Goal: Task Accomplishment & Management: Manage account settings

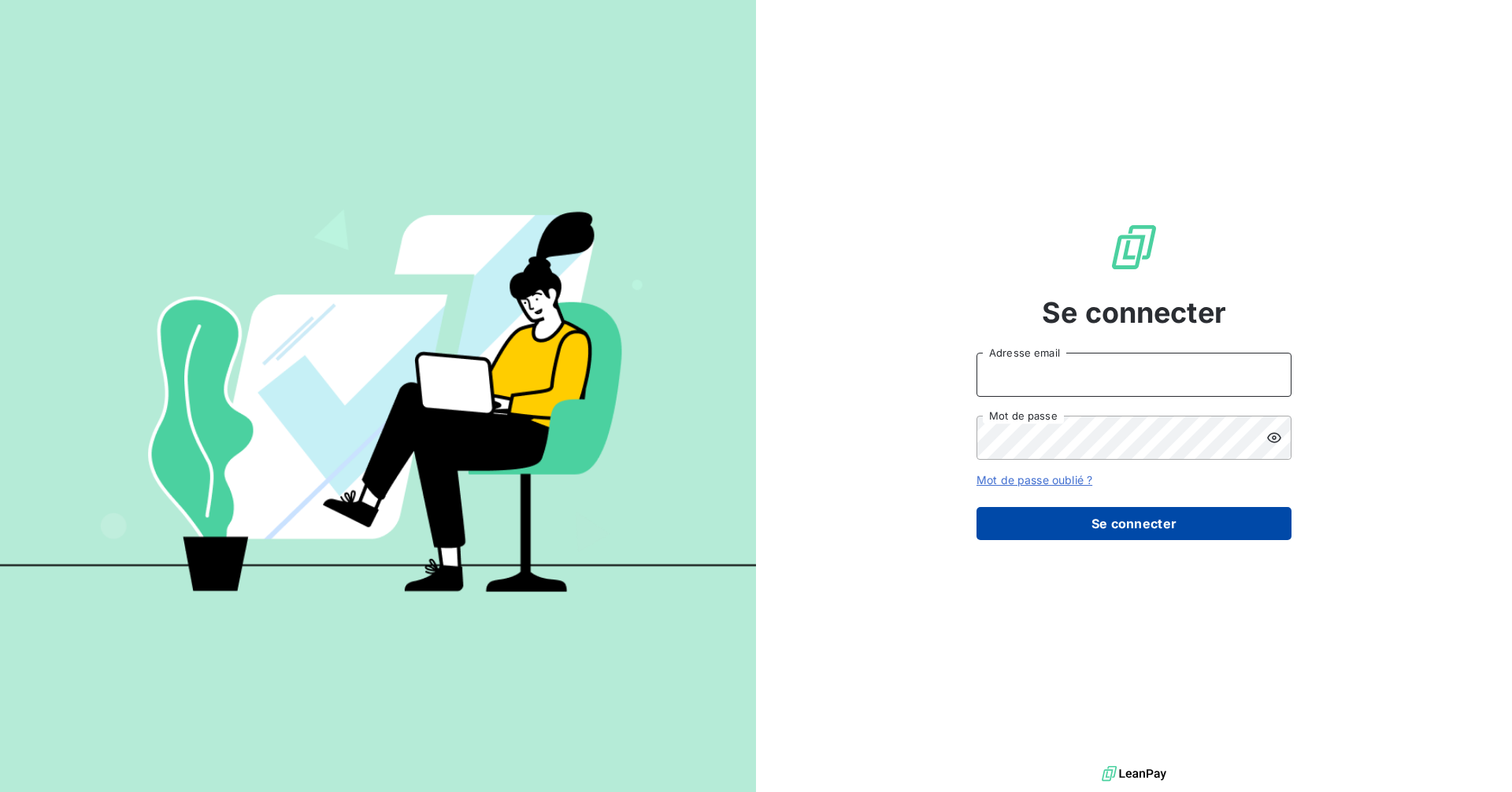
type input "[PERSON_NAME][EMAIL_ADDRESS][DOMAIN_NAME]"
click at [1042, 528] on button "Se connecter" at bounding box center [1133, 524] width 315 height 33
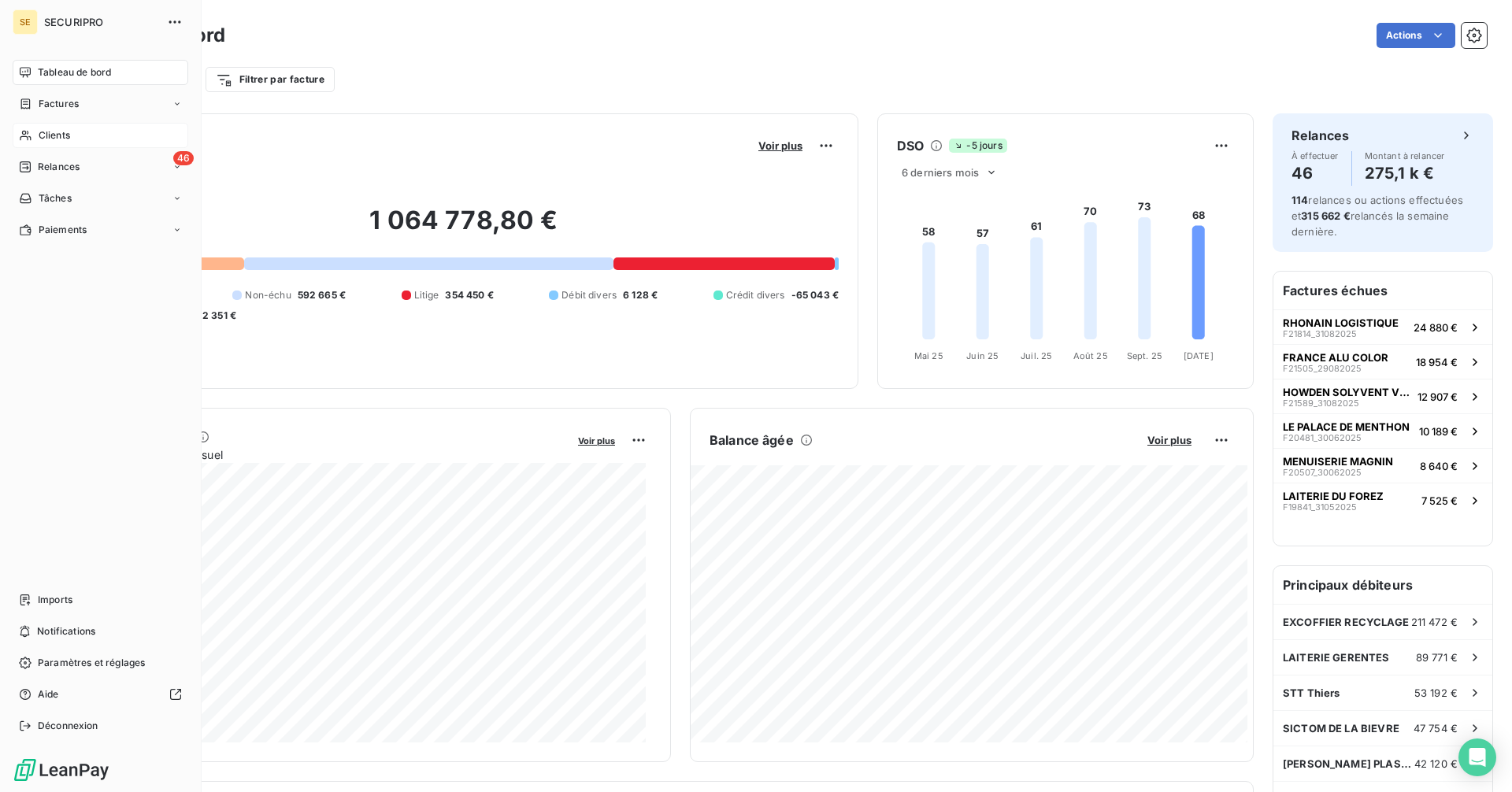
click at [39, 131] on span "Clients" at bounding box center [54, 135] width 32 height 14
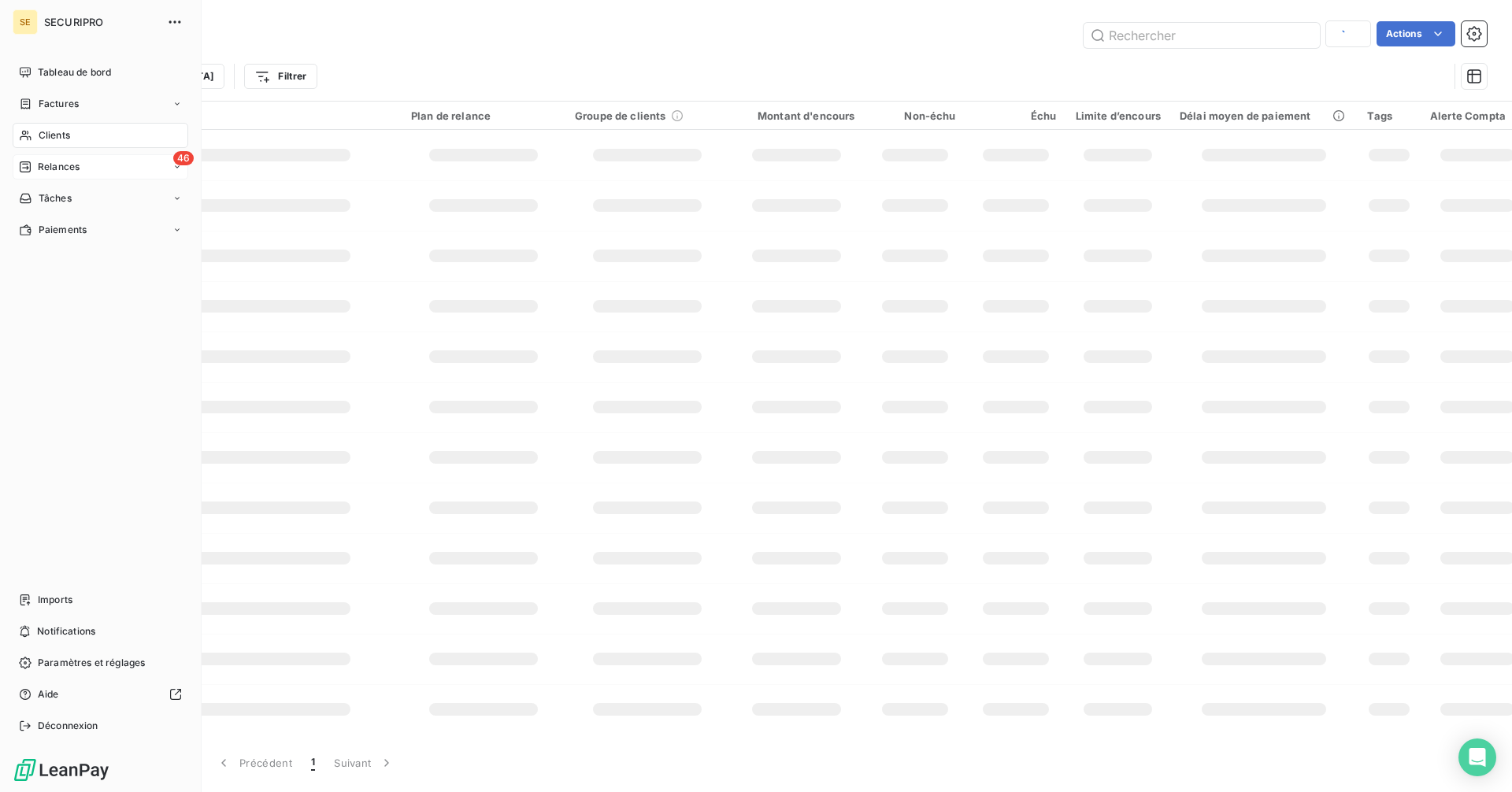
click at [31, 165] on icon at bounding box center [25, 166] width 11 height 11
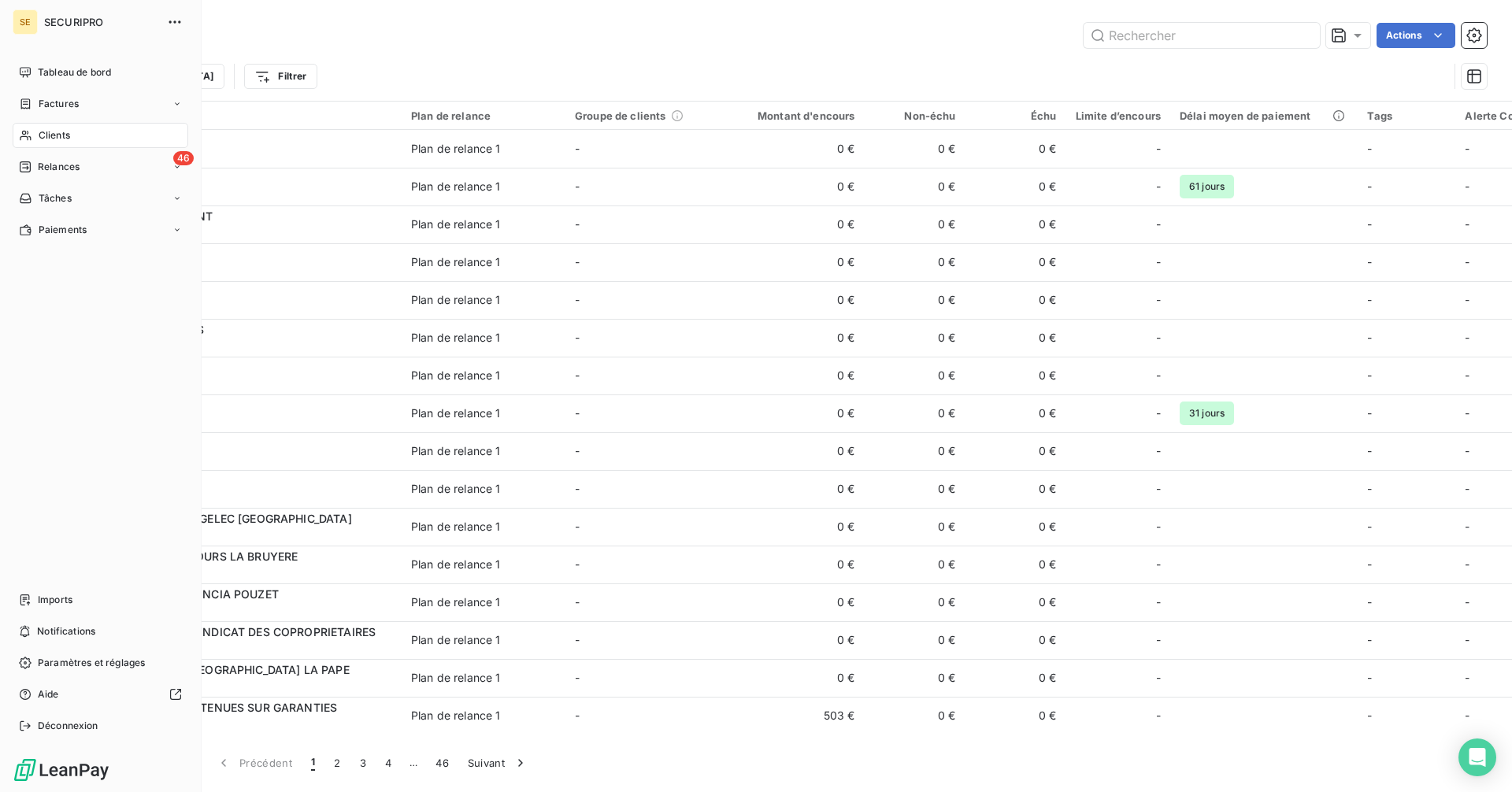
click at [23, 139] on icon at bounding box center [26, 135] width 13 height 12
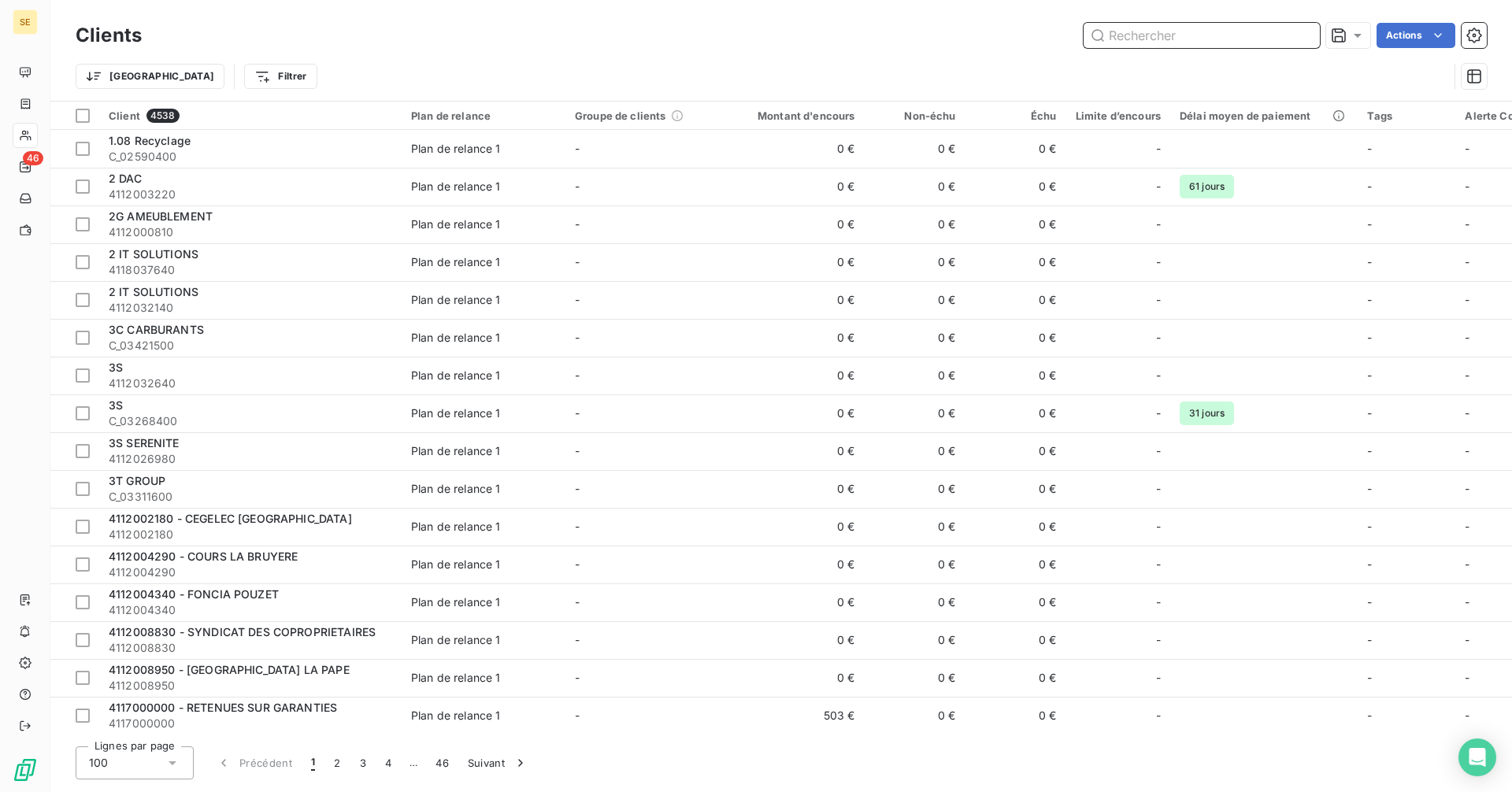
click at [1136, 41] on input "text" at bounding box center [1201, 35] width 236 height 25
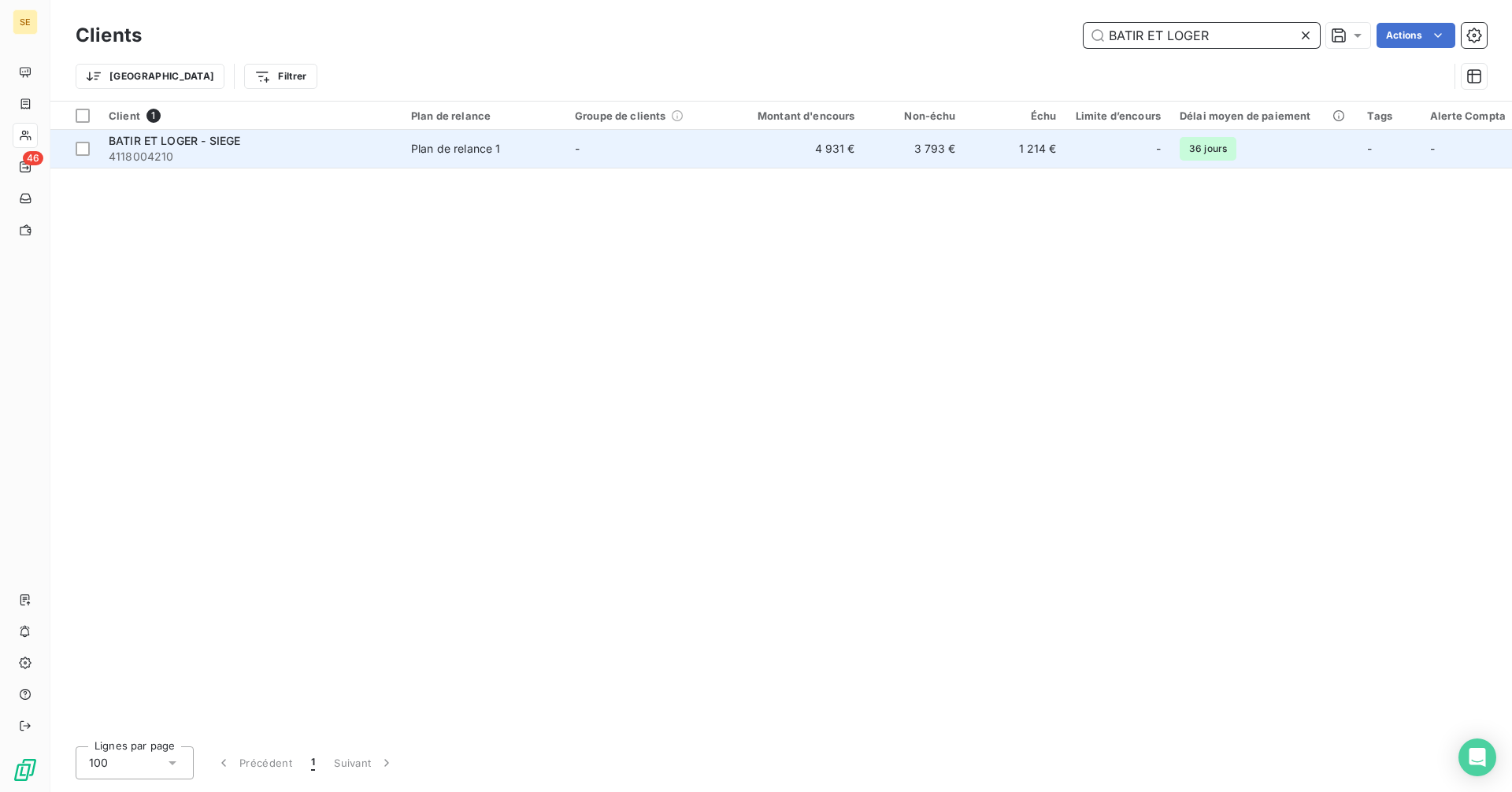
type input "BATIR ET LOGER"
click at [299, 152] on span "4118004210" at bounding box center [250, 156] width 284 height 15
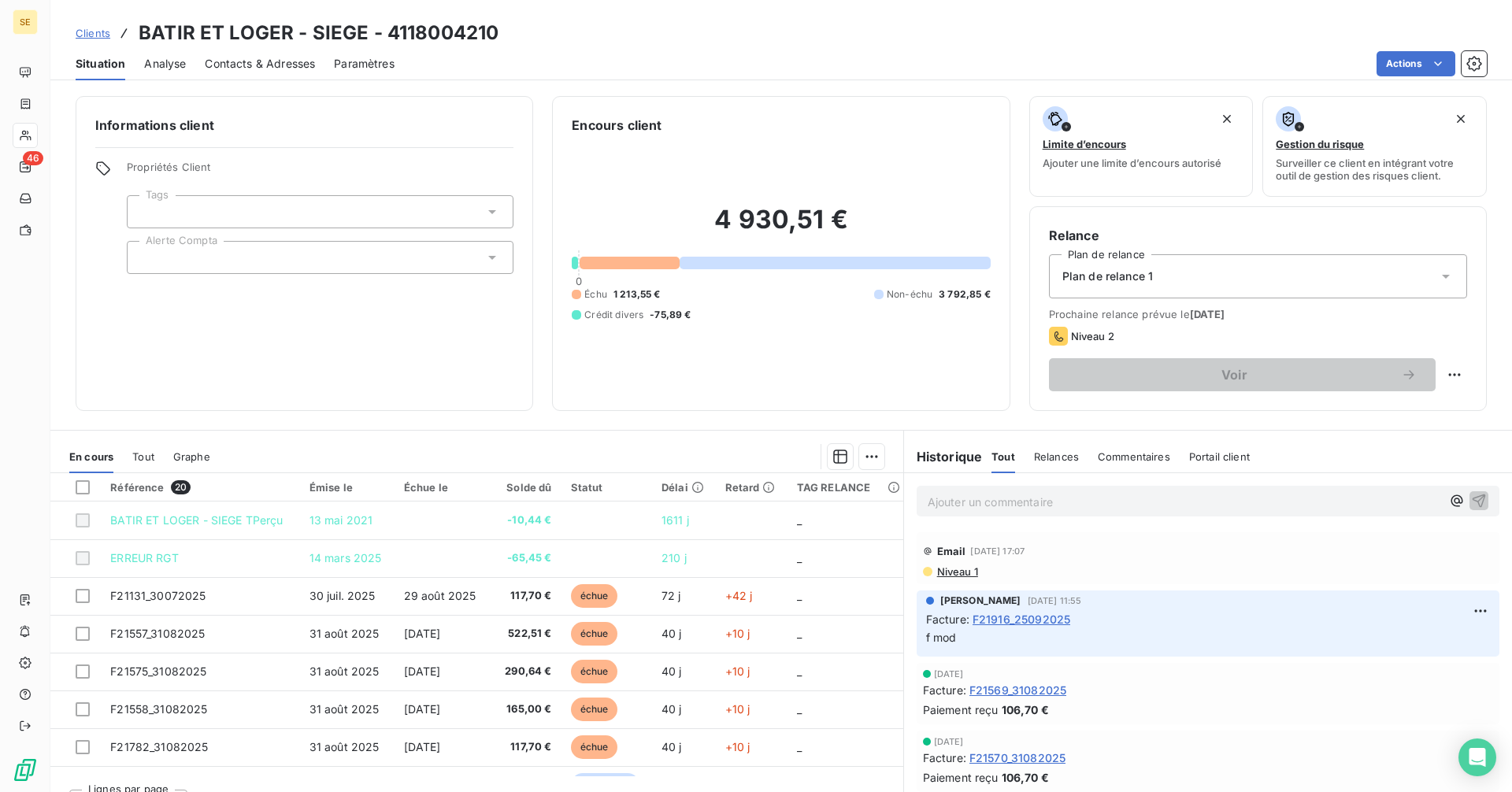
click at [962, 492] on p "Ajouter un commentaire ﻿" at bounding box center [1184, 501] width 513 height 20
click at [953, 501] on p "Ajouter un commentaire ﻿" at bounding box center [1184, 501] width 513 height 20
drag, startPoint x: 953, startPoint y: 501, endPoint x: 934, endPoint y: 503, distance: 19.1
click at [934, 503] on p "3" at bounding box center [1184, 501] width 513 height 18
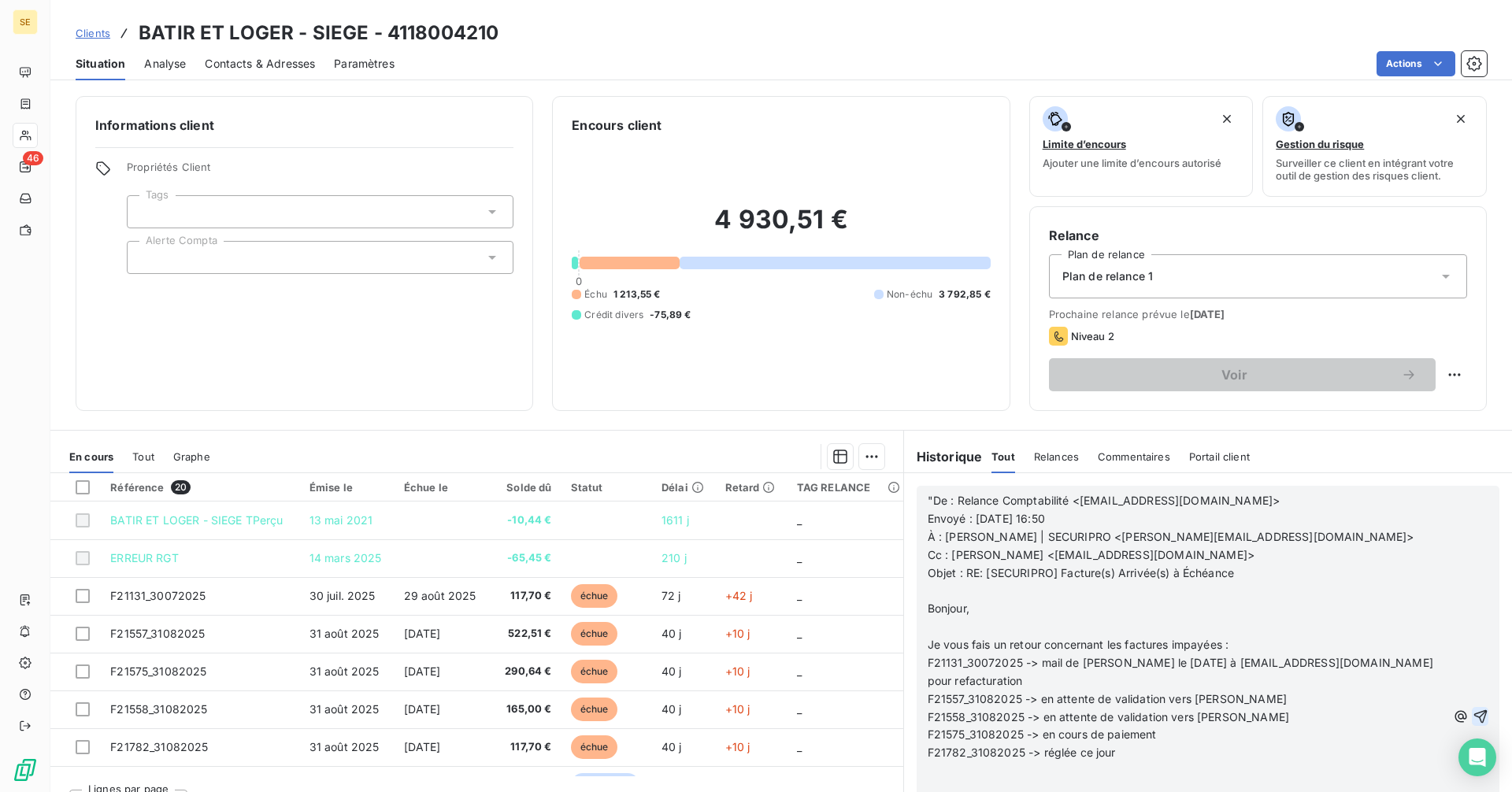
click at [1474, 716] on icon "button" at bounding box center [1480, 717] width 13 height 13
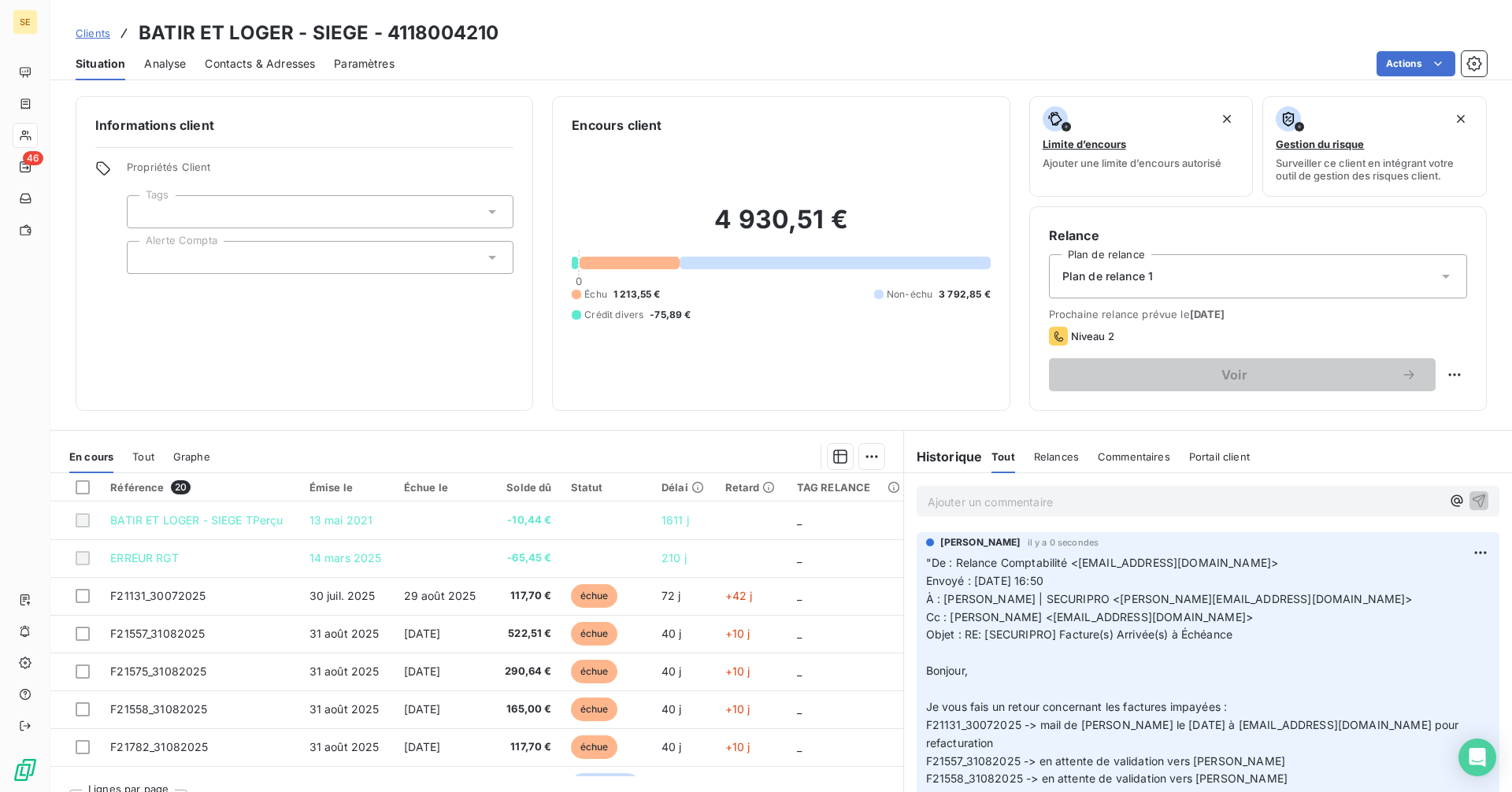
click at [964, 496] on p "Ajouter un commentaire ﻿" at bounding box center [1184, 501] width 513 height 20
click at [1471, 500] on icon "button" at bounding box center [1478, 500] width 15 height 15
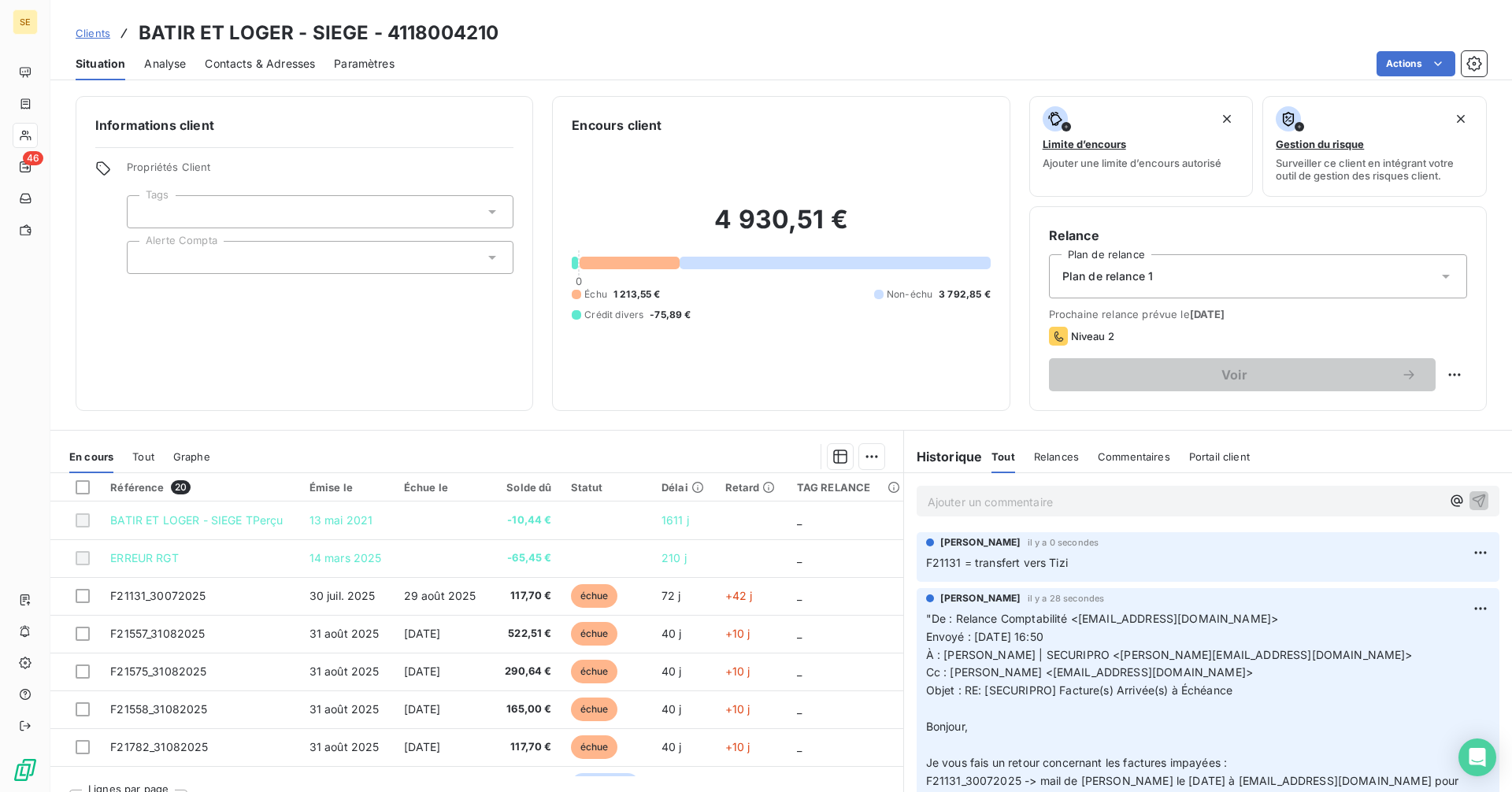
click at [1079, 503] on p "Ajouter un commentaire ﻿" at bounding box center [1184, 501] width 513 height 20
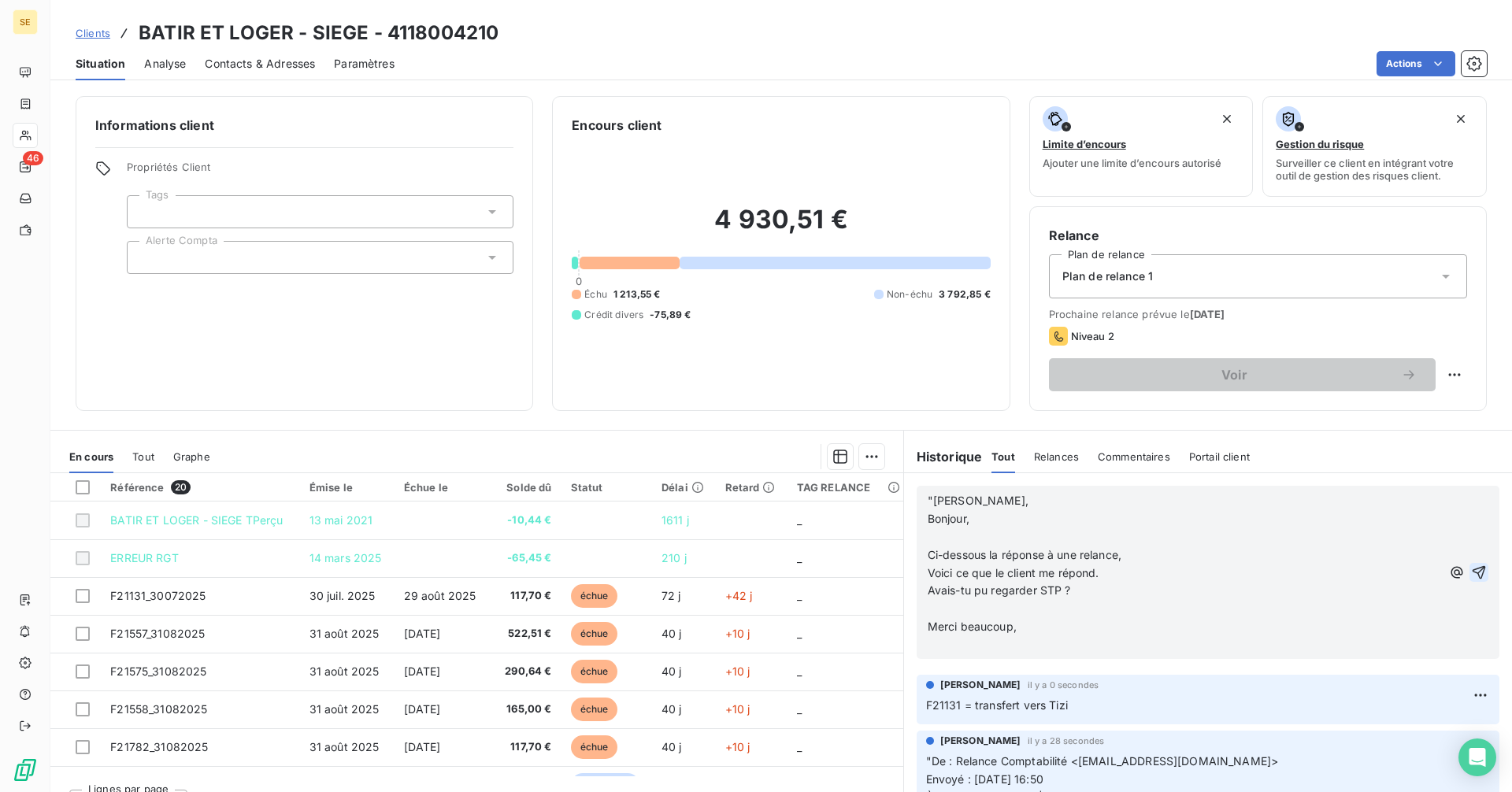
click at [1047, 623] on p "Merci beaucoup," at bounding box center [1184, 627] width 513 height 18
click at [1471, 571] on icon "button" at bounding box center [1478, 572] width 15 height 15
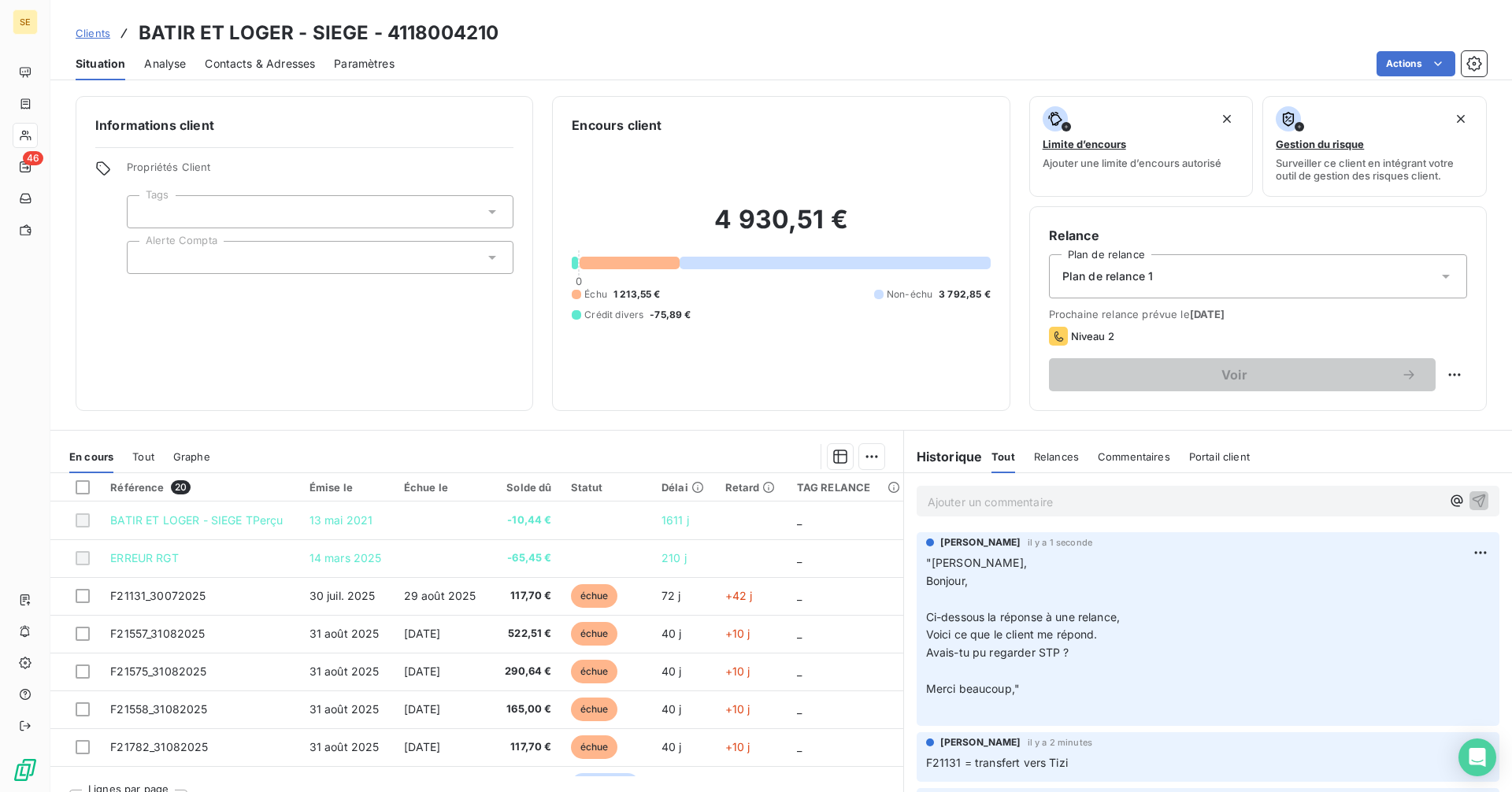
click at [90, 32] on span "Clients" at bounding box center [93, 33] width 35 height 12
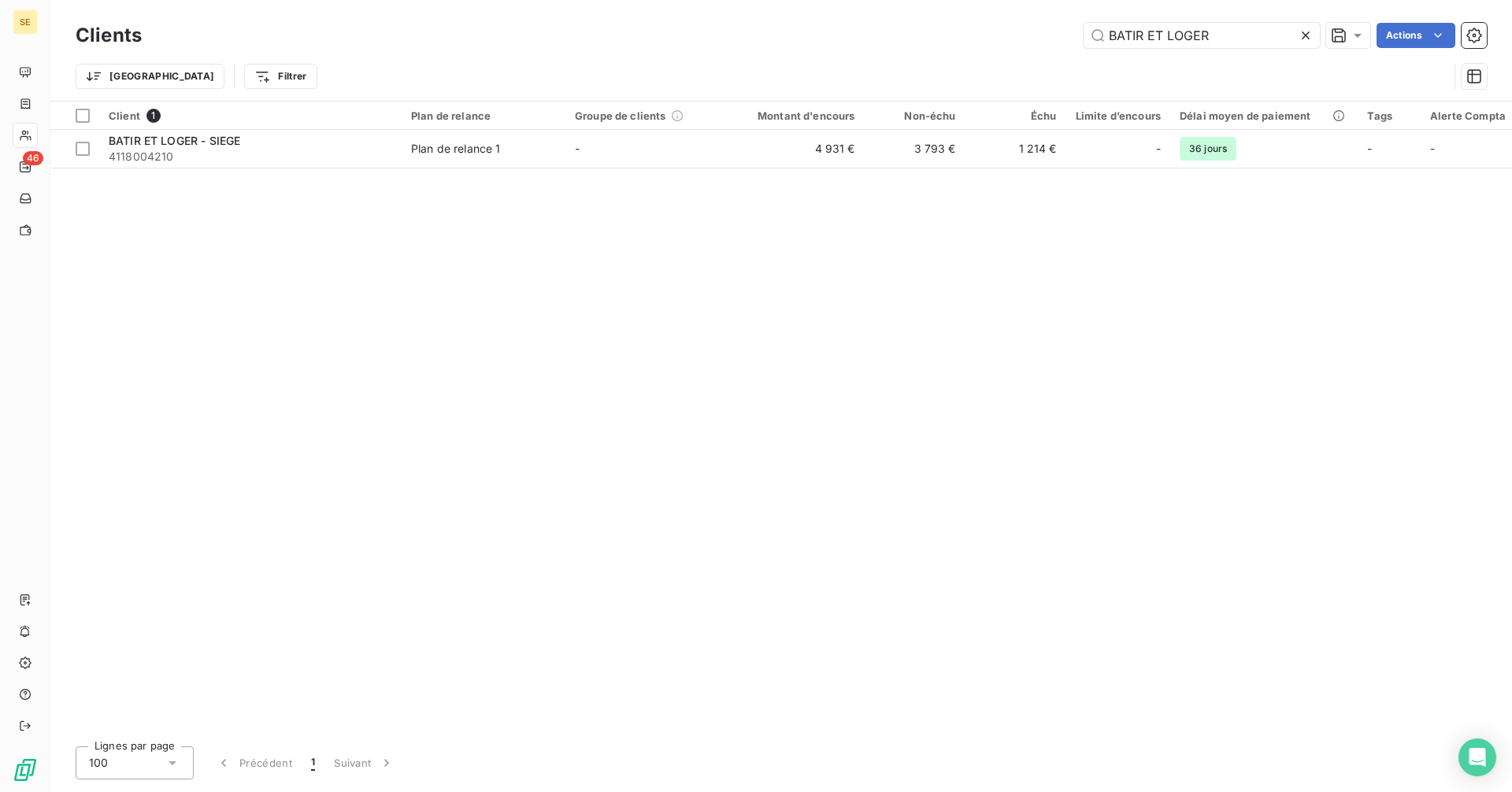
drag, startPoint x: 1237, startPoint y: 38, endPoint x: 1015, endPoint y: 41, distance: 222.0
click at [1015, 41] on div "BATIR ET LOGER Actions" at bounding box center [824, 35] width 1326 height 25
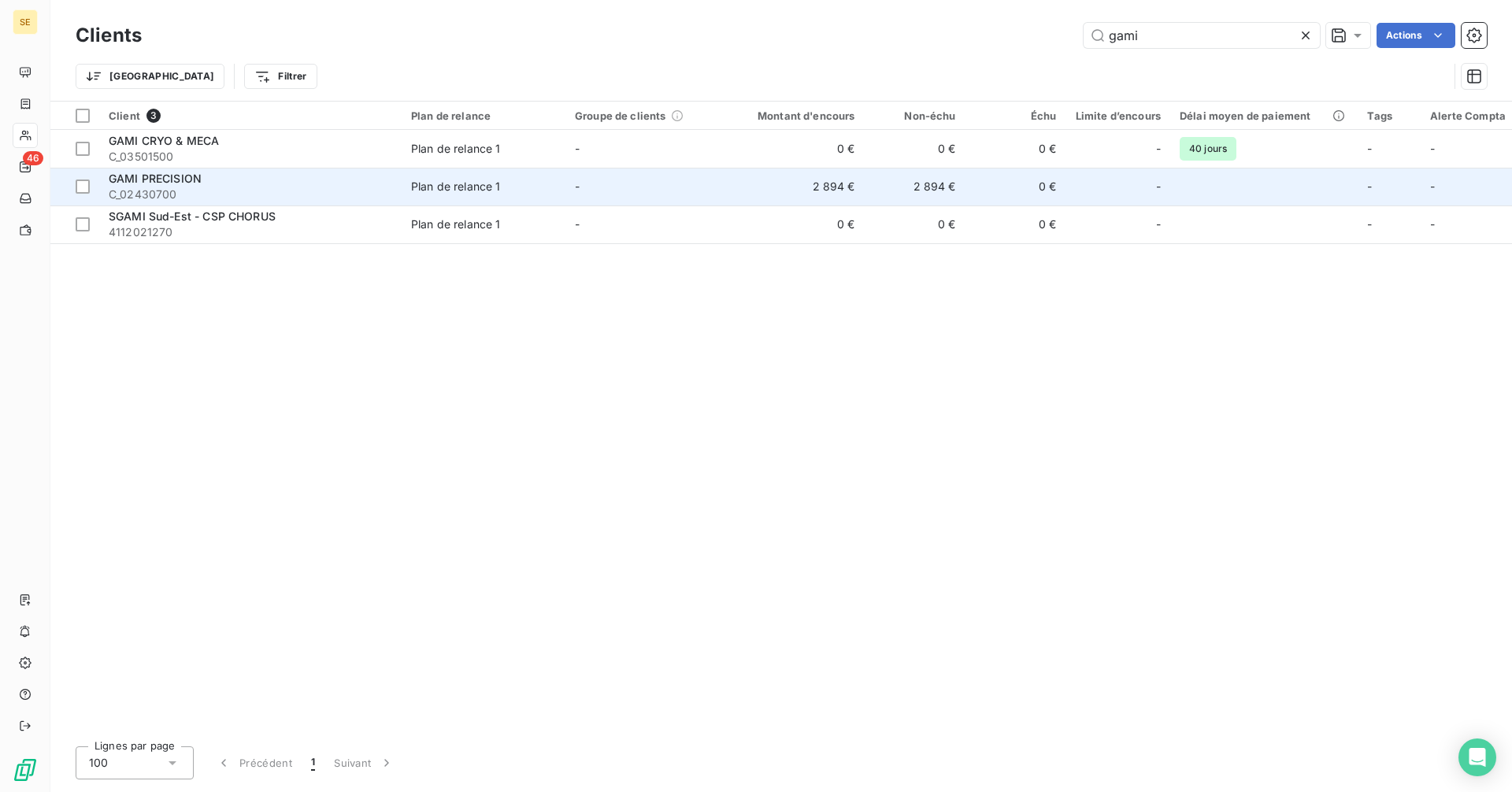
type input "gami"
click at [215, 183] on div "GAMI PRECISION" at bounding box center [250, 178] width 284 height 15
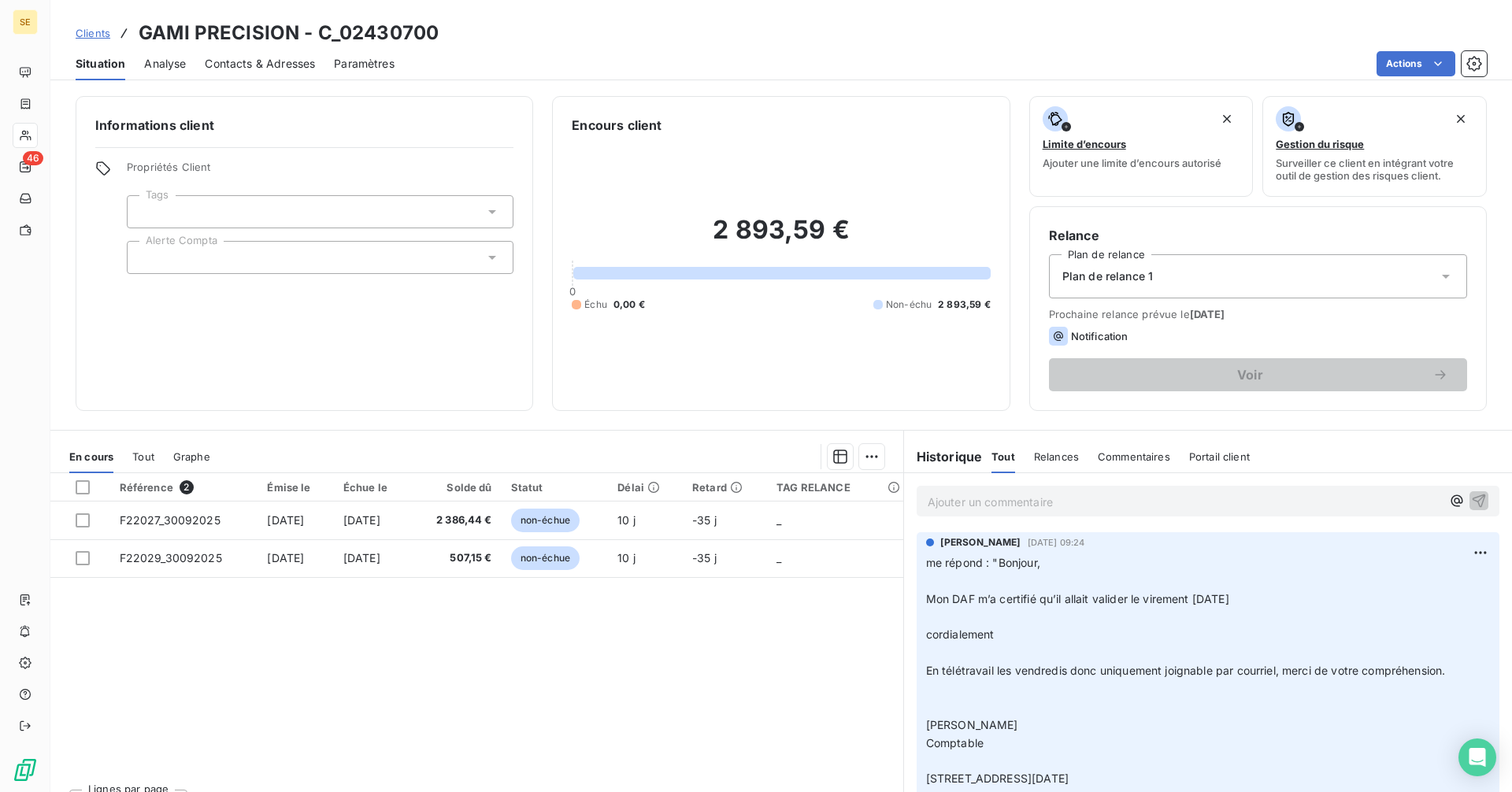
click at [988, 497] on p "Ajouter un commentaire ﻿" at bounding box center [1184, 501] width 513 height 20
click at [937, 500] on p "Ajouter un commentaire ﻿" at bounding box center [1184, 501] width 513 height 20
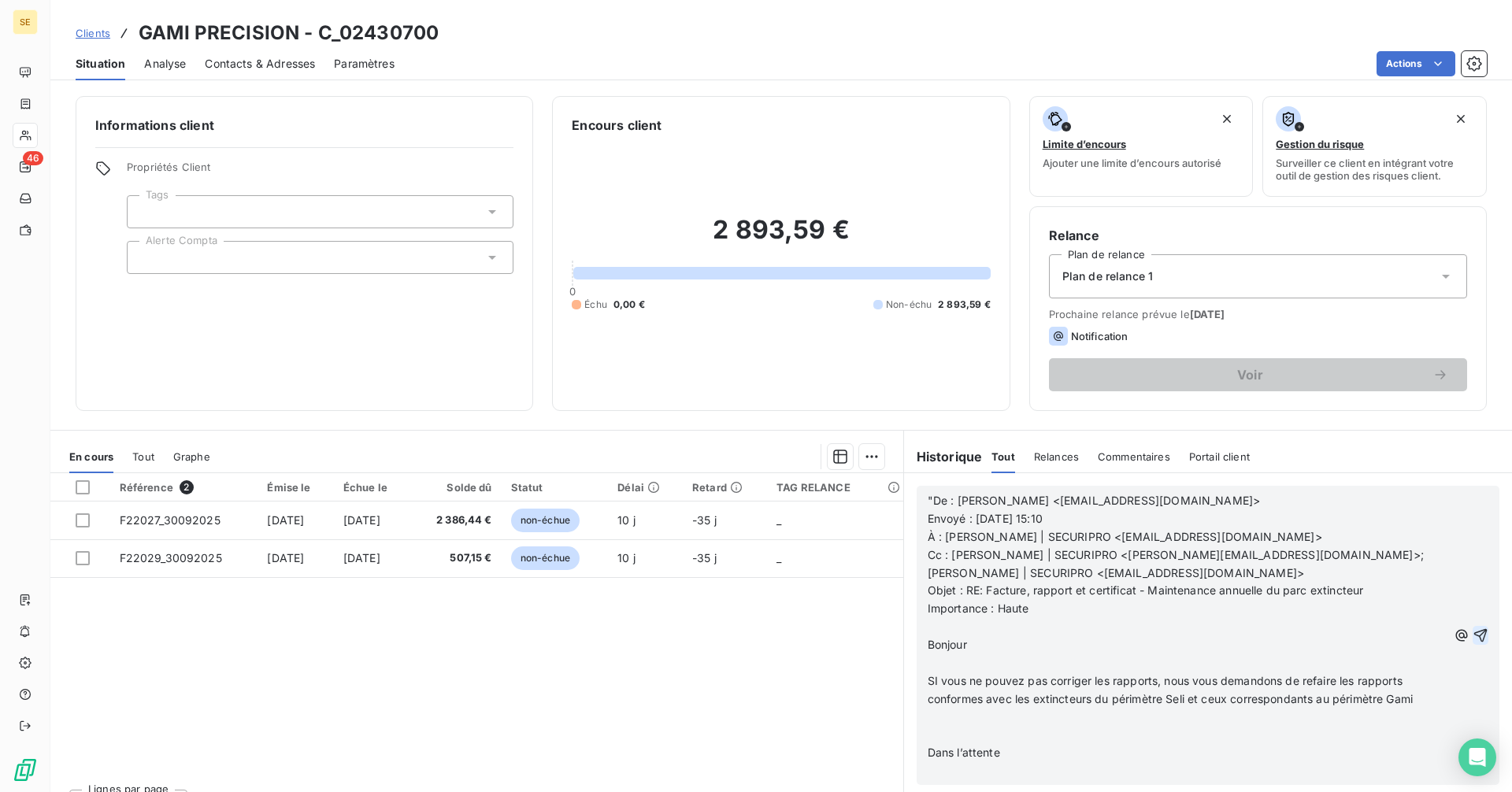
click at [1473, 628] on icon "button" at bounding box center [1480, 636] width 15 height 15
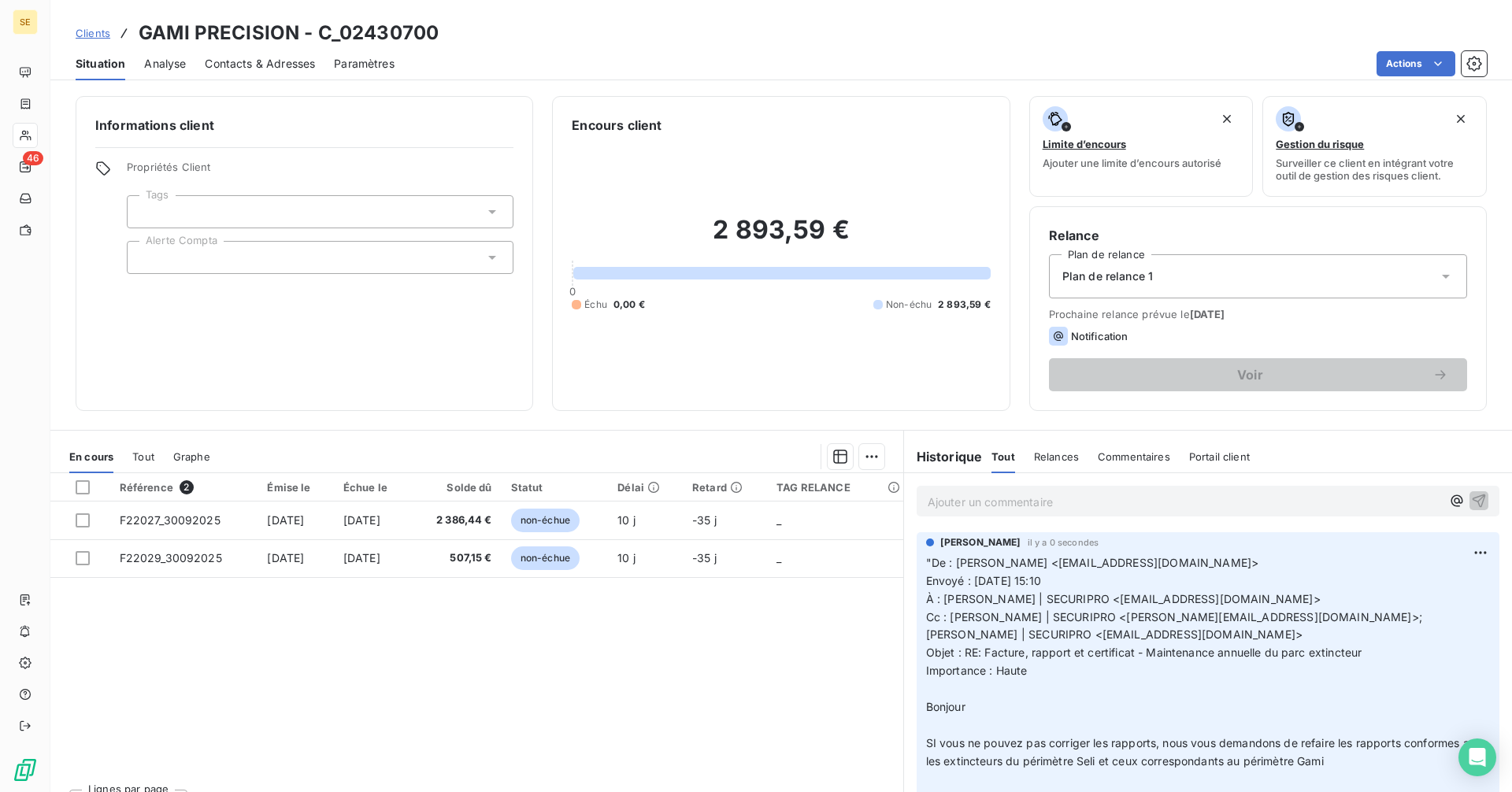
click at [995, 503] on p "Ajouter un commentaire ﻿" at bounding box center [1184, 501] width 513 height 20
click at [985, 494] on p "Ajouter un commentaire ﻿" at bounding box center [1184, 501] width 513 height 20
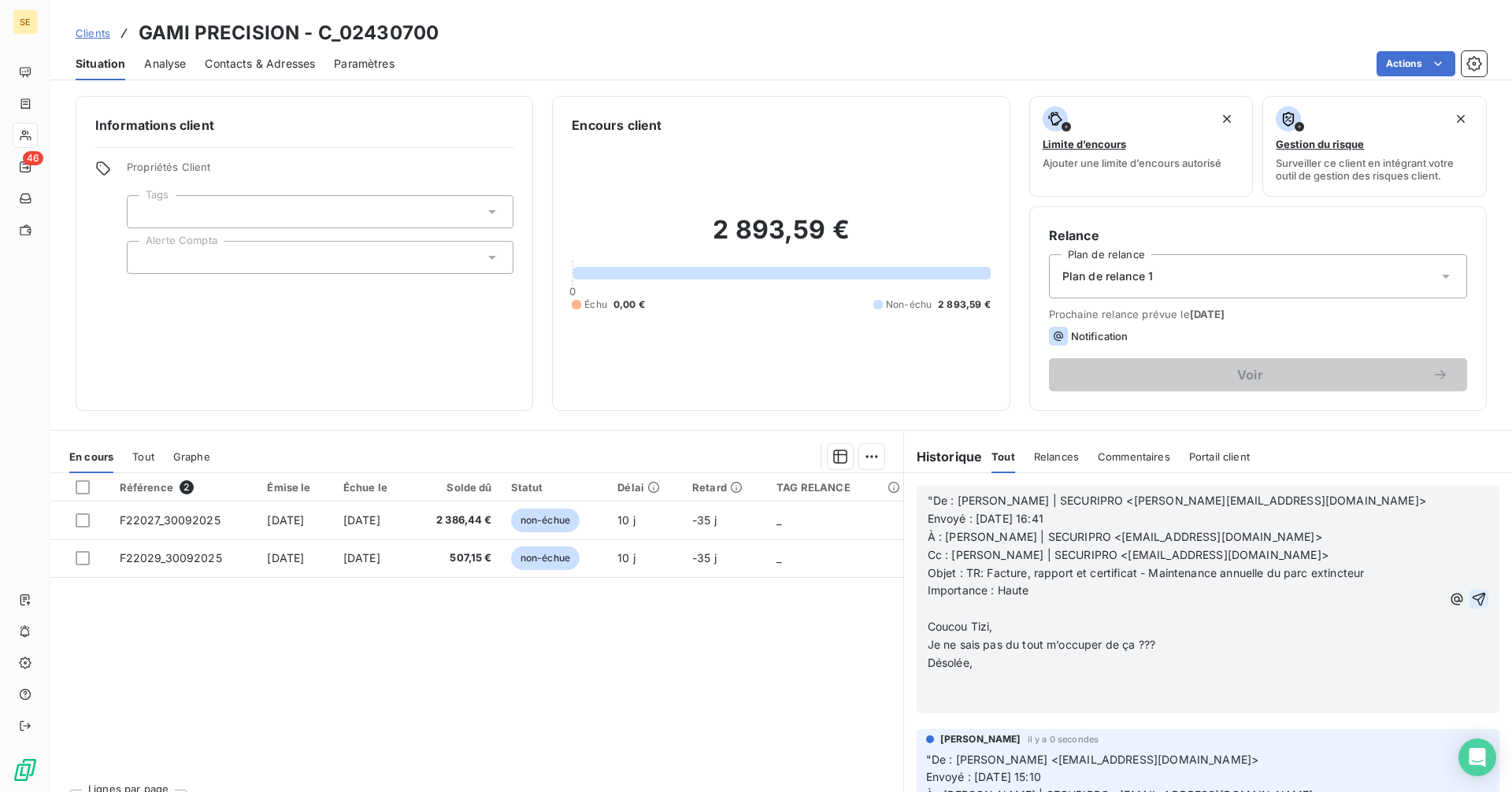
click at [1470, 590] on button "button" at bounding box center [1479, 599] width 19 height 19
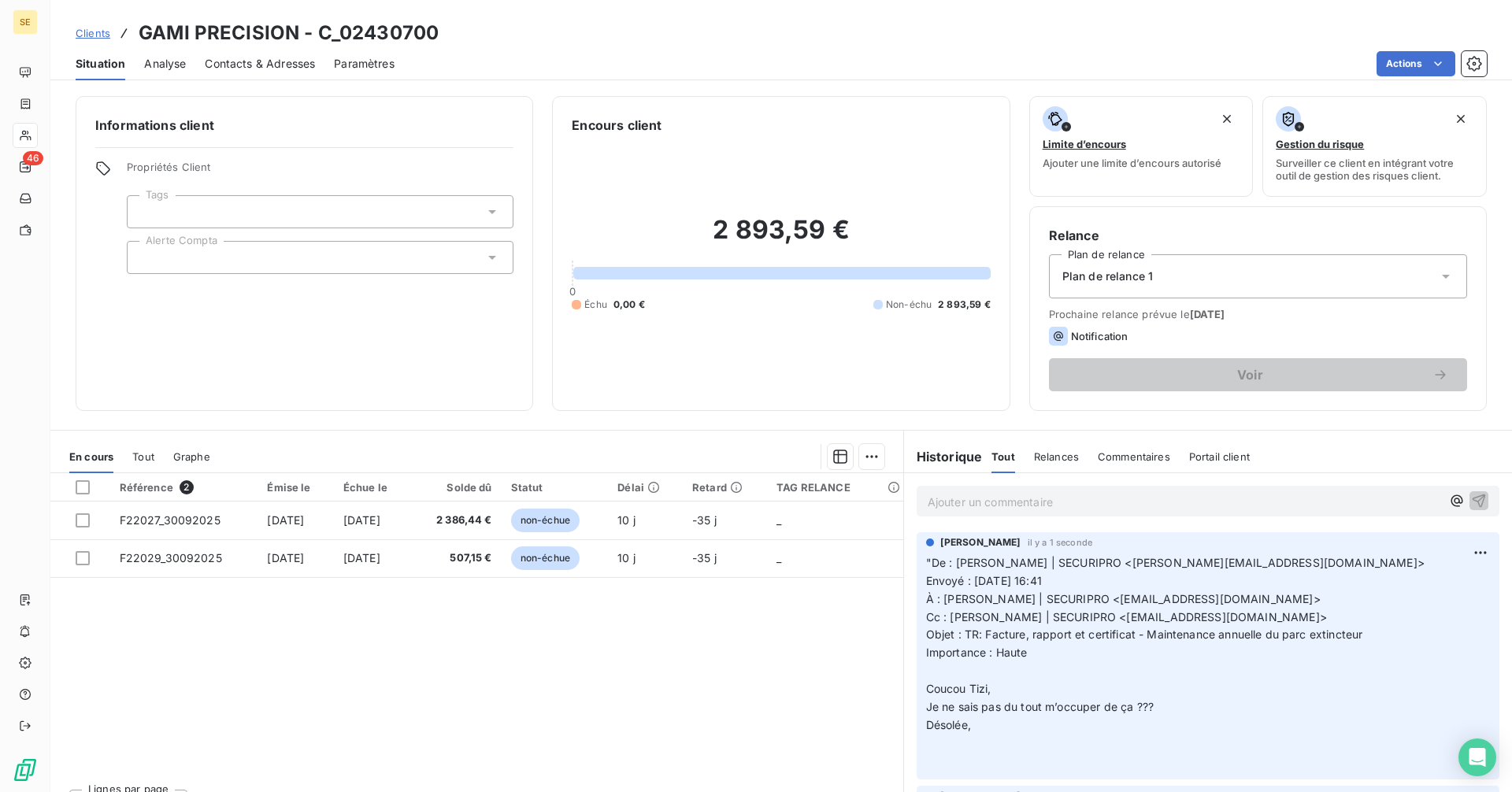
click at [1005, 515] on div "Ajouter un commentaire ﻿" at bounding box center [1208, 501] width 583 height 31
click at [956, 505] on p "Ajouter un commentaire ﻿" at bounding box center [1184, 501] width 513 height 20
click at [988, 491] on div "Ajouter un commentaire ﻿" at bounding box center [1184, 501] width 513 height 21
click at [983, 500] on p "Ajouter un commentaire ﻿" at bounding box center [1184, 501] width 513 height 20
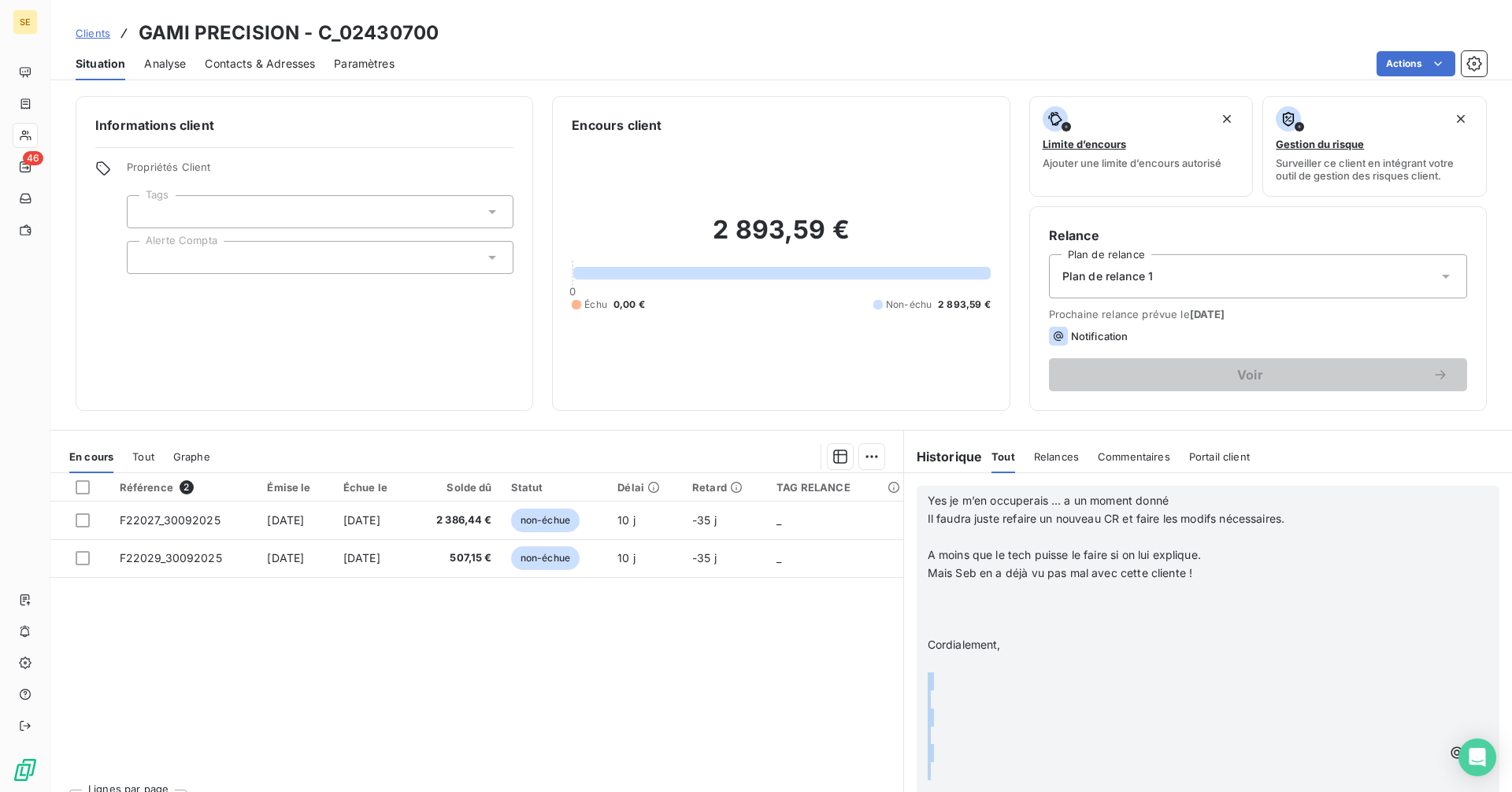
drag, startPoint x: 1012, startPoint y: 764, endPoint x: 910, endPoint y: 686, distance: 128.4
click at [917, 686] on div "Yes je m’en occuperais … a un moment donné Il faudra juste refaire un nouveau C…" at bounding box center [1208, 753] width 583 height 533
drag, startPoint x: 941, startPoint y: 731, endPoint x: 882, endPoint y: 665, distance: 88.5
click at [882, 665] on div "En cours Tout Graphe Référence 2 Émise le Échue le Solde dû Statut Délai Retard…" at bounding box center [781, 626] width 1461 height 394
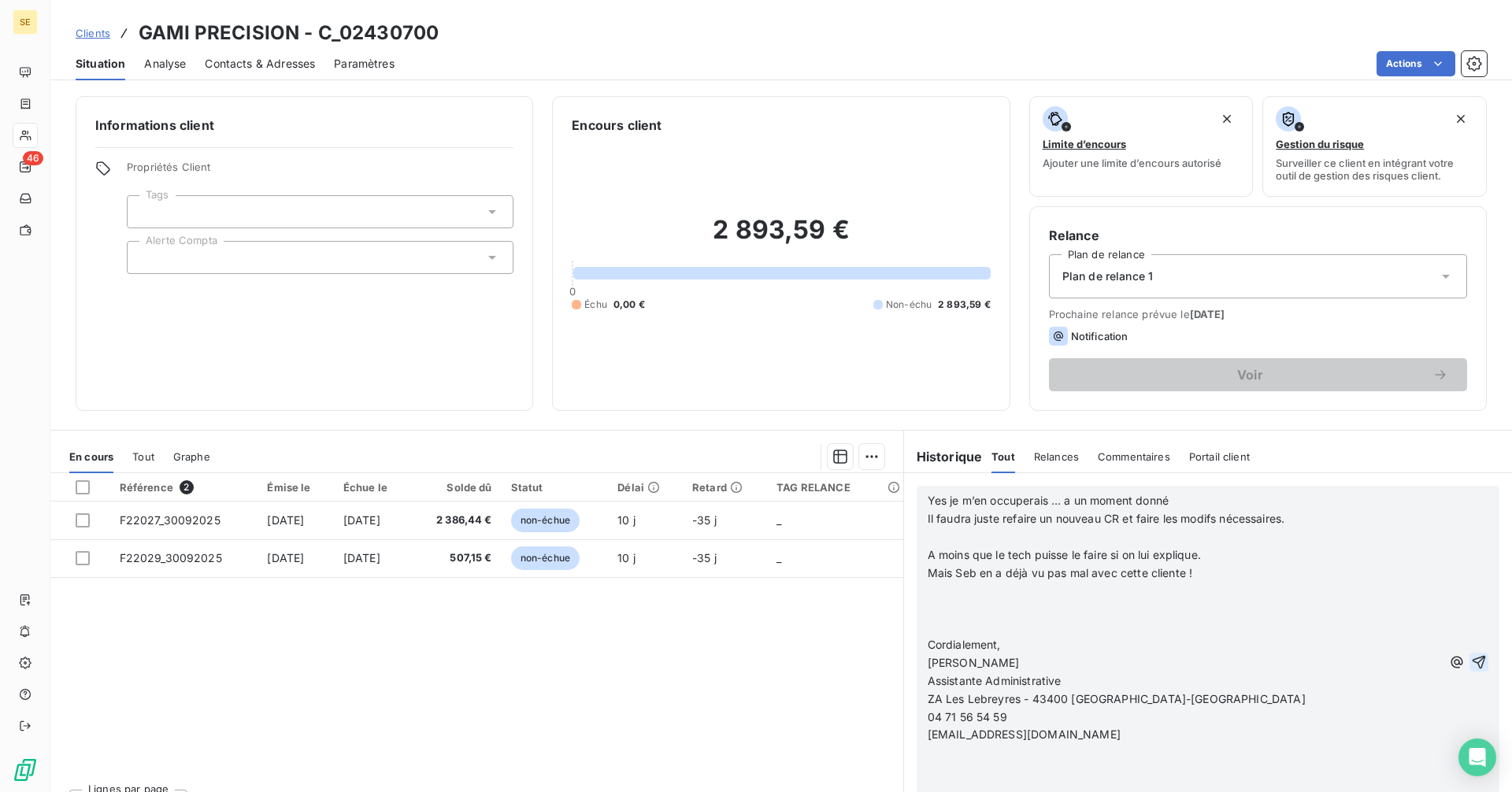
click at [1471, 661] on icon "button" at bounding box center [1478, 663] width 15 height 15
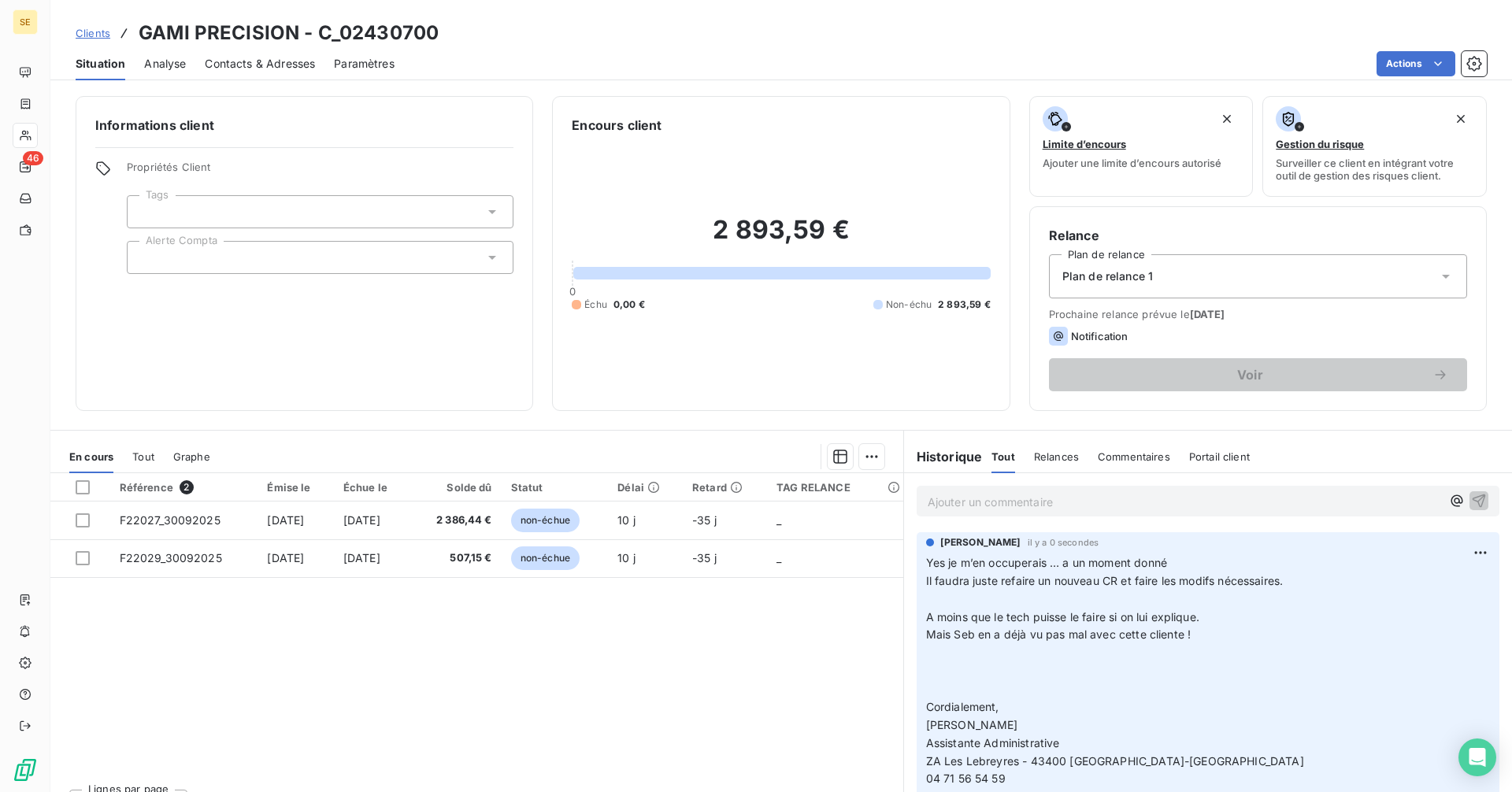
click at [95, 33] on span "Clients" at bounding box center [93, 33] width 35 height 12
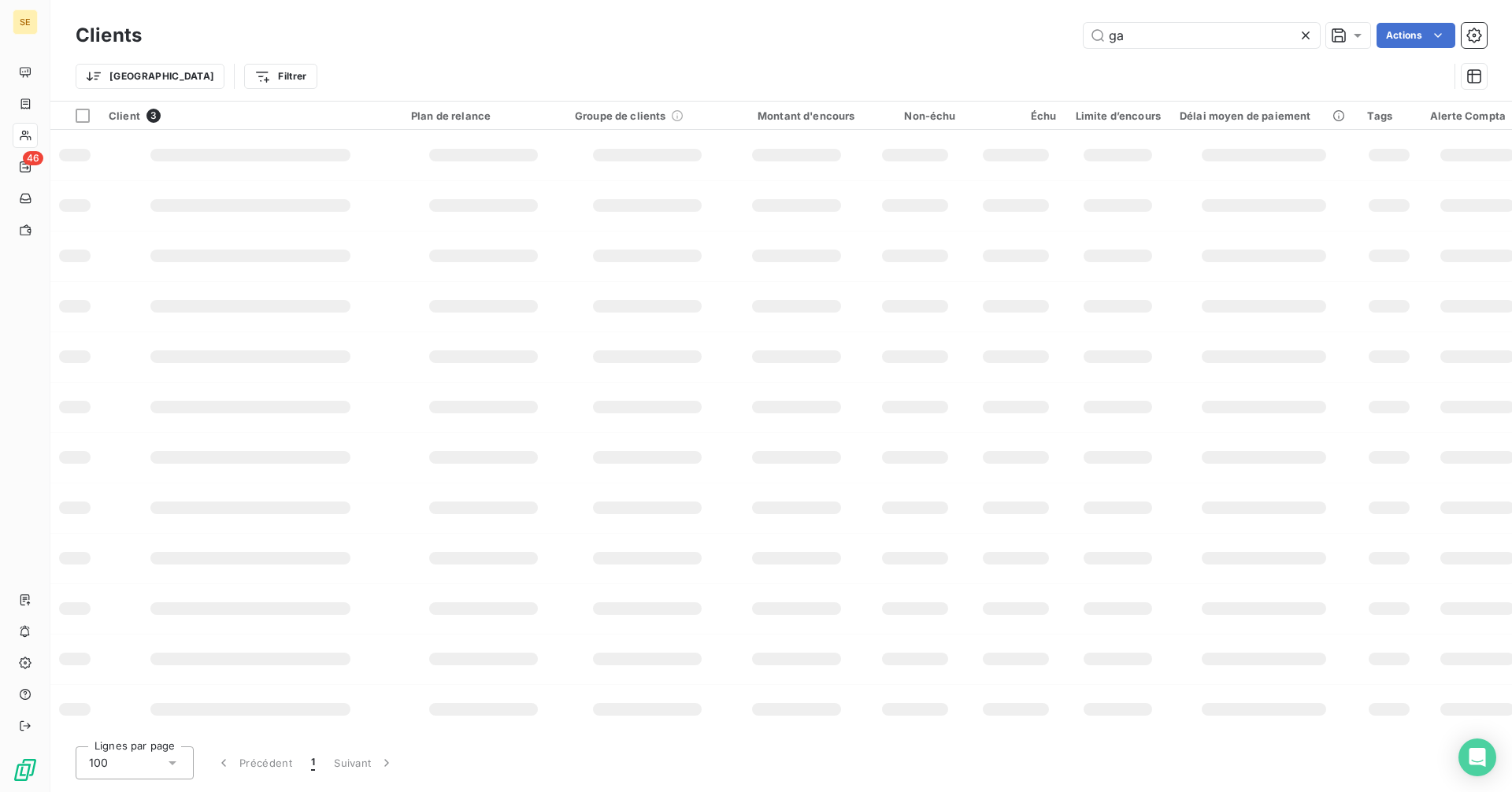
type input "g"
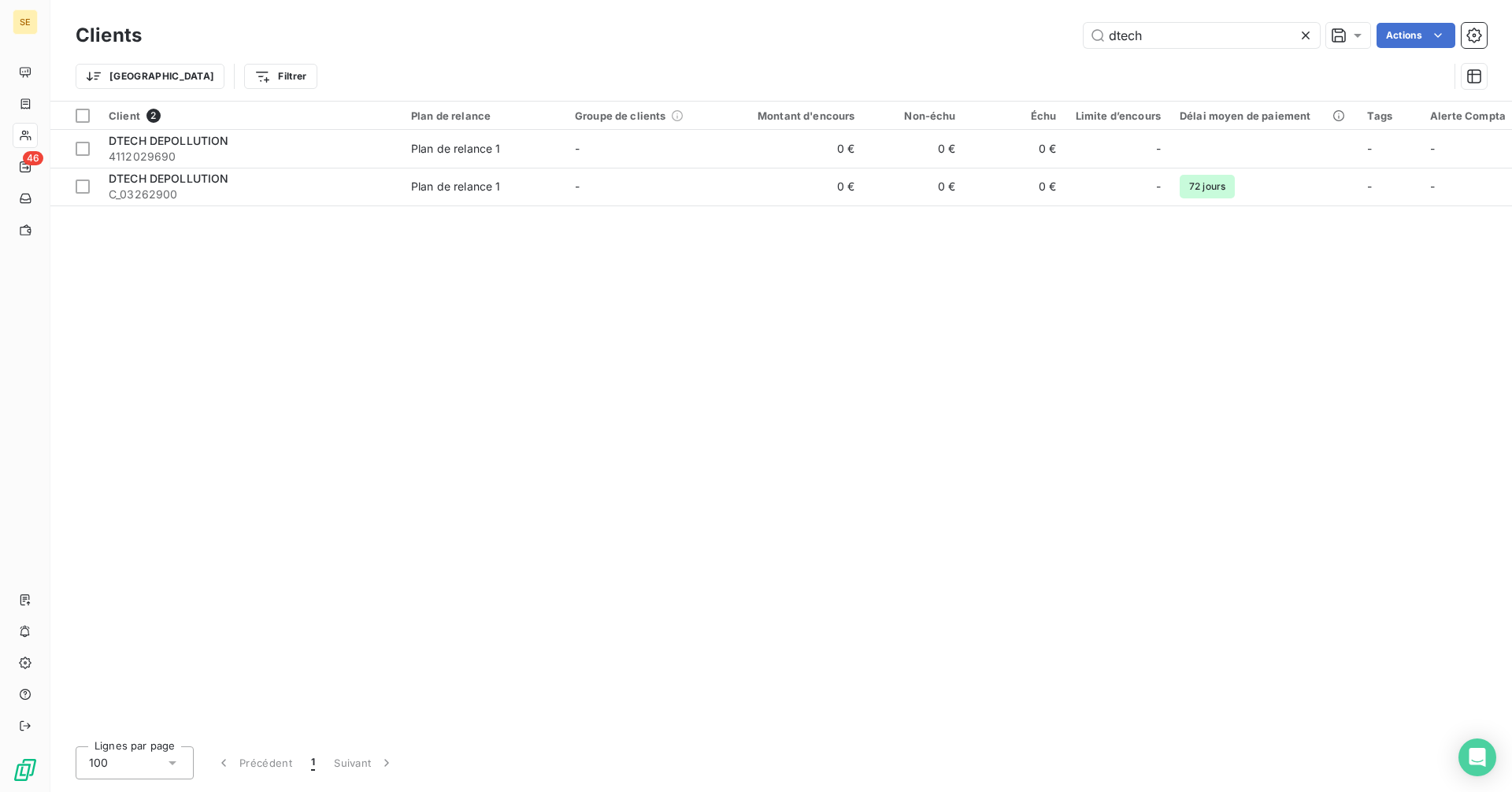
drag, startPoint x: 800, startPoint y: 778, endPoint x: 773, endPoint y: 788, distance: 28.8
click at [785, 791] on html "SE 46 Clients dtech Actions Trier Filtrer Client 2 Plan de relance Groupe de cl…" at bounding box center [756, 396] width 1512 height 792
drag, startPoint x: 1177, startPoint y: 25, endPoint x: 1069, endPoint y: 44, distance: 109.7
click at [1069, 44] on div "dtech Actions" at bounding box center [824, 35] width 1326 height 25
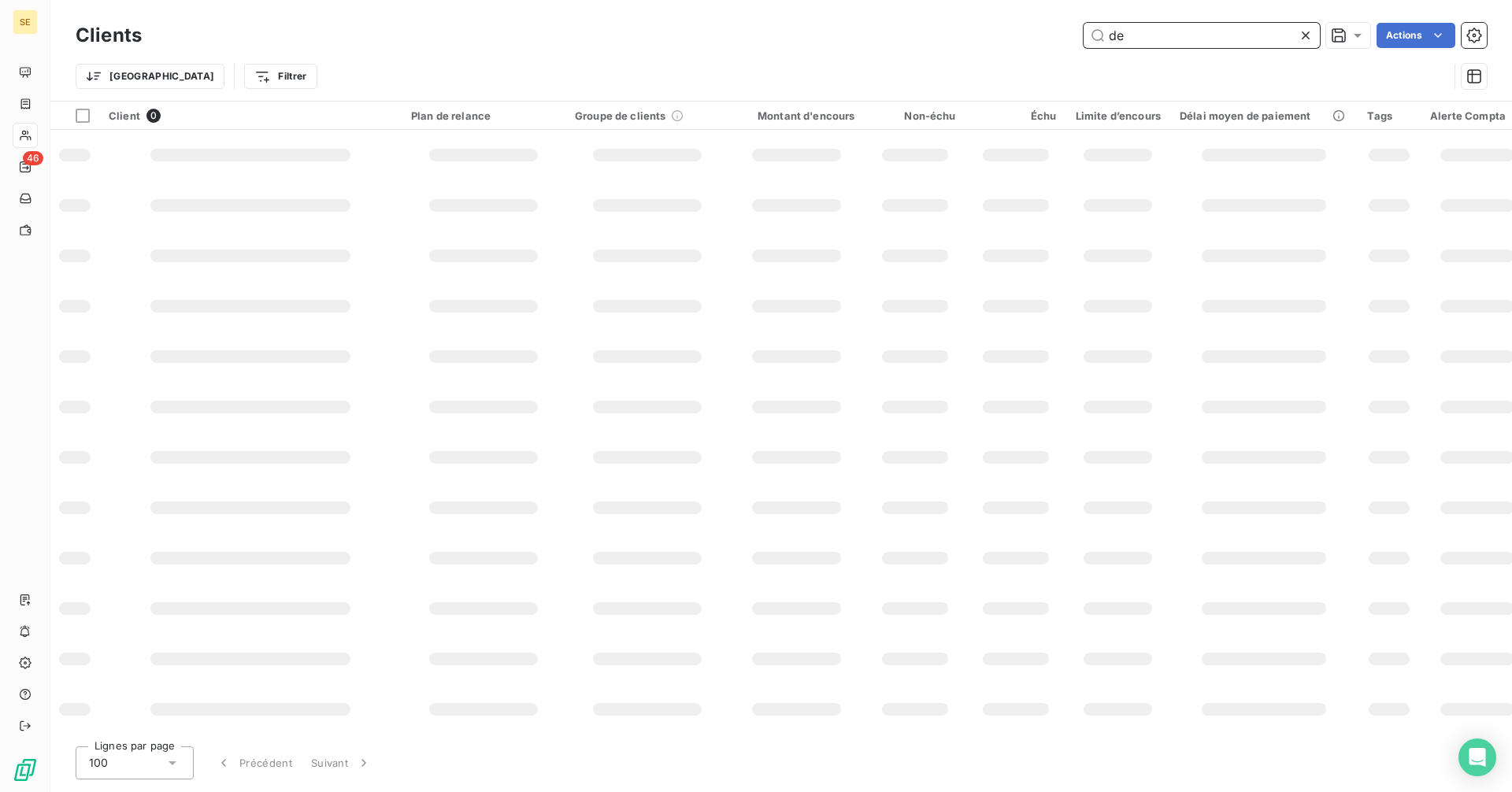
type input "d"
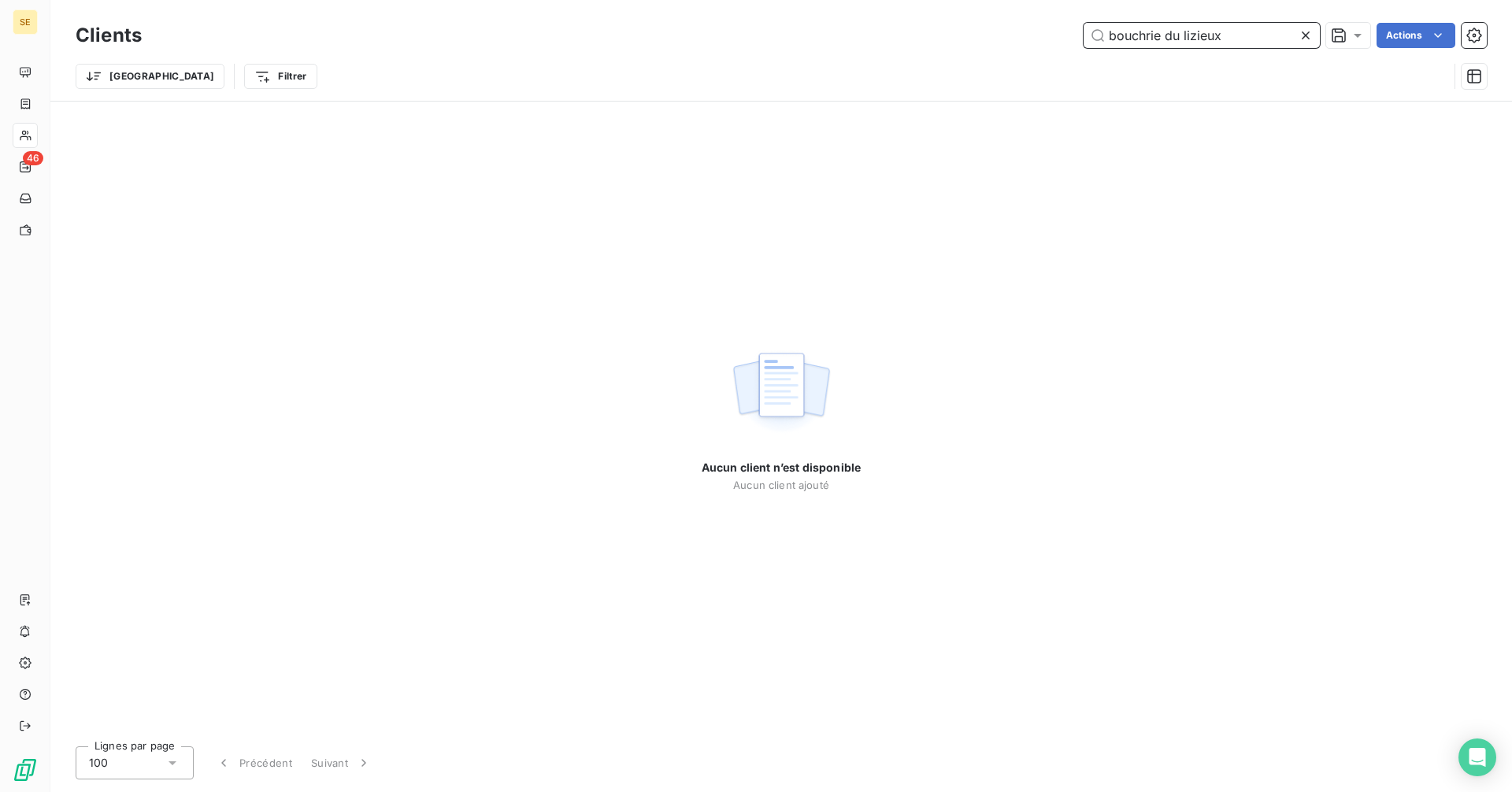
click at [1144, 35] on input "bouchrie du lizieux" at bounding box center [1201, 35] width 236 height 25
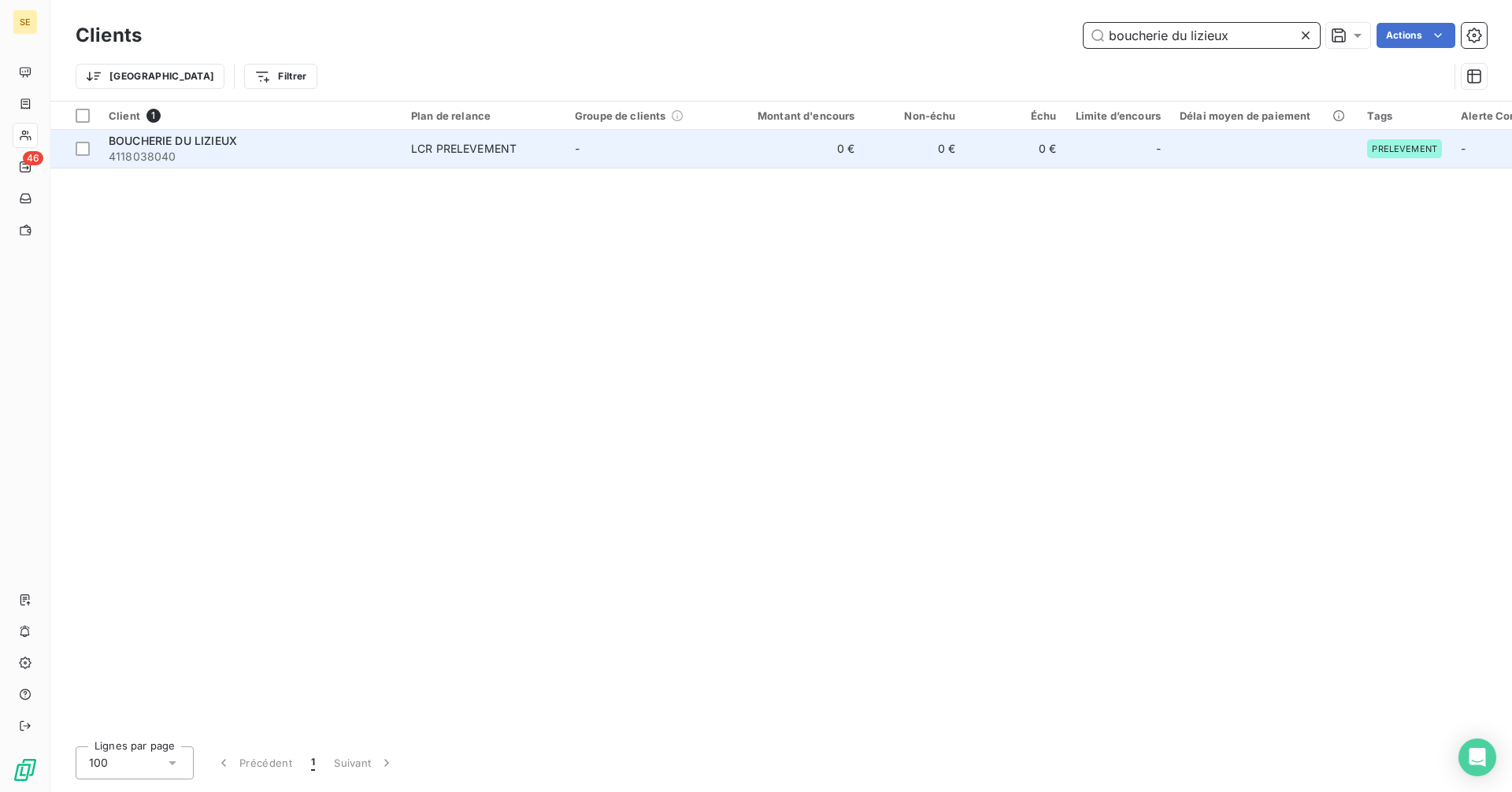
type input "boucherie du lizieux"
click at [523, 153] on span "LCR PRELEVEMENT" at bounding box center [483, 149] width 145 height 15
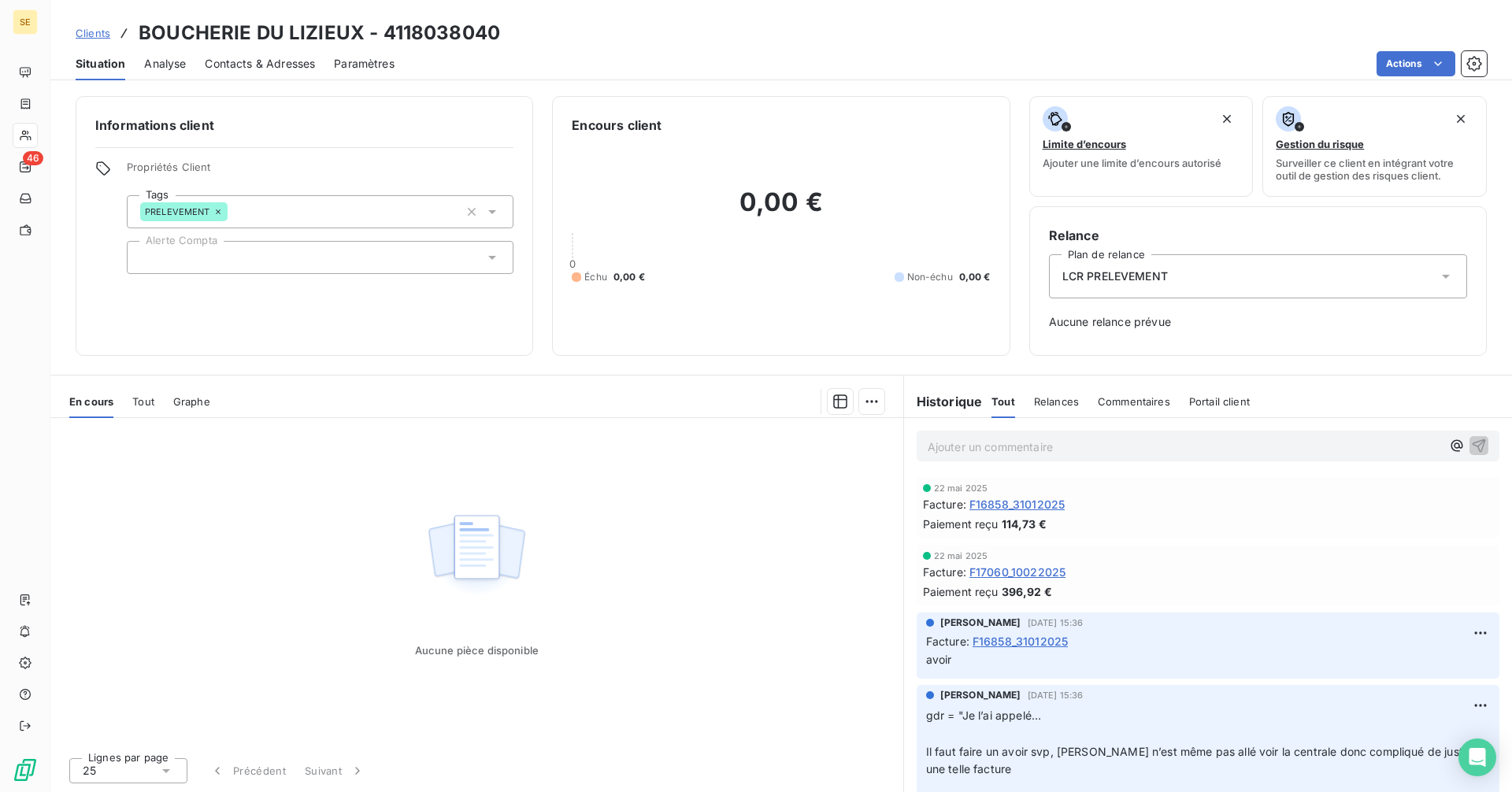
click at [152, 404] on span "Tout" at bounding box center [143, 401] width 22 height 12
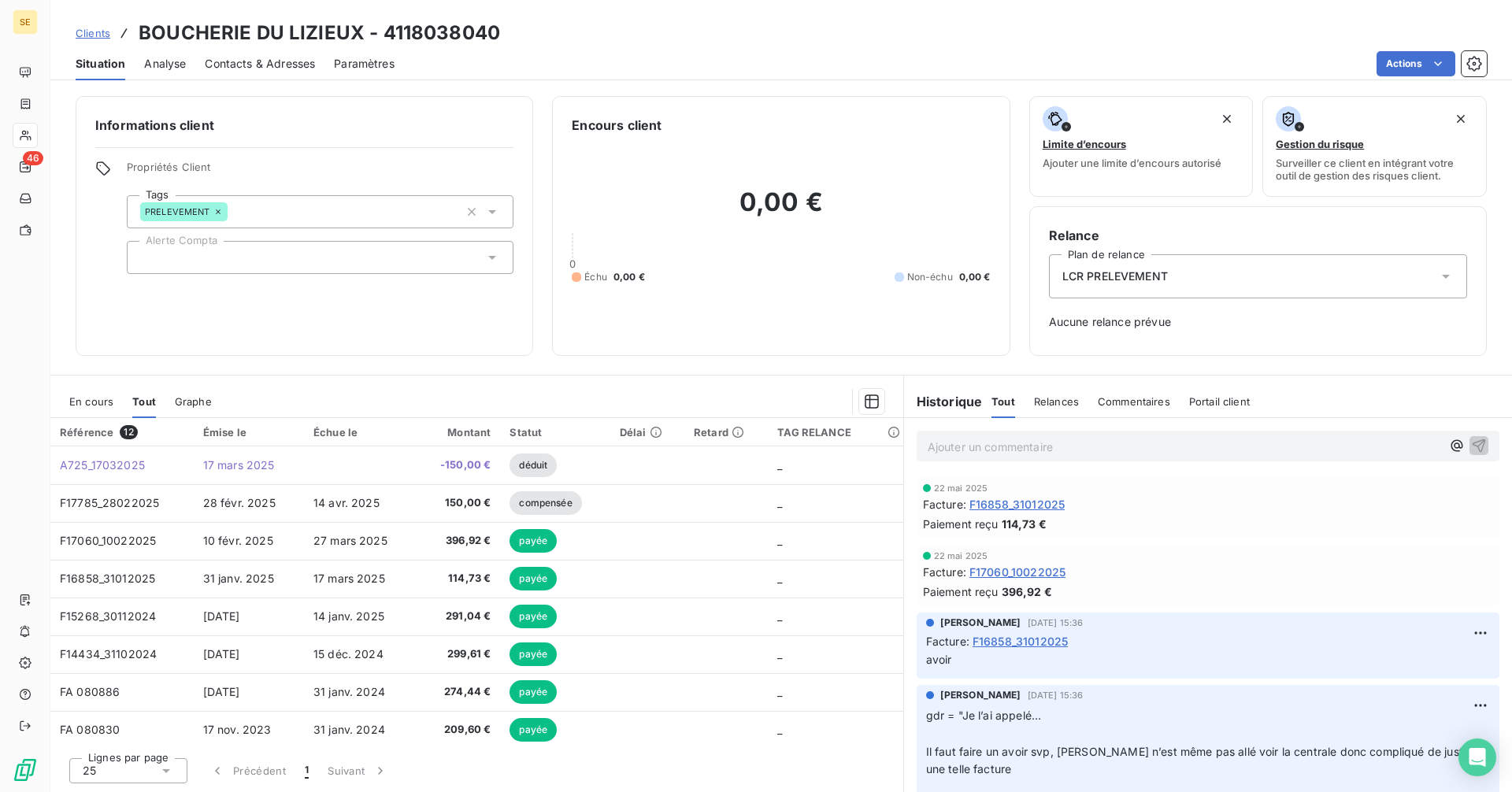
click at [92, 407] on span "En cours" at bounding box center [91, 401] width 44 height 12
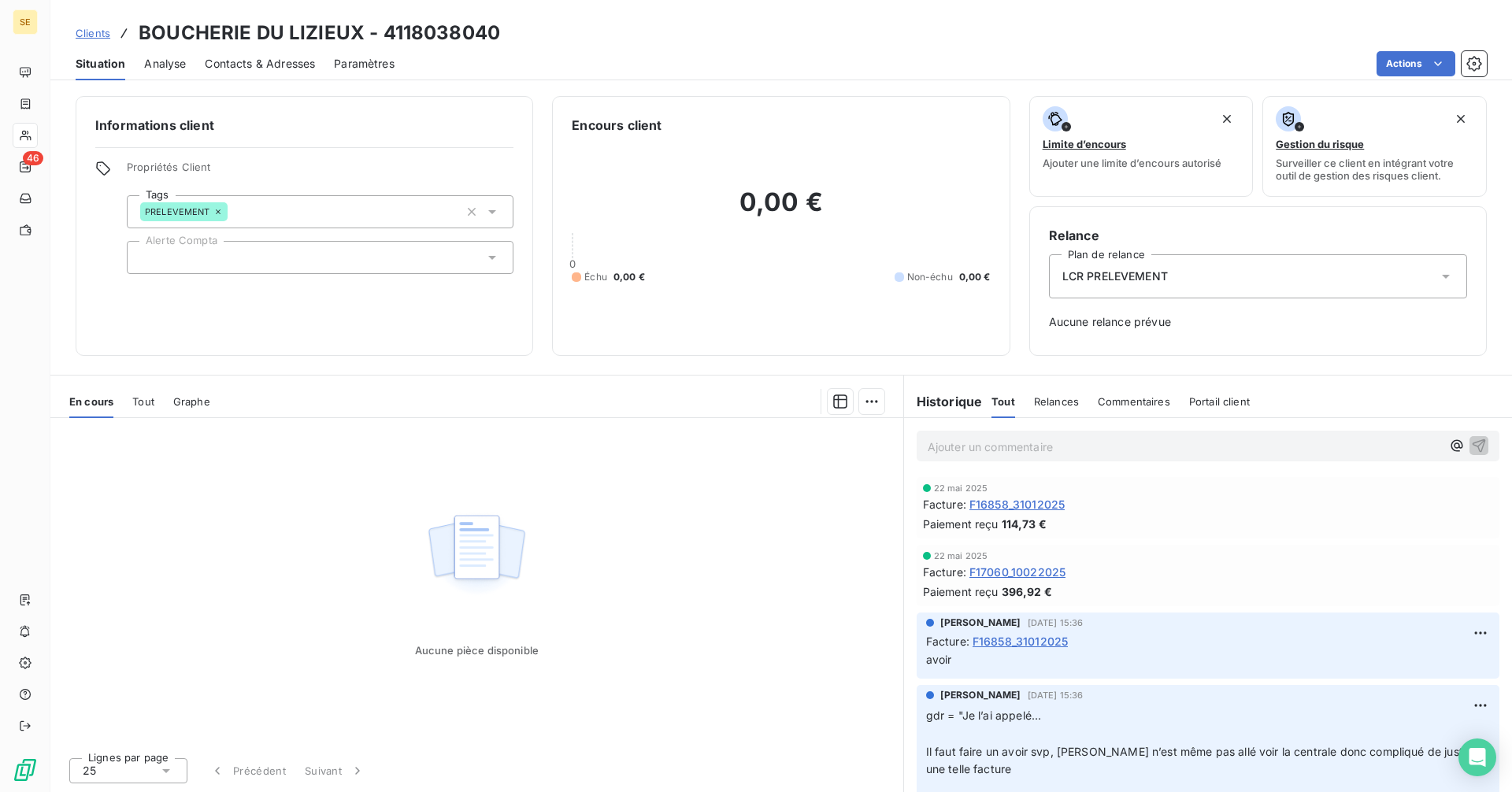
click at [1007, 505] on span "F16858_31012025" at bounding box center [1016, 503] width 95 height 16
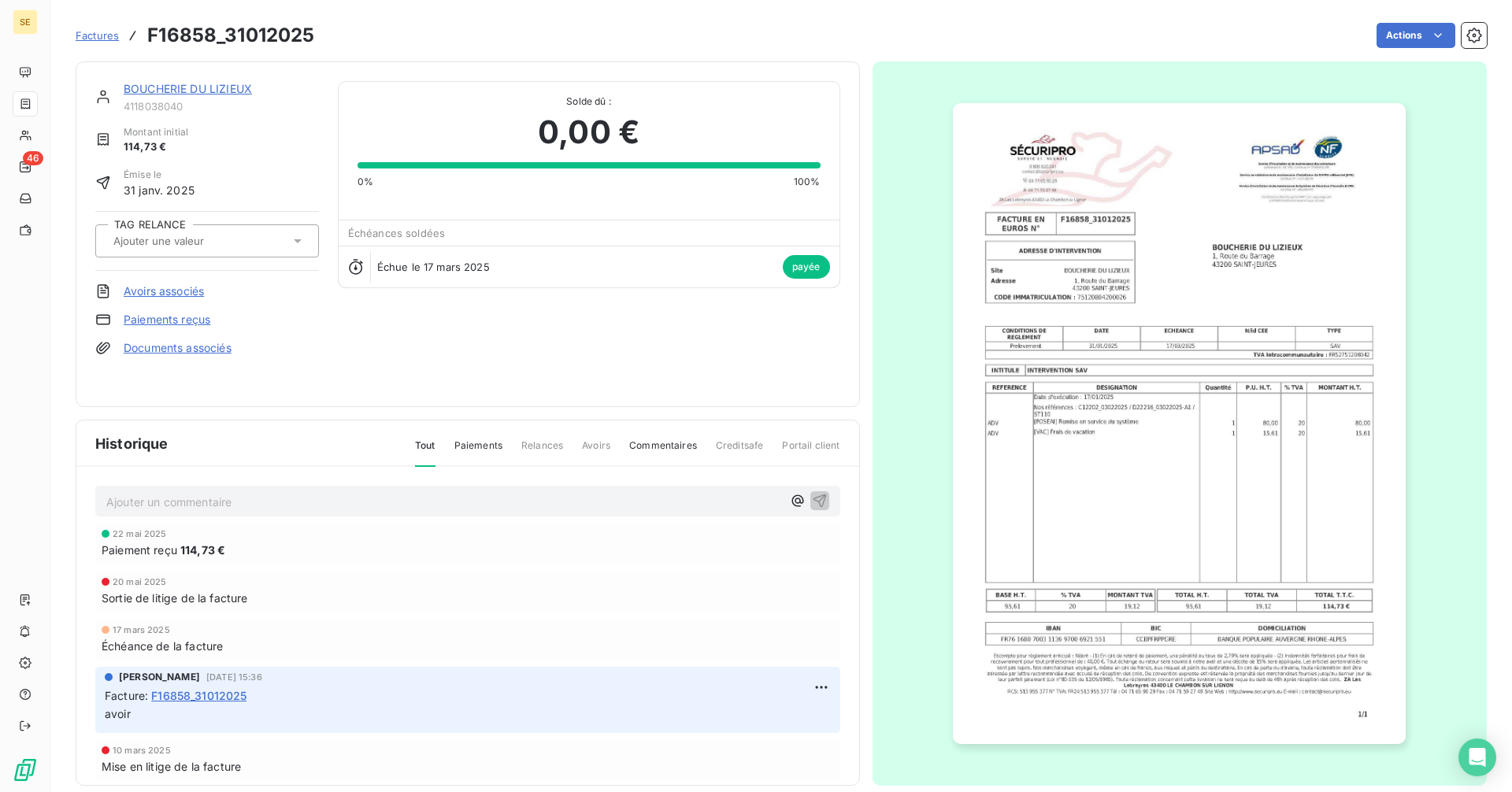
click at [1128, 384] on img "button" at bounding box center [1179, 424] width 453 height 641
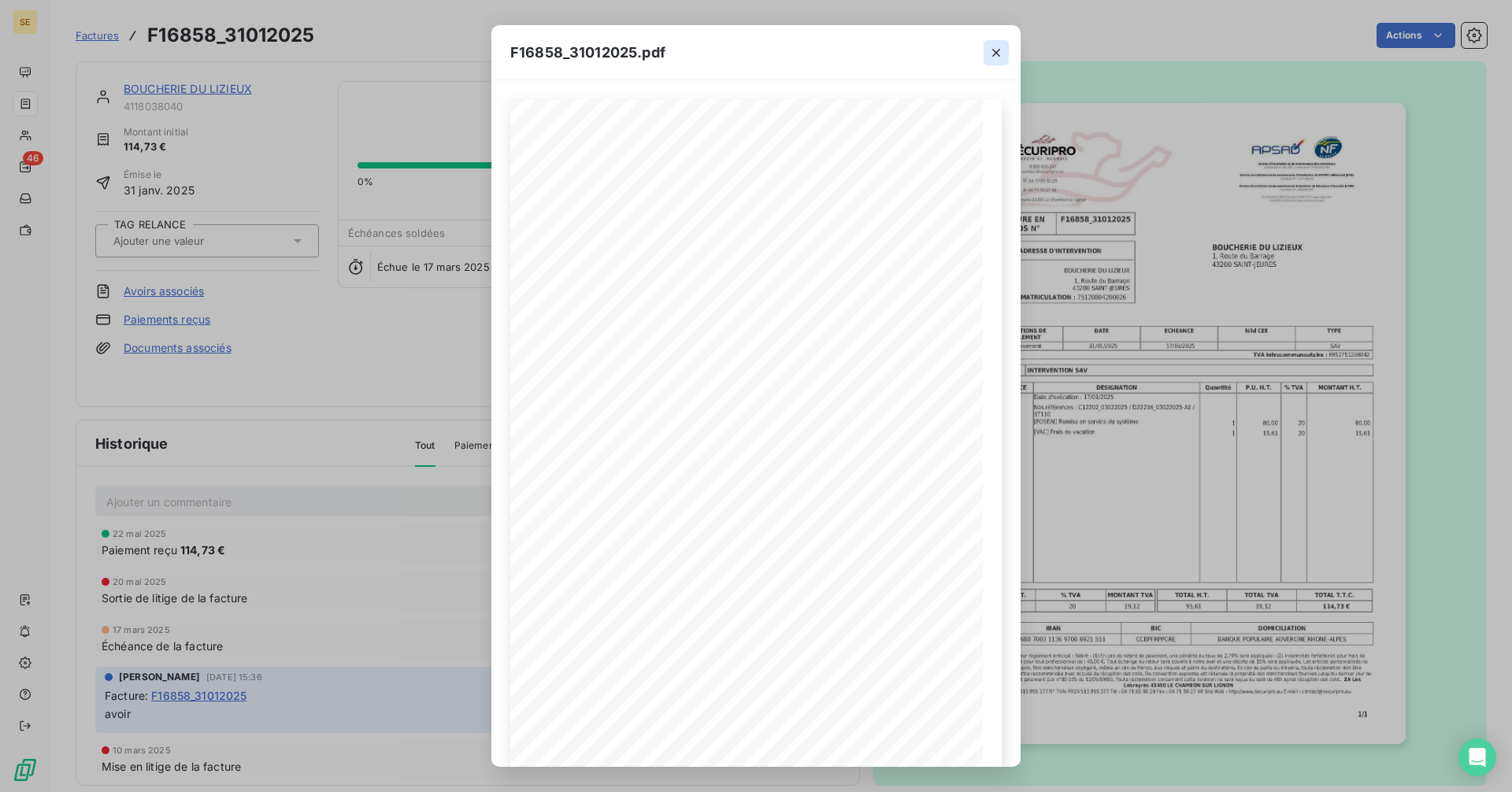
drag, startPoint x: 995, startPoint y: 51, endPoint x: 988, endPoint y: 48, distance: 7.6
click at [995, 50] on icon "button" at bounding box center [996, 53] width 15 height 15
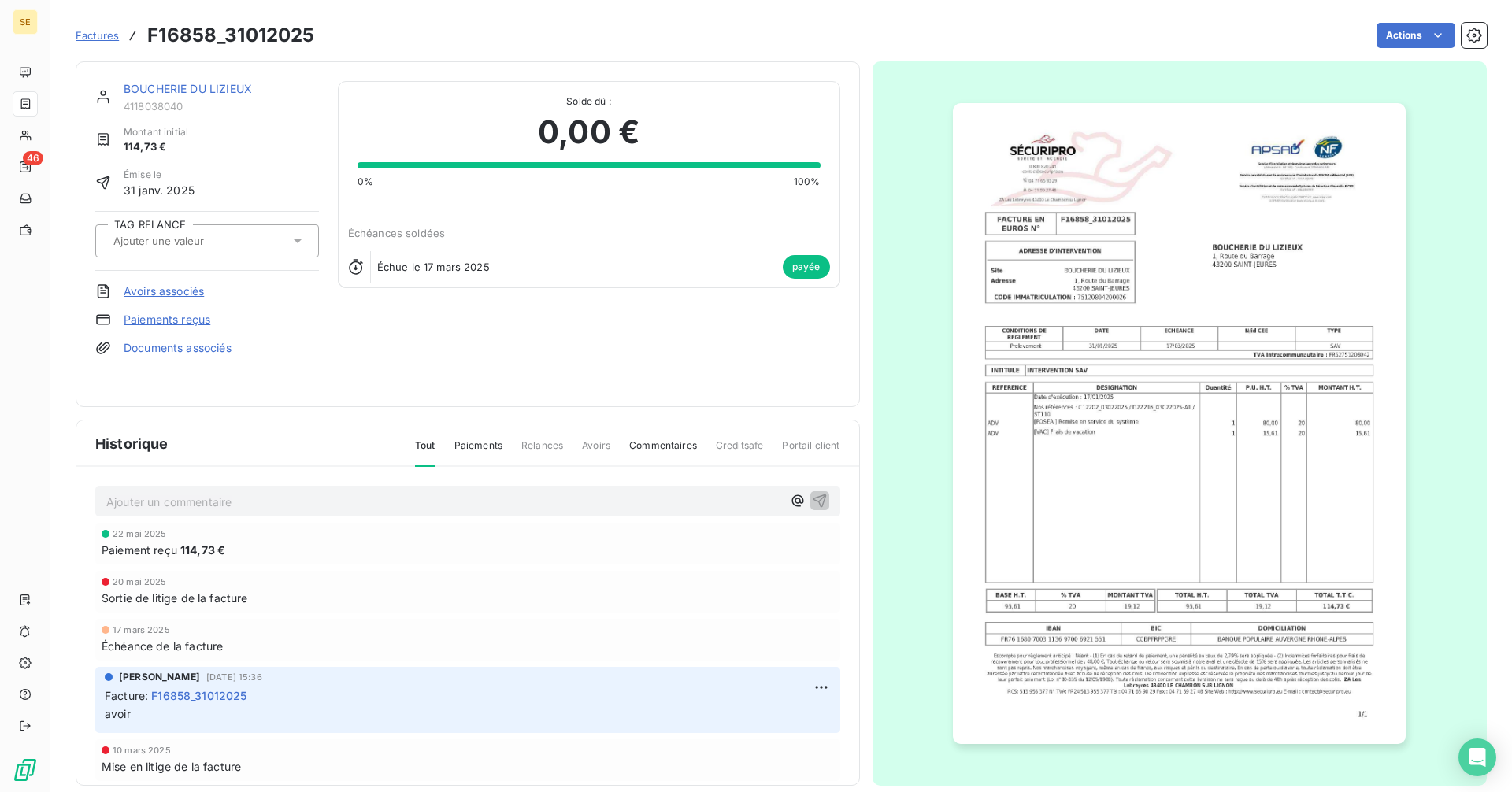
click at [210, 87] on link "BOUCHERIE DU LIZIEUX" at bounding box center [188, 88] width 128 height 13
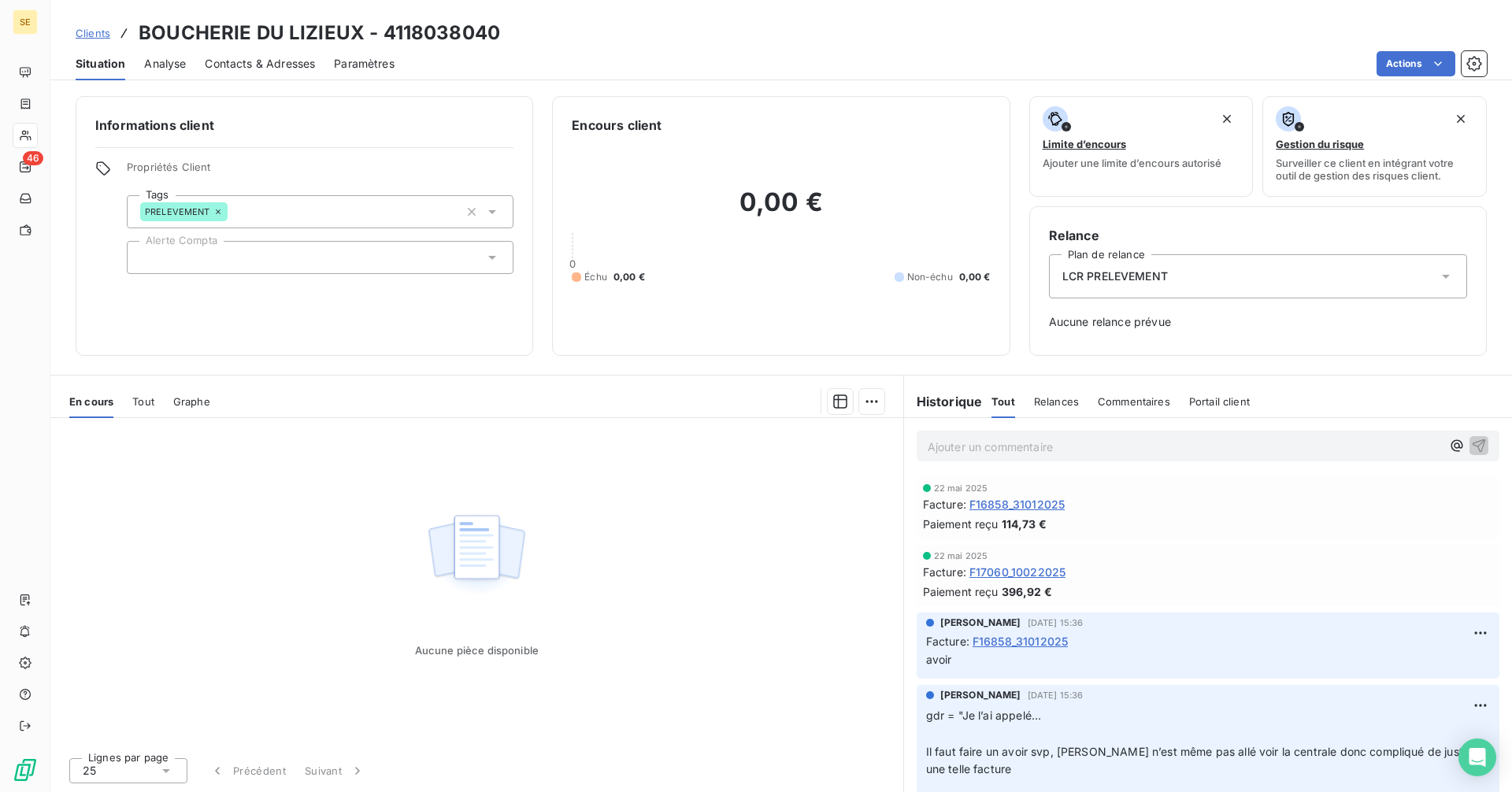
click at [171, 66] on span "Analyse" at bounding box center [165, 63] width 42 height 15
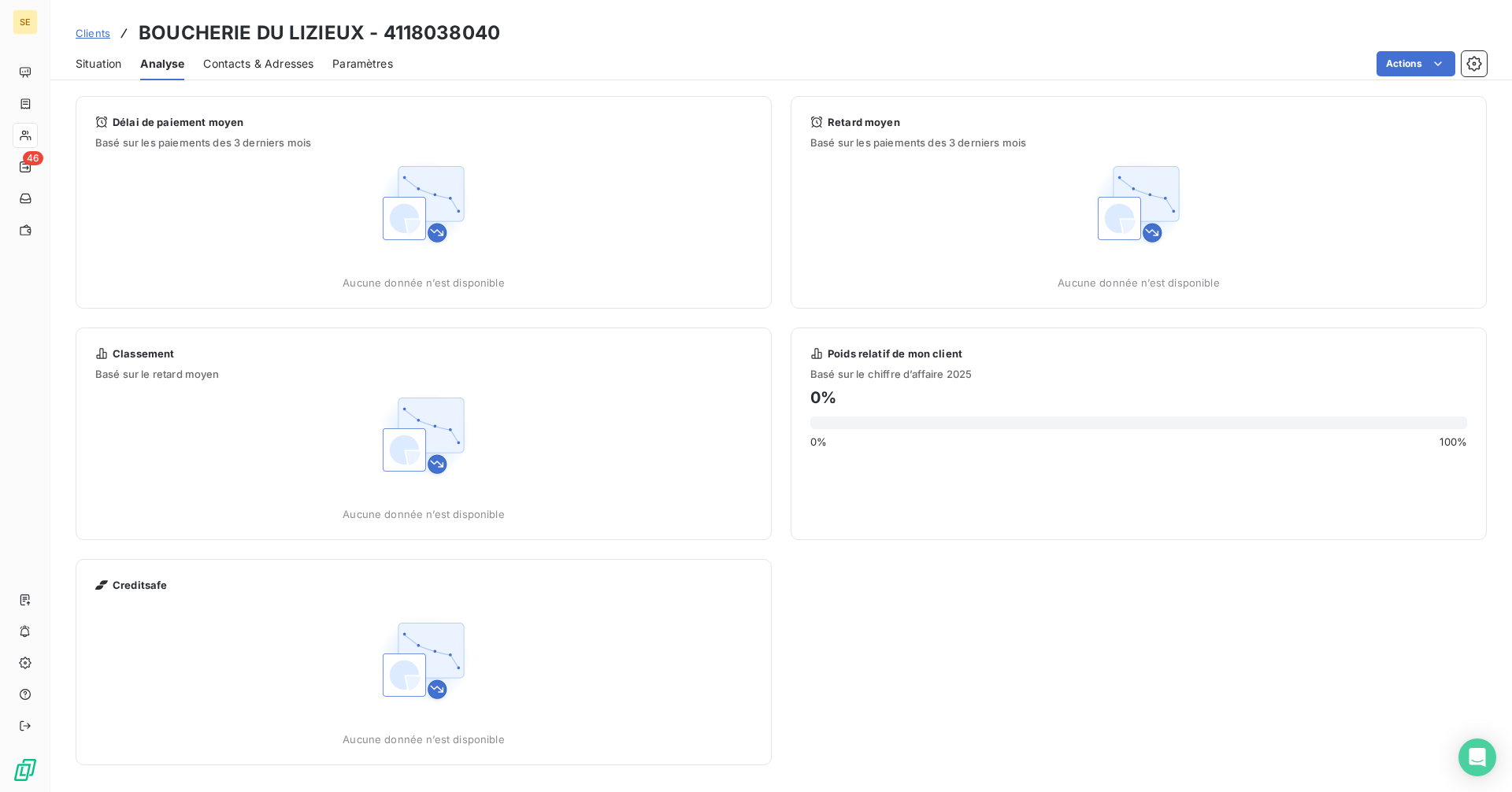
click at [239, 64] on span "Contacts & Adresses" at bounding box center [258, 63] width 110 height 15
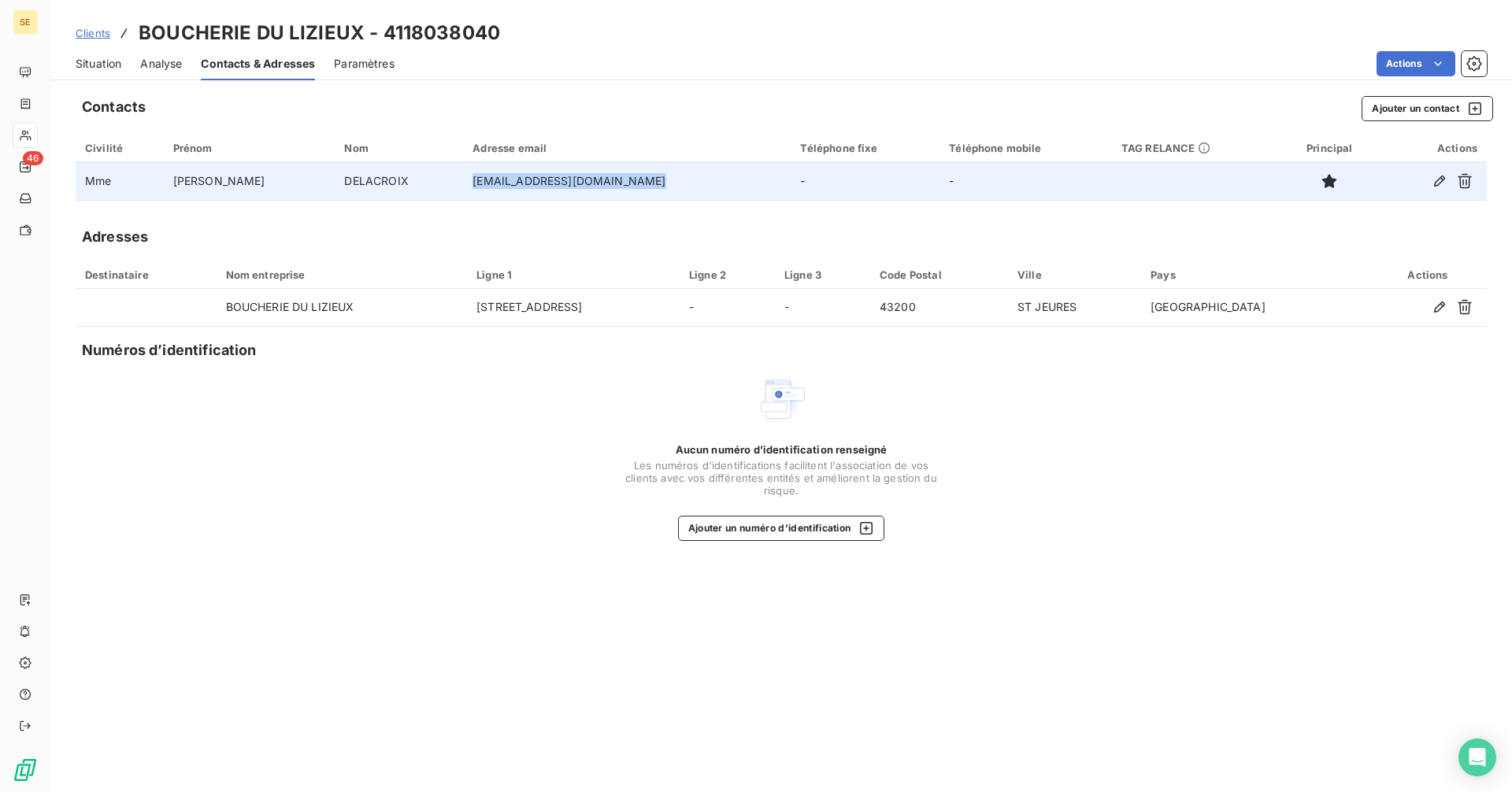
drag, startPoint x: 597, startPoint y: 179, endPoint x: 385, endPoint y: 180, distance: 212.0
click at [385, 180] on tr "[PERSON_NAME] [EMAIL_ADDRESS][DOMAIN_NAME] - -" at bounding box center [781, 180] width 1411 height 37
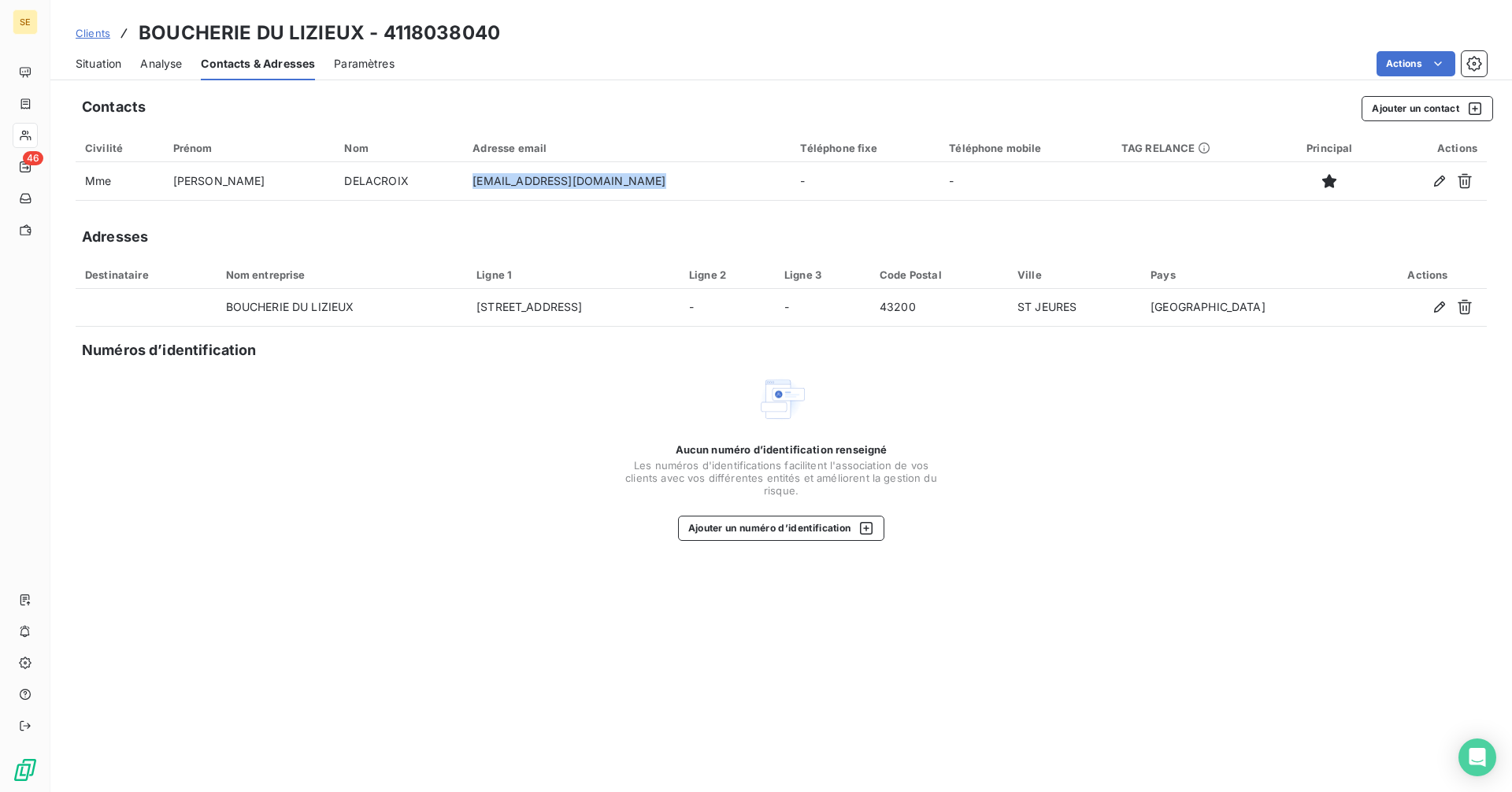
click at [93, 36] on span "Clients" at bounding box center [93, 33] width 35 height 12
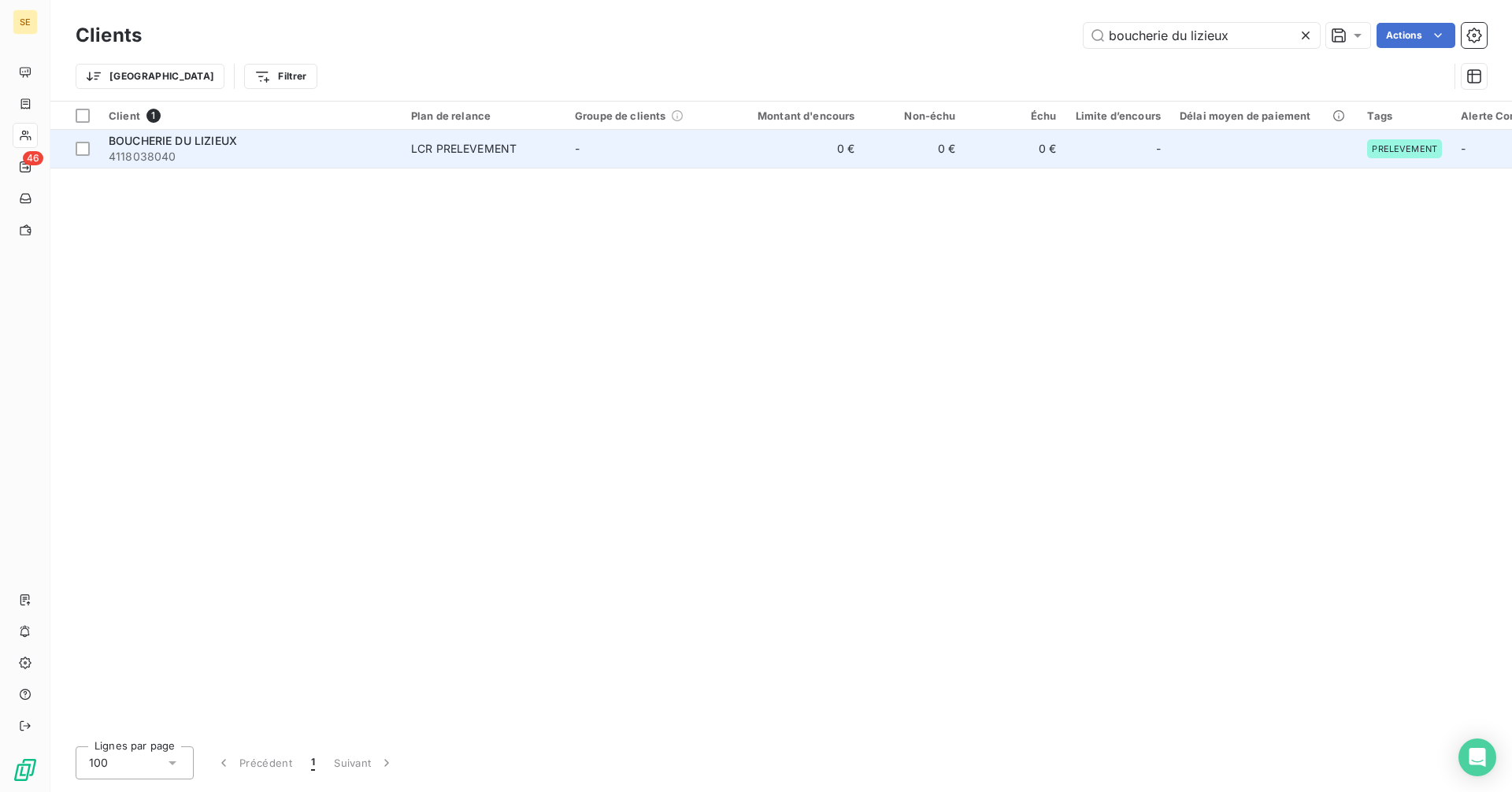
click at [155, 143] on span "BOUCHERIE DU LIZIEUX" at bounding box center [173, 141] width 128 height 13
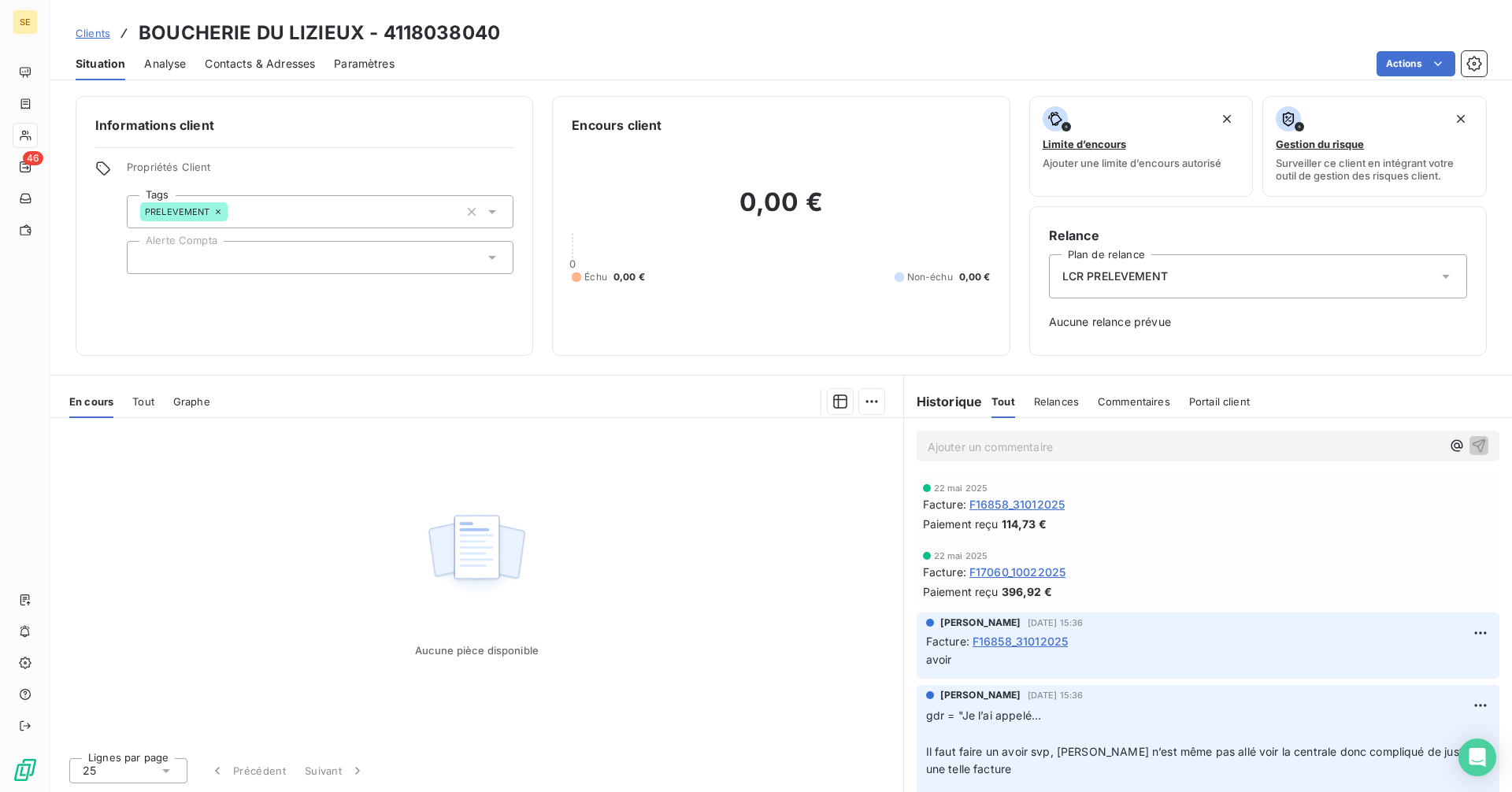
click at [258, 64] on span "Contacts & Adresses" at bounding box center [260, 63] width 110 height 15
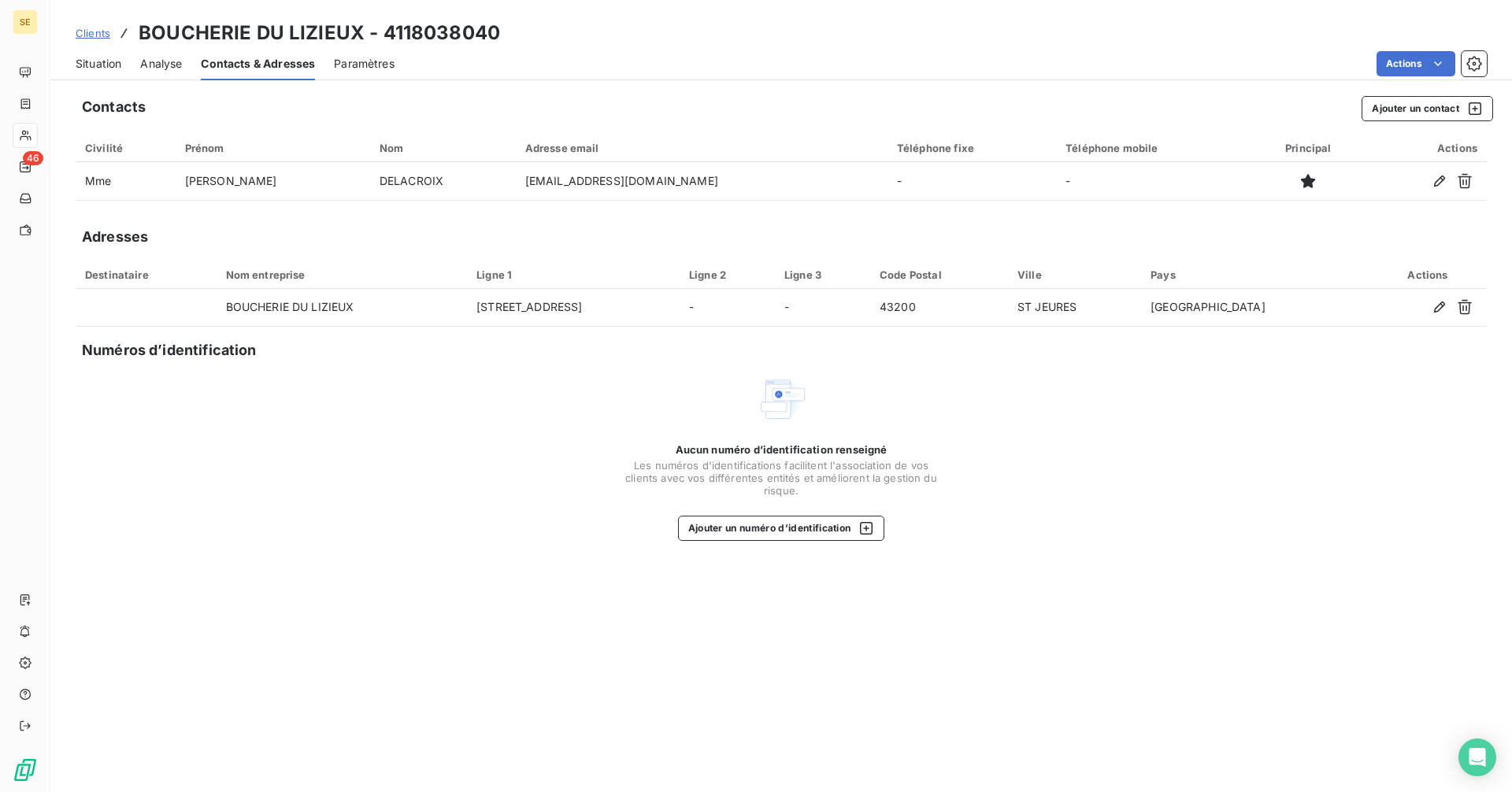
click at [93, 67] on span "Situation" at bounding box center [99, 63] width 46 height 15
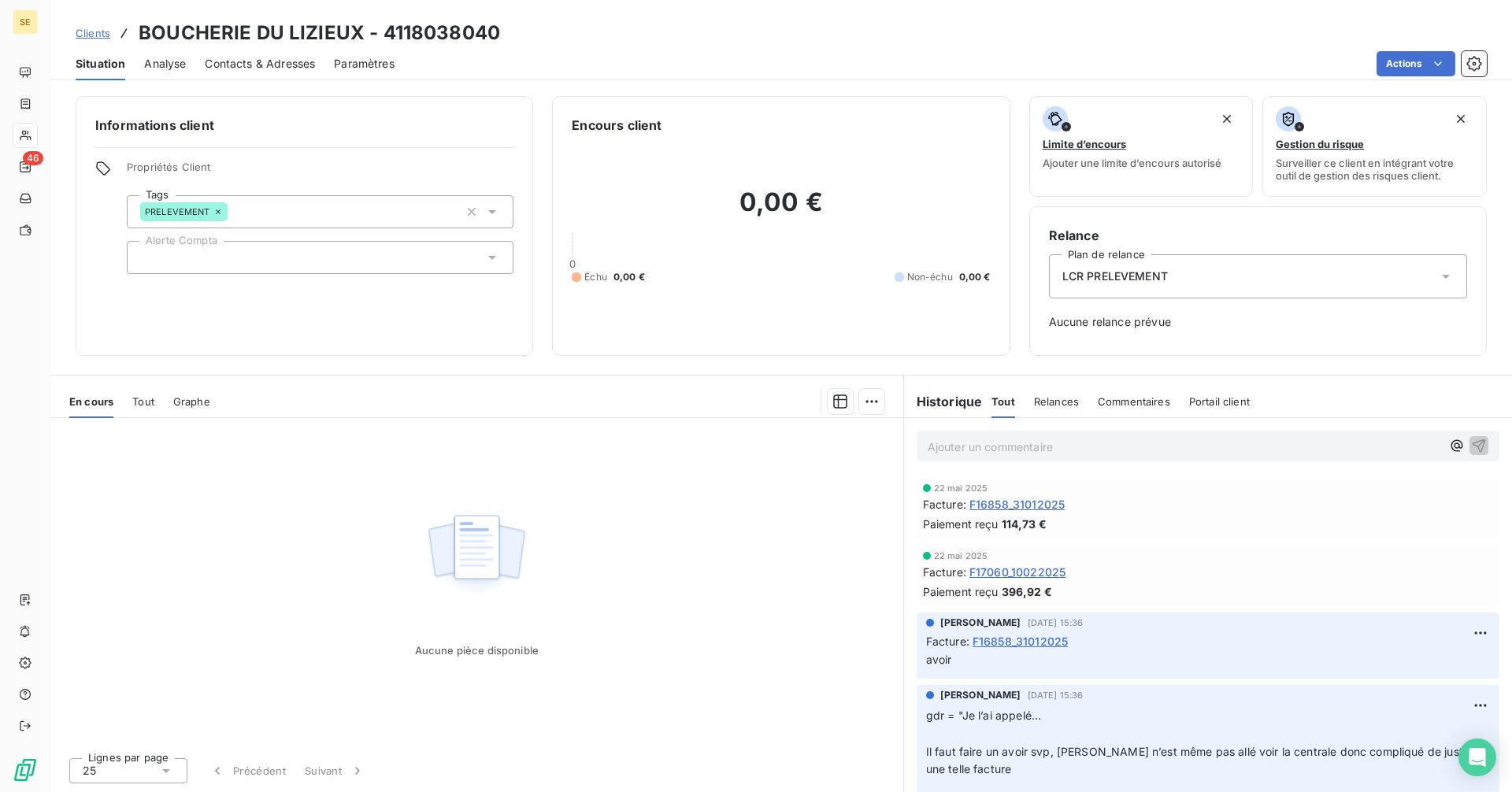
click at [232, 62] on span "Contacts & Adresses" at bounding box center [260, 63] width 110 height 15
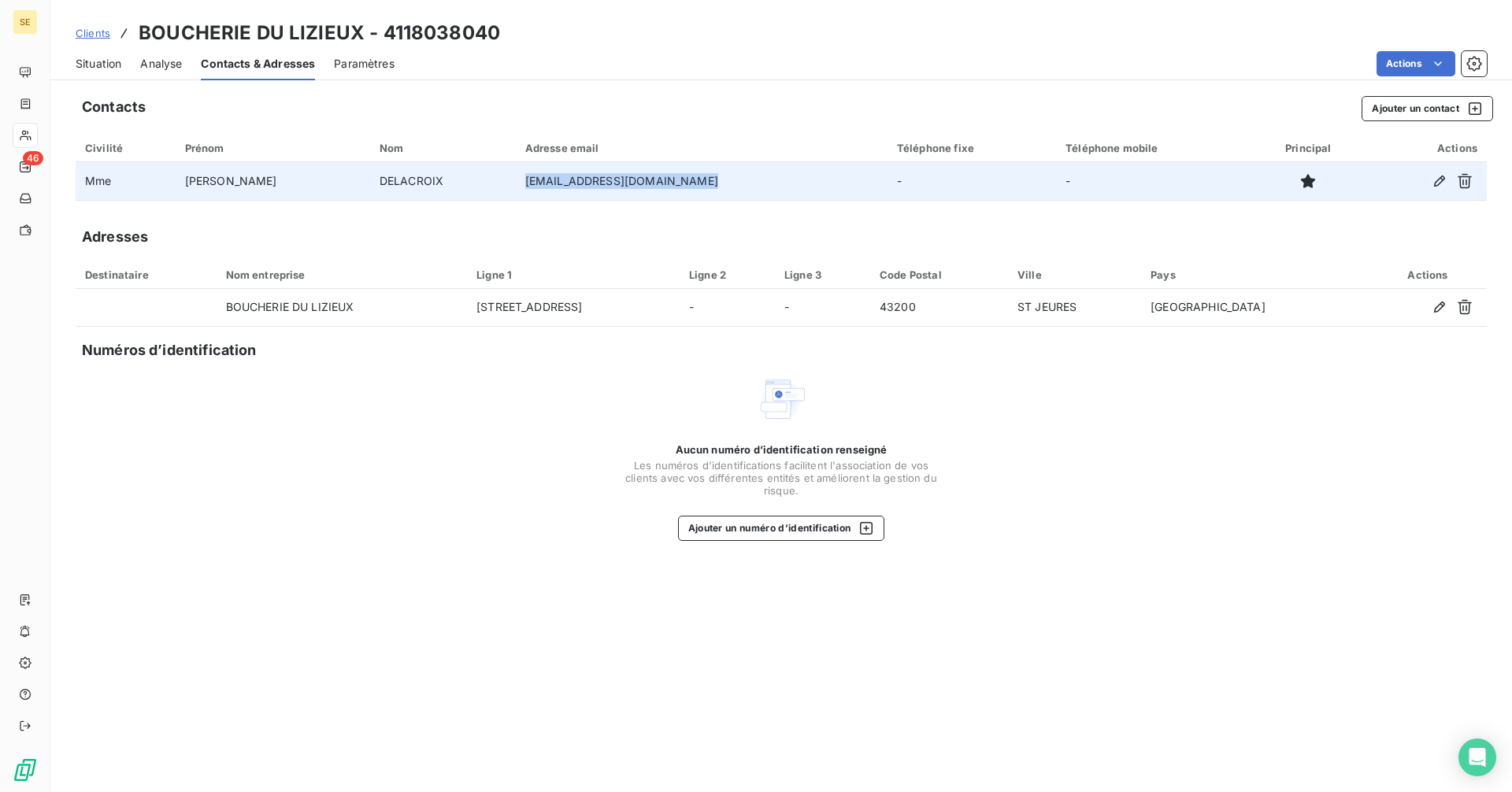
drag, startPoint x: 659, startPoint y: 187, endPoint x: 476, endPoint y: 189, distance: 183.0
click at [516, 194] on td "[EMAIL_ADDRESS][DOMAIN_NAME]" at bounding box center [702, 180] width 372 height 37
copy td "[EMAIL_ADDRESS][DOMAIN_NAME]"
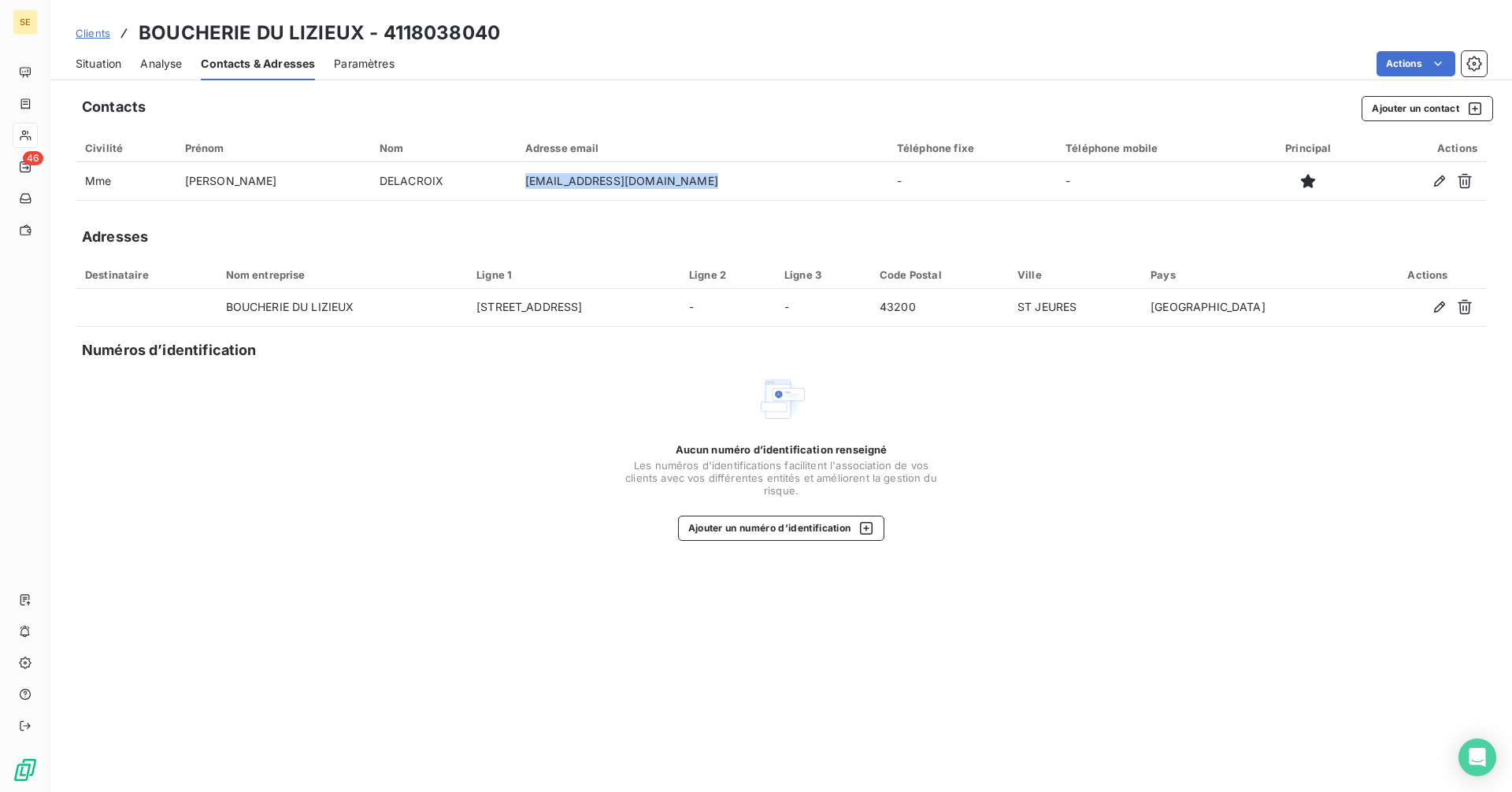
click at [95, 64] on span "Situation" at bounding box center [99, 63] width 46 height 15
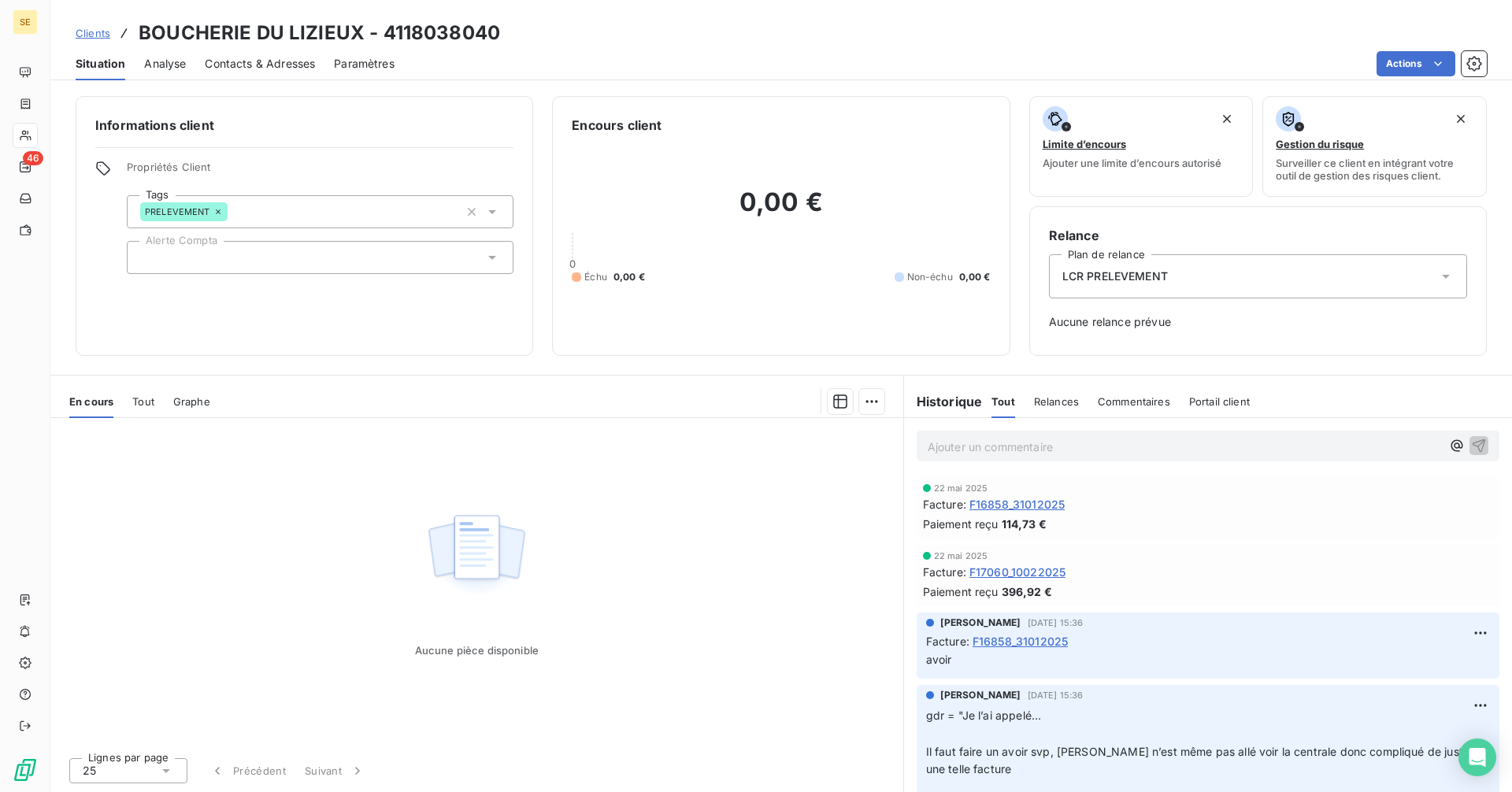
click at [1020, 504] on span "F16858_31012025" at bounding box center [1016, 503] width 95 height 16
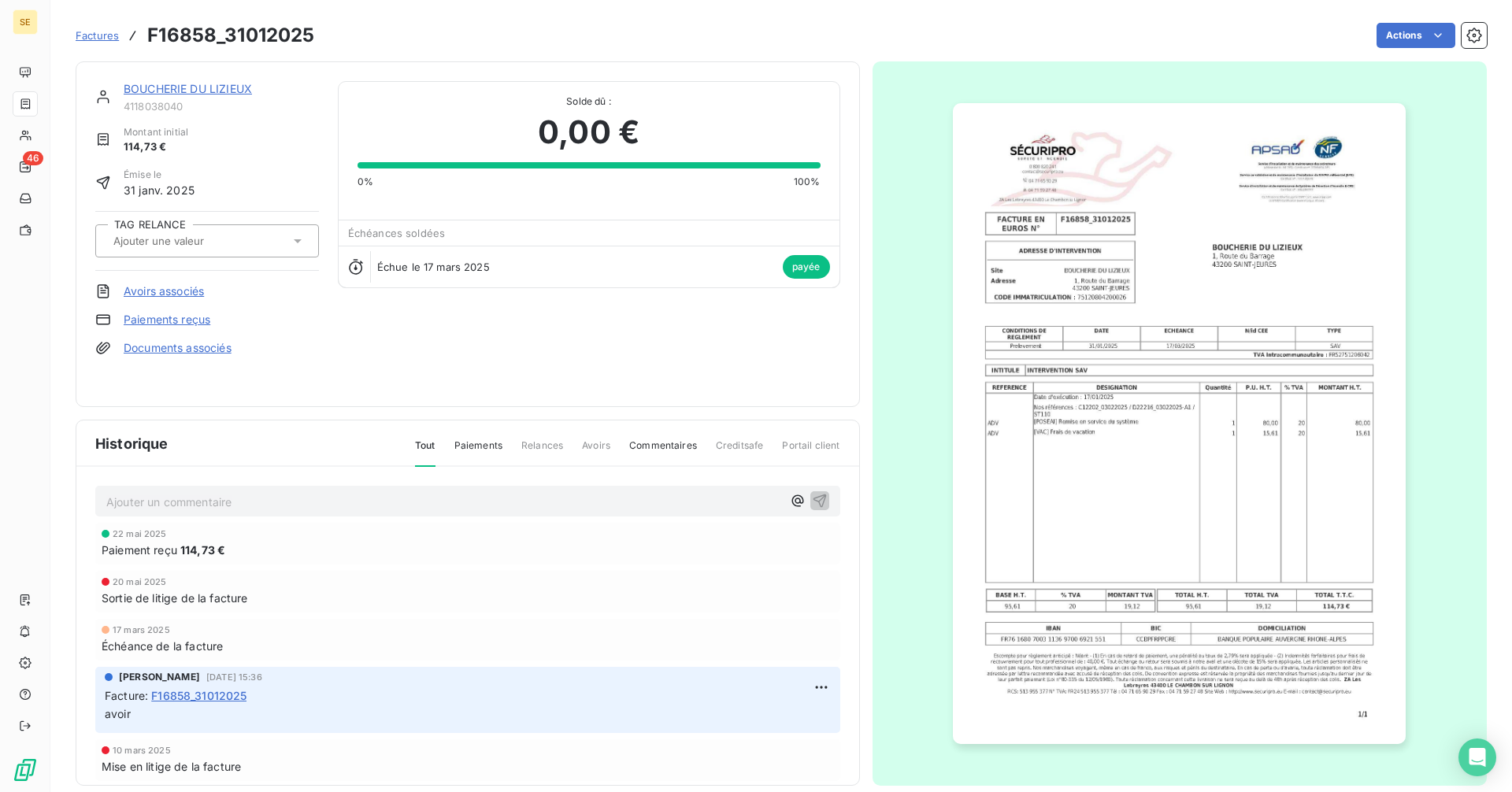
click at [1095, 538] on img "button" at bounding box center [1179, 424] width 453 height 641
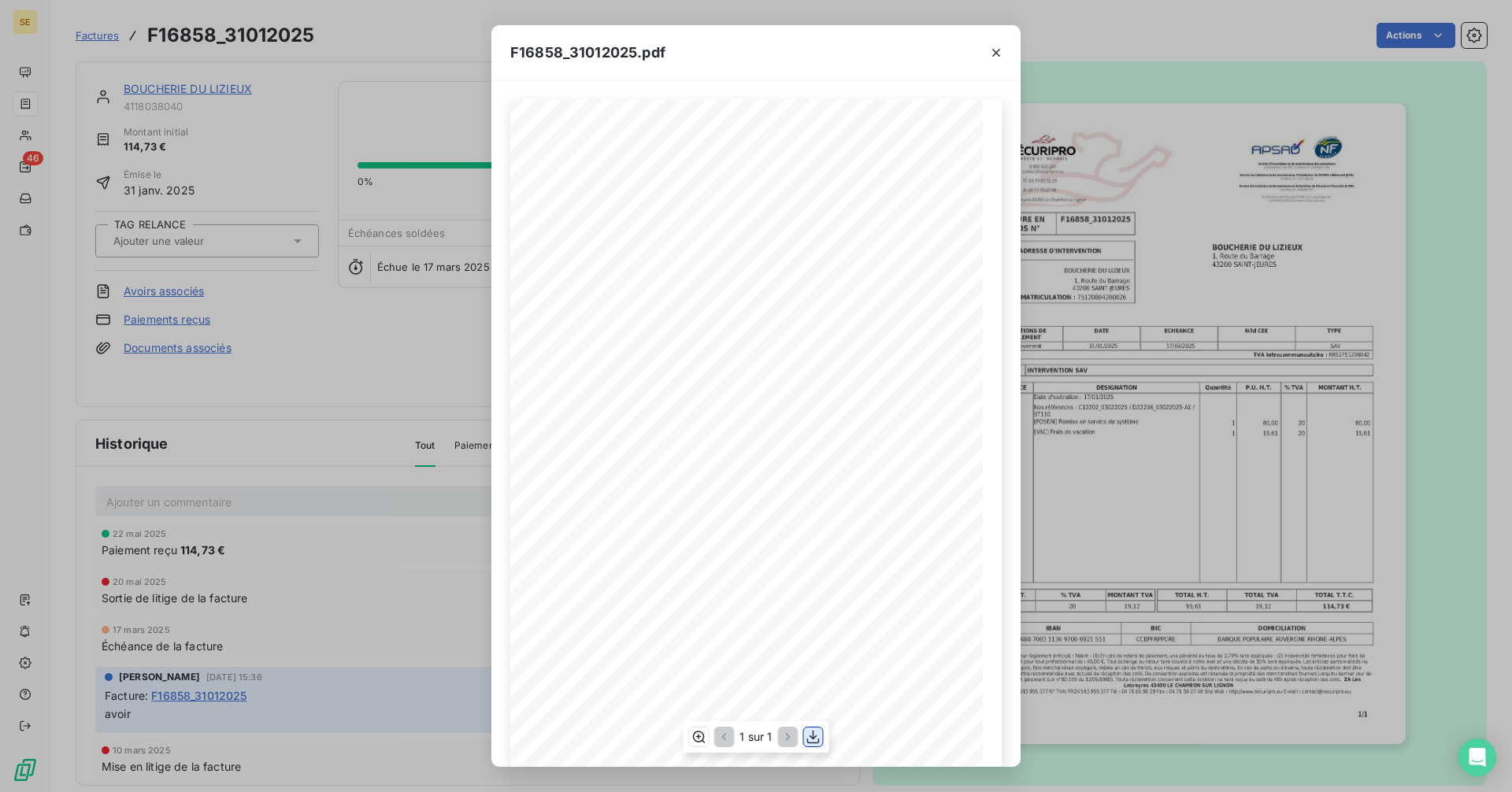
click at [818, 735] on icon "button" at bounding box center [813, 737] width 15 height 15
drag, startPoint x: 994, startPoint y: 56, endPoint x: 919, endPoint y: 98, distance: 86.0
click at [994, 56] on icon "button" at bounding box center [996, 53] width 15 height 15
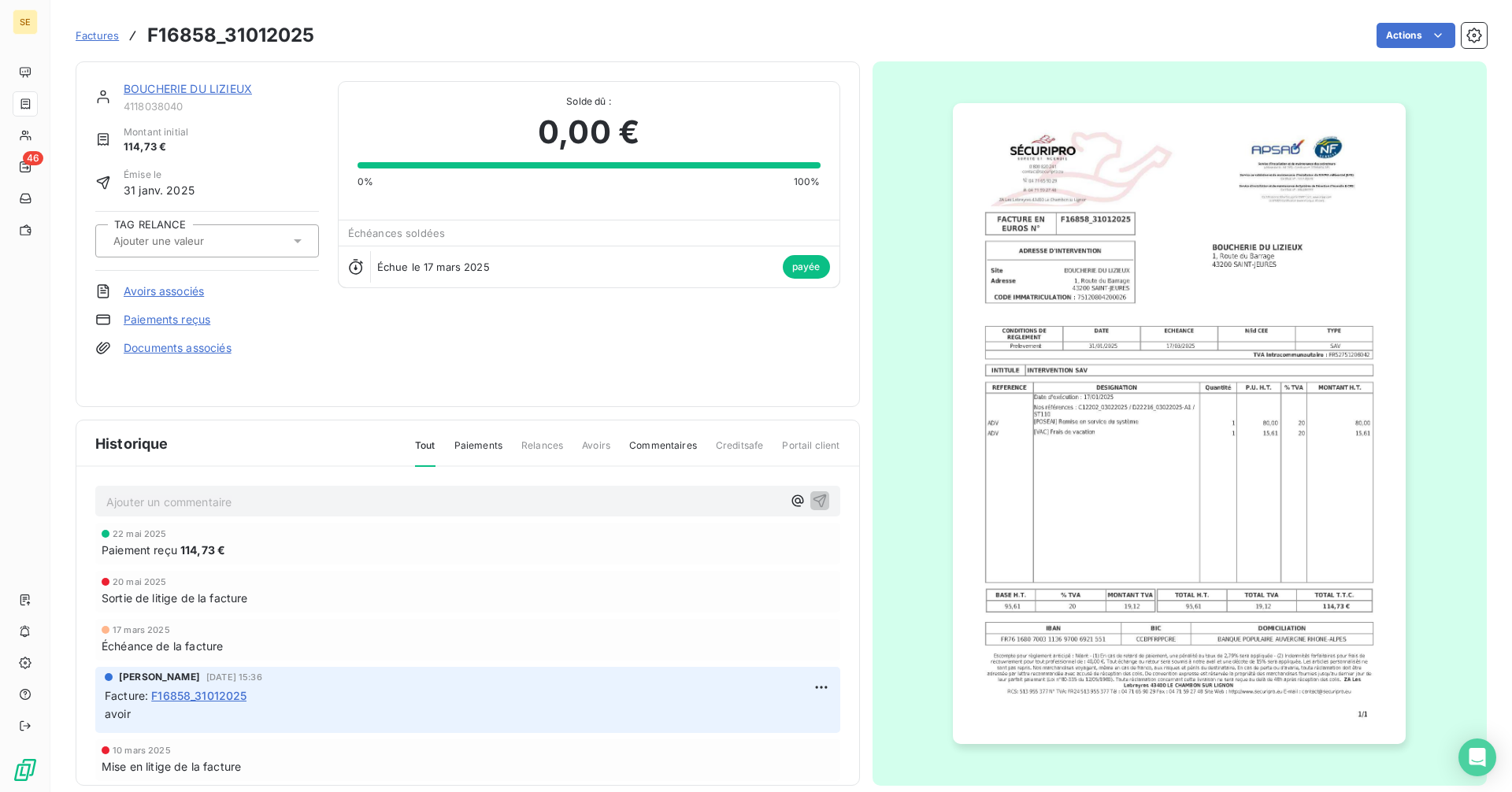
click at [203, 87] on link "BOUCHERIE DU LIZIEUX" at bounding box center [188, 88] width 128 height 13
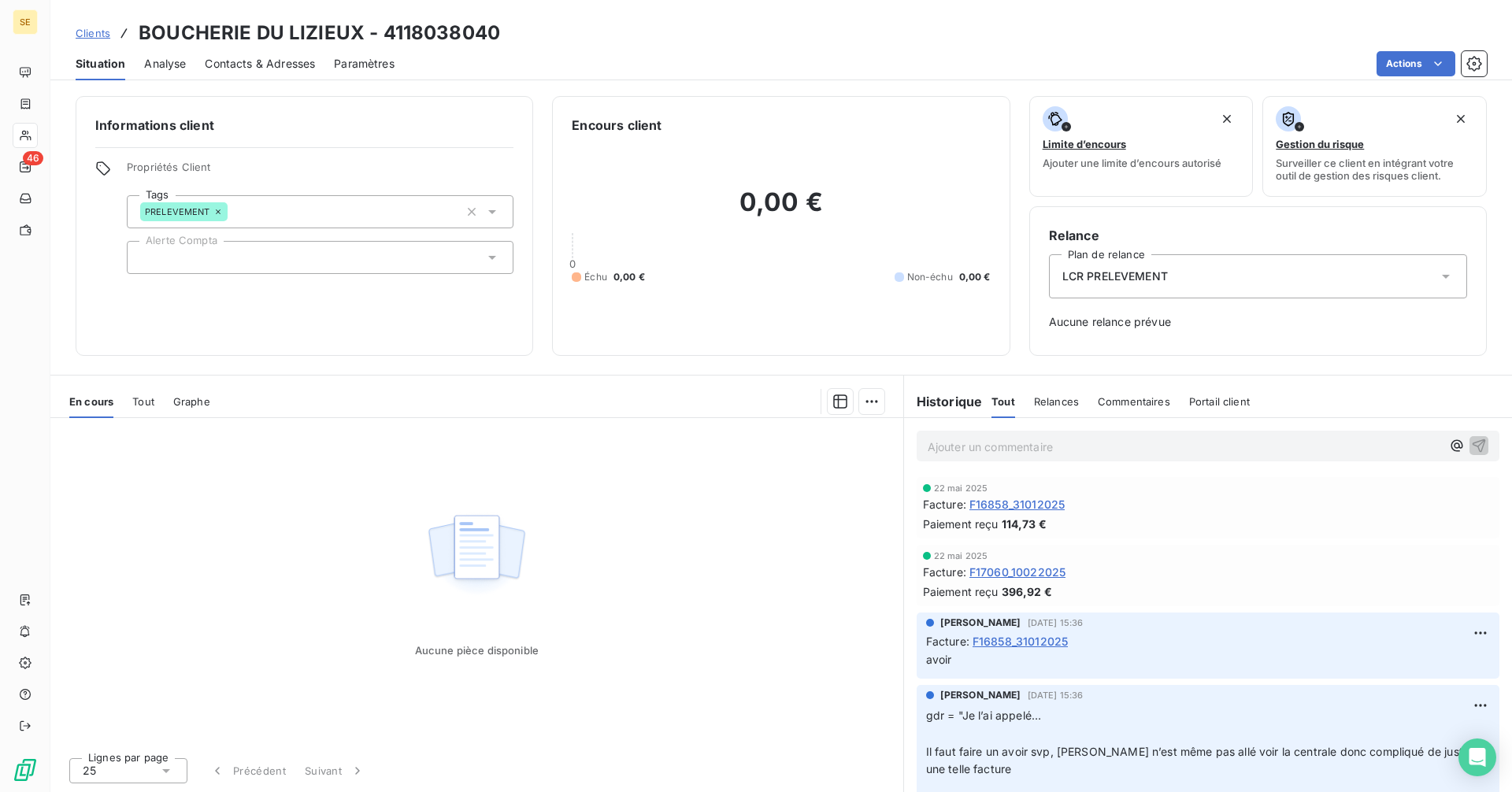
click at [108, 29] on span "Clients" at bounding box center [93, 33] width 35 height 12
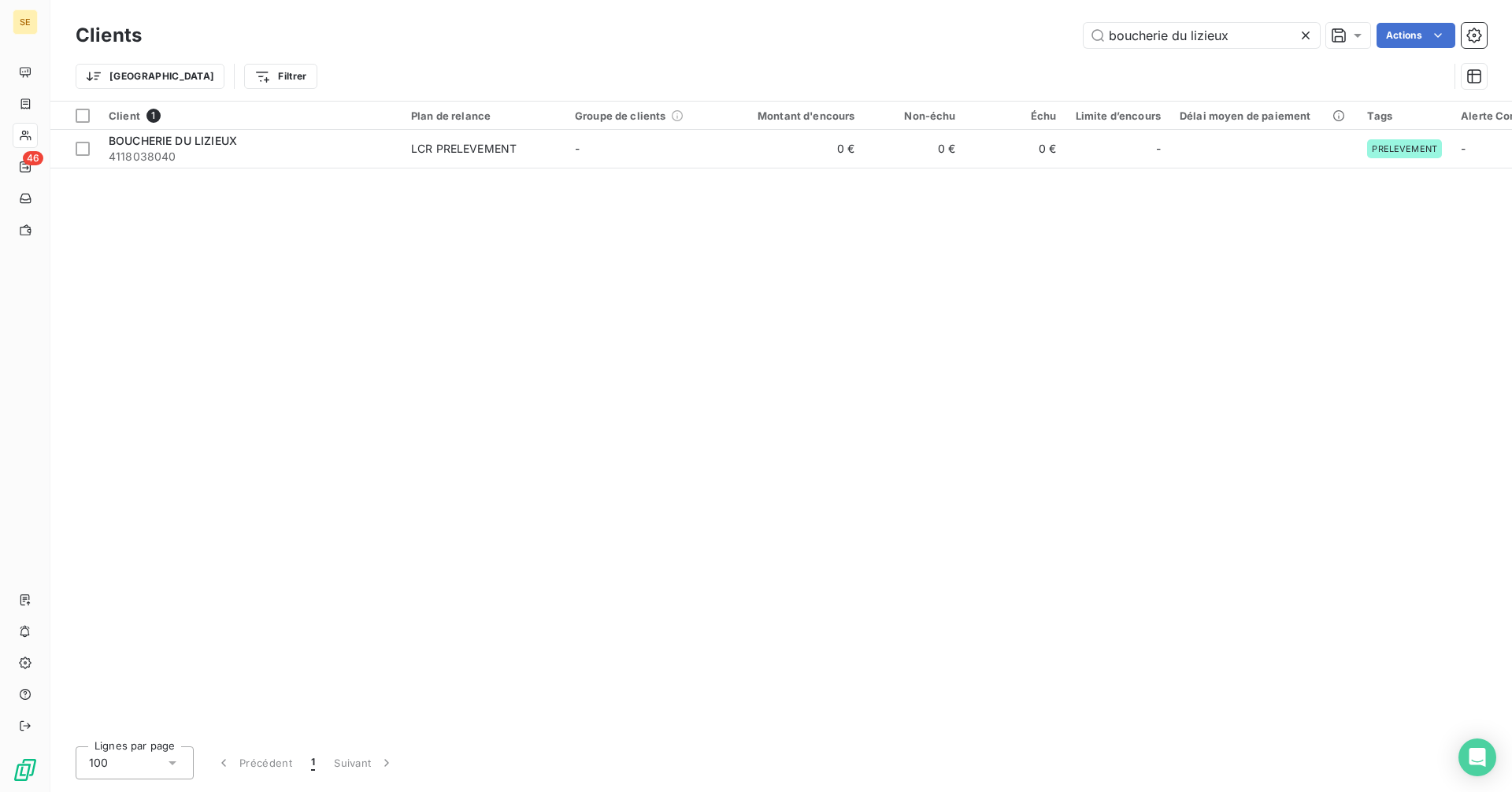
drag, startPoint x: 1240, startPoint y: 33, endPoint x: 1013, endPoint y: 35, distance: 227.0
click at [1013, 35] on div "boucherie du lizieux Actions" at bounding box center [824, 35] width 1326 height 25
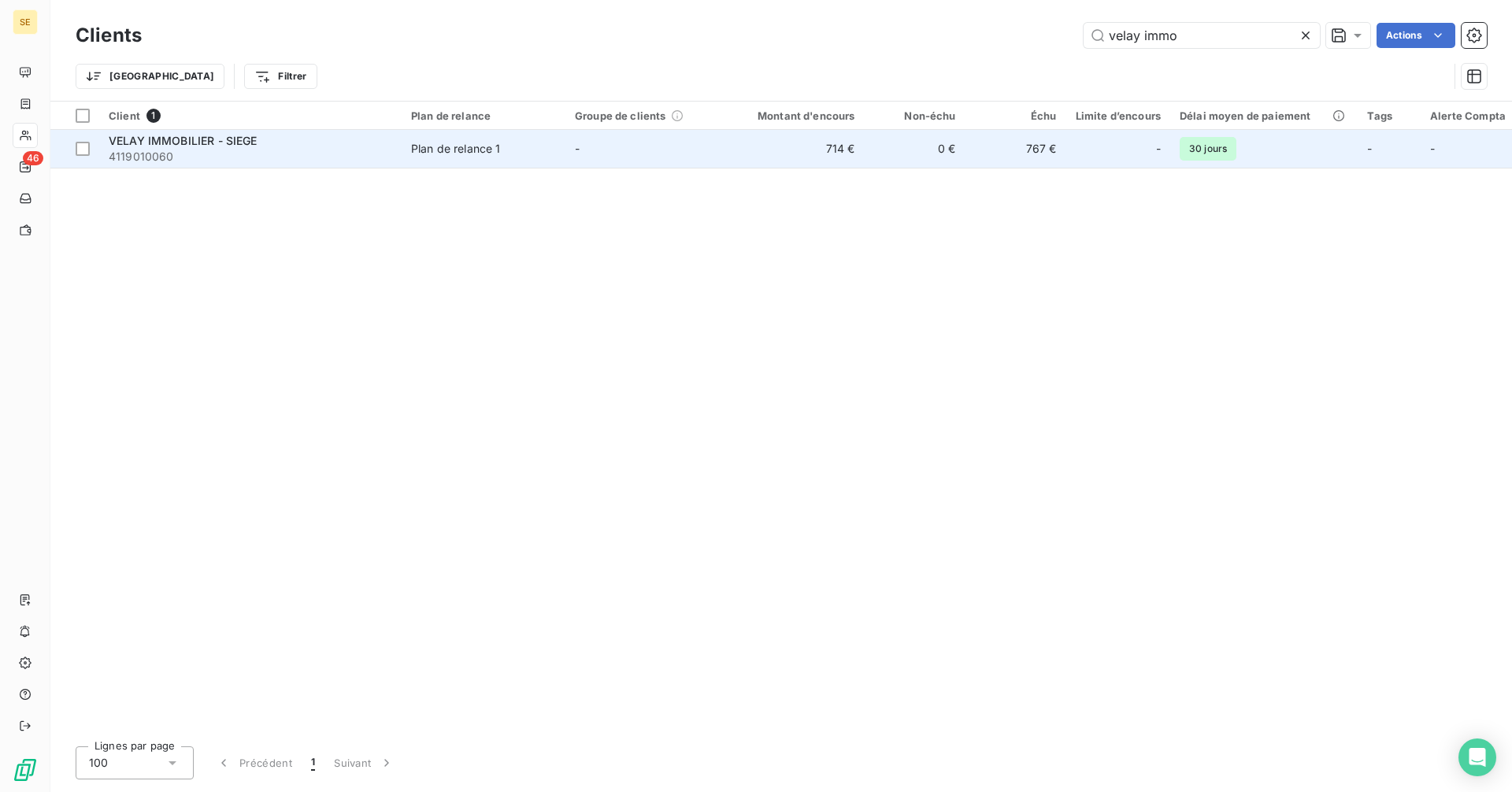
type input "velay immo"
click at [480, 151] on div "Plan de relance 1" at bounding box center [456, 149] width 90 height 15
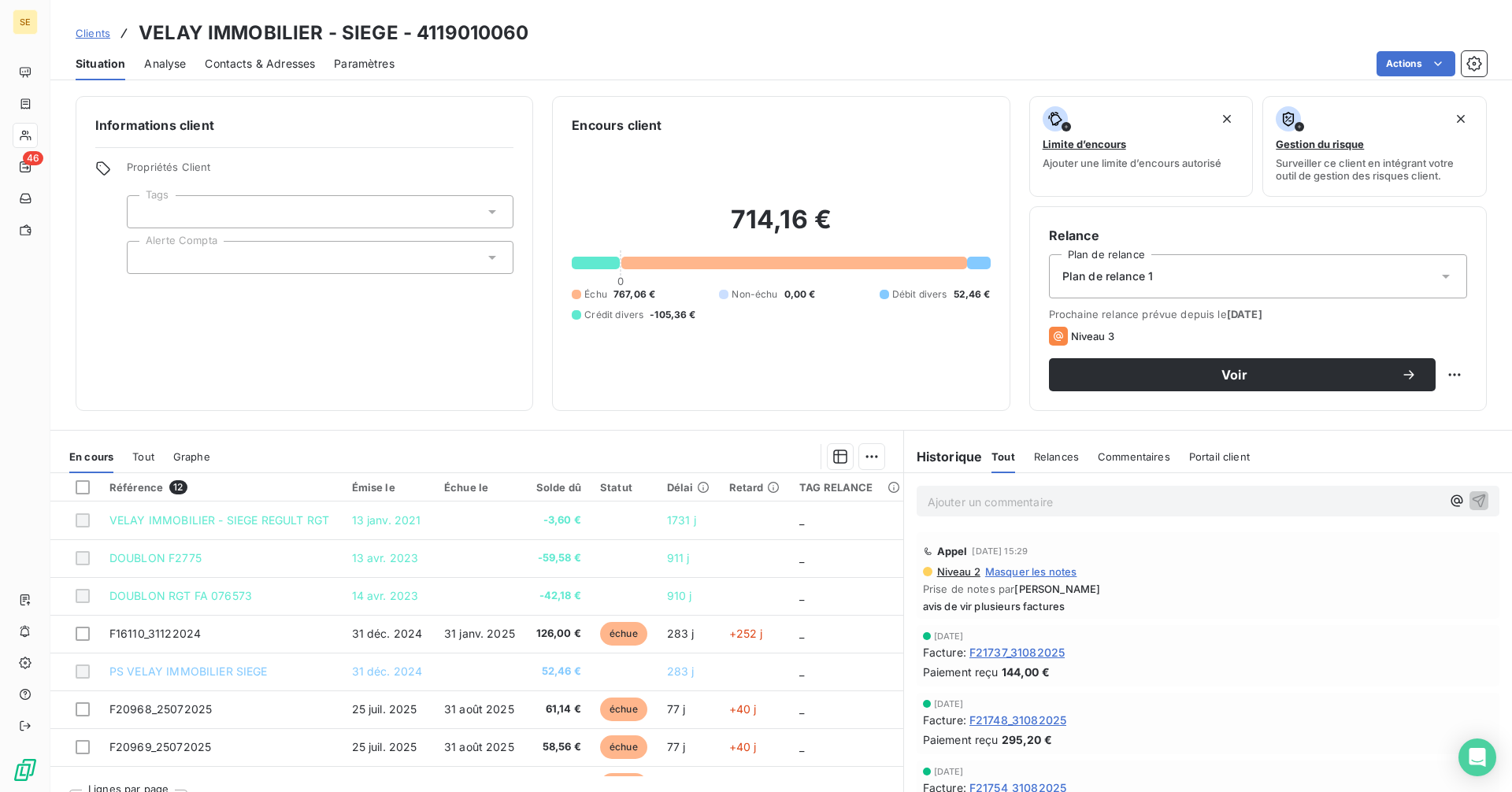
click at [147, 452] on span "Tout" at bounding box center [143, 456] width 22 height 12
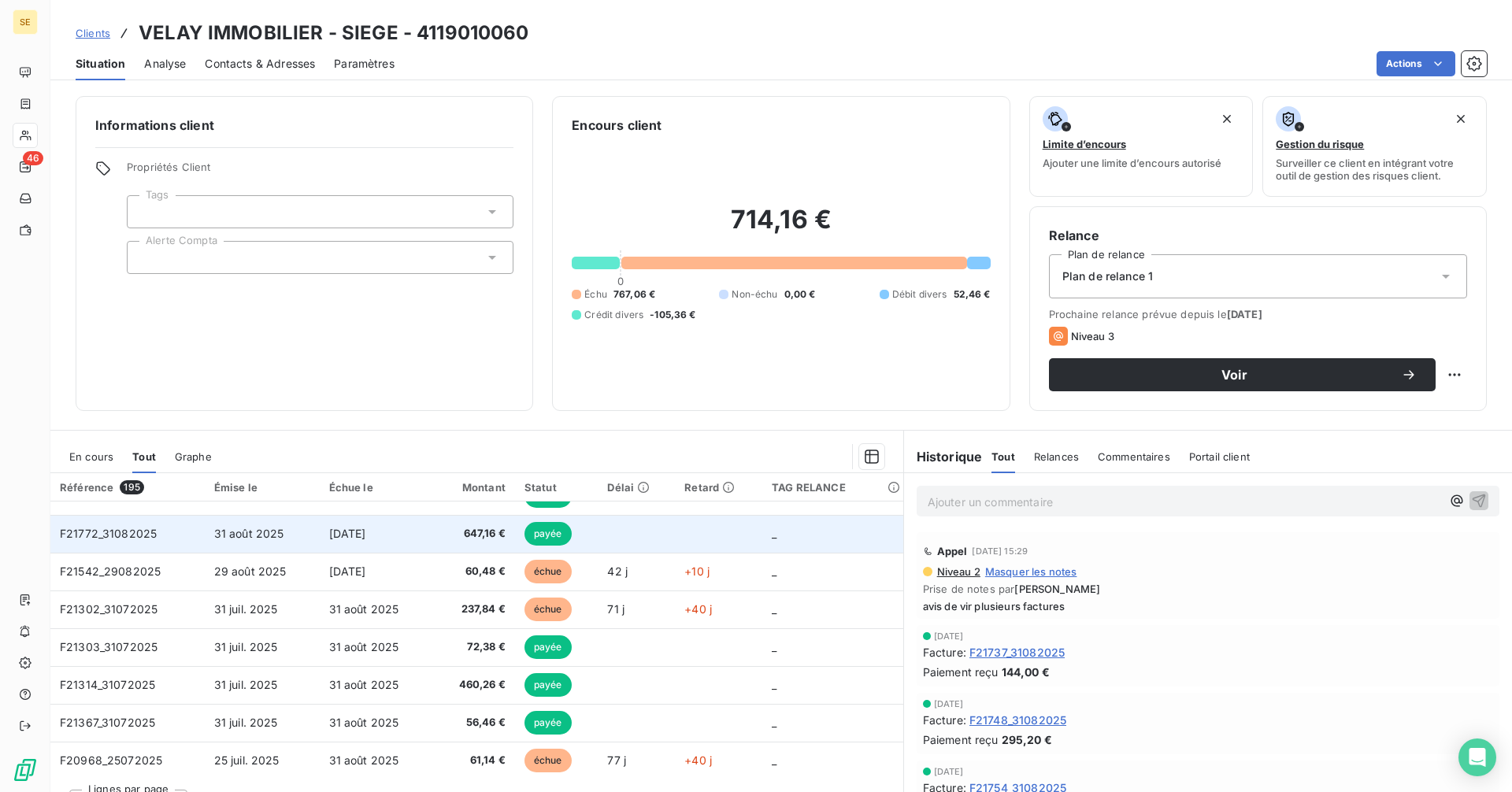
scroll to position [671, 0]
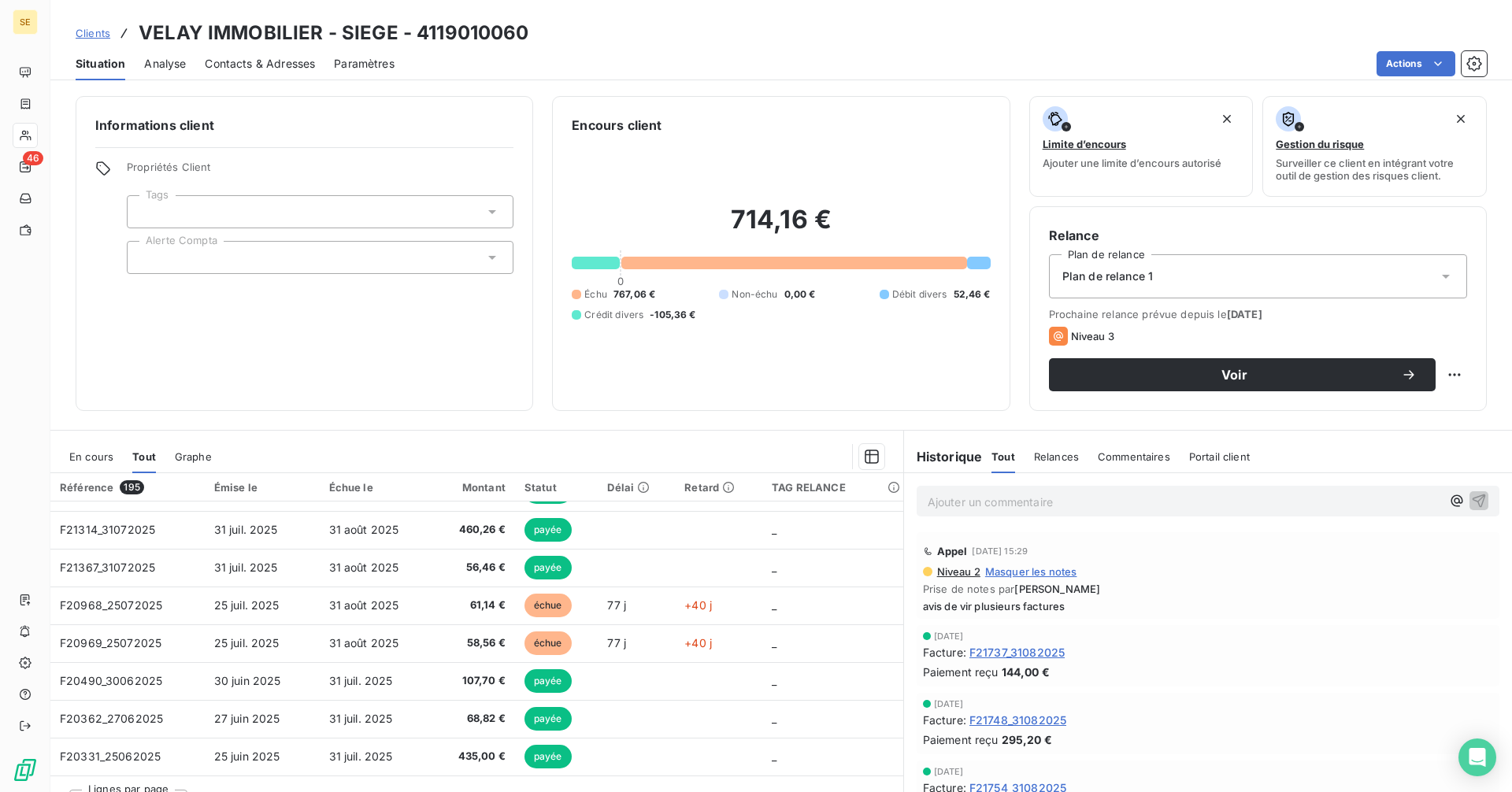
click at [83, 457] on span "En cours" at bounding box center [91, 456] width 44 height 12
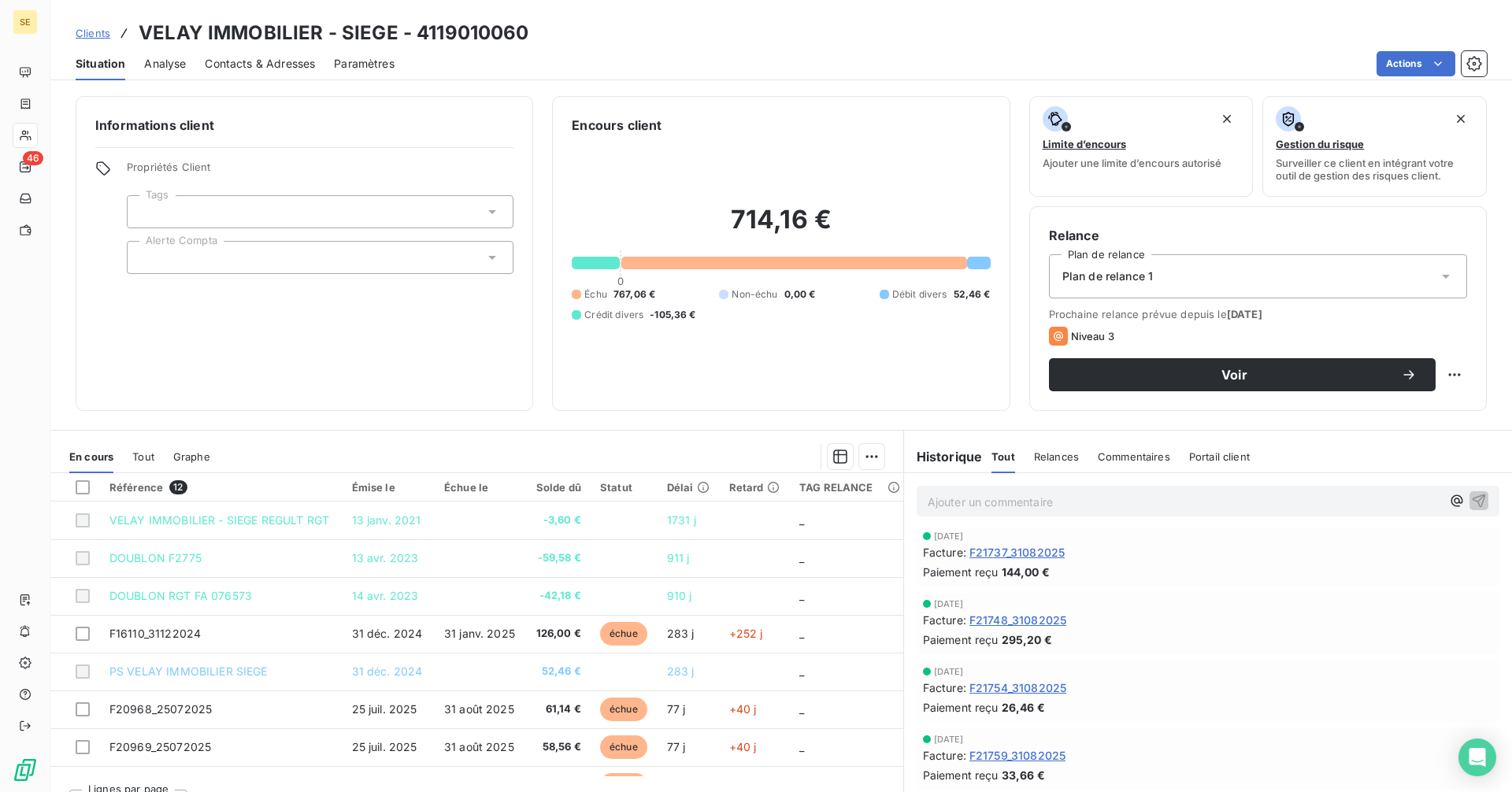
scroll to position [0, 0]
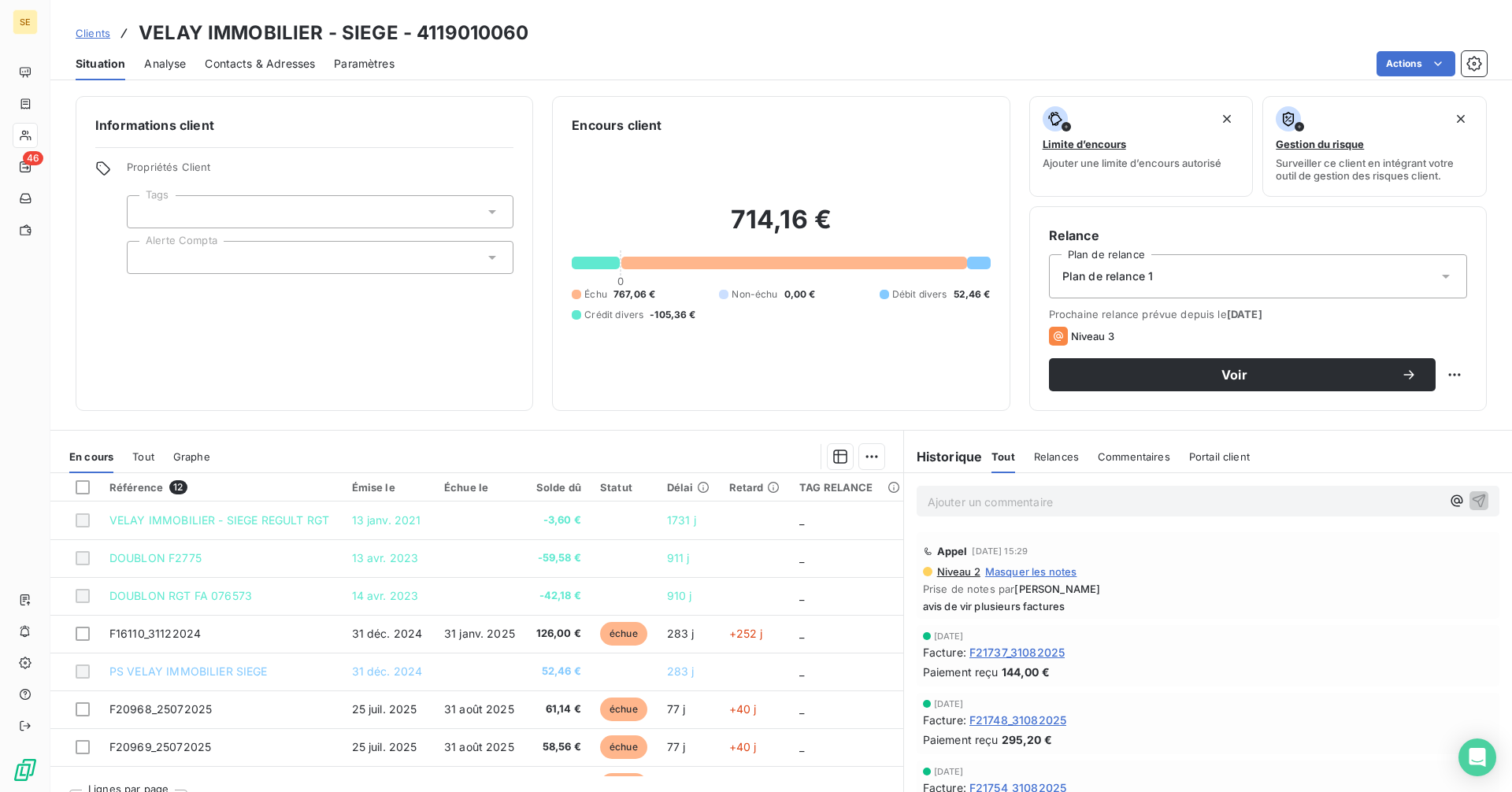
click at [954, 508] on p "Ajouter un commentaire ﻿" at bounding box center [1184, 501] width 513 height 20
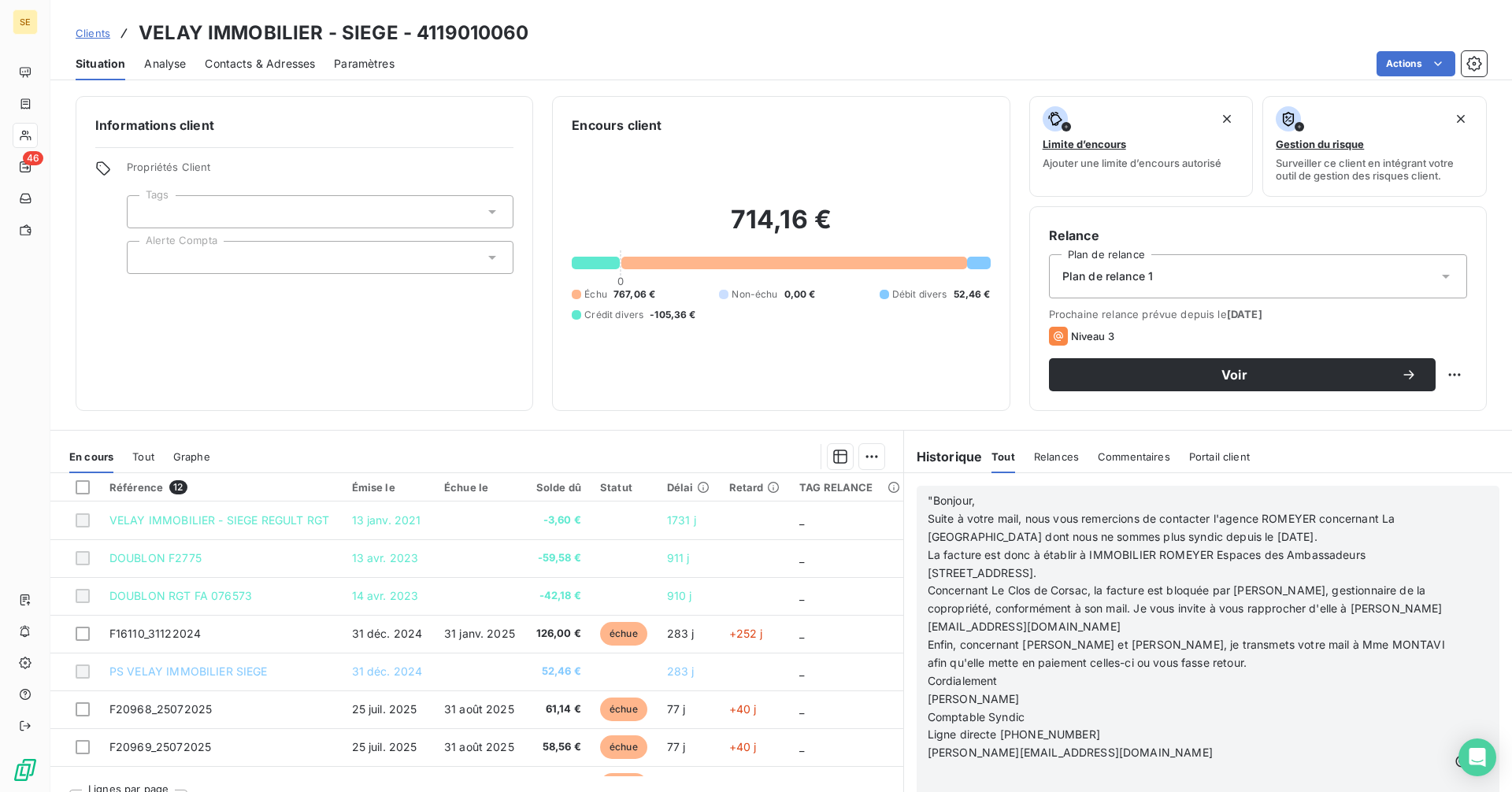
click at [1474, 759] on icon "button" at bounding box center [1480, 762] width 13 height 13
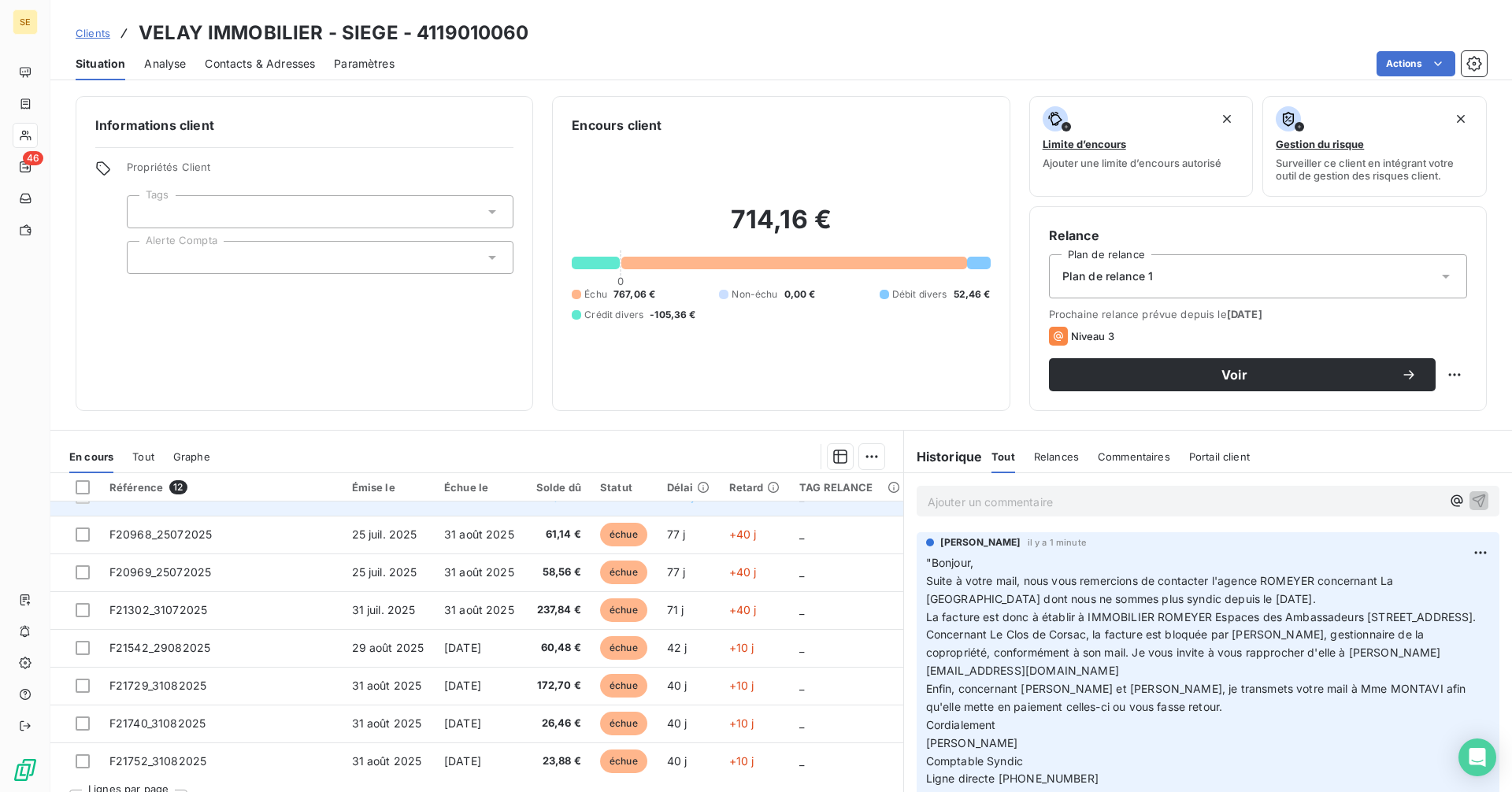
scroll to position [179, 0]
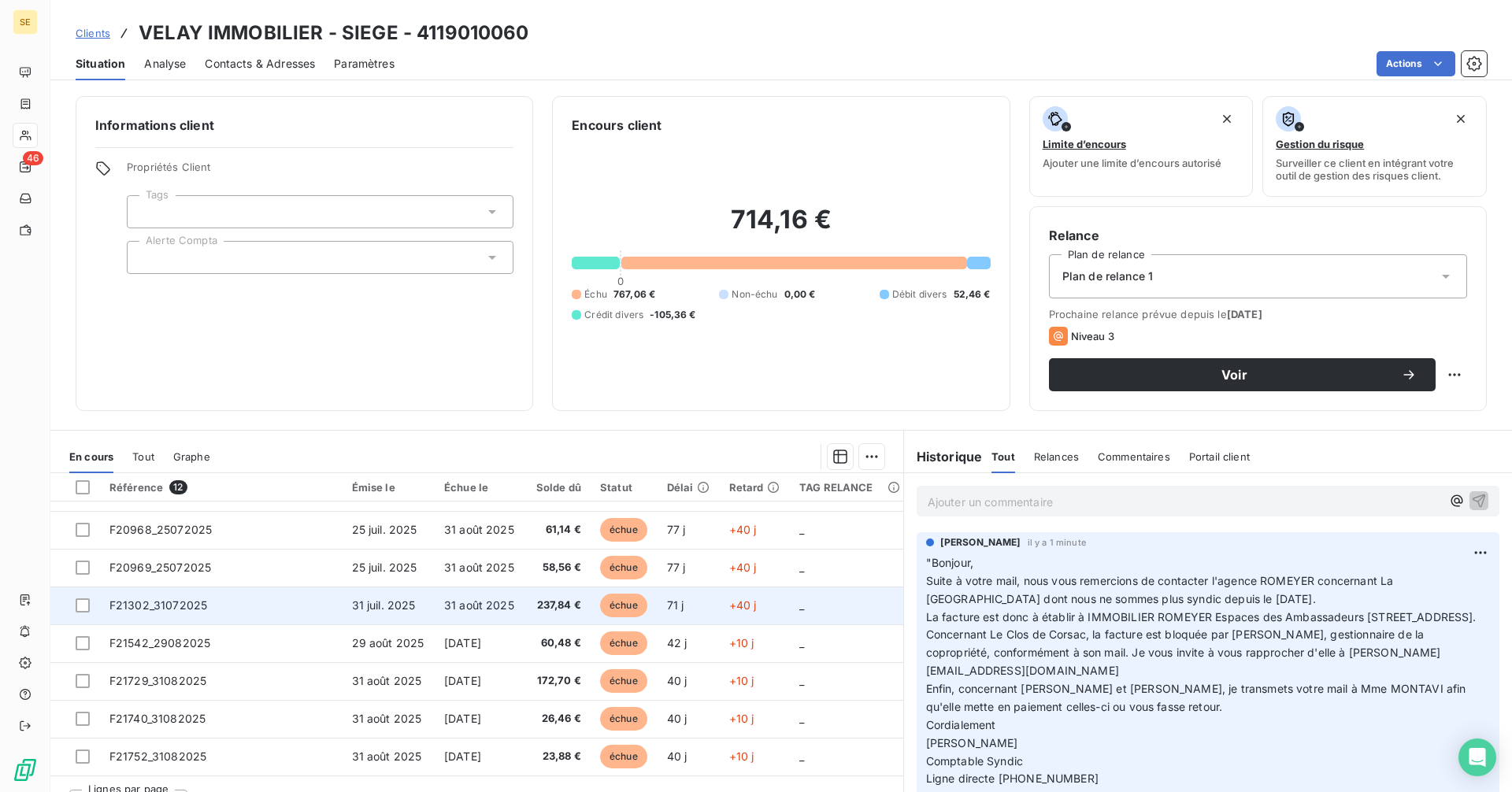
click at [201, 611] on span "F21302_31072025" at bounding box center [158, 605] width 98 height 13
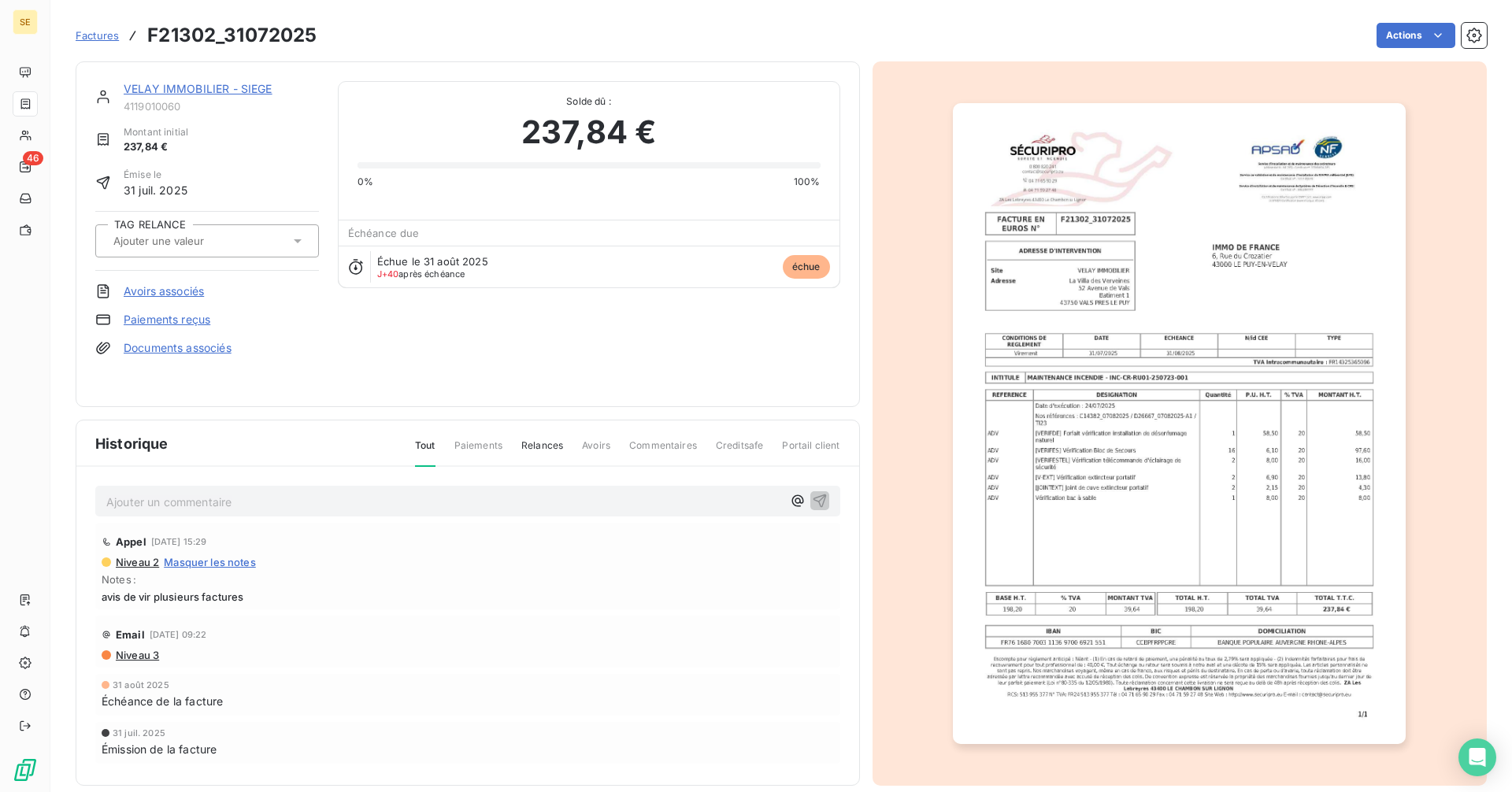
click at [1265, 431] on img "button" at bounding box center [1179, 424] width 453 height 641
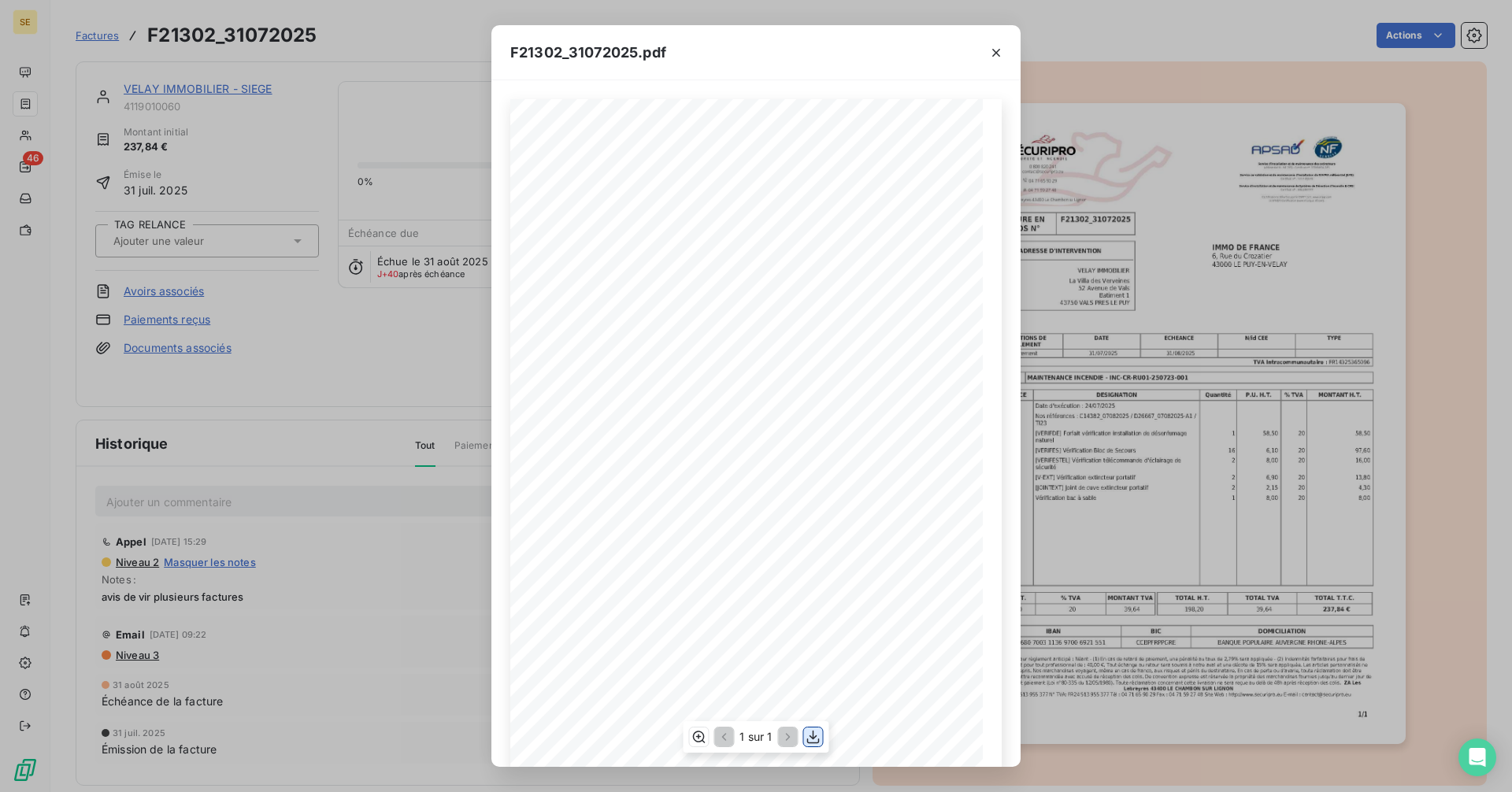
click at [814, 741] on icon "button" at bounding box center [813, 737] width 15 height 15
click at [991, 50] on icon "button" at bounding box center [996, 53] width 15 height 15
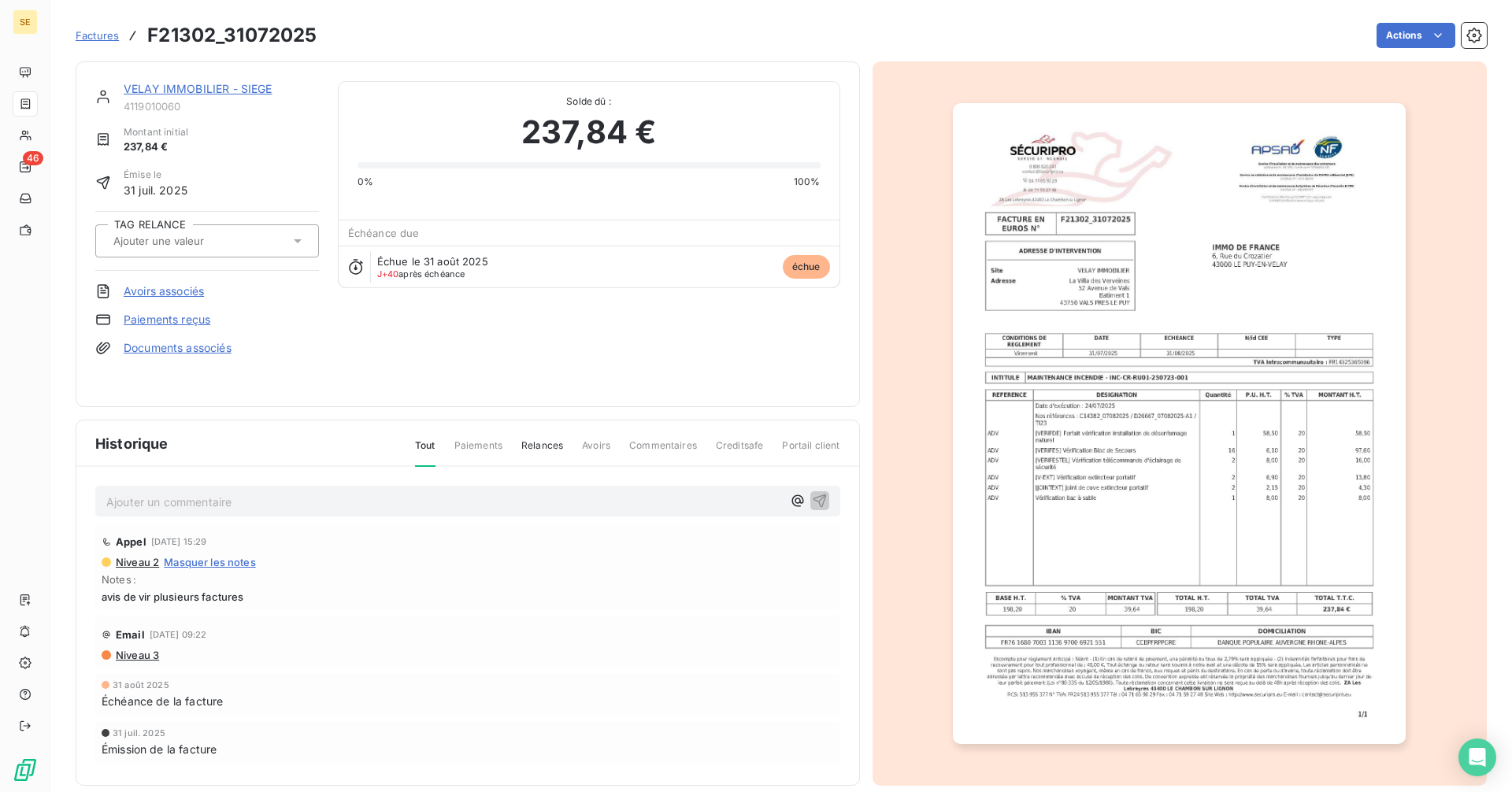
click at [258, 234] on div at bounding box center [198, 241] width 181 height 20
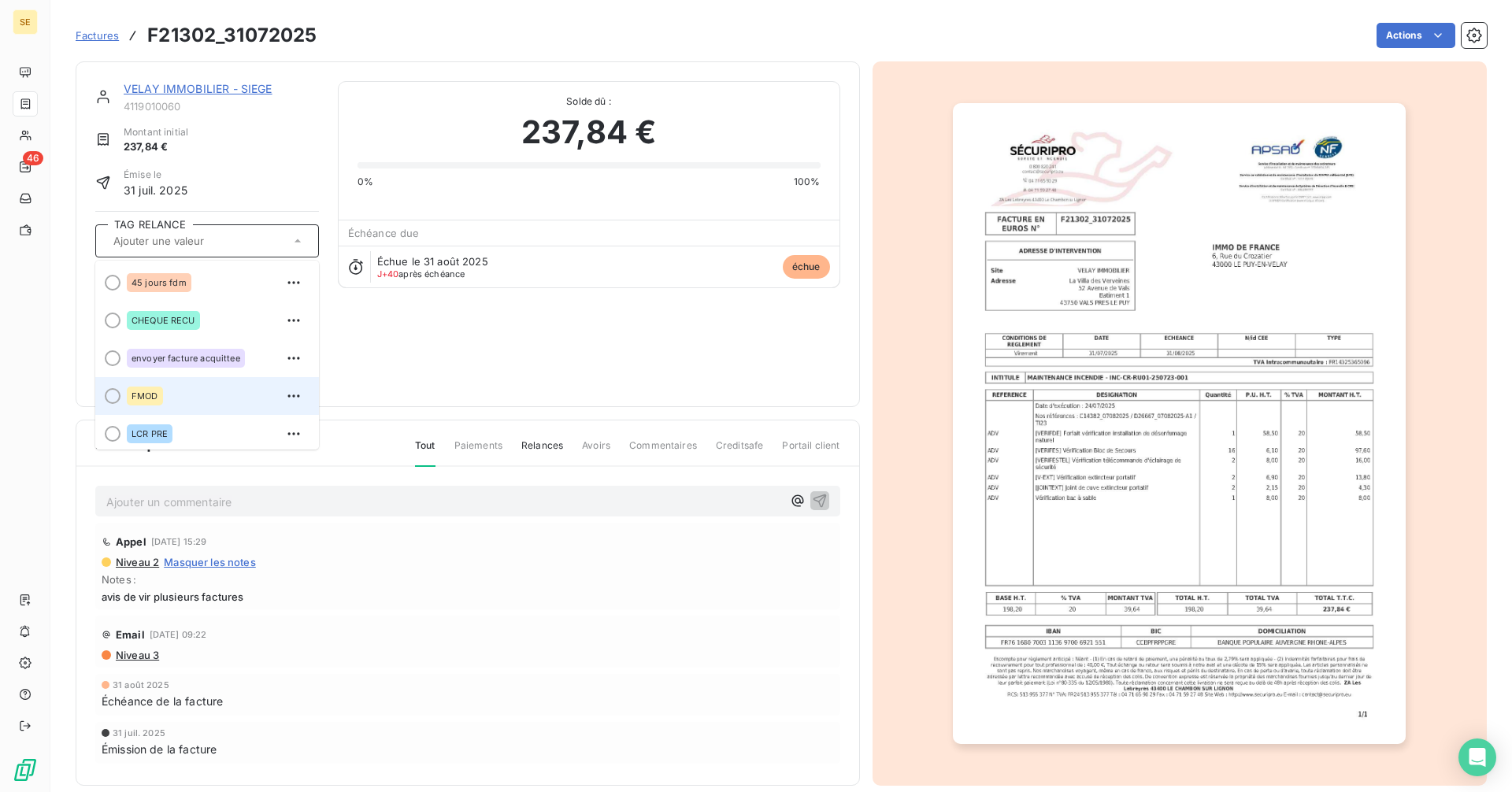
click at [138, 399] on span "FMOD" at bounding box center [145, 396] width 27 height 10
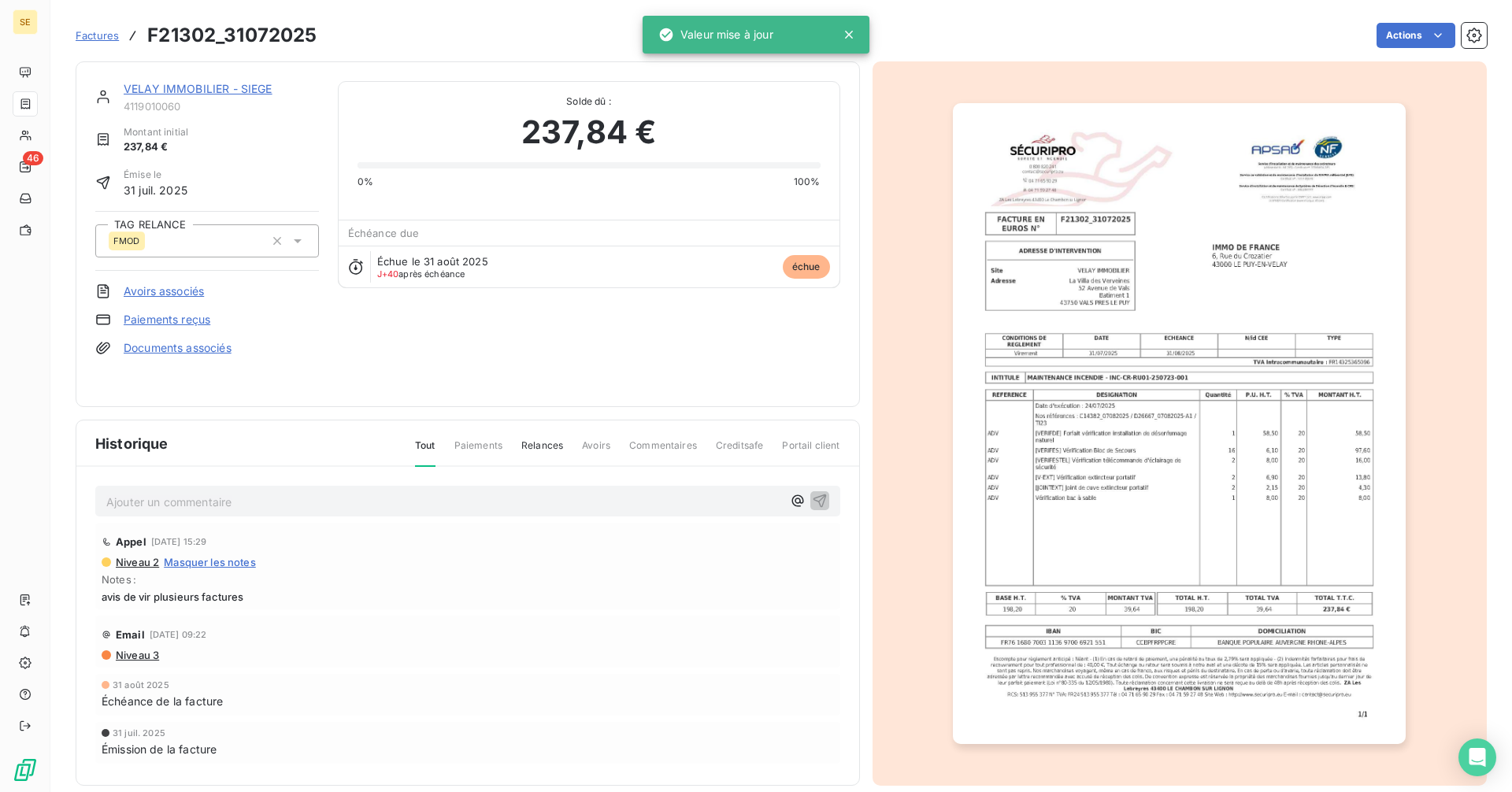
click at [198, 500] on p "Ajouter un commentaire ﻿" at bounding box center [444, 501] width 676 height 20
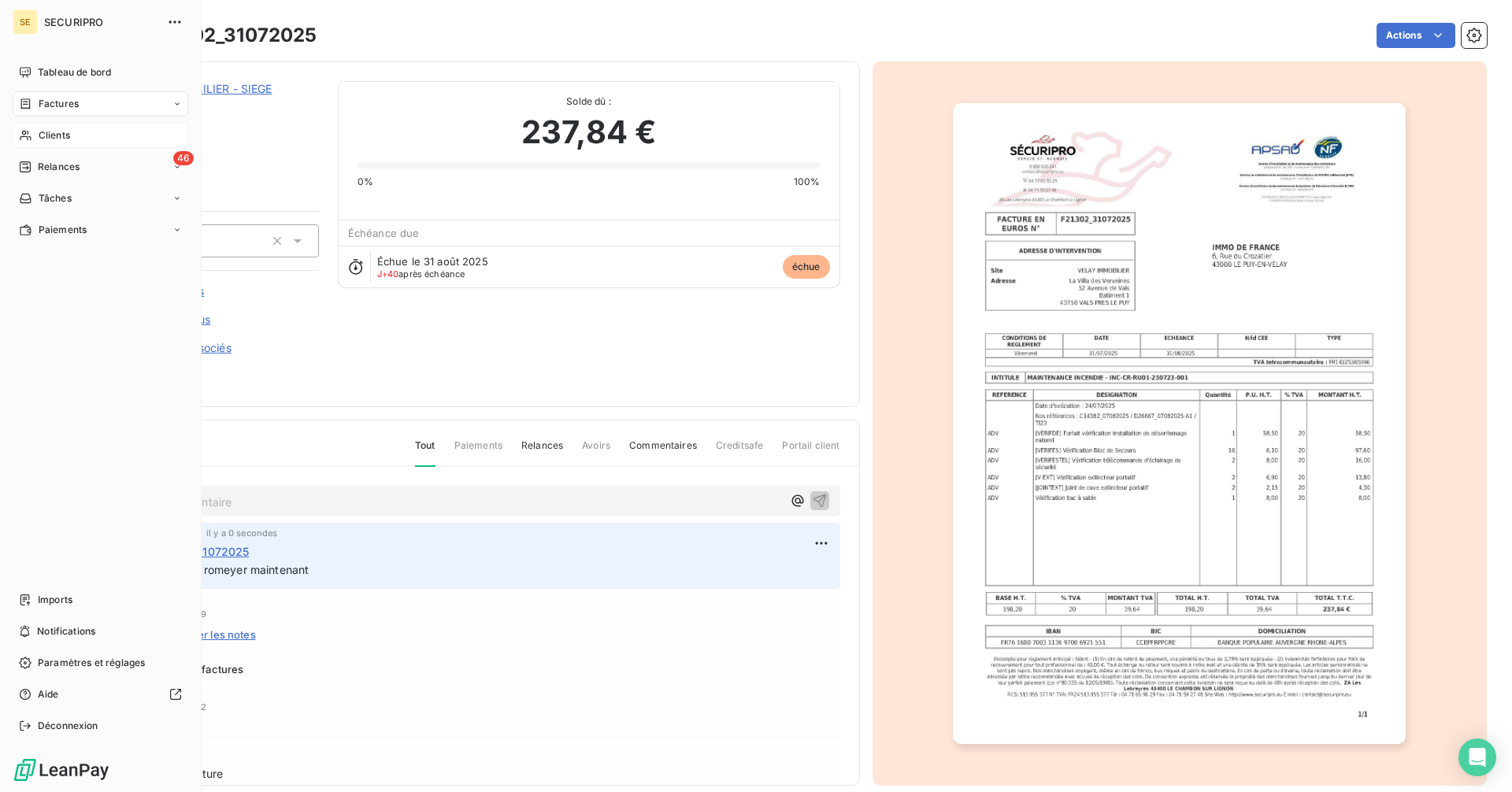
click at [57, 130] on span "Clients" at bounding box center [54, 135] width 32 height 14
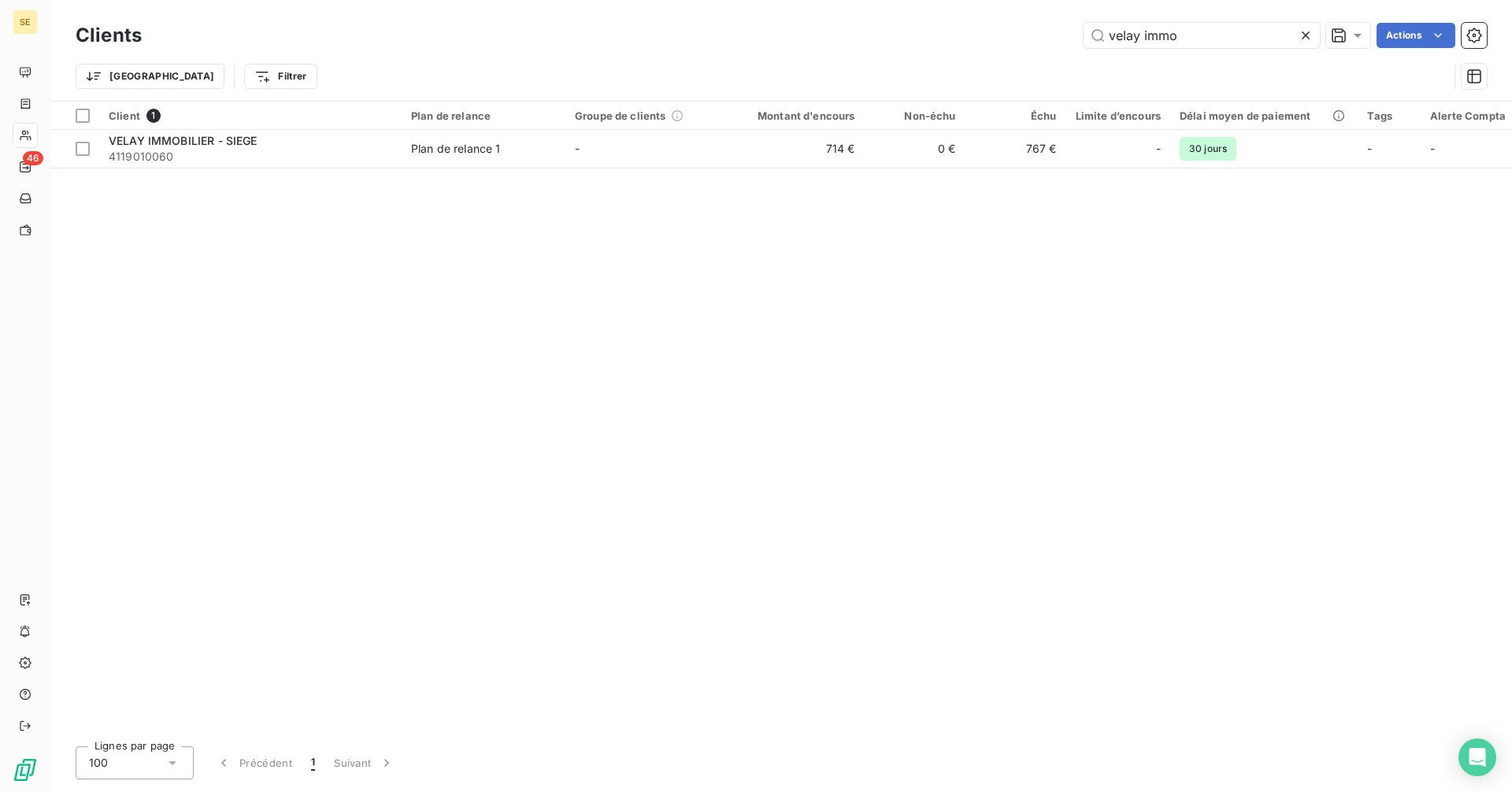
drag, startPoint x: 1214, startPoint y: 37, endPoint x: 981, endPoint y: 37, distance: 233.0
click at [983, 37] on div "velay immo Actions" at bounding box center [824, 35] width 1326 height 25
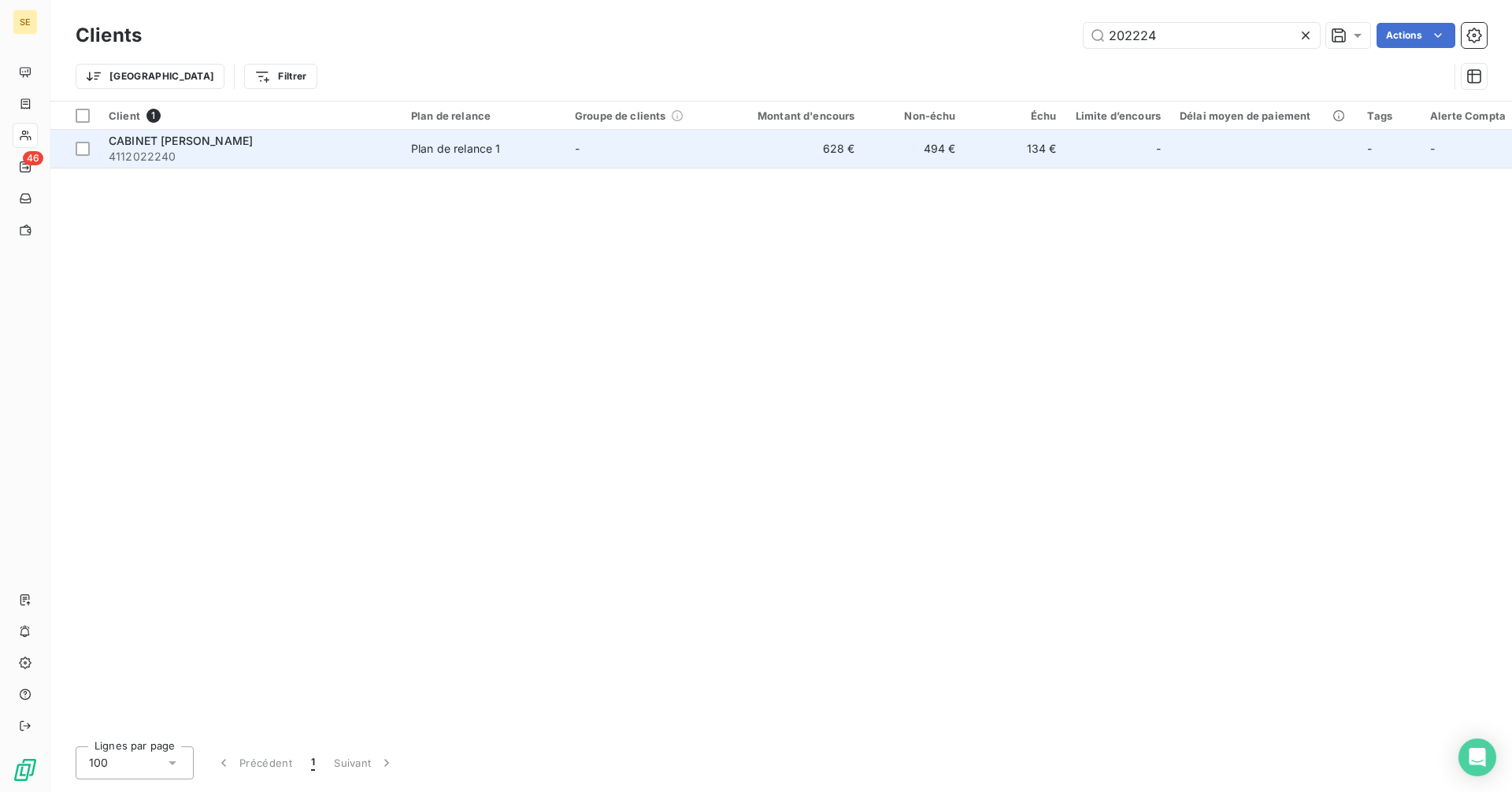
type input "202224"
click at [312, 160] on span "4112022240" at bounding box center [250, 156] width 284 height 15
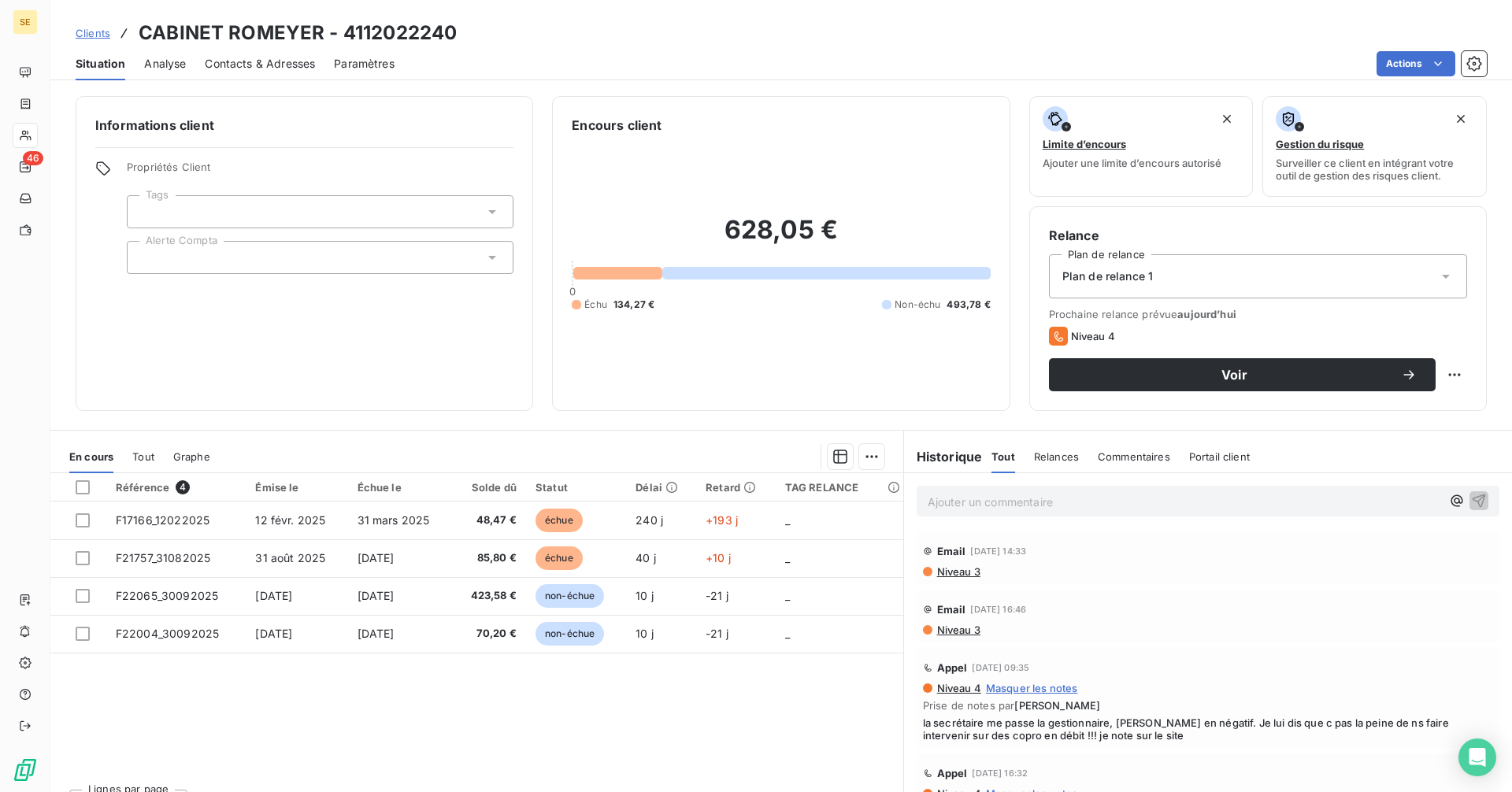
click at [229, 73] on div "Contacts & Adresses" at bounding box center [260, 63] width 110 height 33
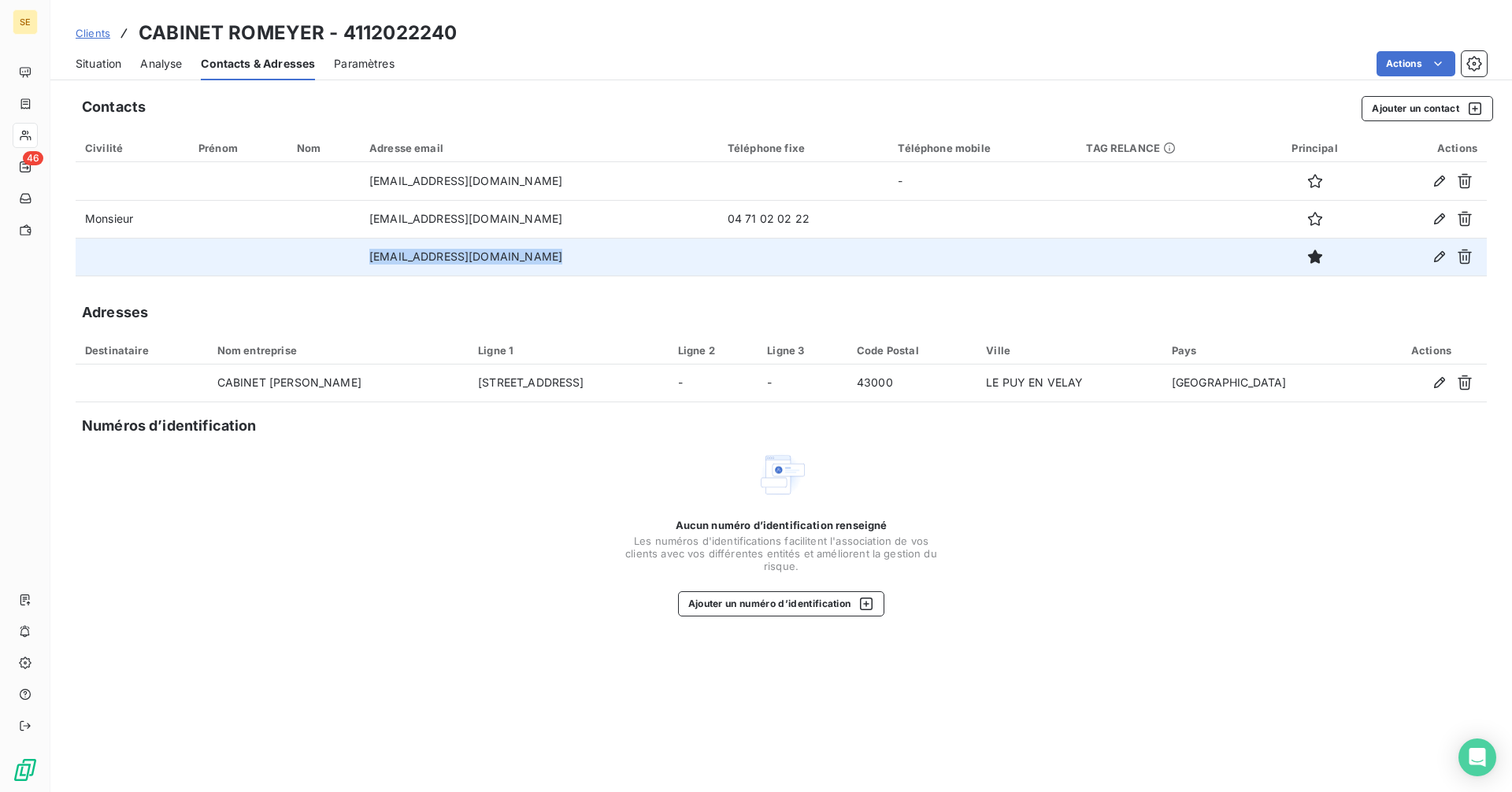
drag, startPoint x: 601, startPoint y: 254, endPoint x: 319, endPoint y: 252, distance: 282.0
click at [319, 252] on tr "[EMAIL_ADDRESS][DOMAIN_NAME]" at bounding box center [781, 256] width 1411 height 37
copy tr "[EMAIL_ADDRESS][DOMAIN_NAME]"
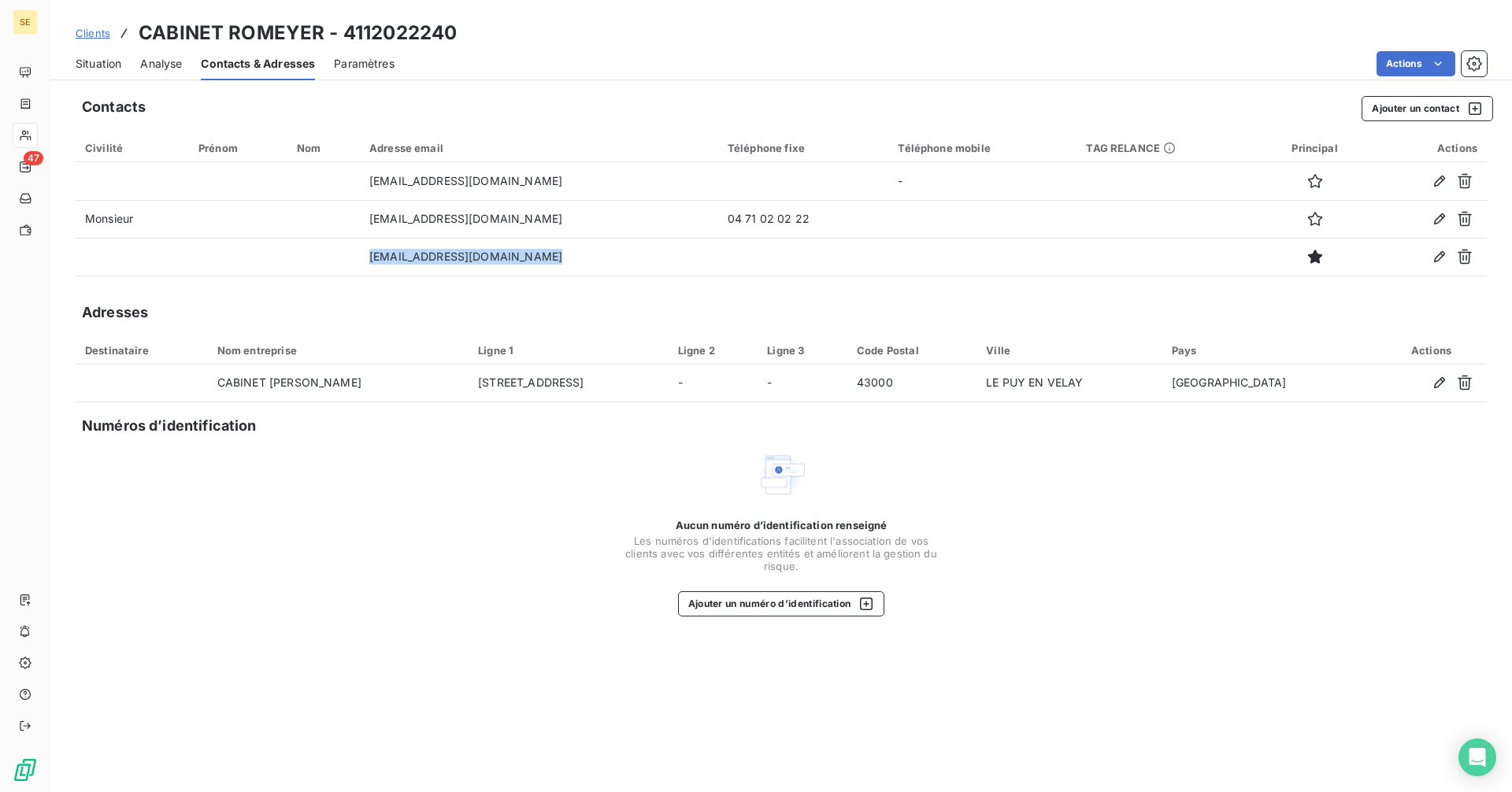
click at [93, 58] on span "Situation" at bounding box center [99, 63] width 46 height 15
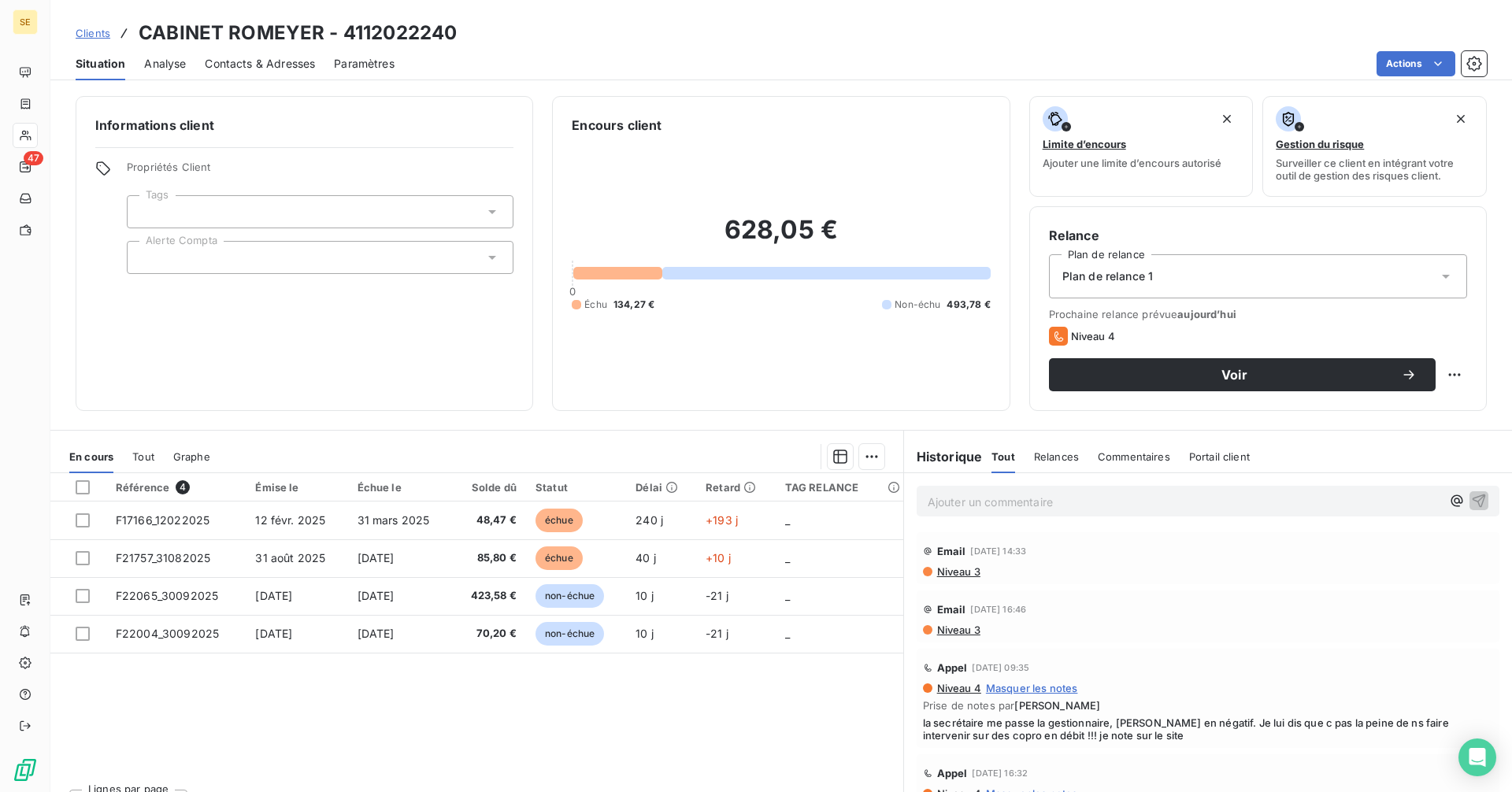
click at [90, 32] on span "Clients" at bounding box center [93, 33] width 35 height 12
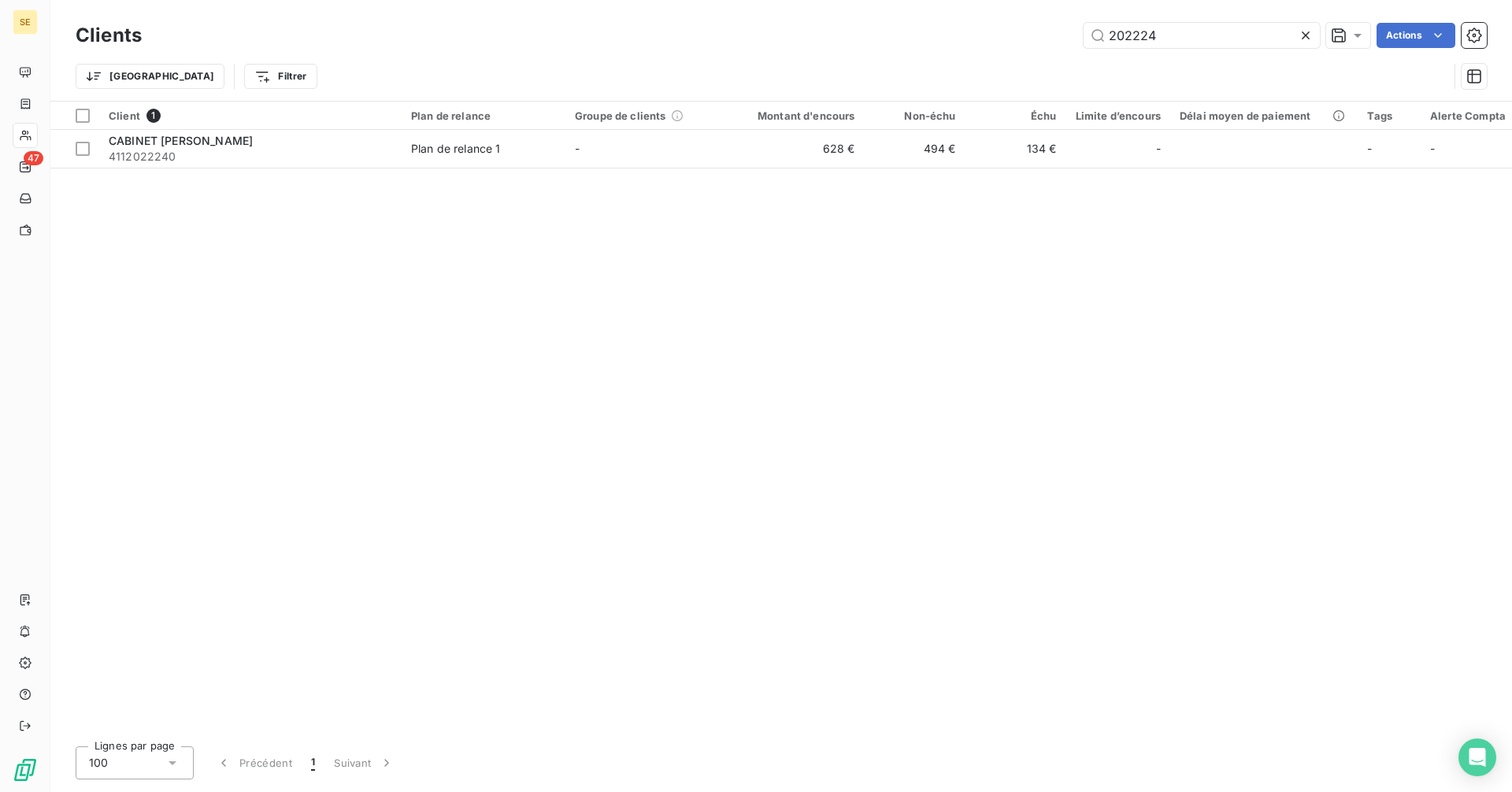
drag, startPoint x: 1181, startPoint y: 41, endPoint x: 1003, endPoint y: 23, distance: 178.9
click at [1003, 23] on div "202224 Actions" at bounding box center [824, 35] width 1326 height 25
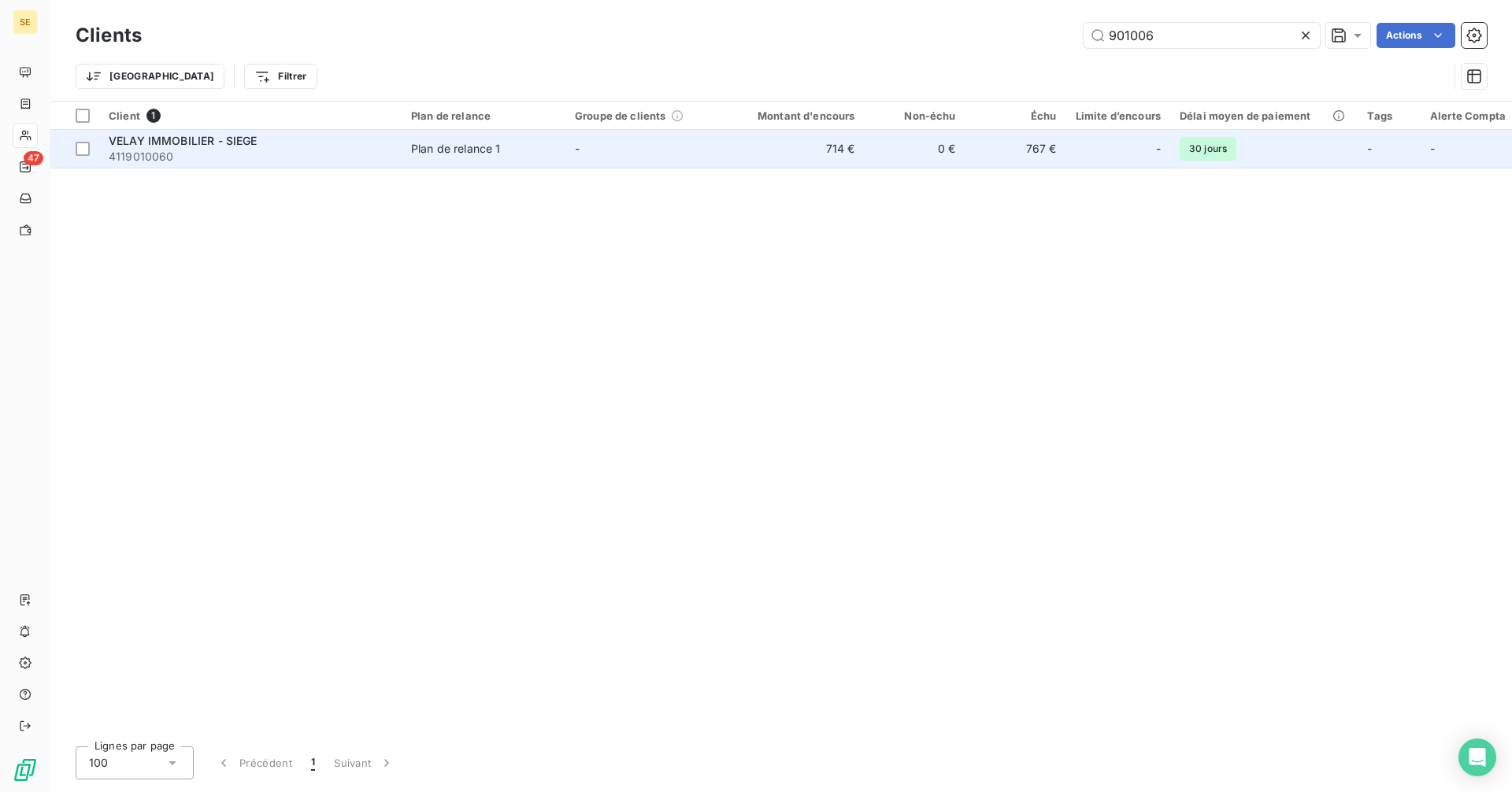
type input "901006"
click at [512, 152] on span "Plan de relance 1" at bounding box center [483, 149] width 145 height 15
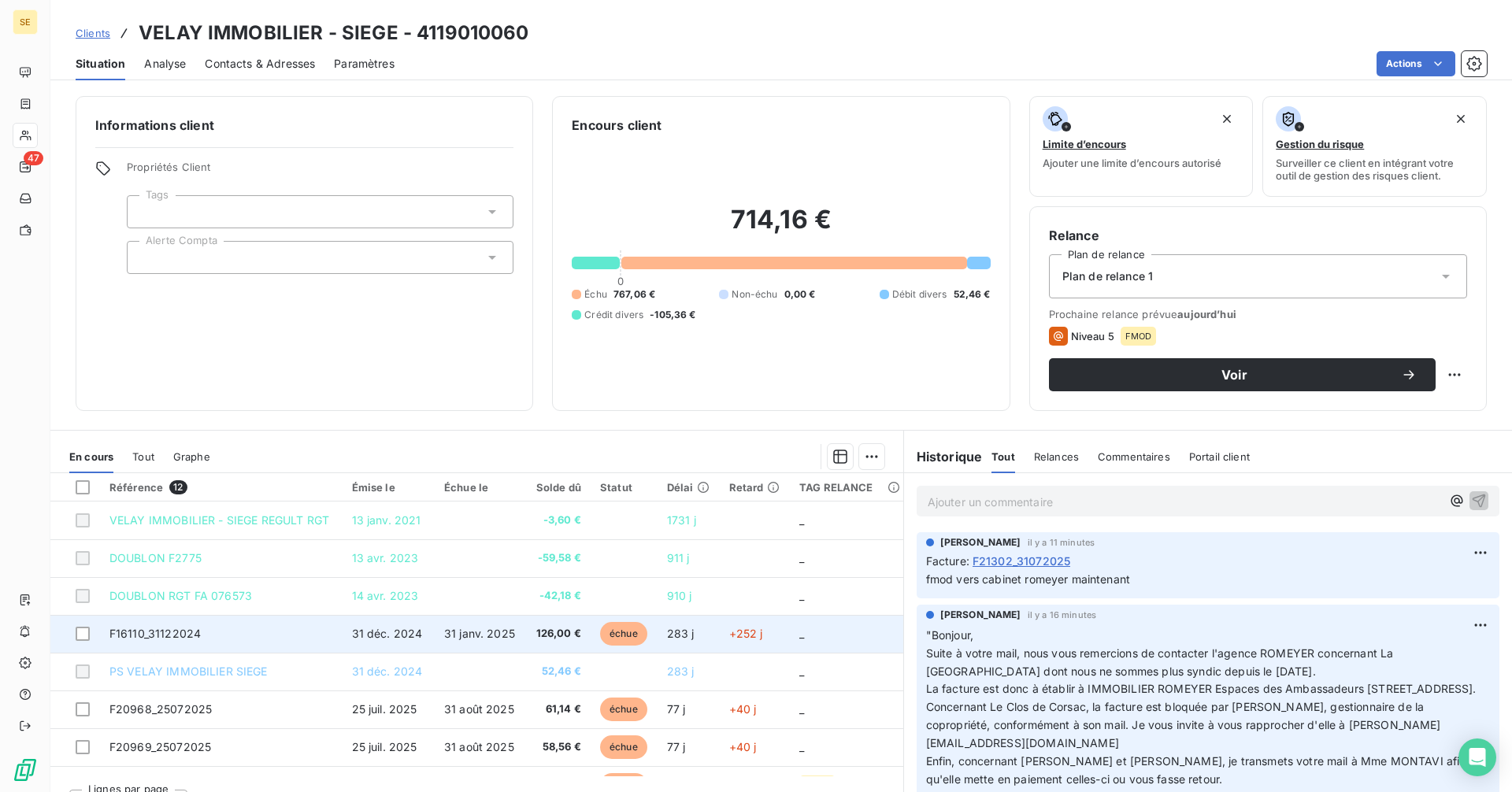
click at [249, 643] on td "F16110_31122024" at bounding box center [221, 633] width 243 height 37
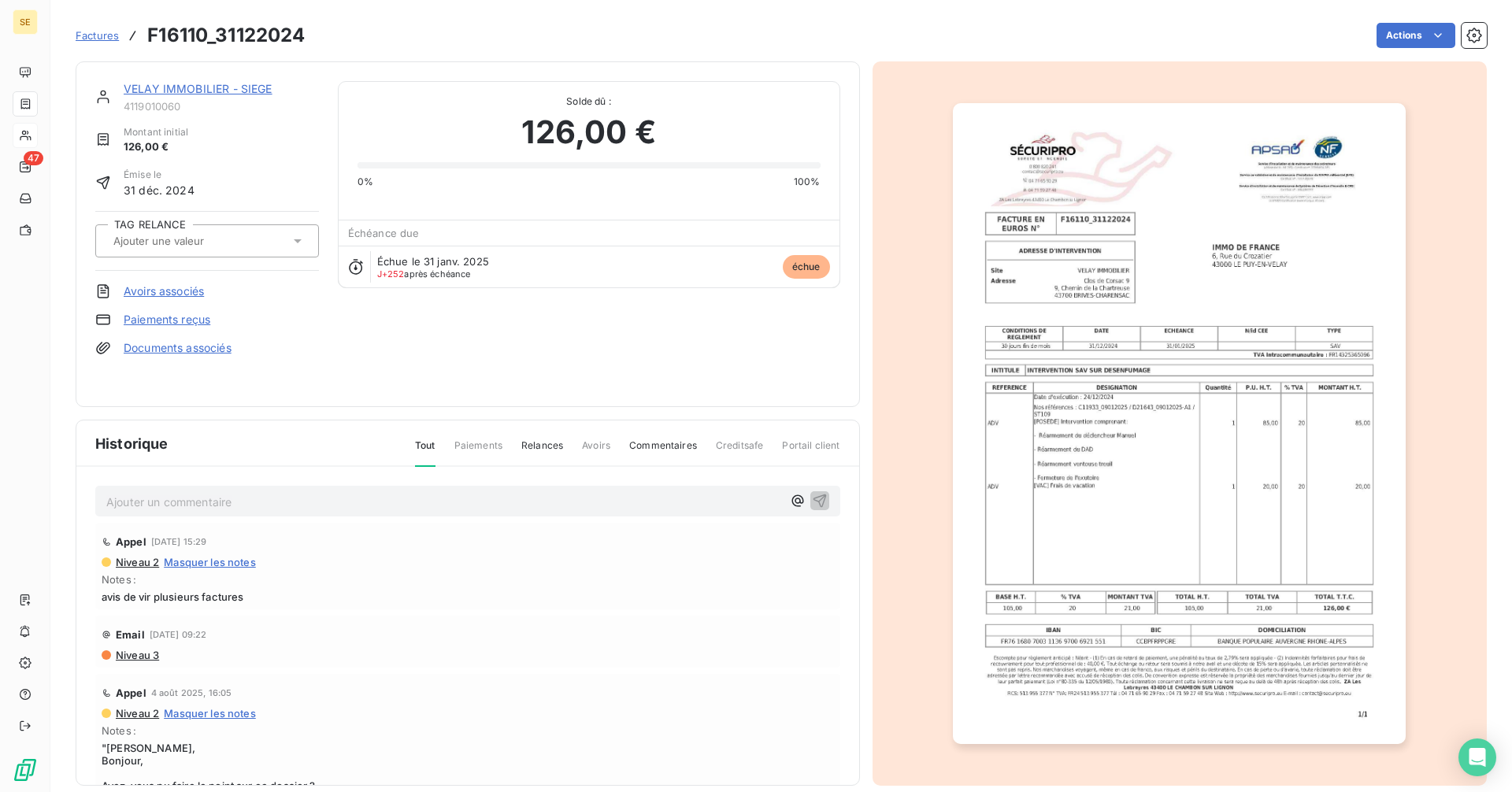
click at [1108, 487] on img "button" at bounding box center [1179, 424] width 453 height 641
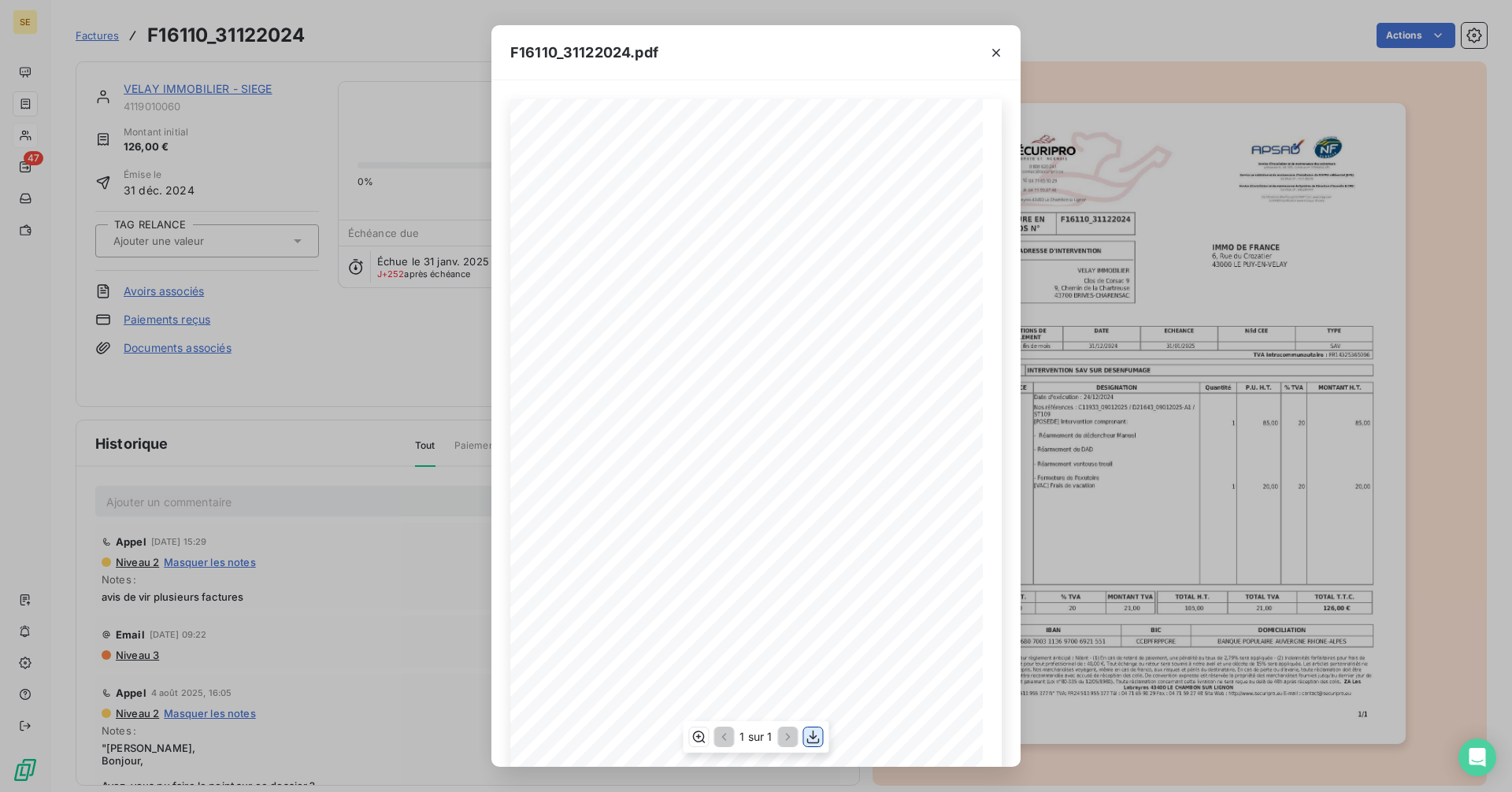
click at [813, 736] on icon "button" at bounding box center [813, 736] width 12 height 13
drag, startPoint x: 993, startPoint y: 51, endPoint x: 974, endPoint y: 58, distance: 20.2
click at [993, 51] on icon "button" at bounding box center [996, 53] width 8 height 8
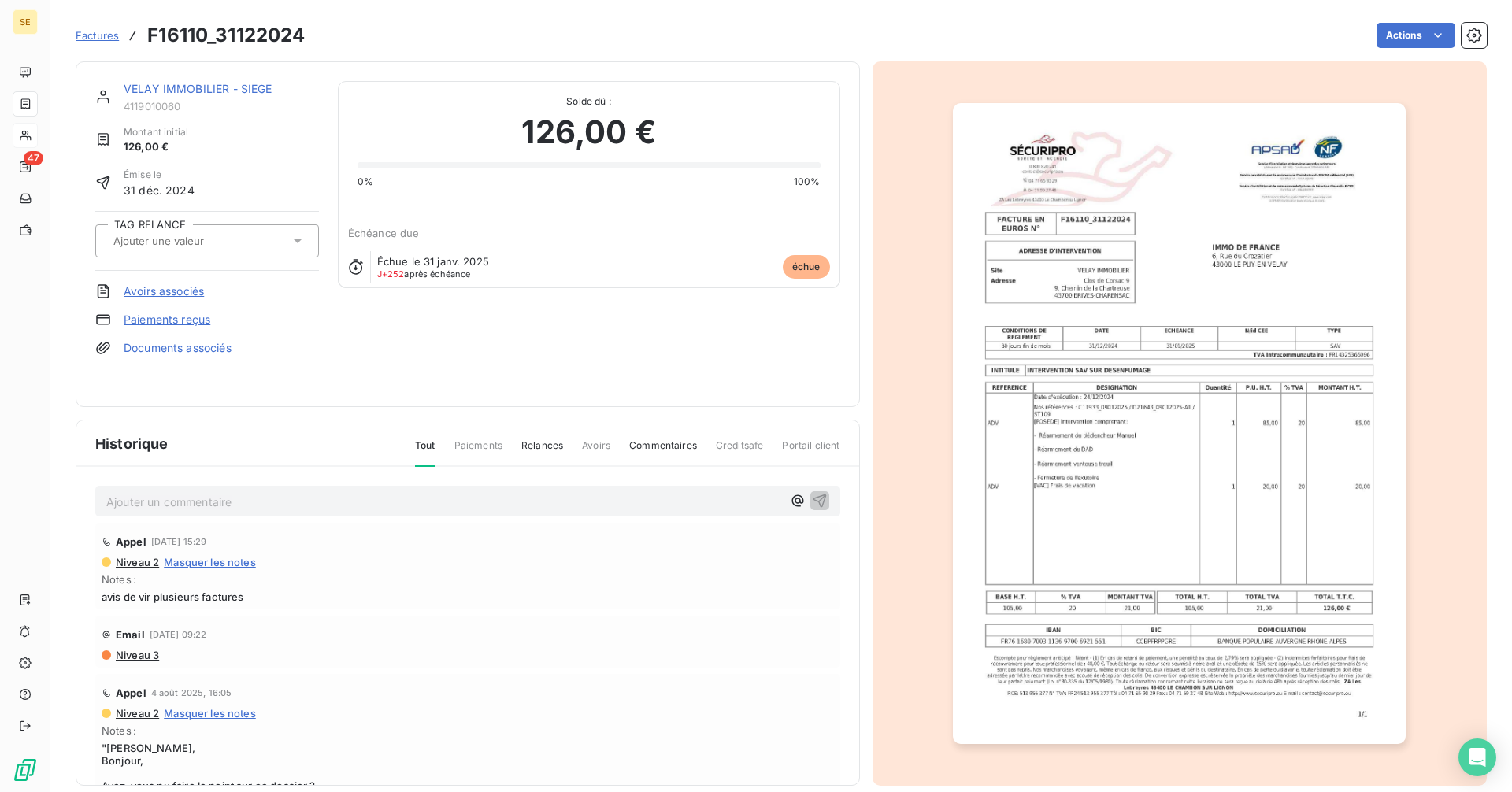
click at [200, 84] on link "VELAY IMMOBILIER - SIEGE" at bounding box center [198, 88] width 149 height 13
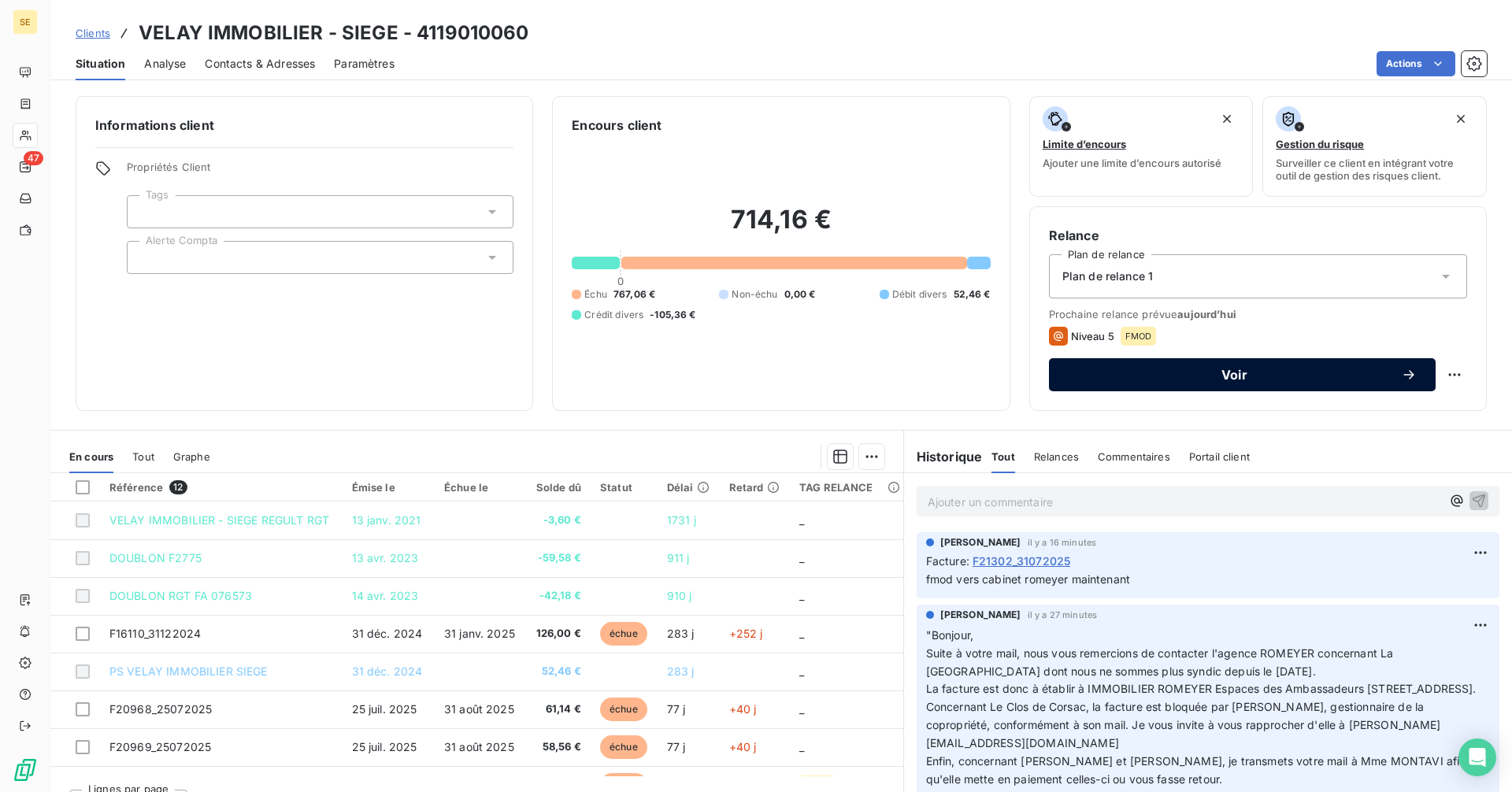
click at [1126, 379] on span "Voir" at bounding box center [1234, 374] width 333 height 12
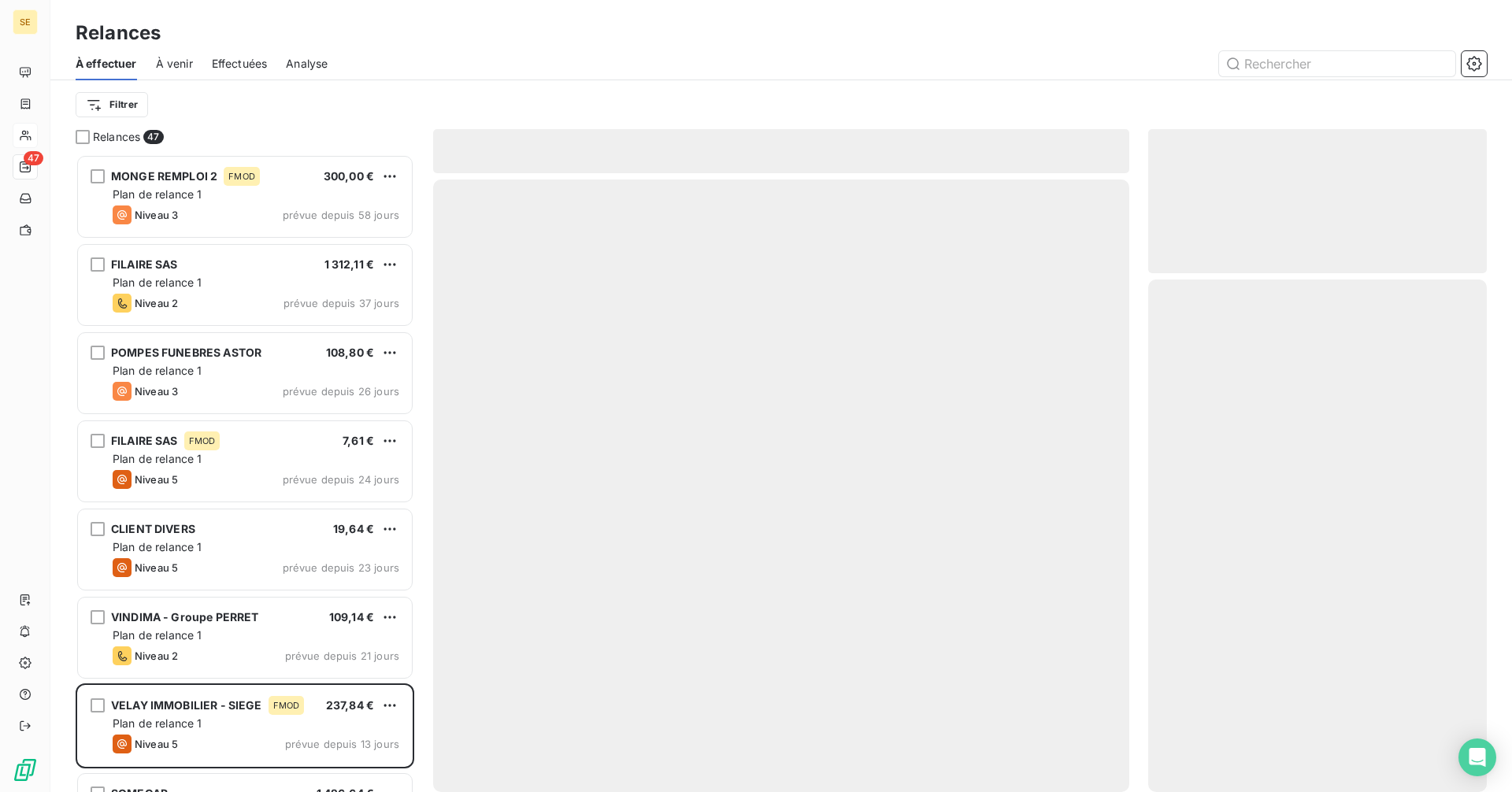
scroll to position [626, 327]
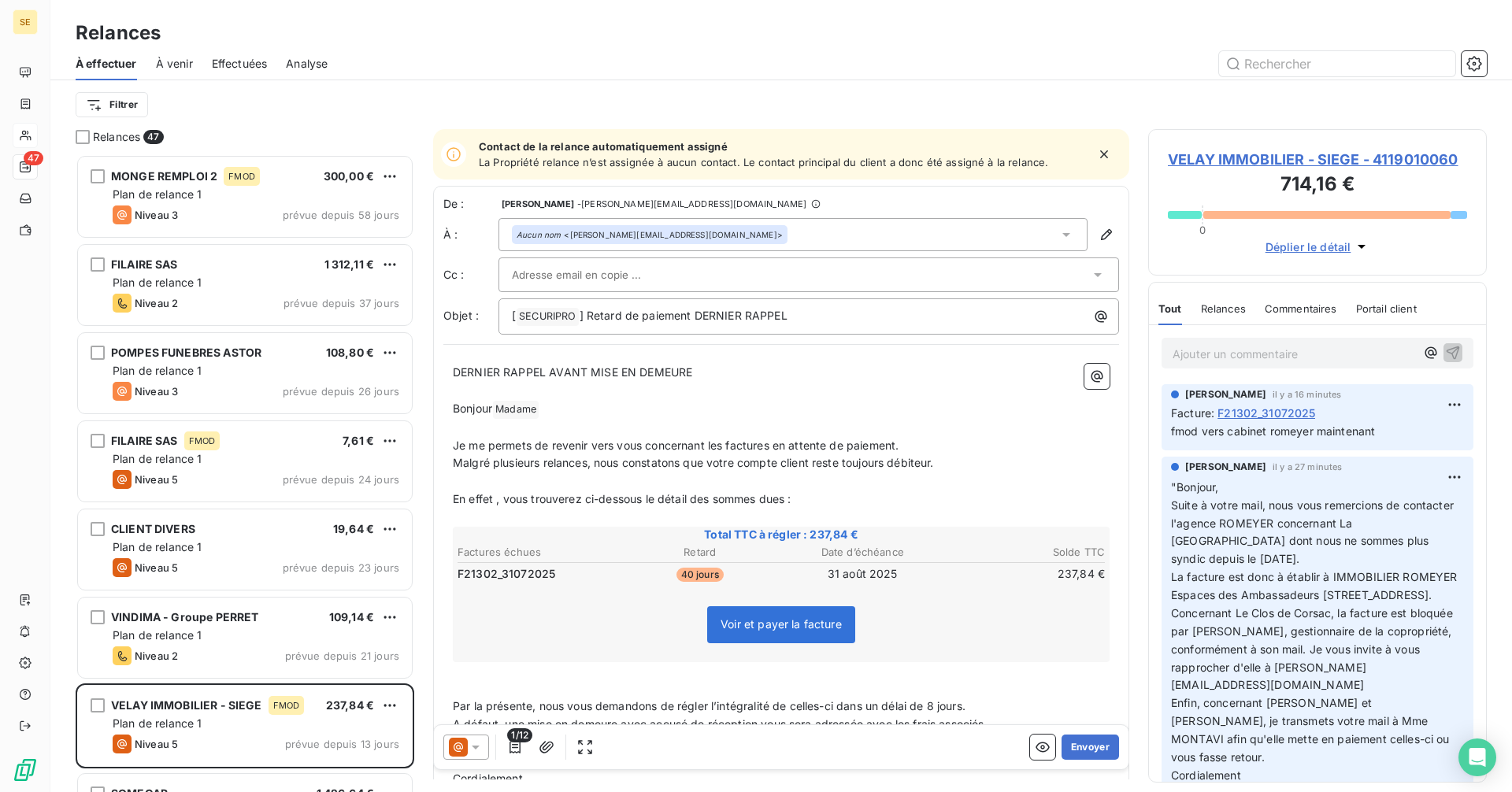
click at [467, 750] on icon at bounding box center [458, 748] width 19 height 19
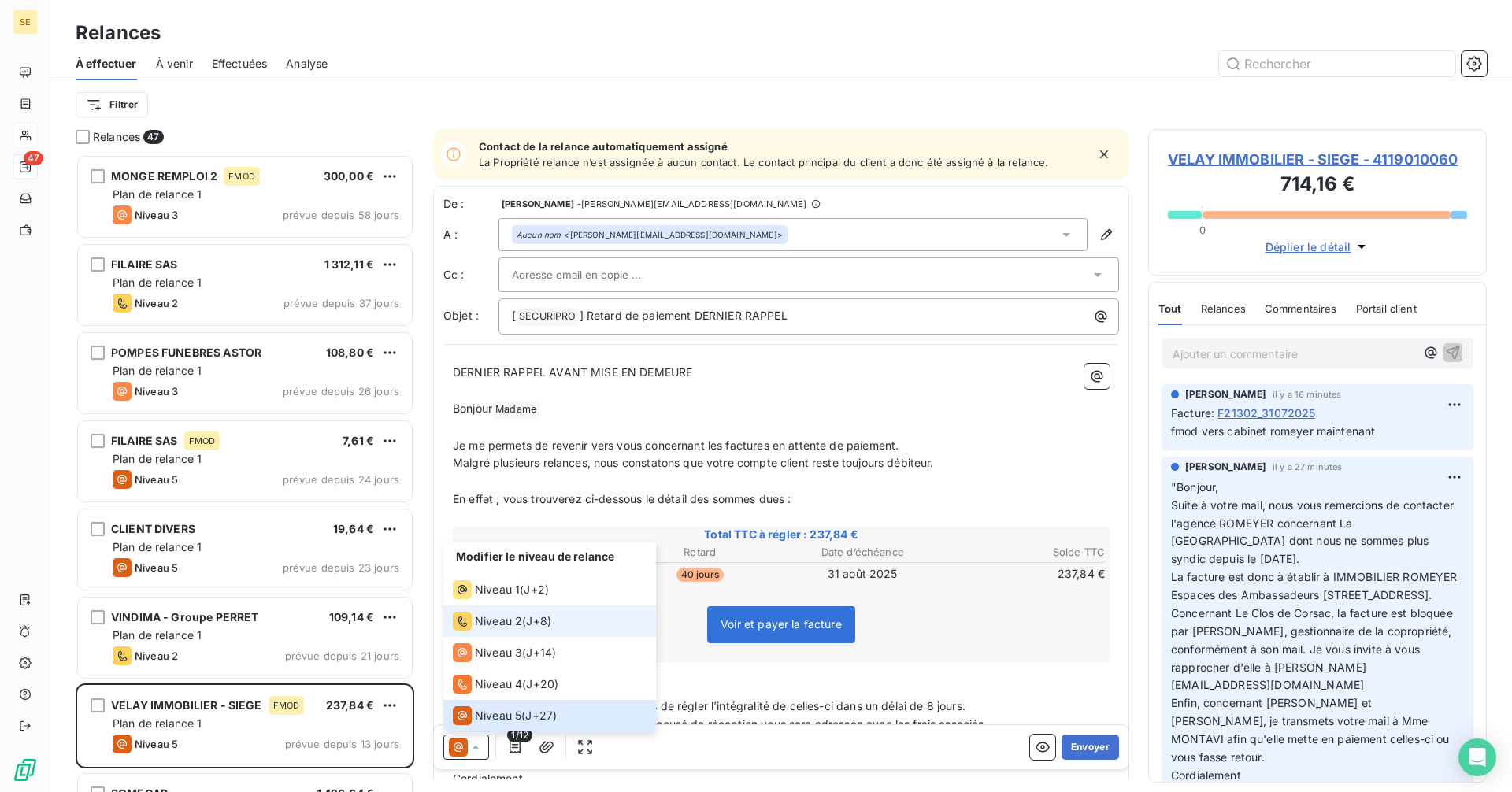
click at [498, 615] on span "Niveau 2" at bounding box center [498, 621] width 47 height 15
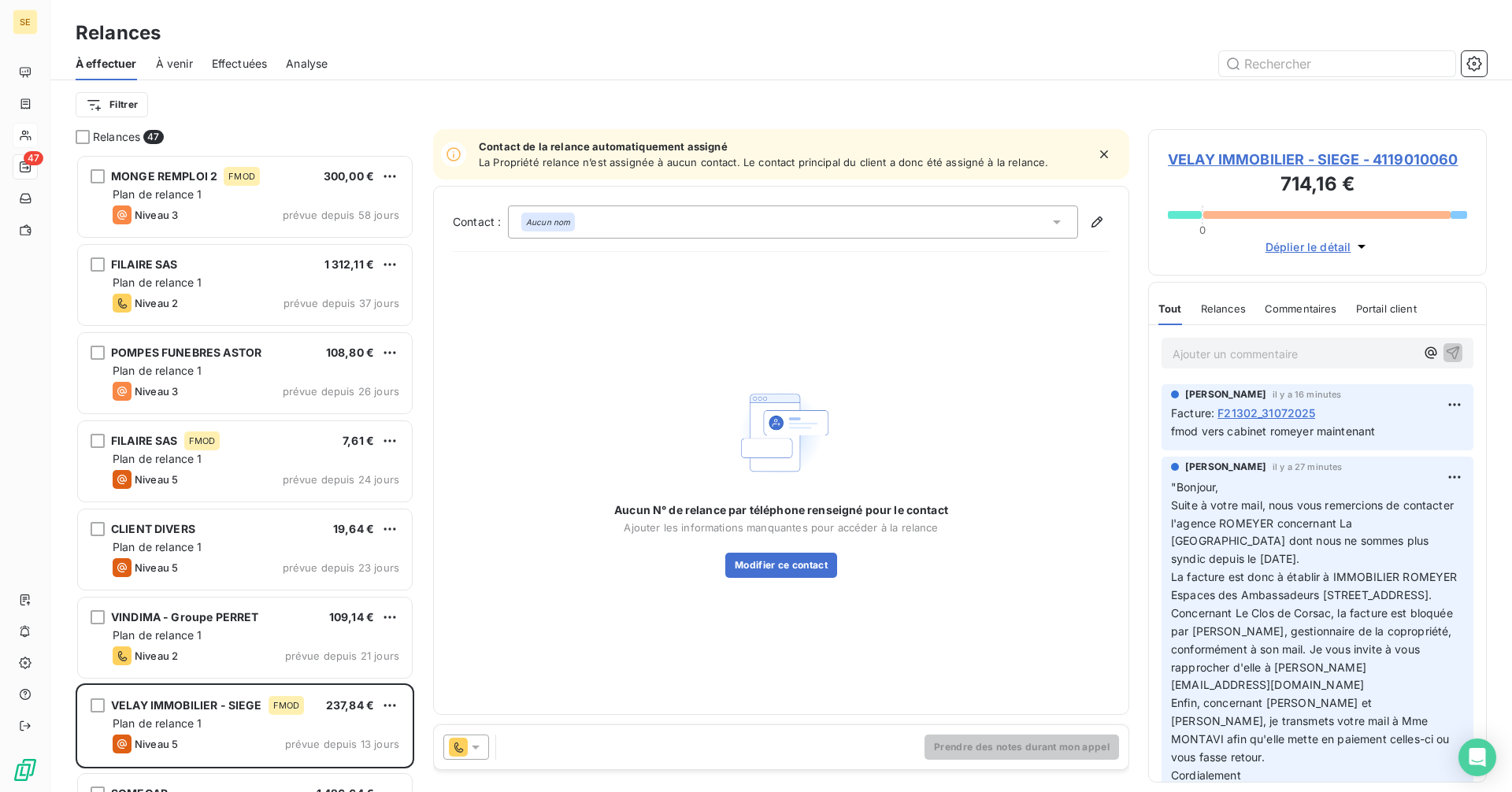
click at [573, 209] on div "Aucun nom" at bounding box center [793, 221] width 570 height 33
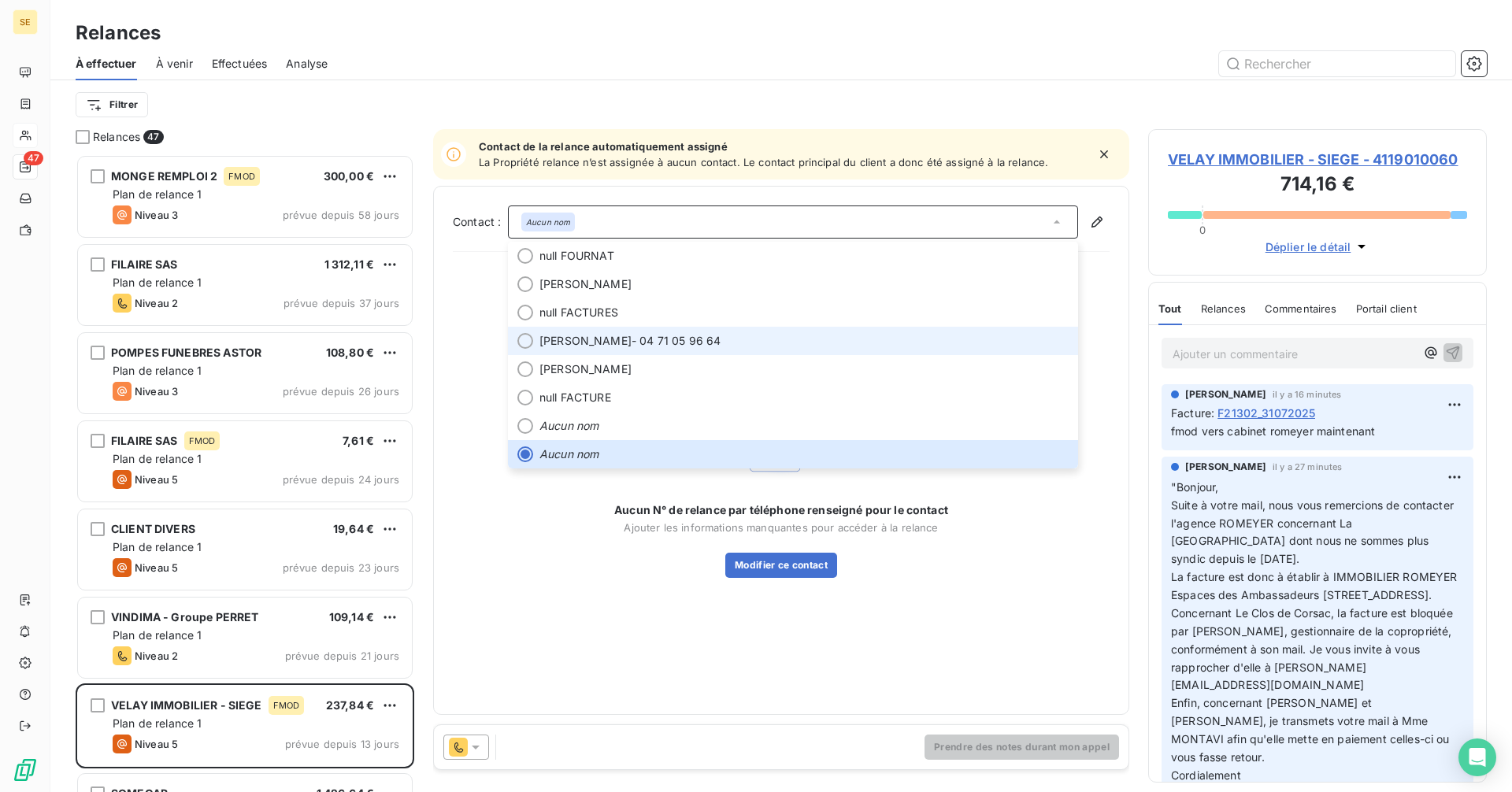
click at [586, 343] on span "[PERSON_NAME]" at bounding box center [586, 340] width 92 height 15
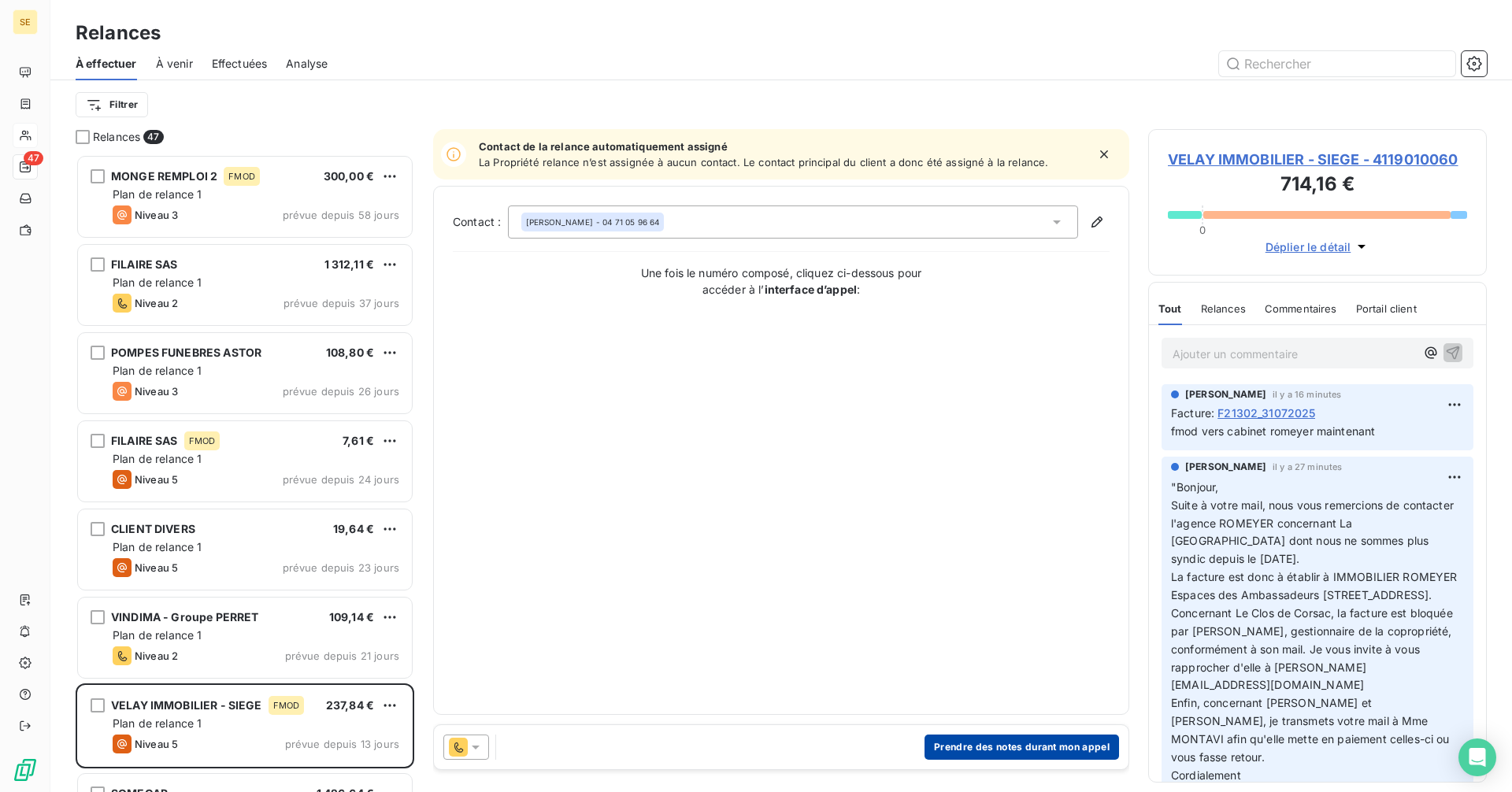
click at [1015, 751] on button "Prendre des notes durant mon appel" at bounding box center [1021, 747] width 195 height 25
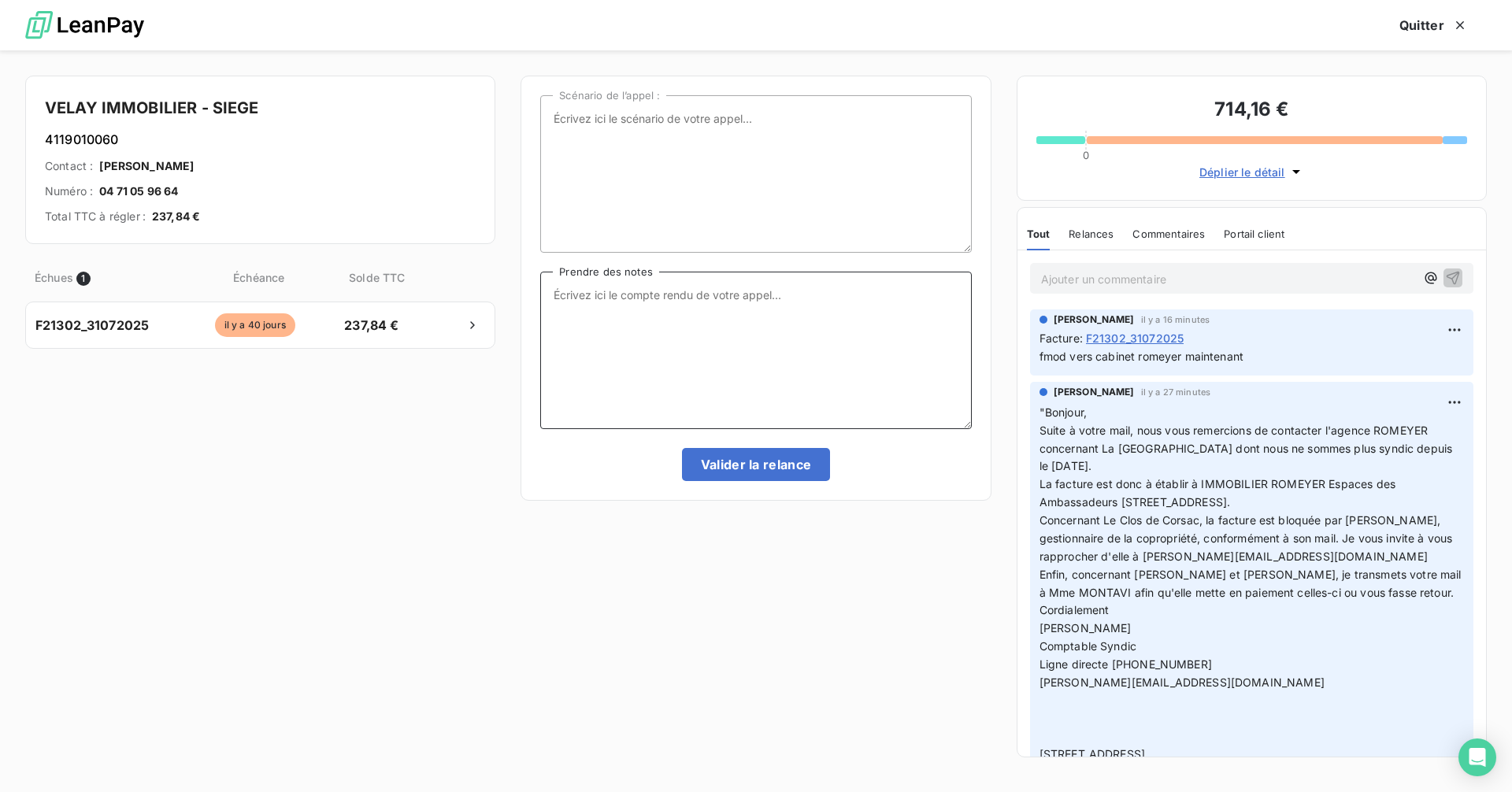
paste textarea "Madame, Bonjour, Je vous remercie pour votre réponse et la prise en compte de m…"
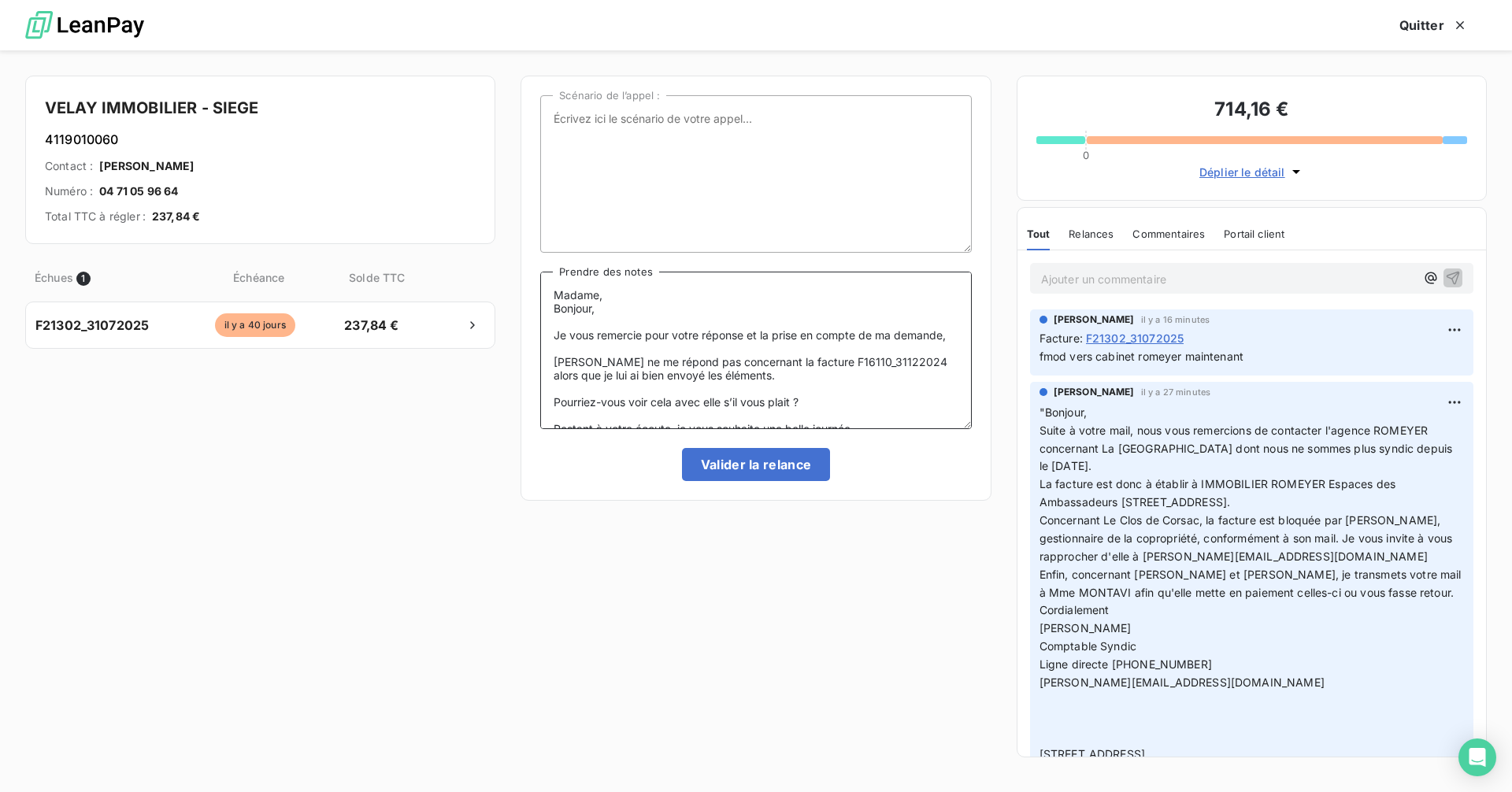
scroll to position [60, 0]
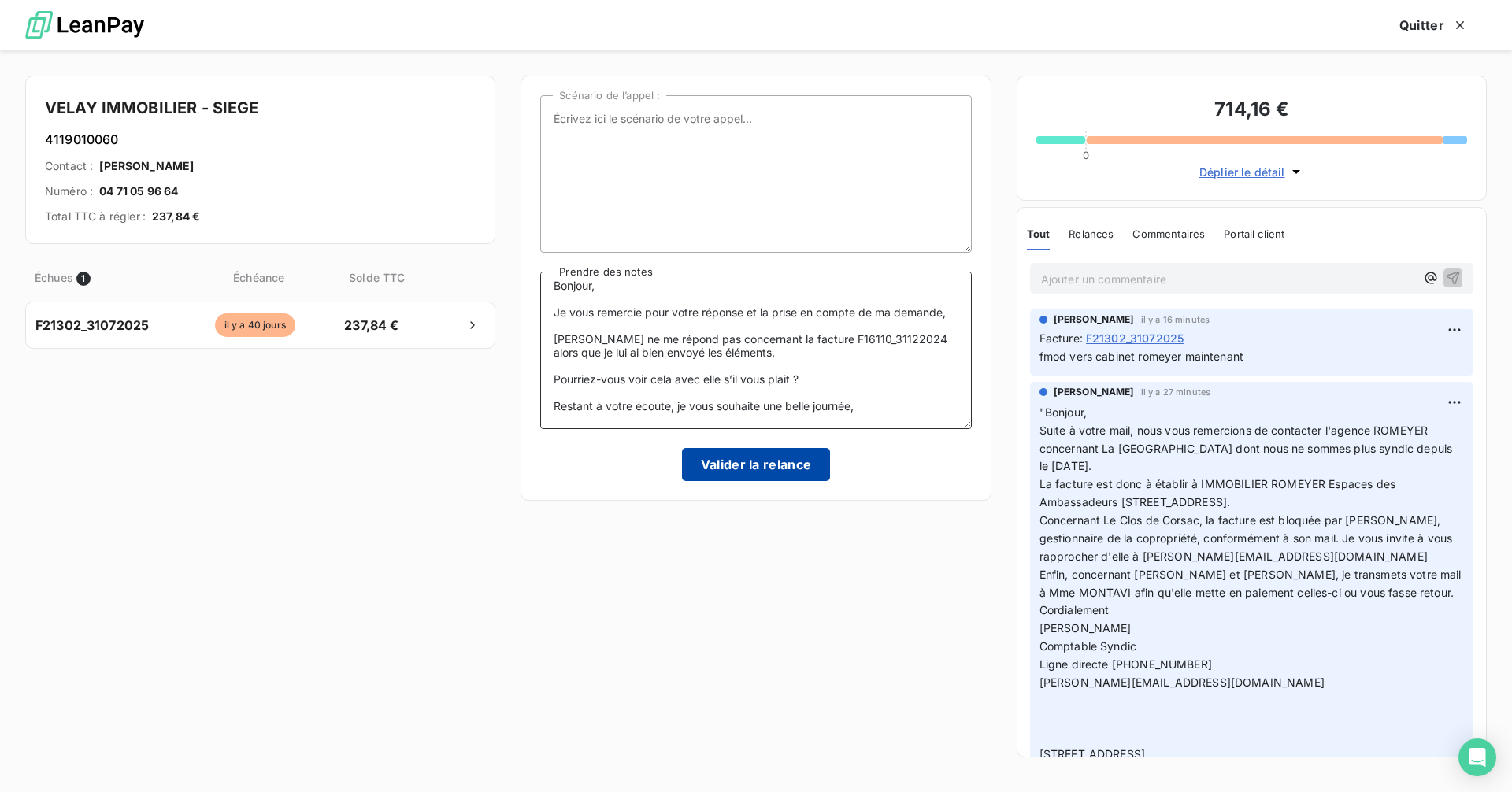
type textarea "Madame, Bonjour, Je vous remercie pour votre réponse et la prise en compte de m…"
click at [748, 458] on button "Valider la relance" at bounding box center [756, 464] width 149 height 33
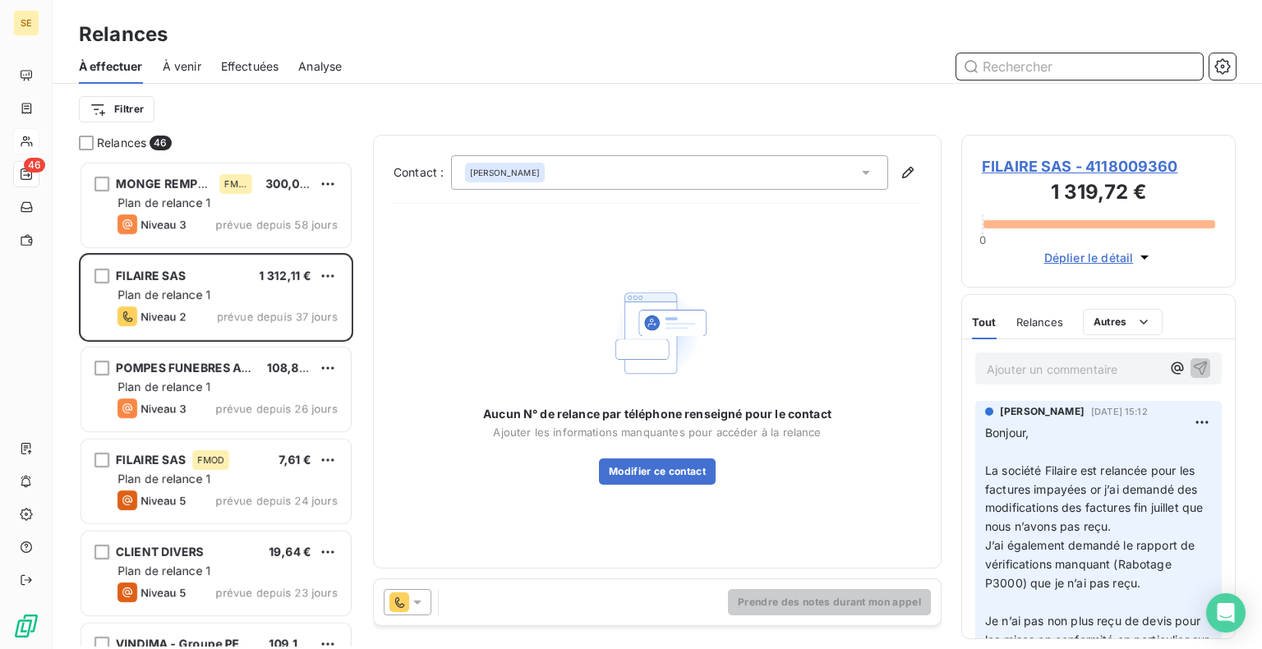
scroll to position [13, 13]
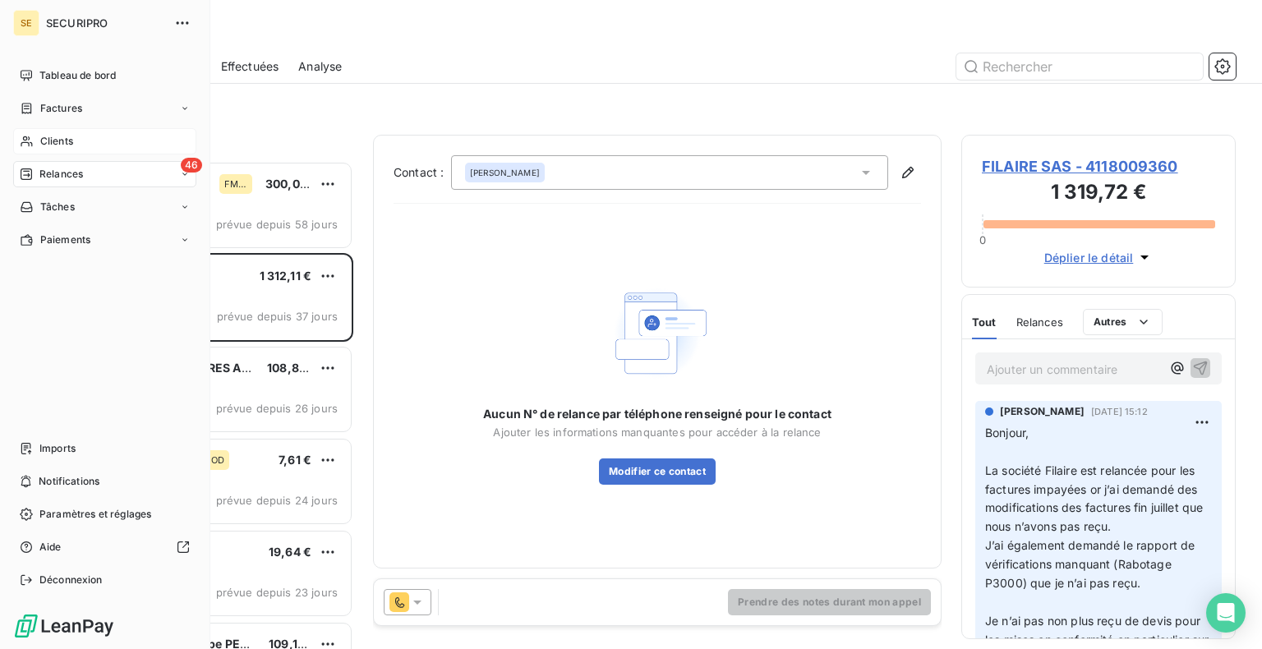
click at [44, 71] on span "Tableau de bord" at bounding box center [77, 75] width 76 height 15
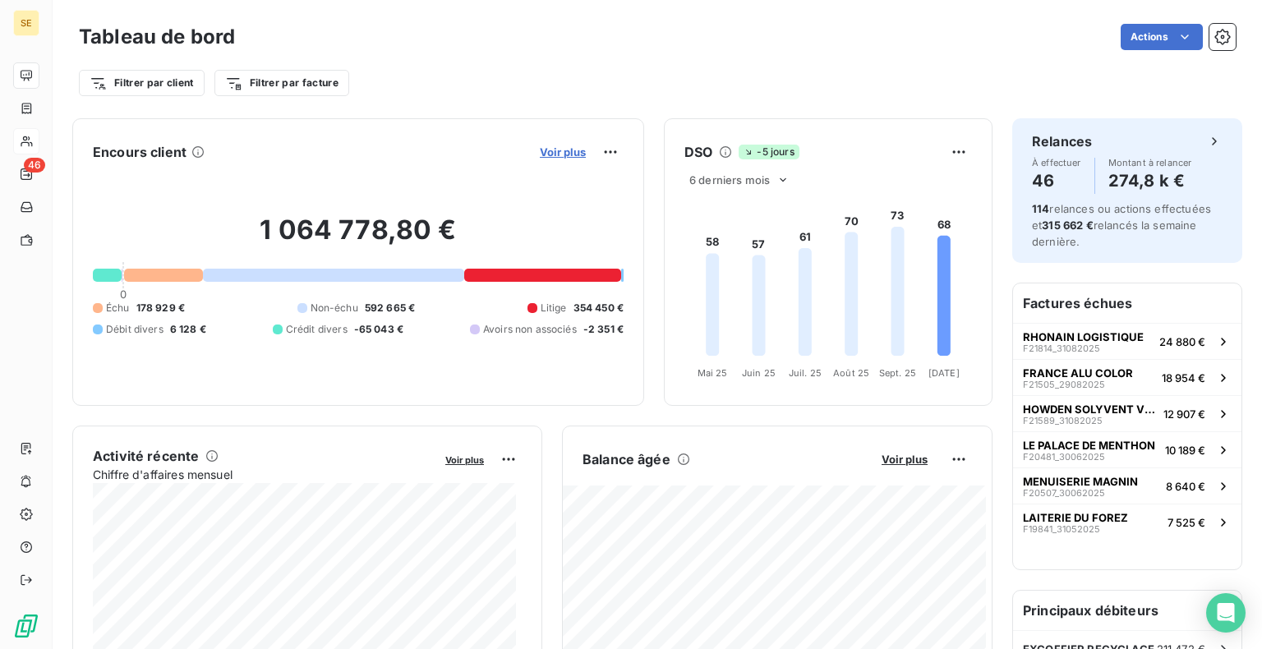
click at [554, 156] on span "Voir plus" at bounding box center [563, 151] width 46 height 13
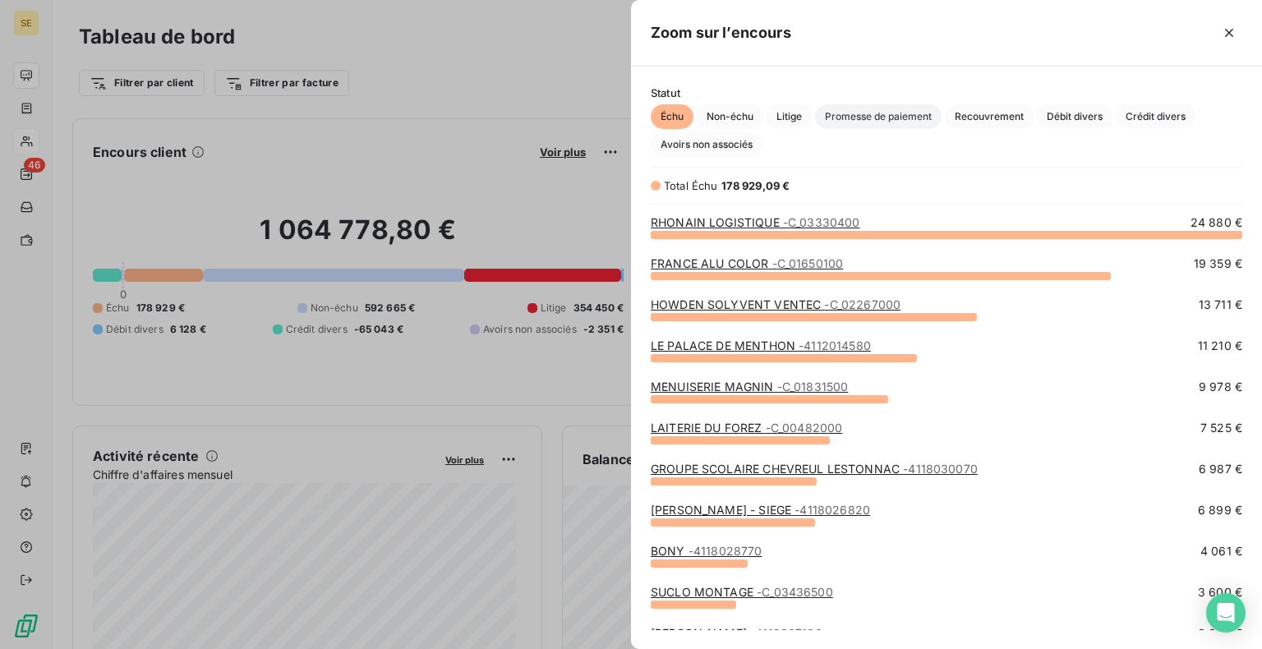
scroll to position [402, 618]
click at [500, 94] on div at bounding box center [631, 324] width 1262 height 649
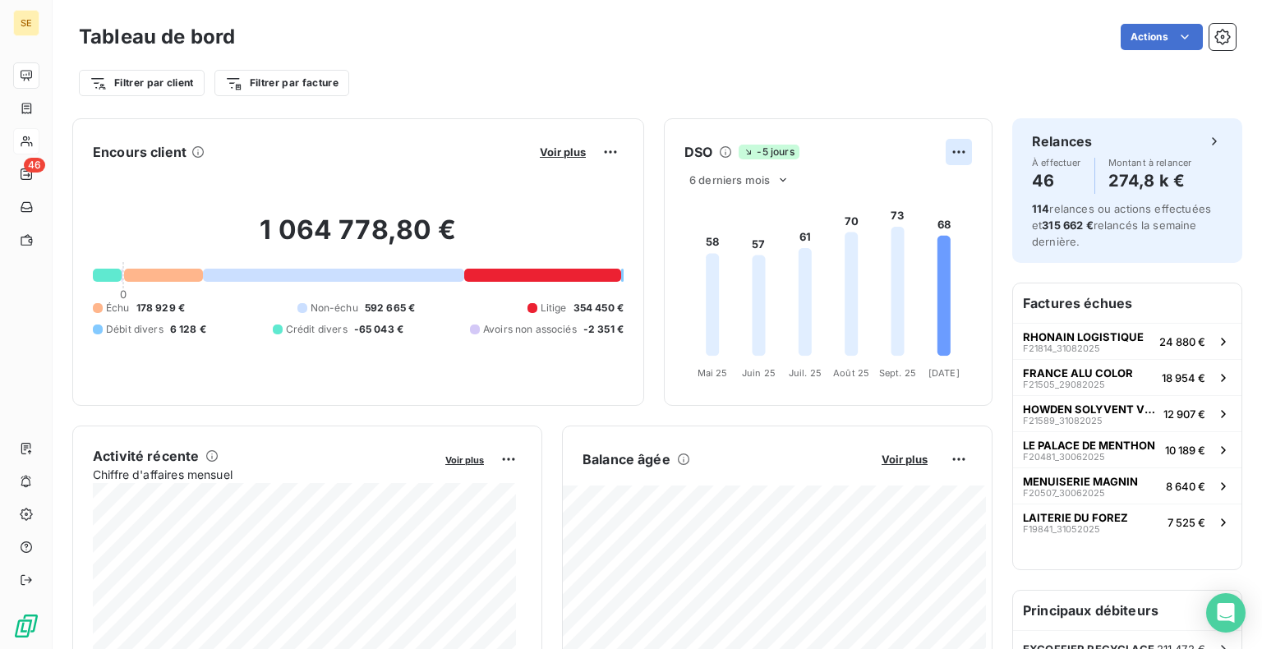
click at [941, 155] on html "SE 46 Tableau de bord Actions Filtrer par client Filtrer par facture Encours cl…" at bounding box center [631, 324] width 1262 height 649
click at [753, 105] on html "SE 46 Tableau de bord Actions Filtrer par client Filtrer par facture Encours cl…" at bounding box center [631, 324] width 1262 height 649
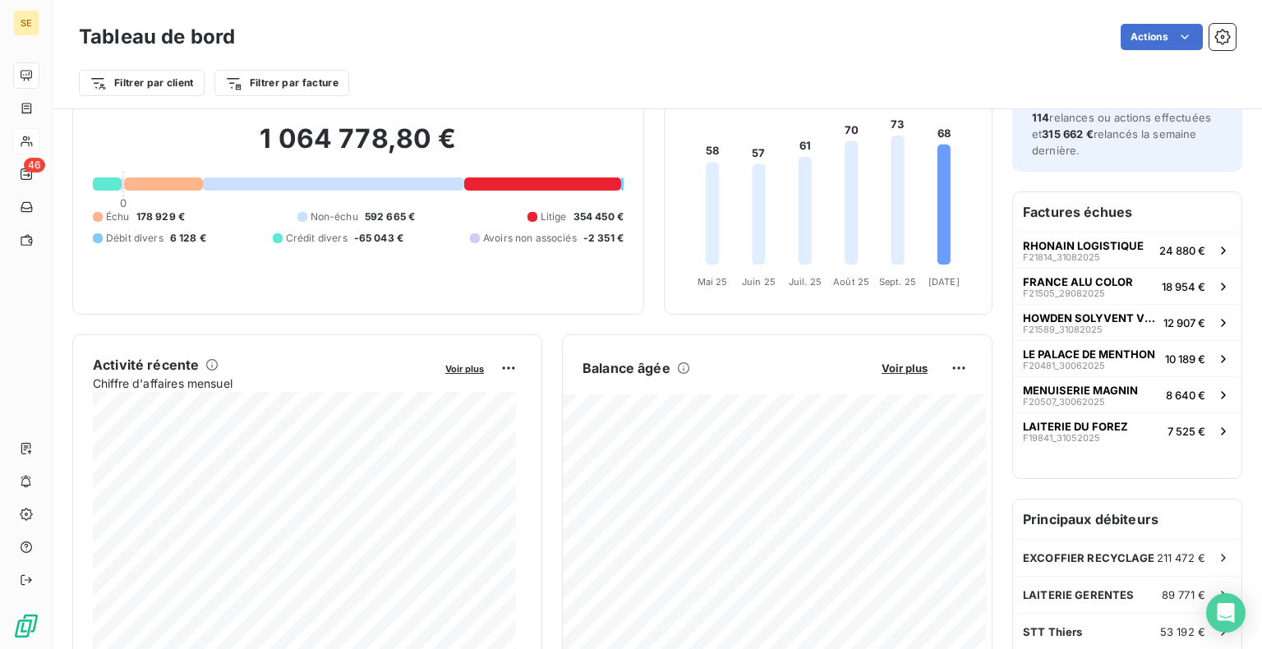
scroll to position [0, 0]
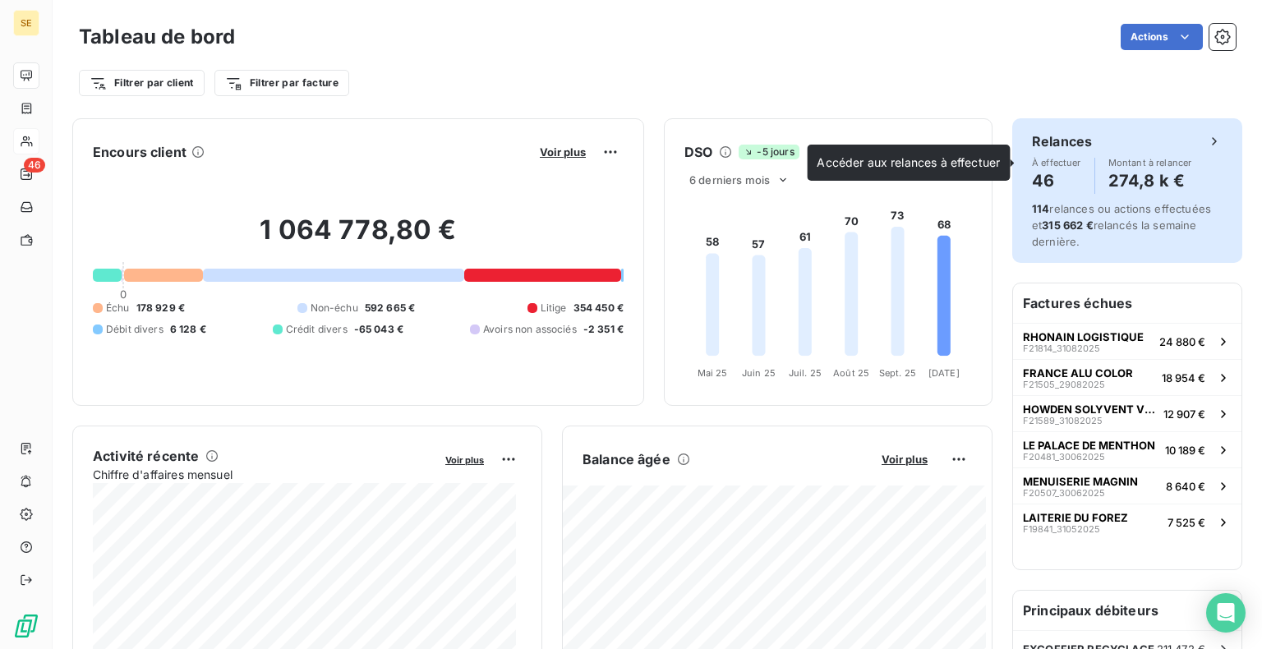
click at [1080, 137] on div "Relances" at bounding box center [1127, 141] width 191 height 20
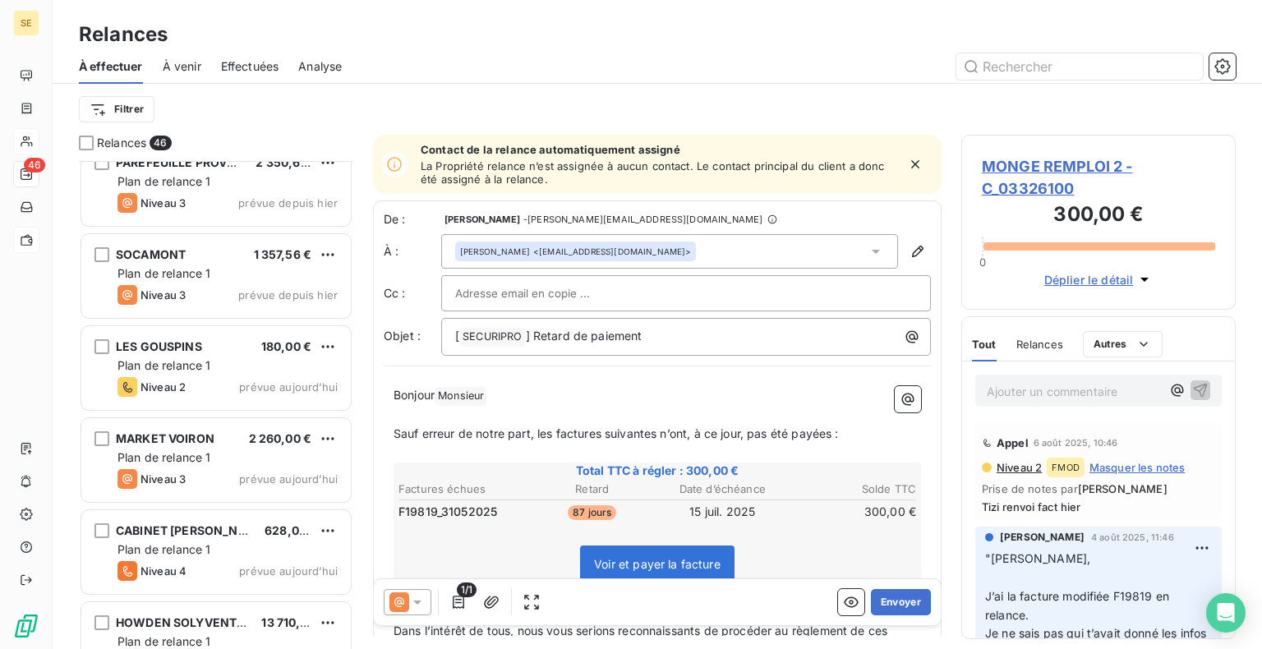
scroll to position [3744, 0]
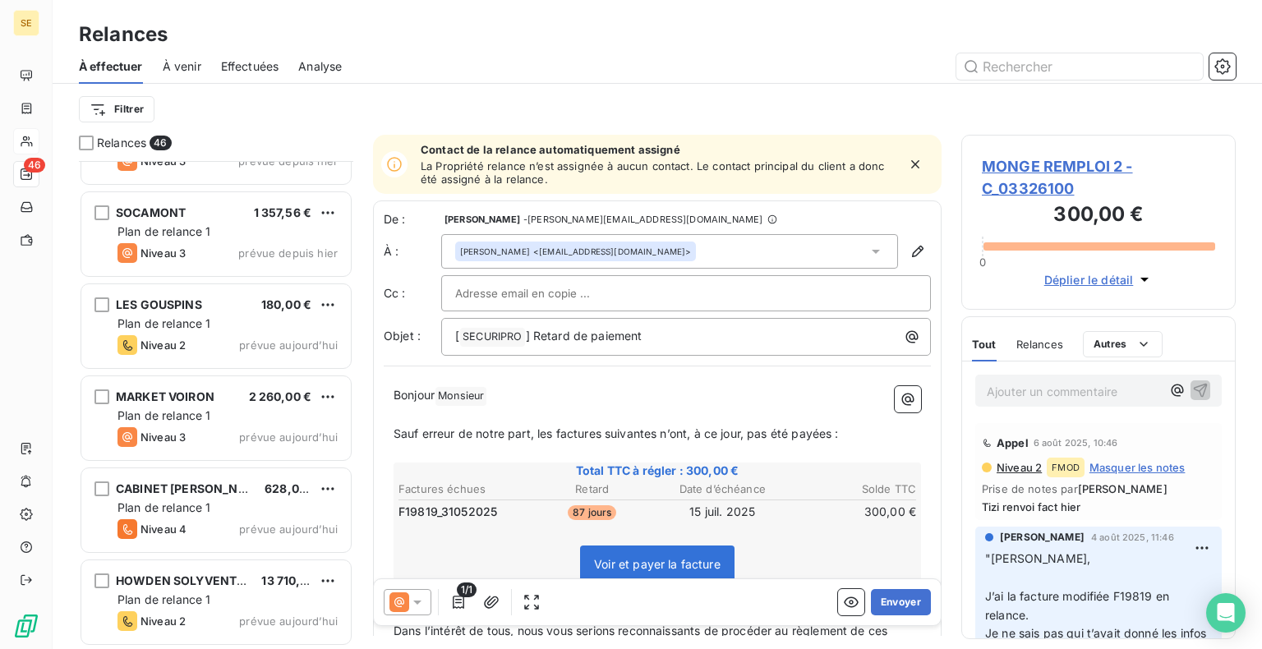
click at [257, 65] on span "Effectuées" at bounding box center [250, 66] width 58 height 16
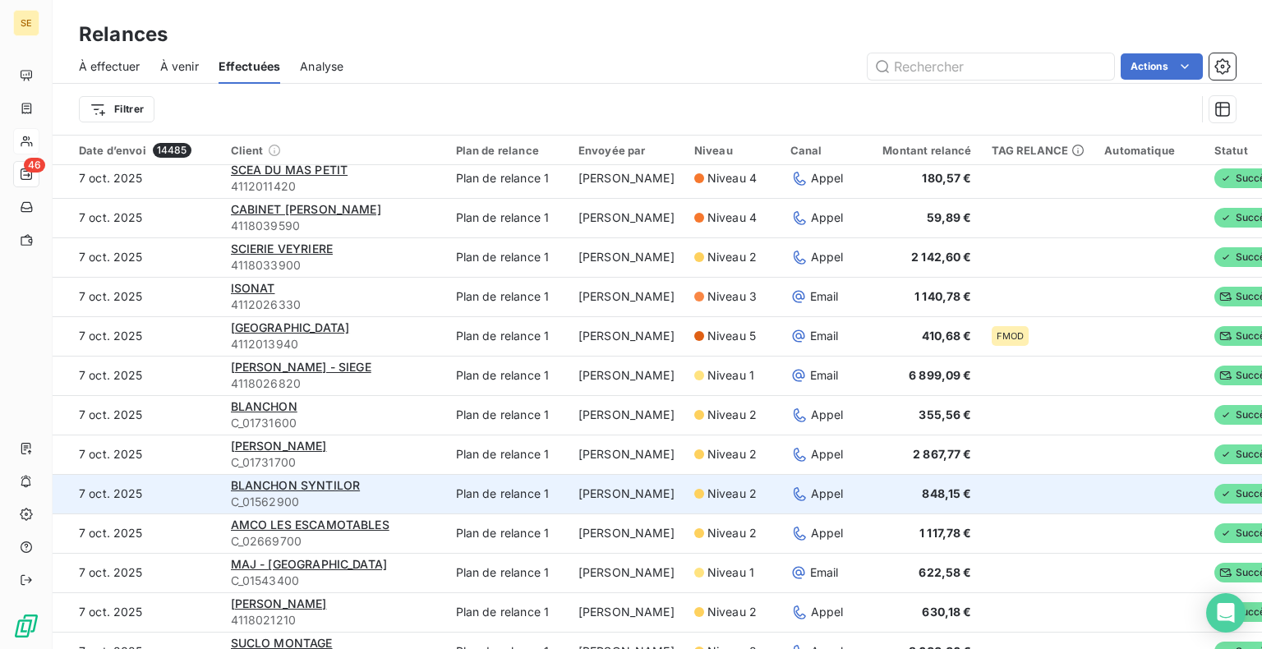
scroll to position [1643, 0]
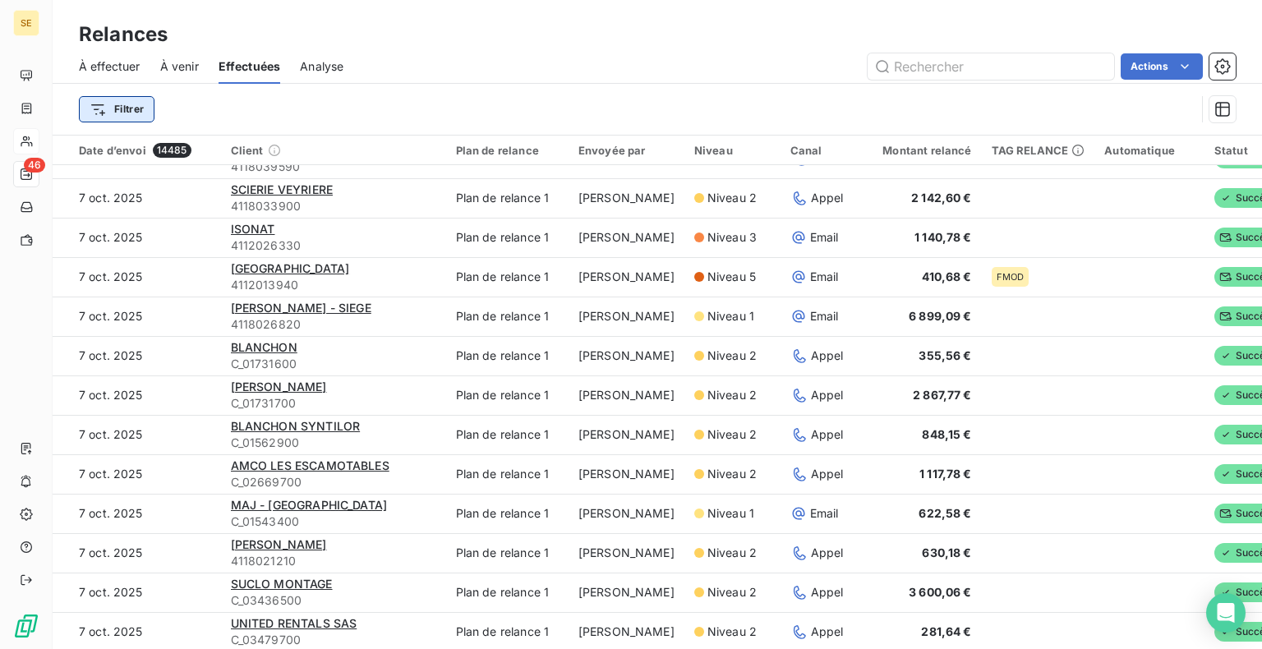
click at [123, 108] on html "SE 46 Relances À effectuer À venir Effectuées Analyse Actions Filtrer Date d’en…" at bounding box center [631, 324] width 1262 height 649
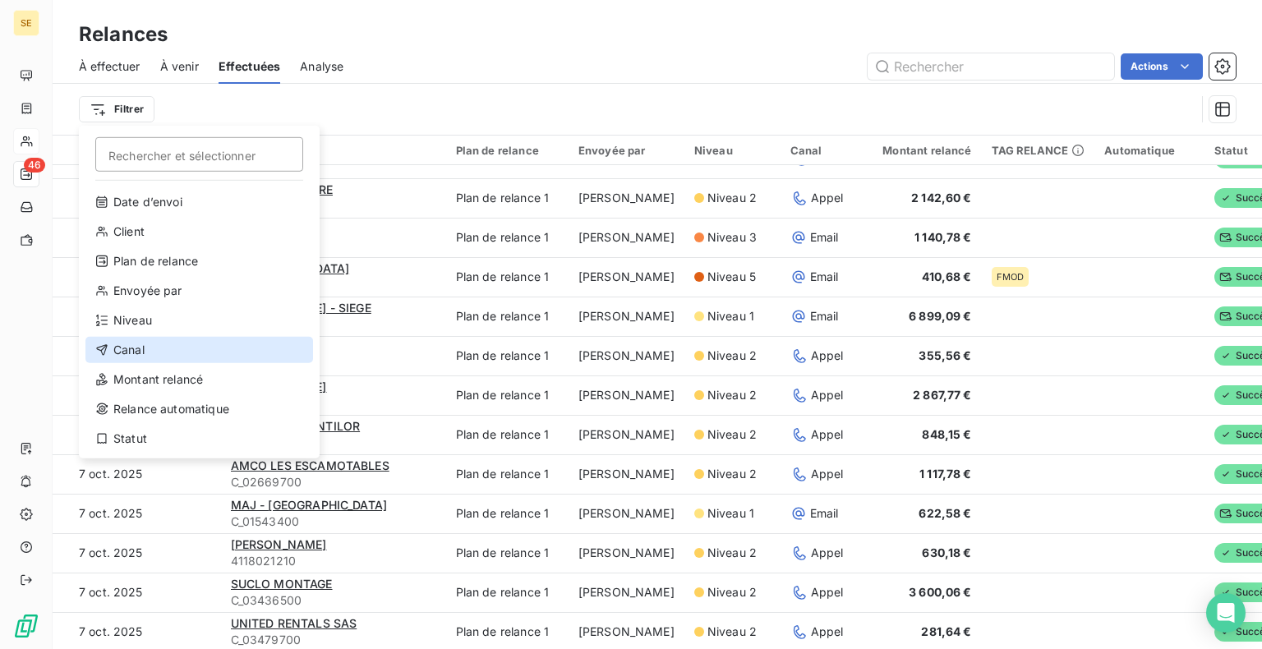
click at [135, 356] on div "Canal" at bounding box center [199, 350] width 228 height 26
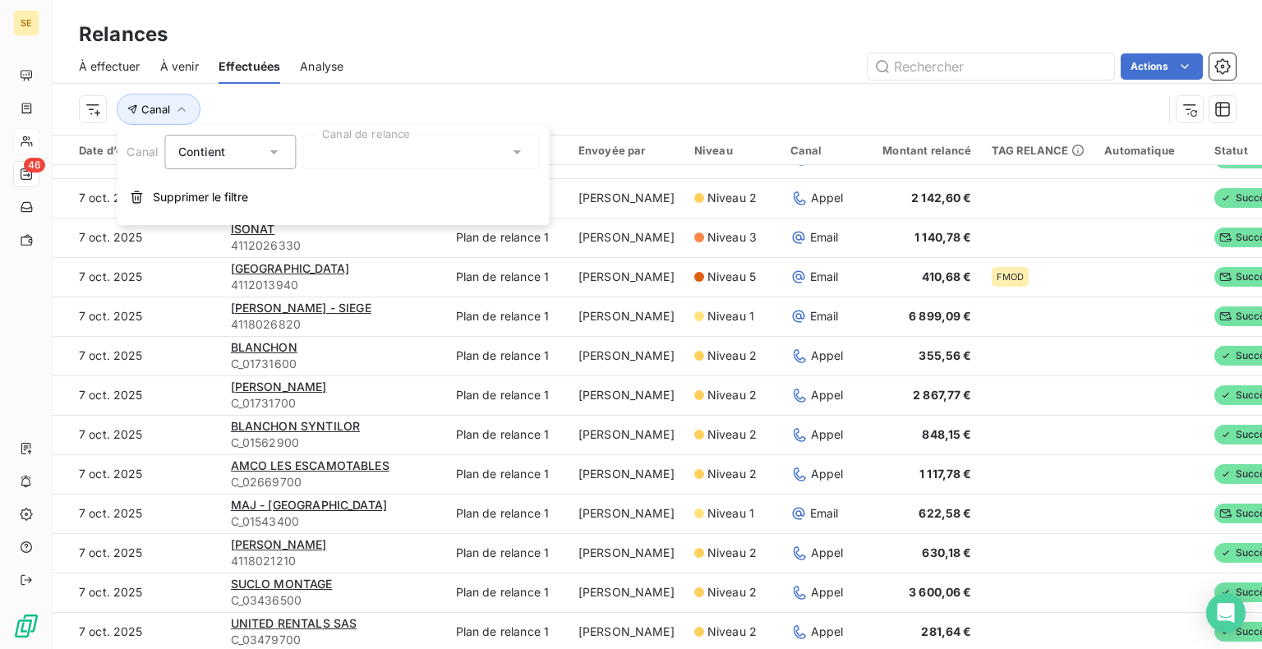
click at [342, 159] on div at bounding box center [420, 152] width 237 height 34
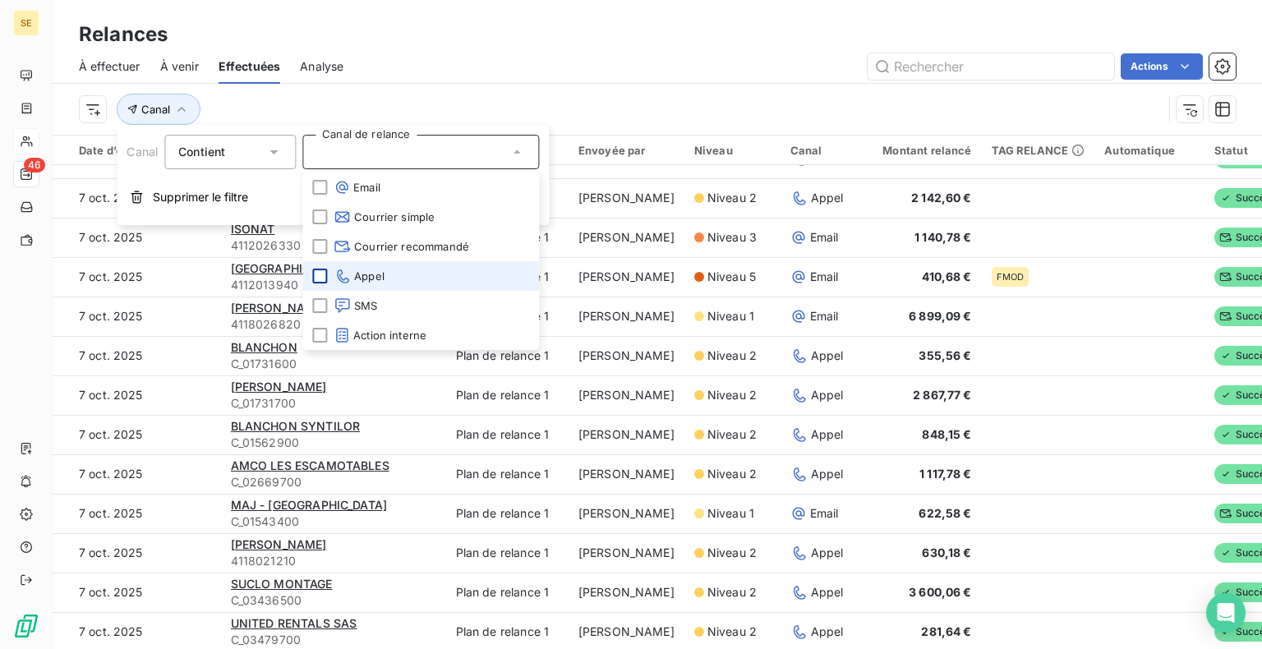
click at [319, 273] on div at bounding box center [319, 276] width 15 height 15
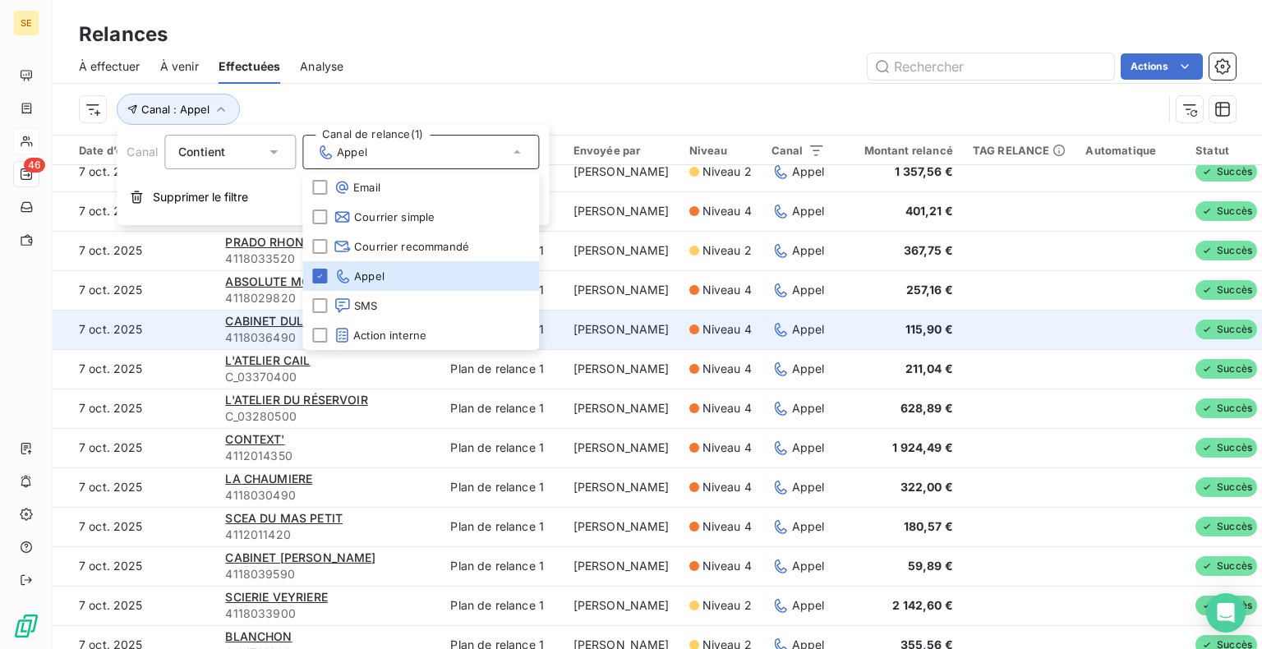
scroll to position [0, 0]
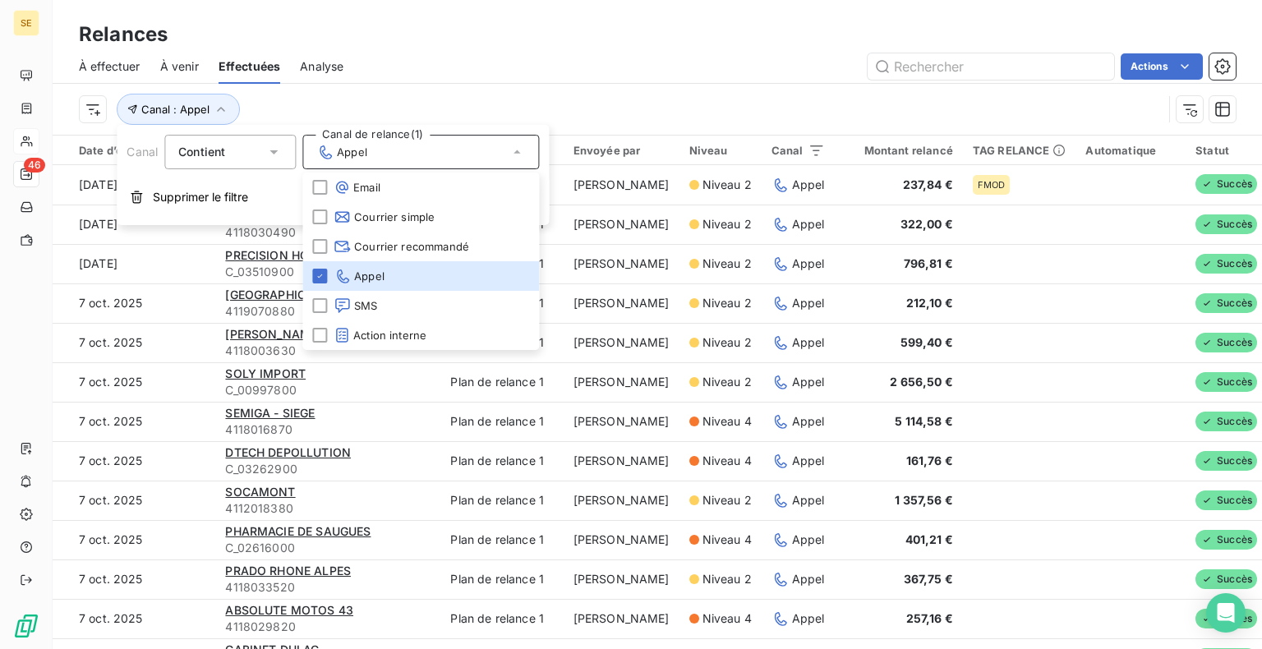
click at [740, 76] on div "Actions" at bounding box center [799, 66] width 872 height 26
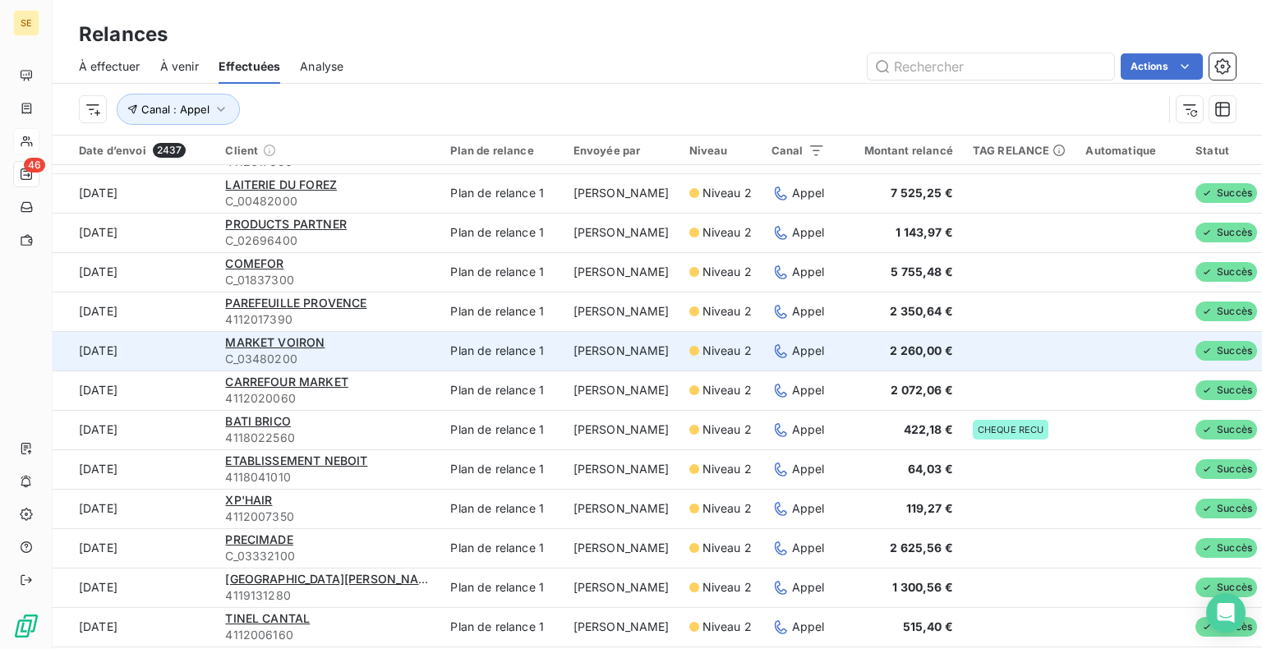
scroll to position [1478, 0]
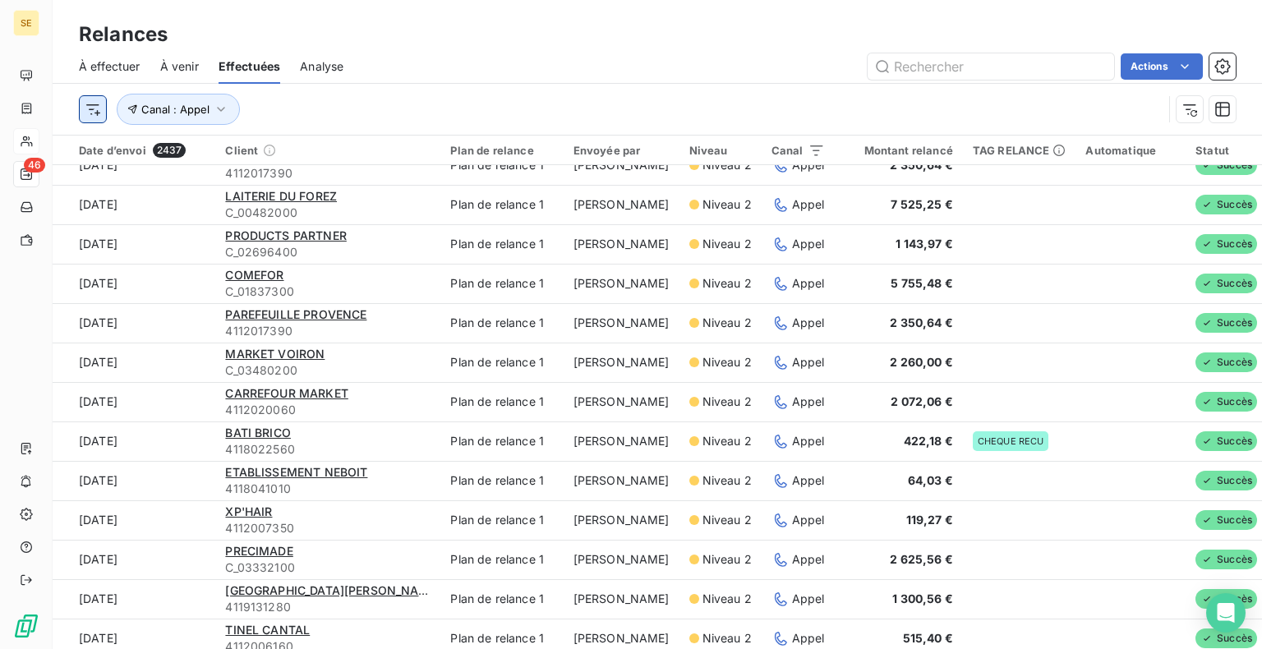
click at [85, 110] on html "SE 46 Relances À effectuer À venir Effectuées Analyse Actions Canal : Appel Dat…" at bounding box center [631, 324] width 1262 height 649
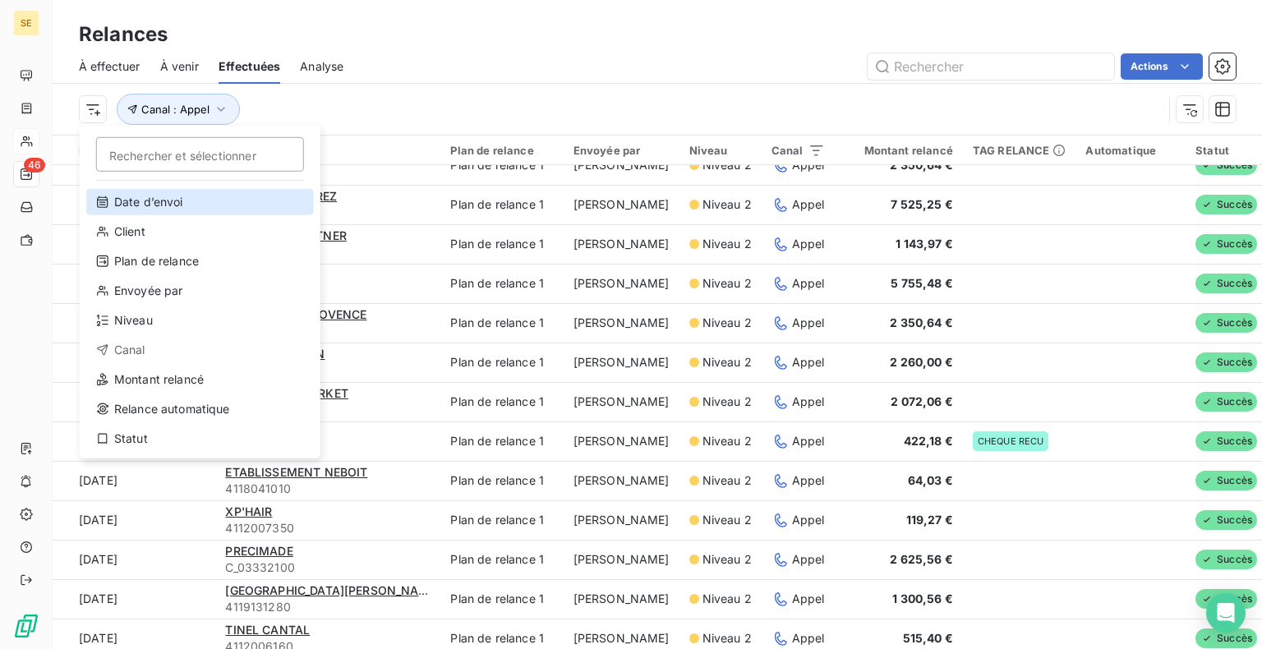
click at [148, 202] on div "Date d’envoi" at bounding box center [200, 202] width 228 height 26
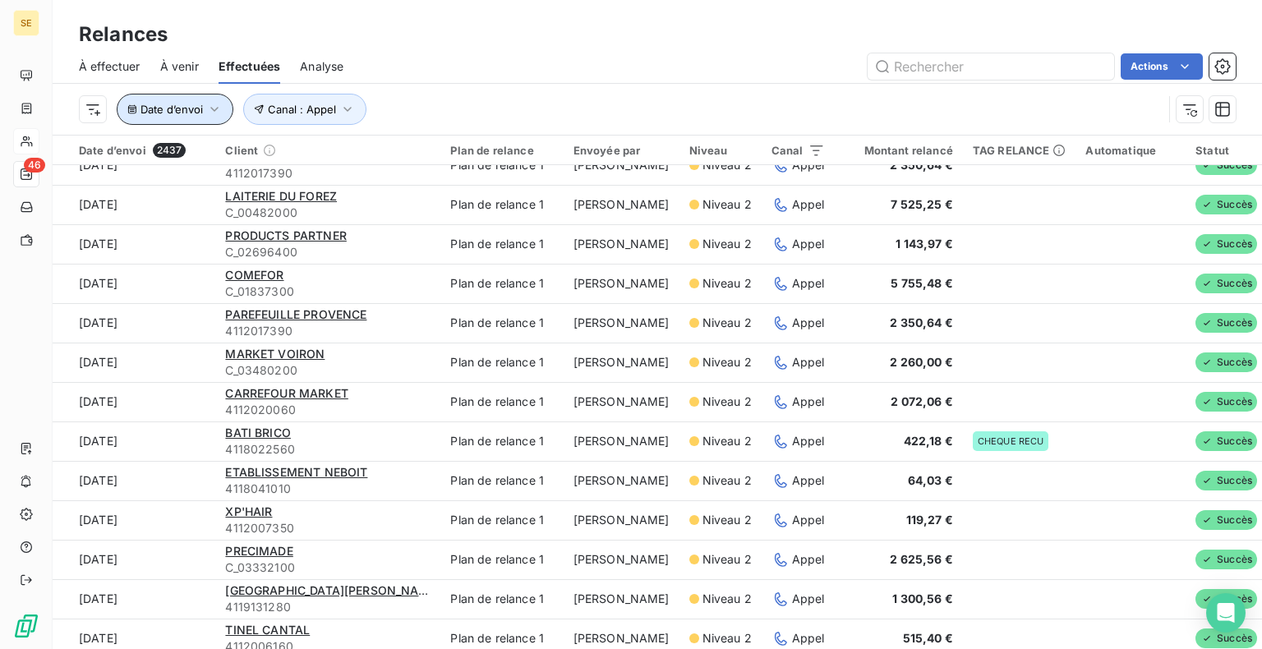
click at [198, 104] on span "Date d’envoi" at bounding box center [171, 109] width 62 height 13
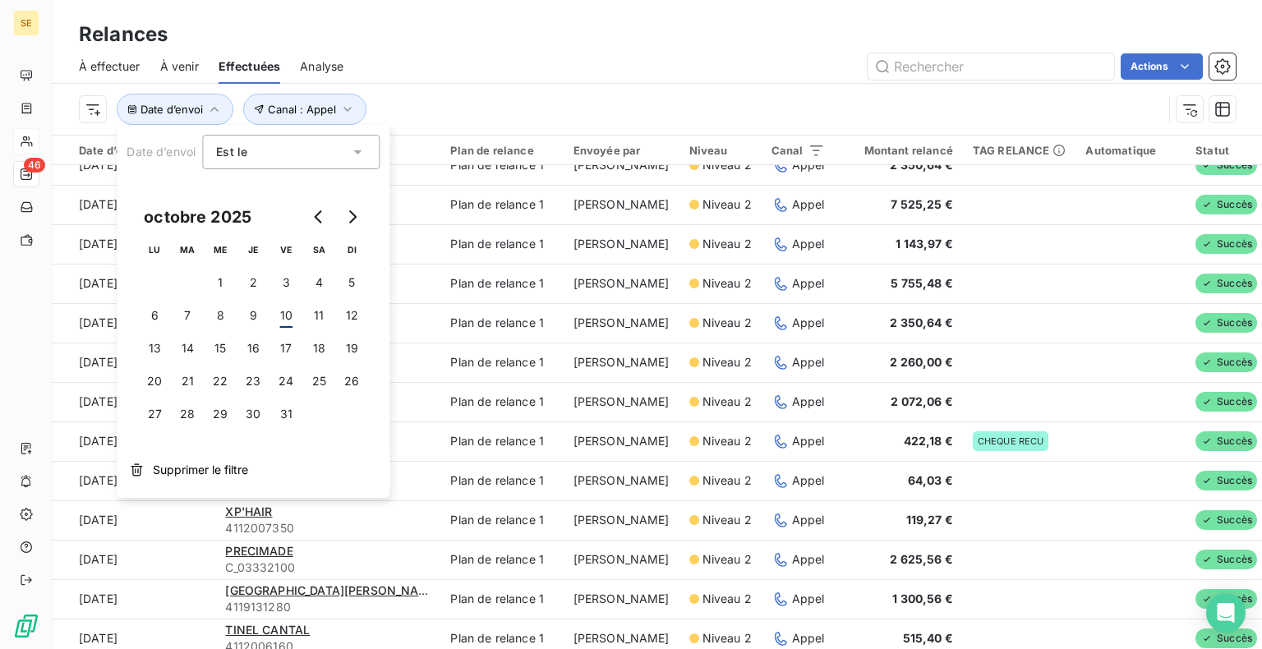
click at [264, 154] on div "Est le eq" at bounding box center [282, 151] width 133 height 23
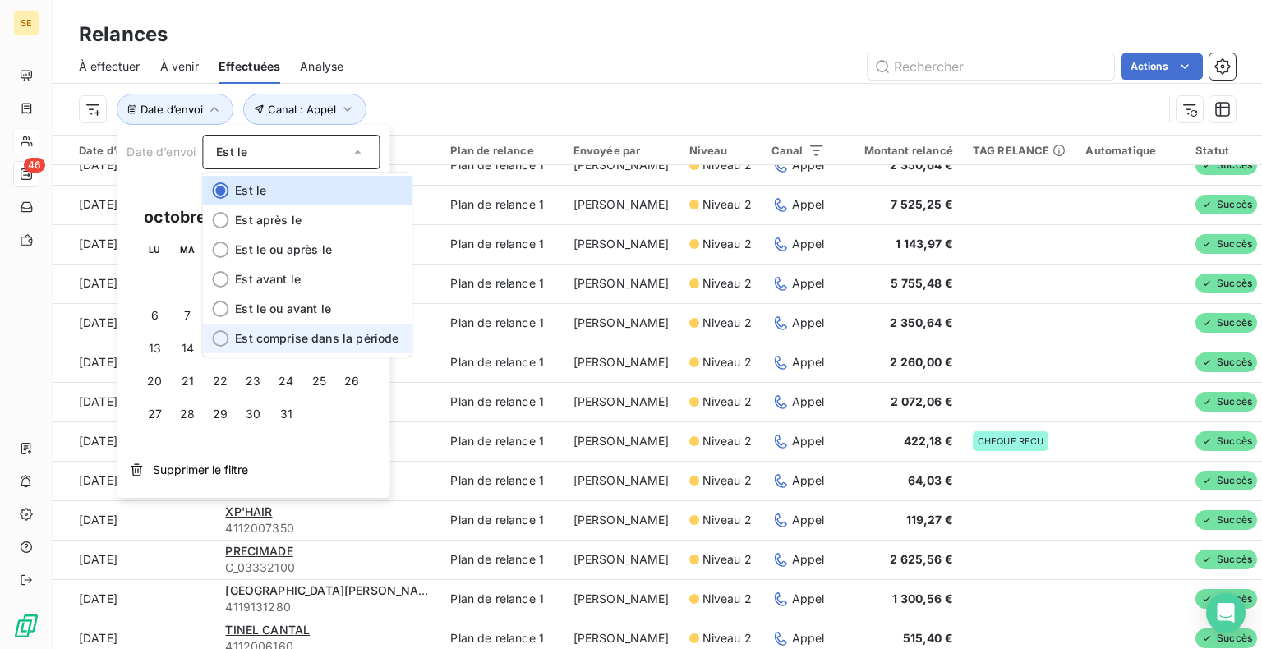
click at [218, 337] on div at bounding box center [220, 338] width 16 height 16
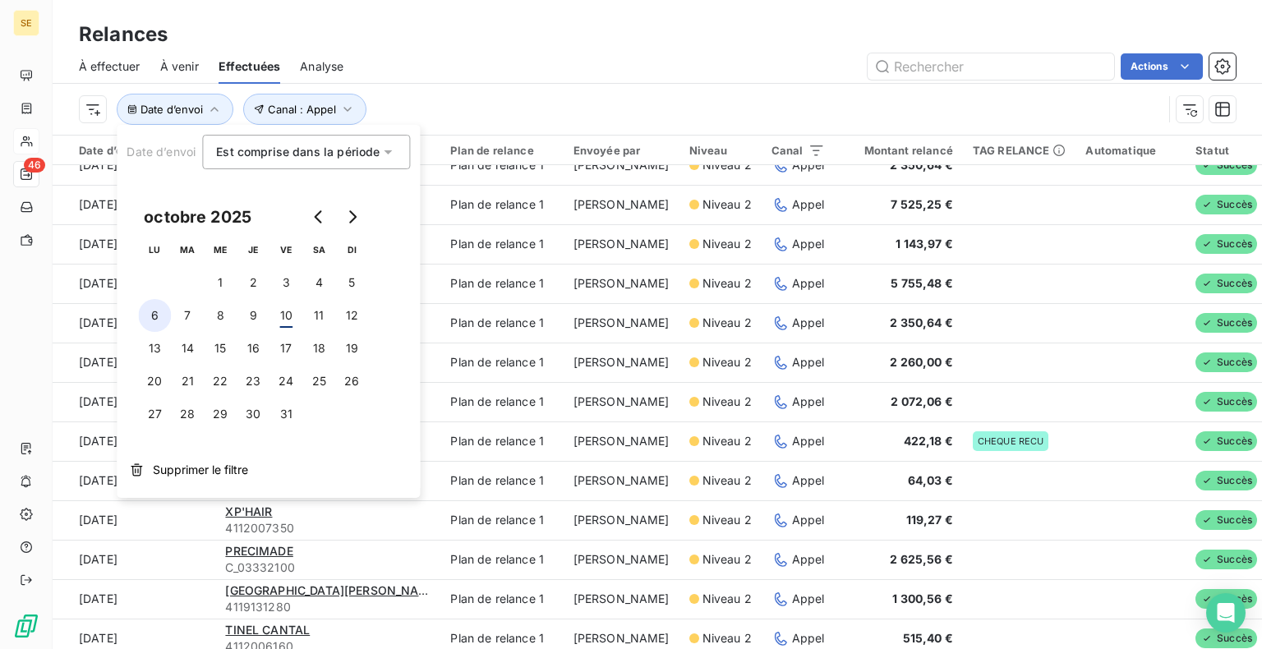
click at [162, 316] on button "6" at bounding box center [154, 315] width 33 height 33
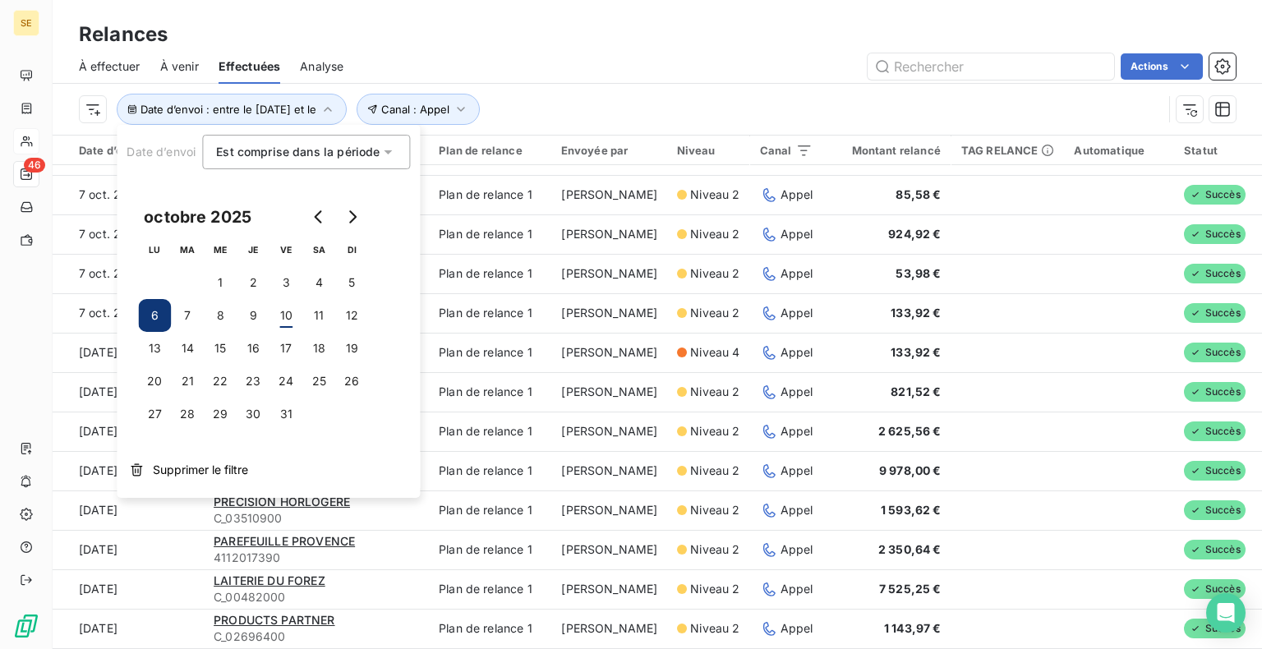
scroll to position [1100, 0]
click at [282, 278] on button "3" at bounding box center [285, 282] width 33 height 33
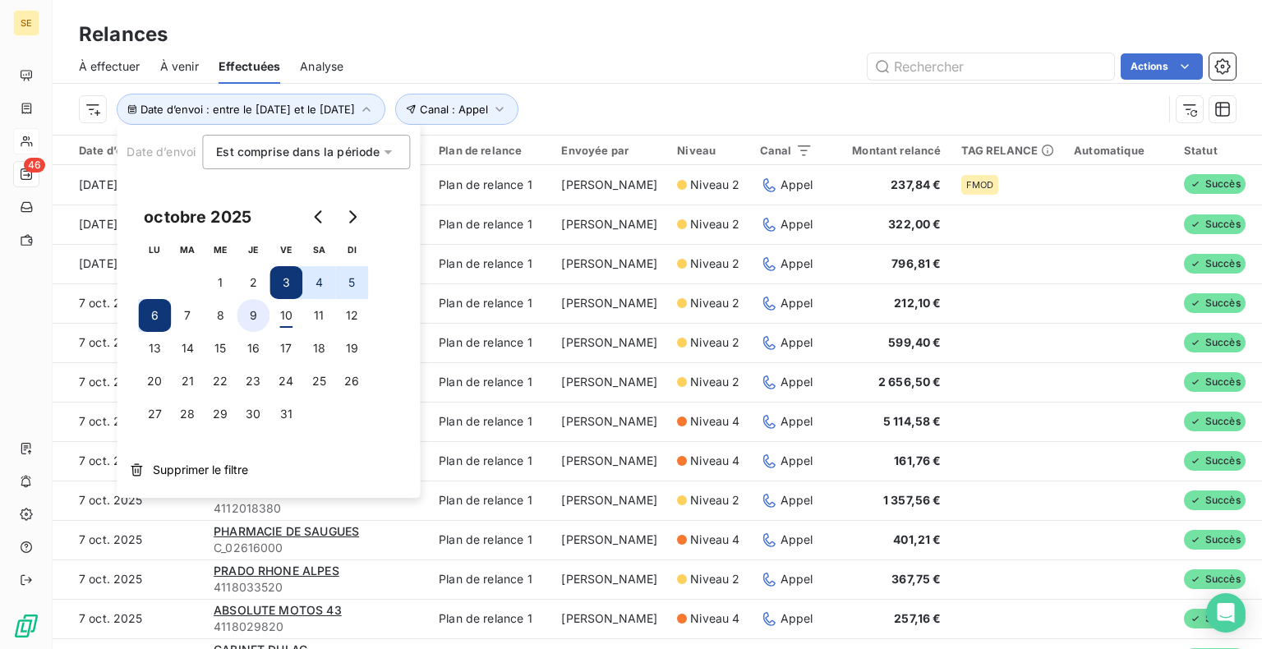
click at [250, 316] on button "9" at bounding box center [253, 315] width 33 height 33
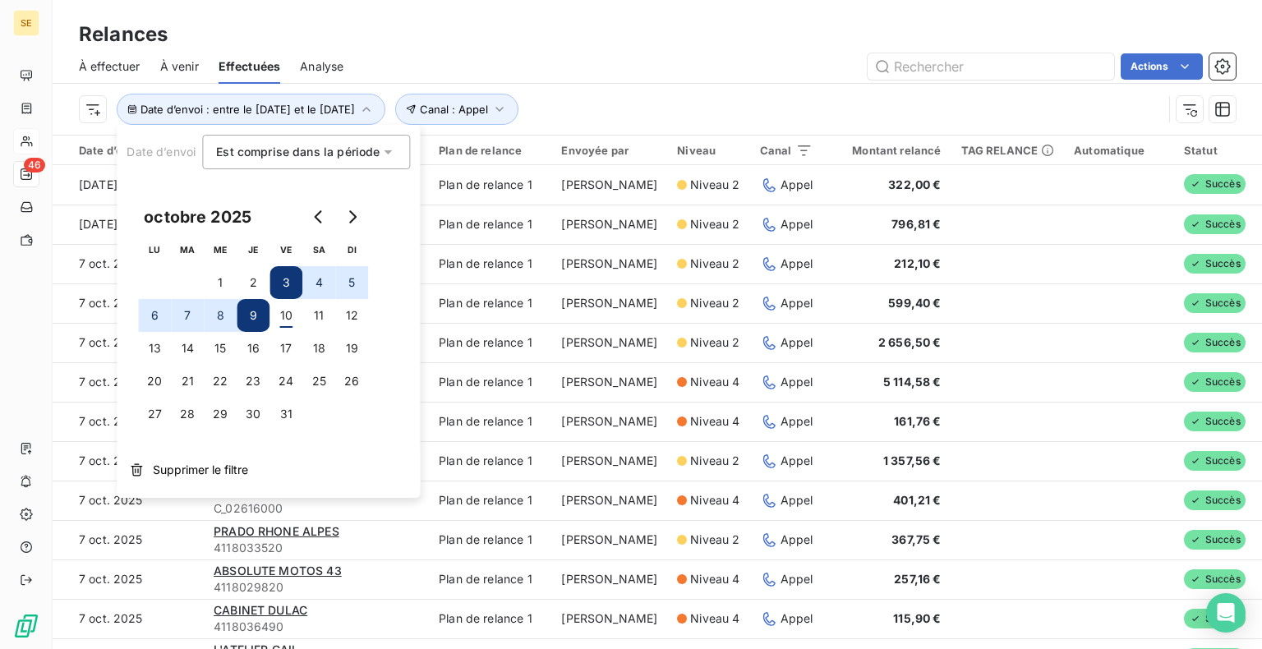
click at [614, 68] on div "Actions" at bounding box center [799, 66] width 872 height 26
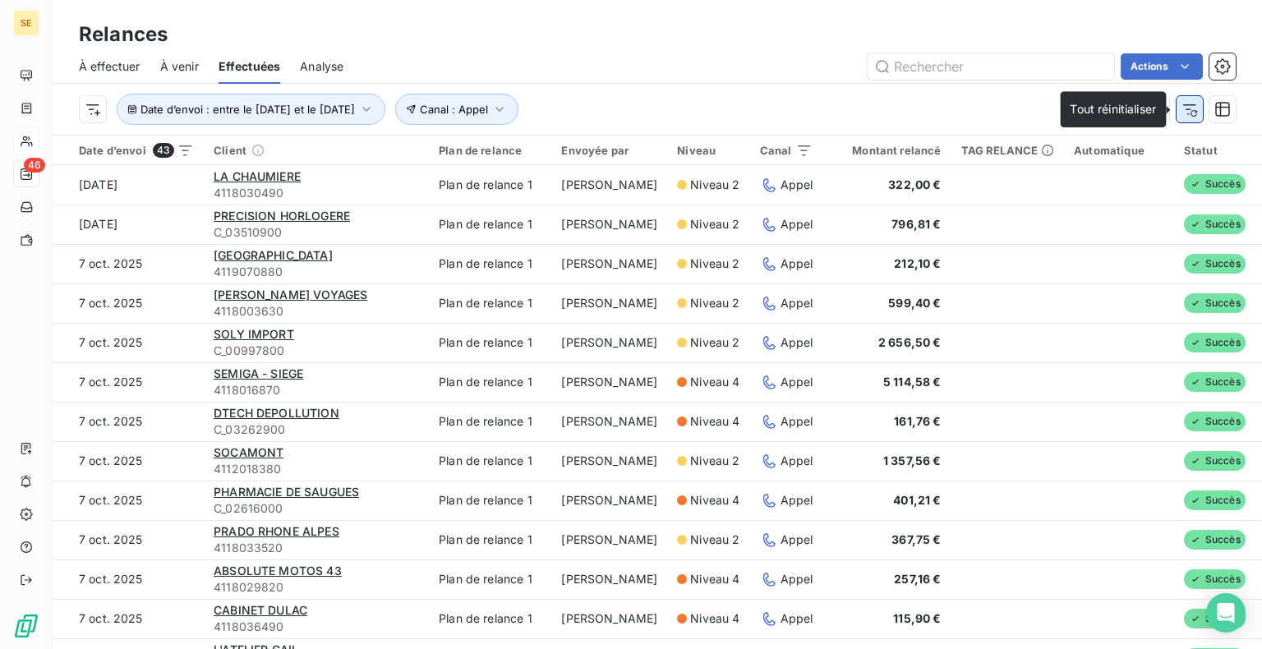
click at [1187, 105] on icon "button" at bounding box center [1189, 109] width 13 height 11
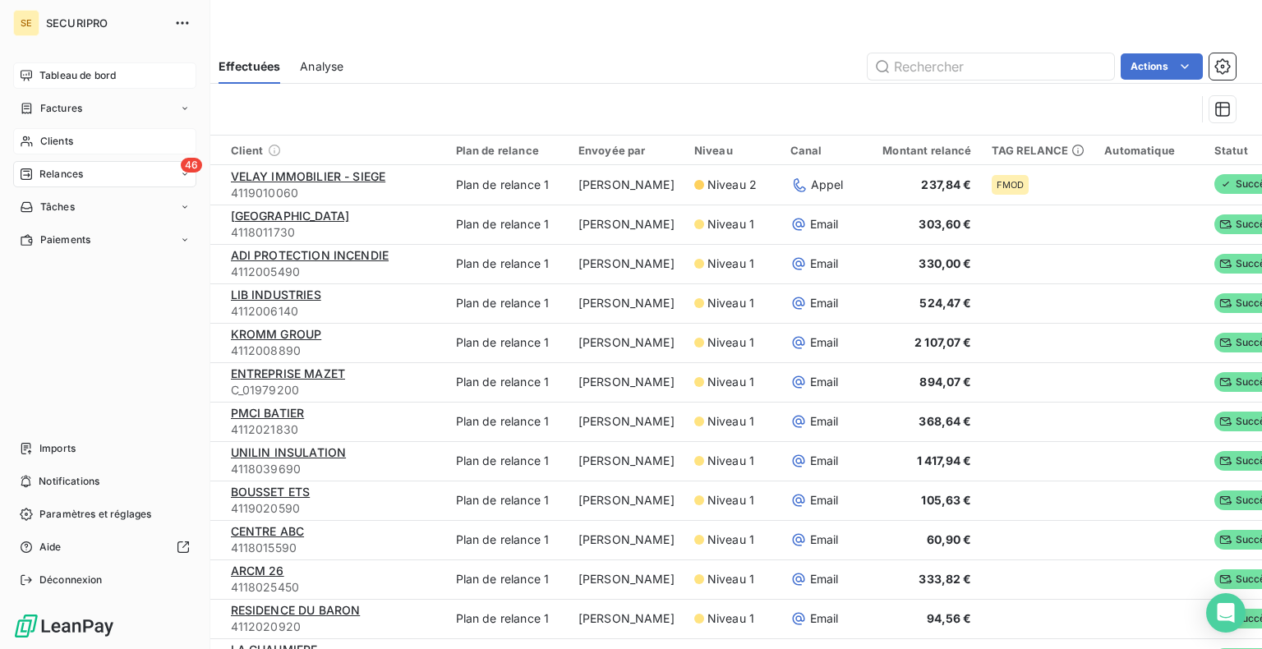
click at [45, 77] on span "Tableau de bord" at bounding box center [77, 75] width 76 height 15
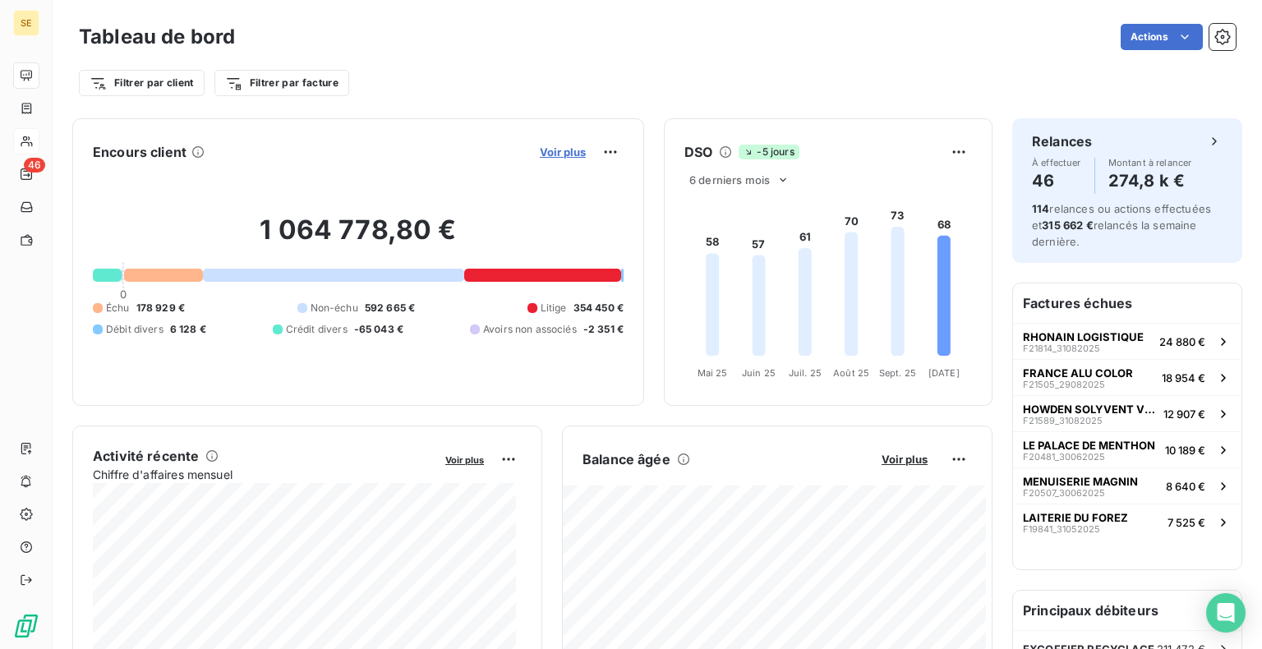
click at [555, 156] on span "Voir plus" at bounding box center [563, 151] width 46 height 13
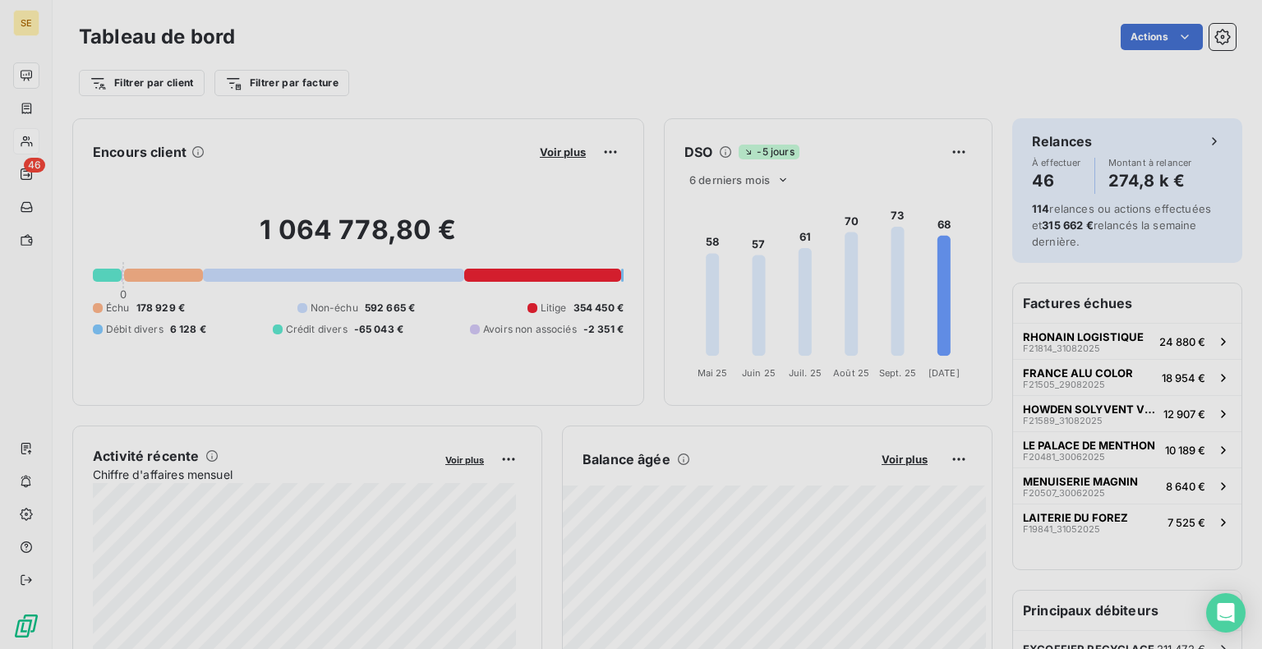
scroll to position [13, 13]
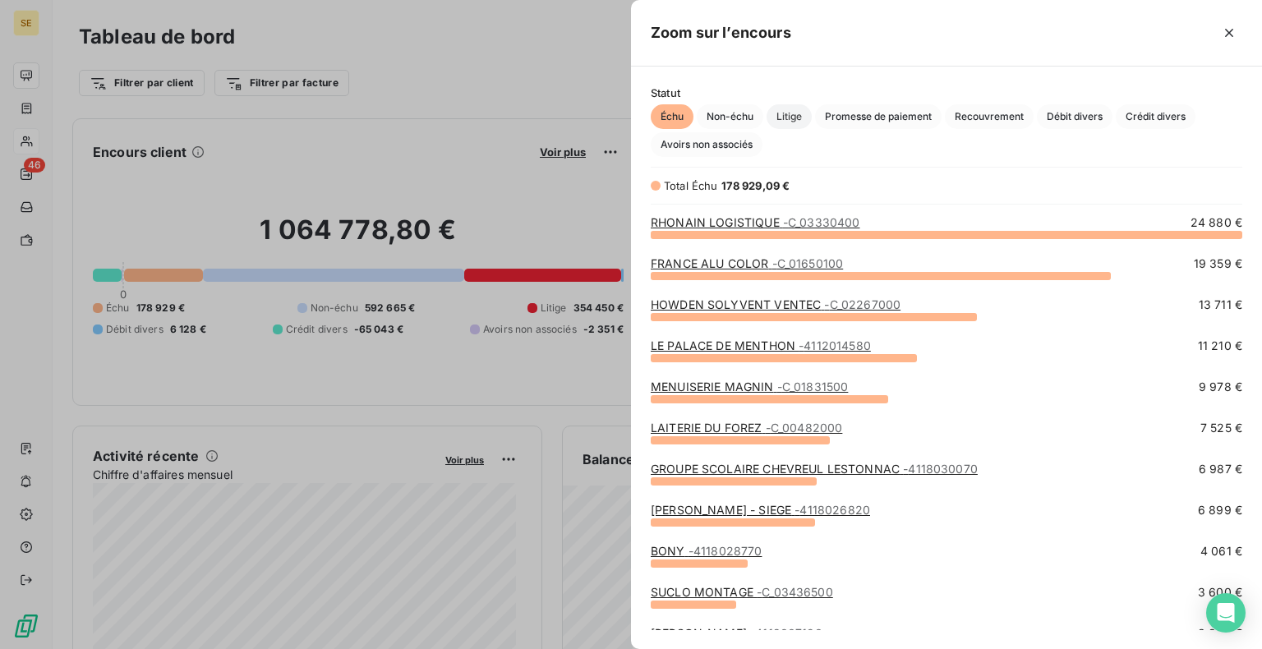
click at [774, 114] on span "Litige" at bounding box center [788, 116] width 45 height 25
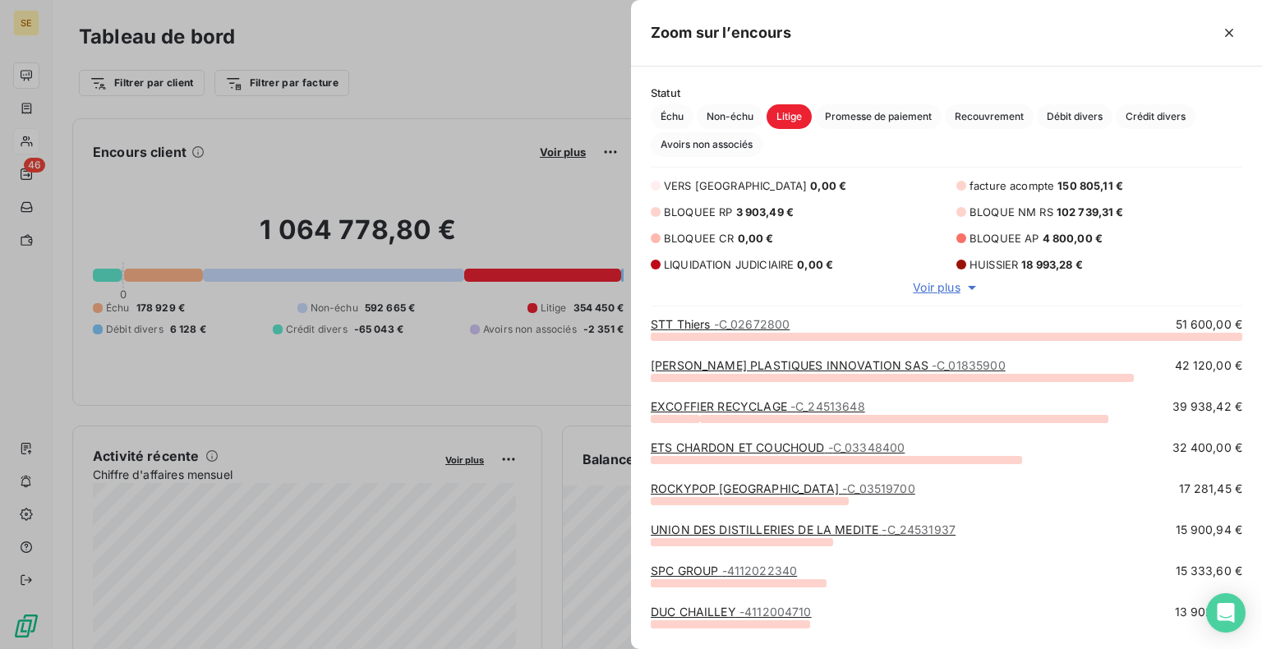
scroll to position [301, 618]
click at [945, 290] on span "Voir plus" at bounding box center [935, 287] width 47 height 16
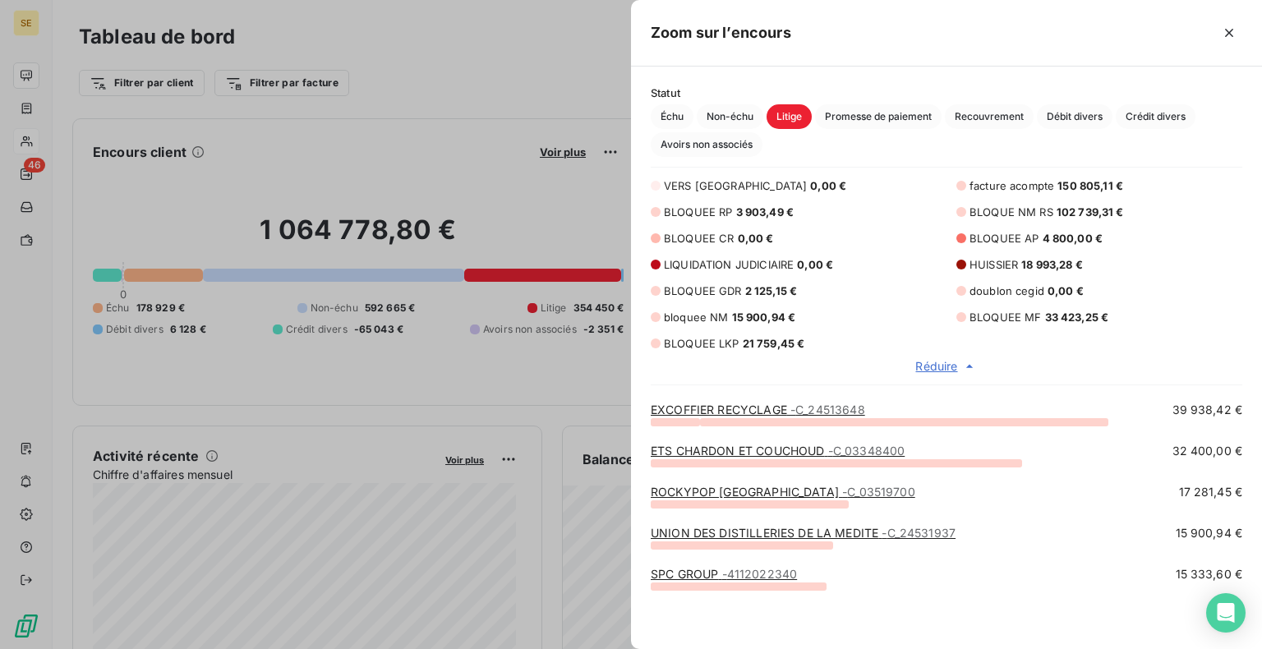
scroll to position [0, 0]
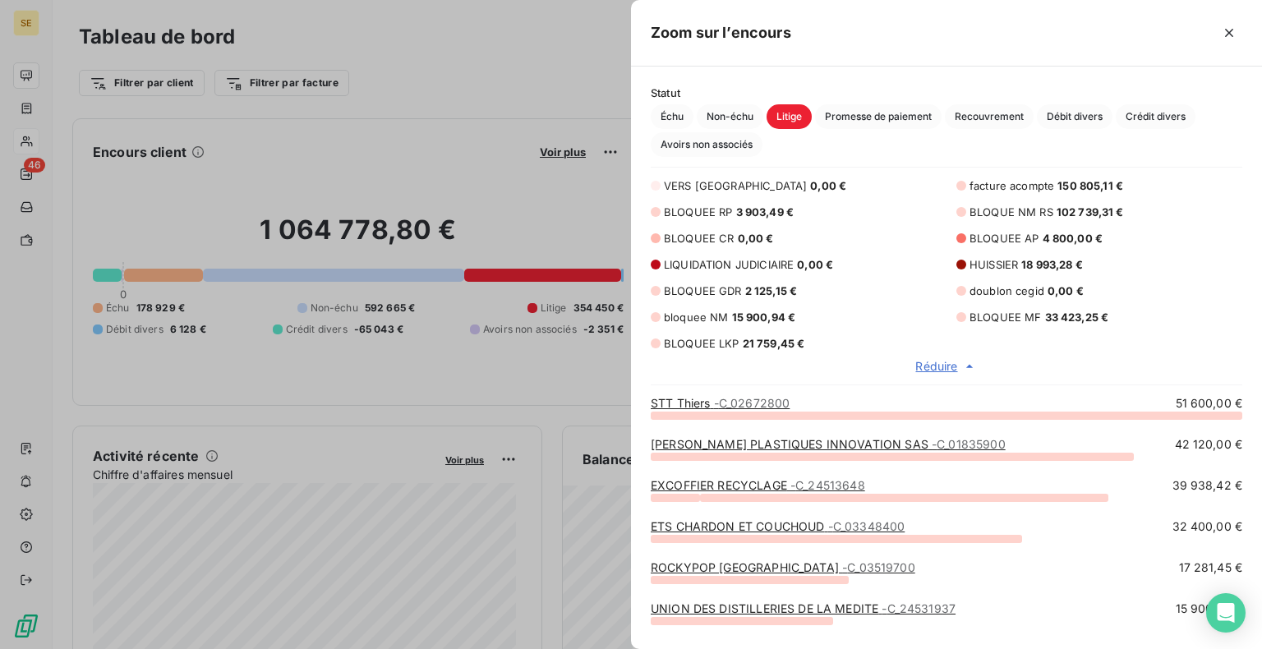
click at [731, 209] on span "BLOQUEE RP" at bounding box center [698, 211] width 69 height 13
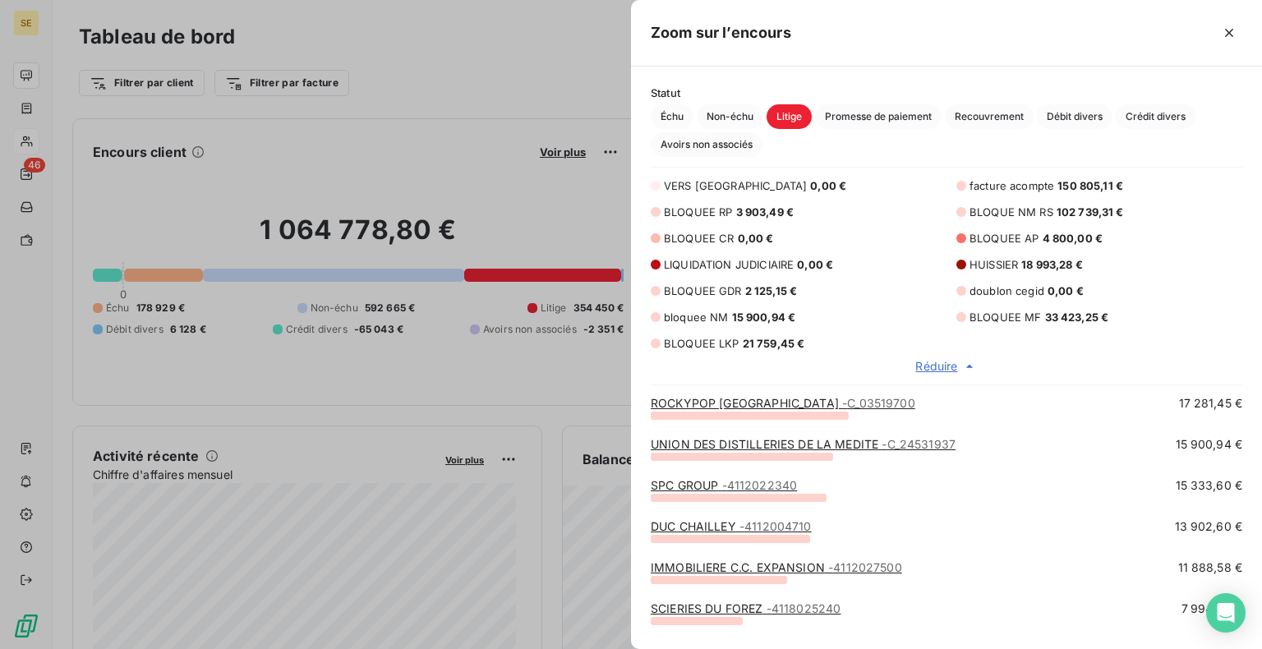
scroll to position [657, 0]
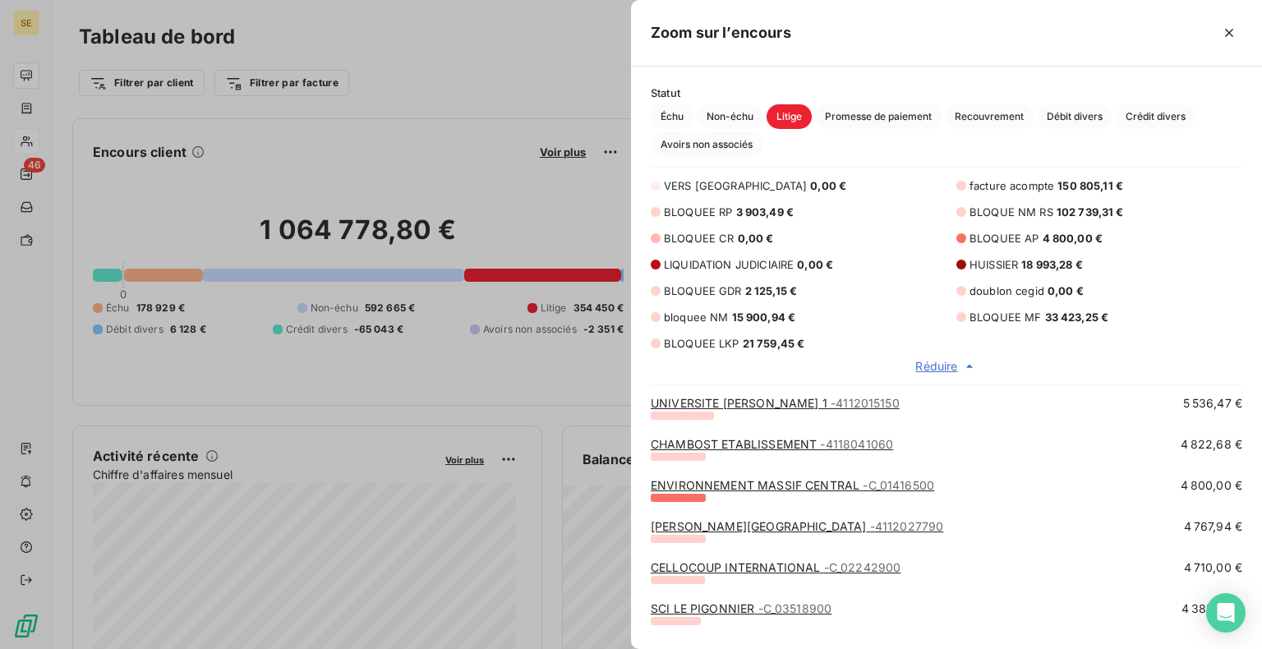
click at [409, 48] on div at bounding box center [631, 324] width 1262 height 649
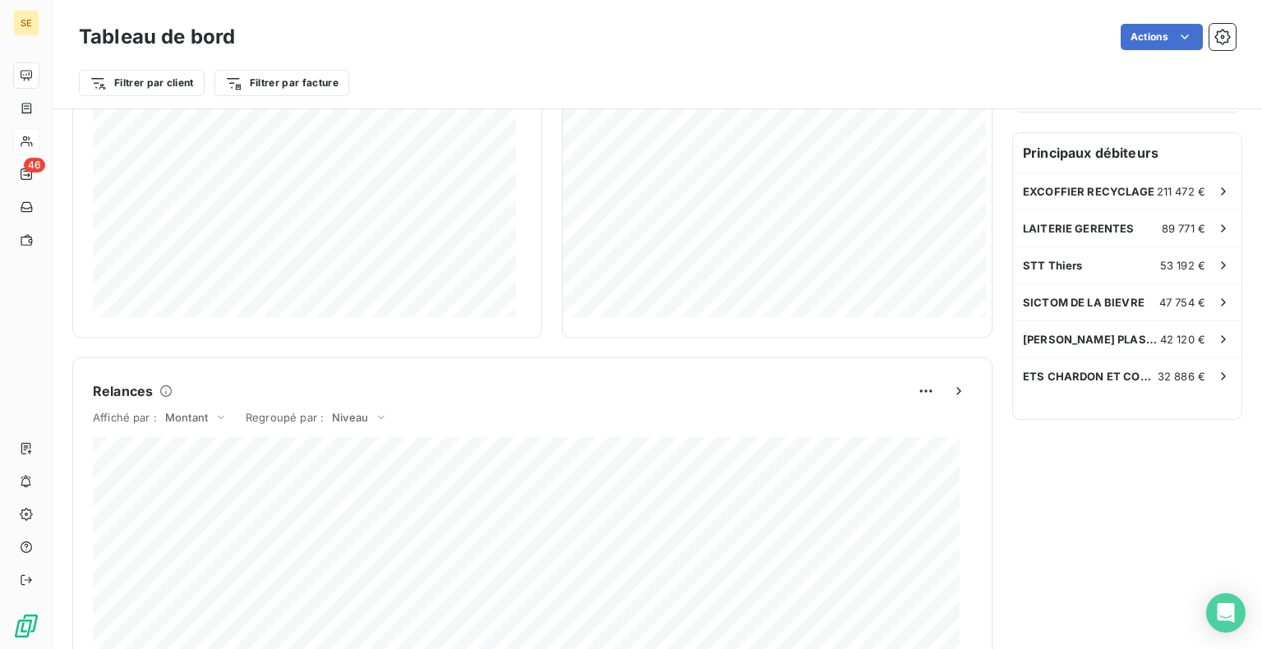
scroll to position [0, 0]
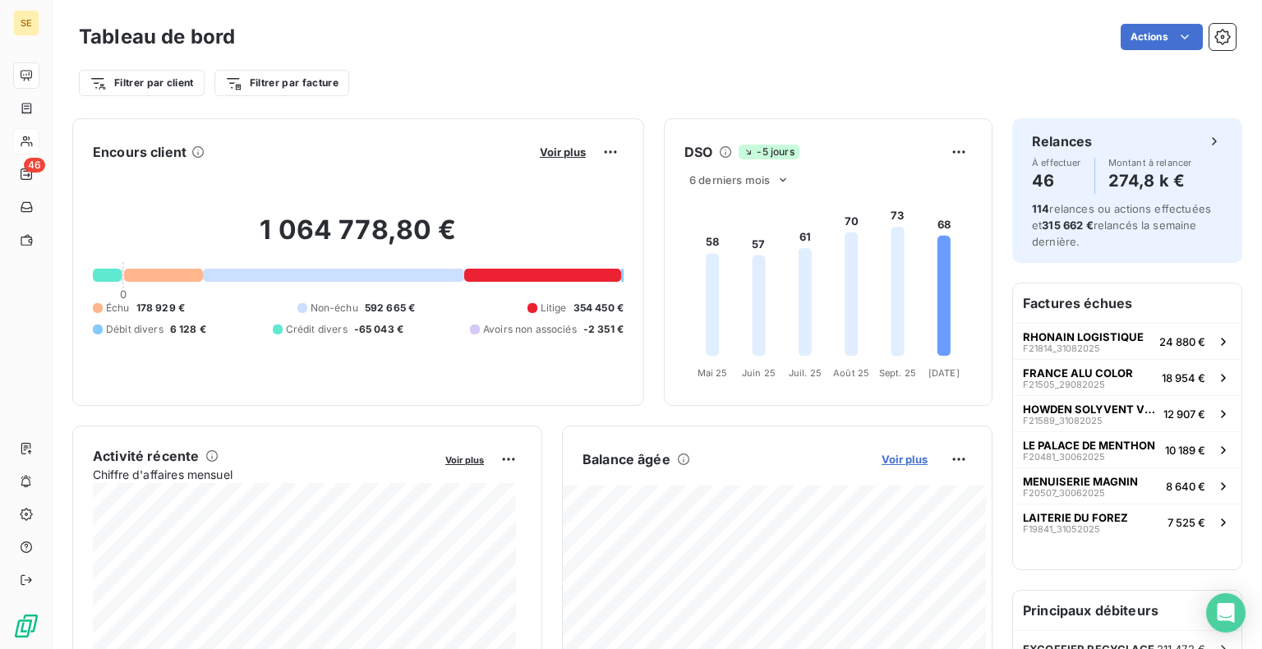
click at [899, 456] on span "Voir plus" at bounding box center [904, 459] width 46 height 13
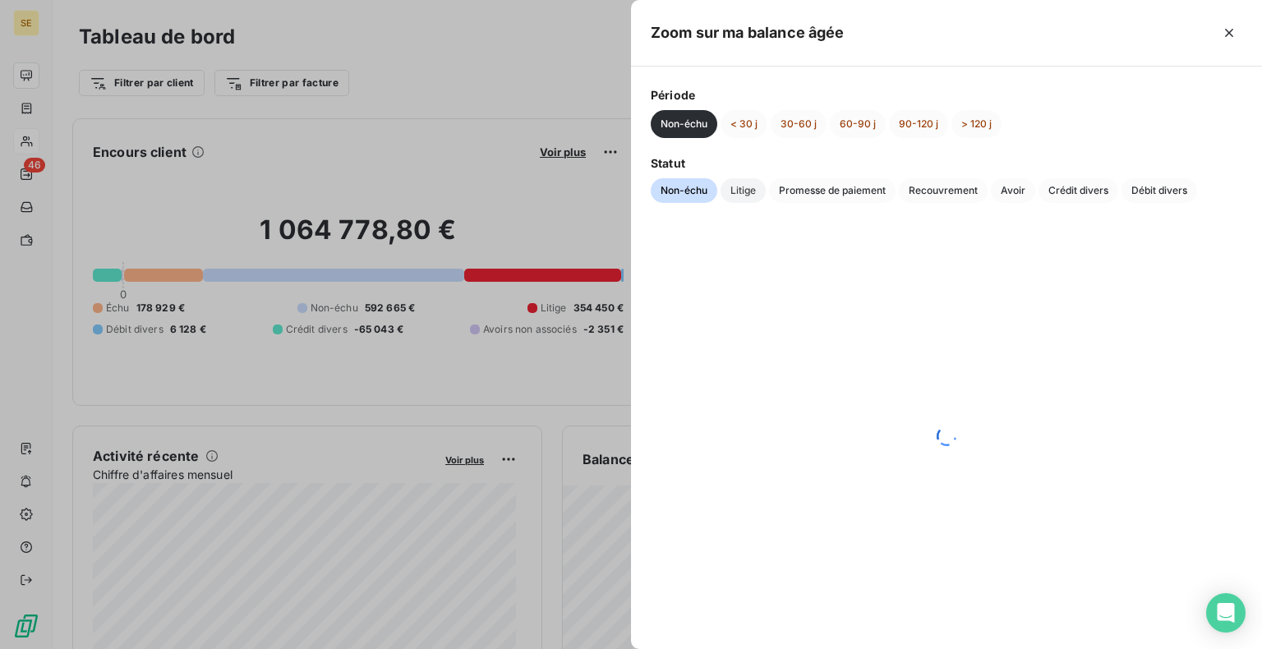
click at [750, 186] on span "Litige" at bounding box center [742, 190] width 45 height 25
click at [742, 123] on button "< 30 j" at bounding box center [743, 124] width 47 height 28
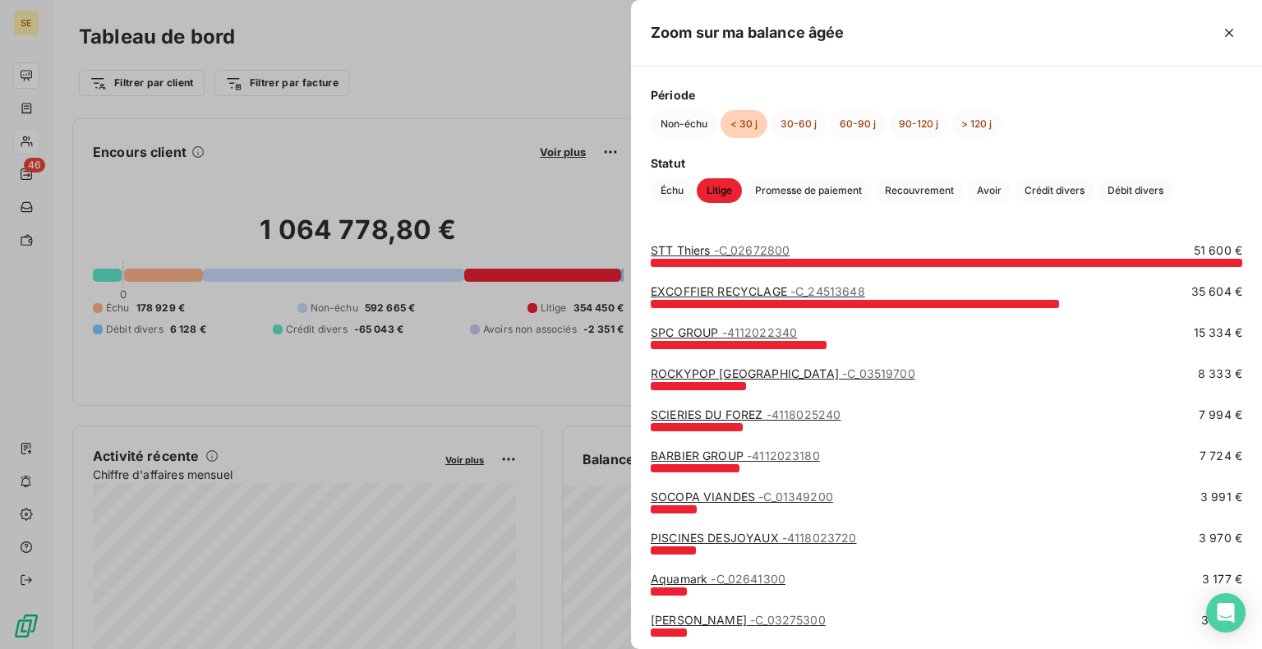
click at [558, 124] on div at bounding box center [631, 324] width 1262 height 649
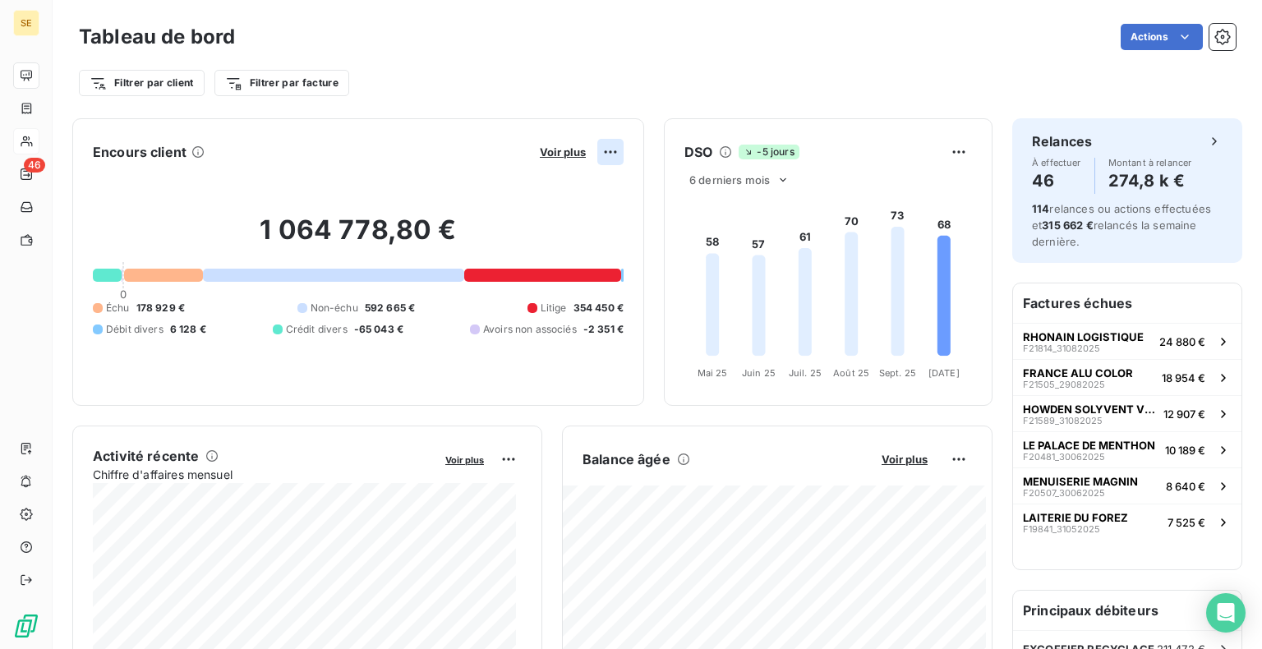
click at [595, 149] on html "SE 46 Tableau de bord Actions Filtrer par client Filtrer par facture Encours cl…" at bounding box center [631, 324] width 1262 height 649
click at [562, 153] on html "SE 46 Tableau de bord Actions Filtrer par client Filtrer par facture Encours cl…" at bounding box center [631, 324] width 1262 height 649
click at [562, 153] on span "Voir plus" at bounding box center [563, 151] width 46 height 13
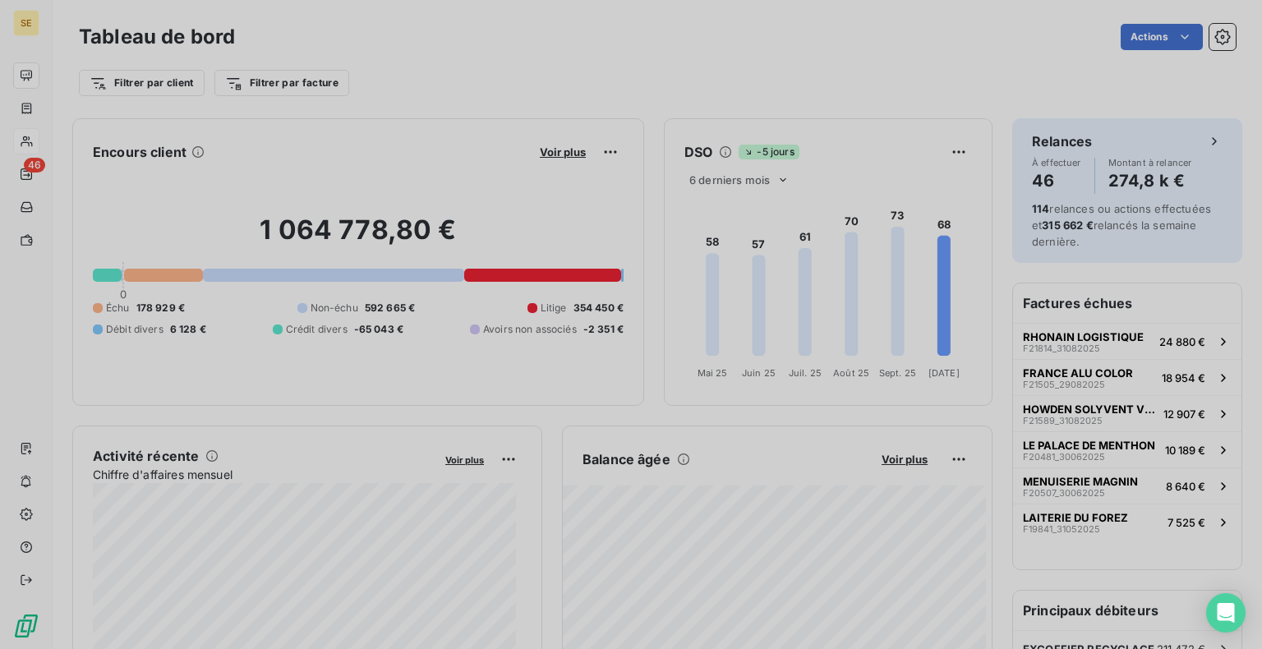
scroll to position [13, 13]
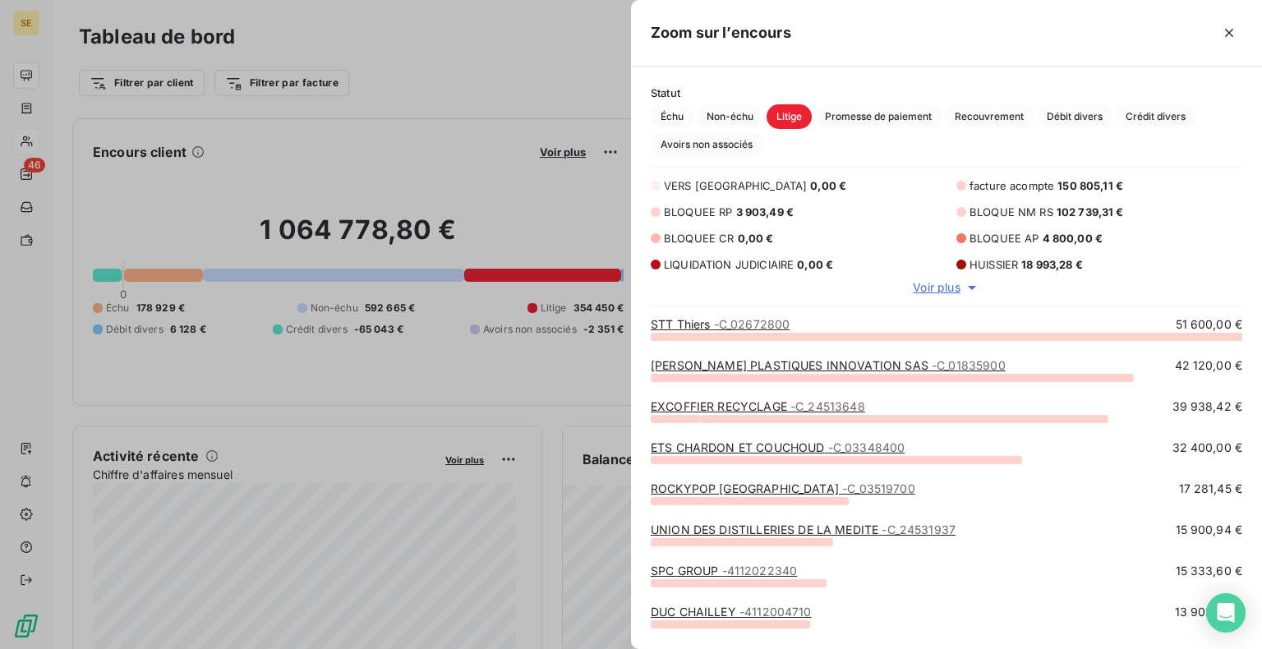
click at [933, 285] on span "Voir plus" at bounding box center [935, 287] width 47 height 16
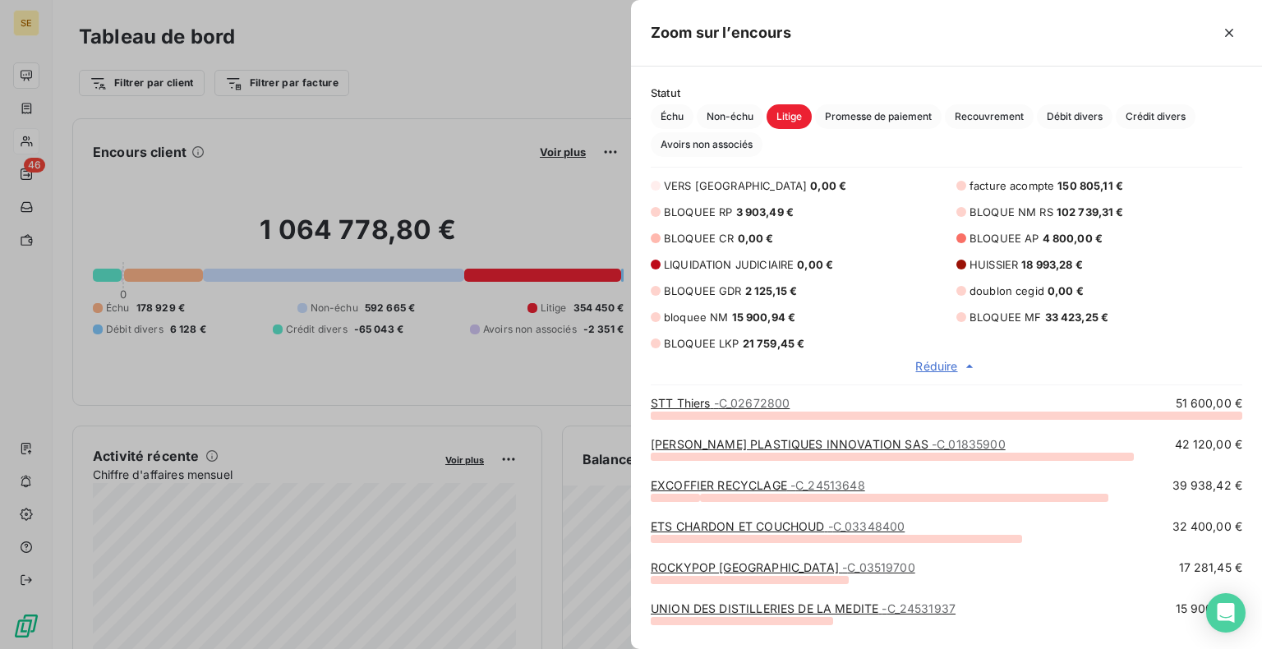
click at [471, 122] on div at bounding box center [631, 324] width 1262 height 649
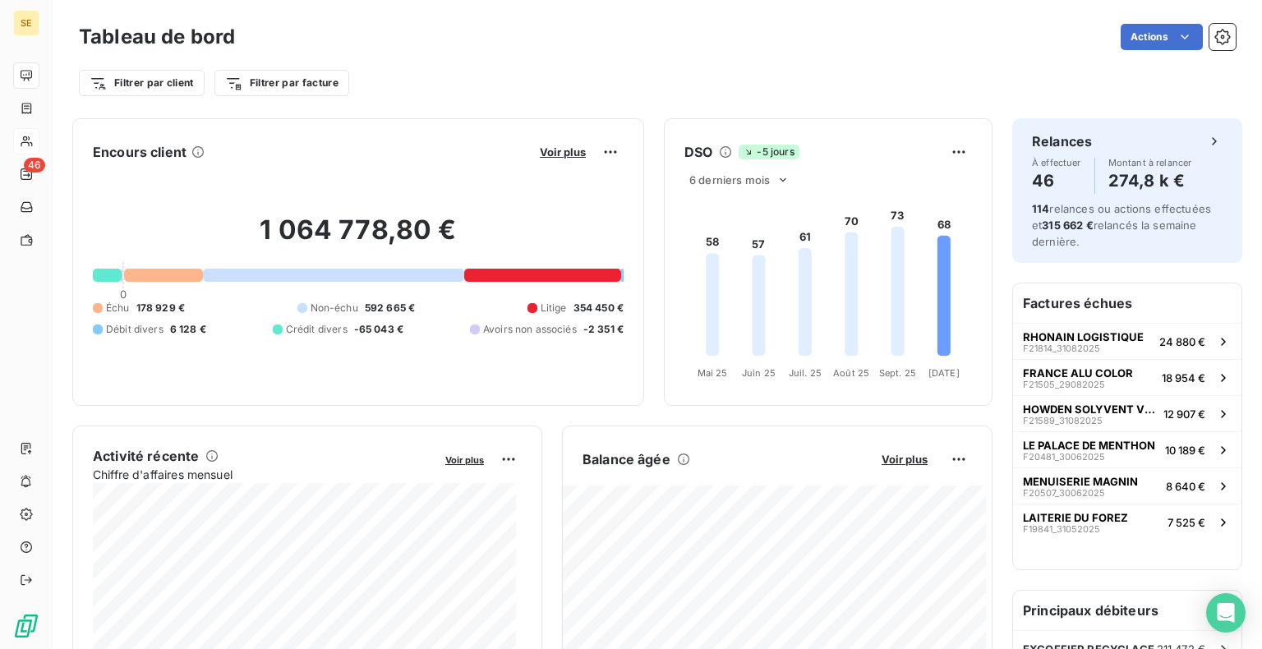
click at [916, 458] on button "Voir plus" at bounding box center [904, 459] width 56 height 15
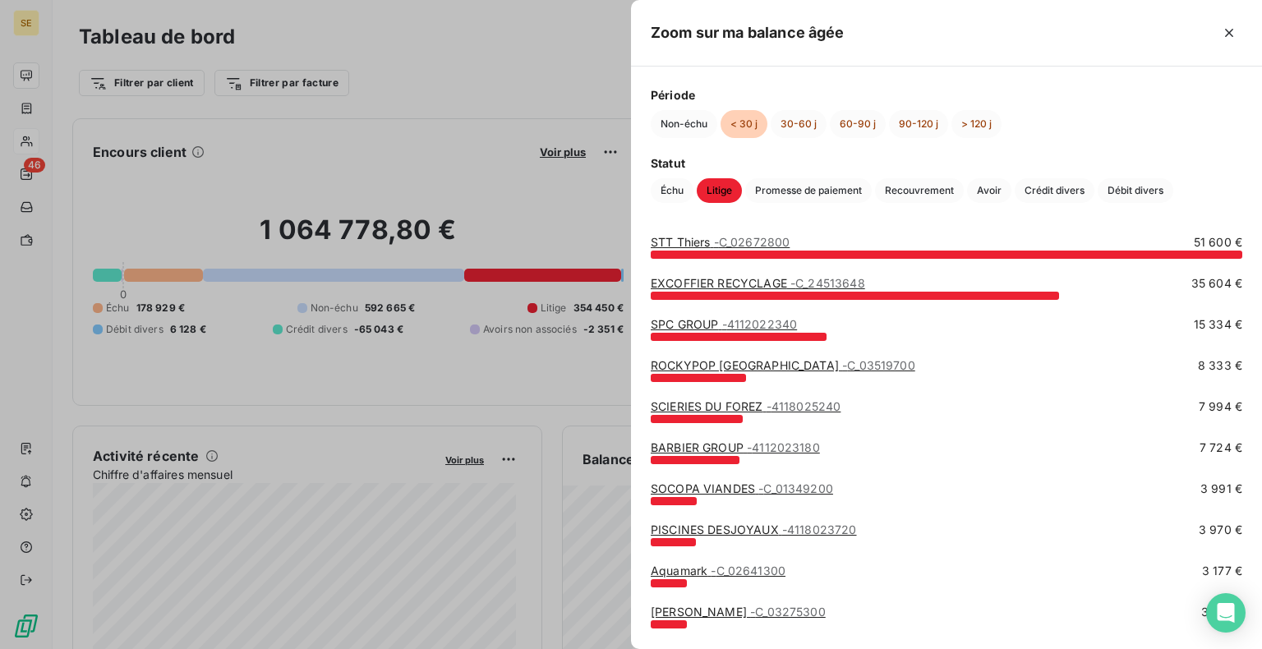
scroll to position [0, 0]
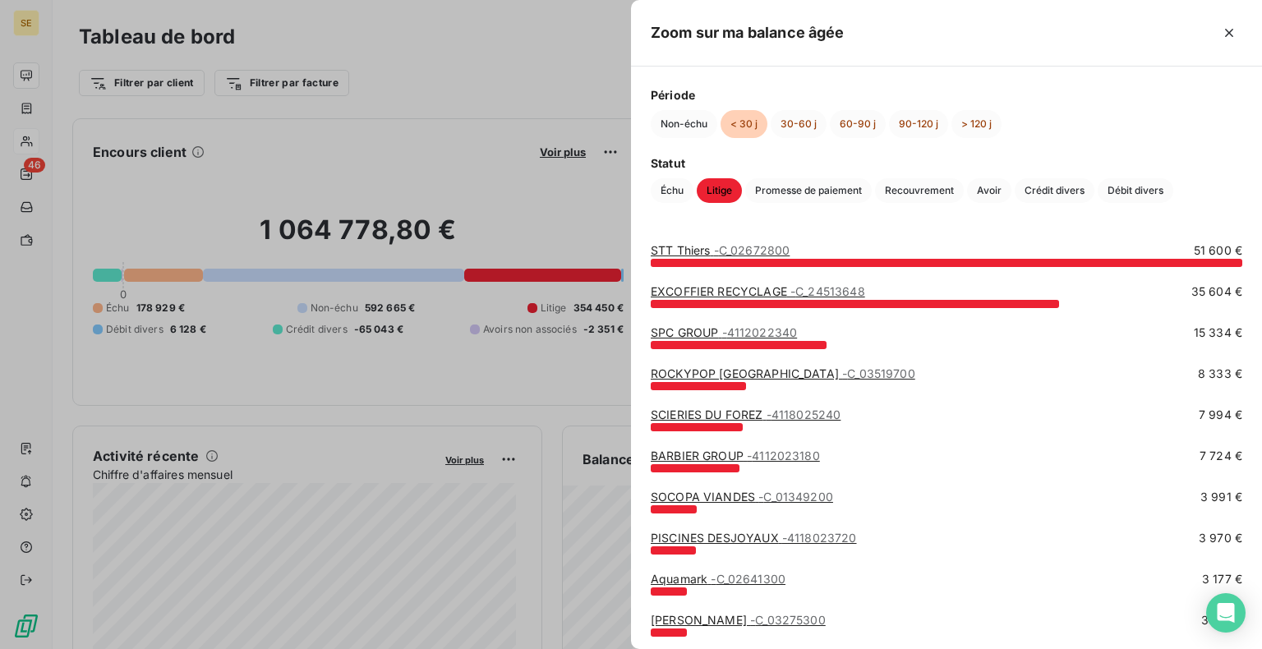
click at [519, 126] on div at bounding box center [631, 324] width 1262 height 649
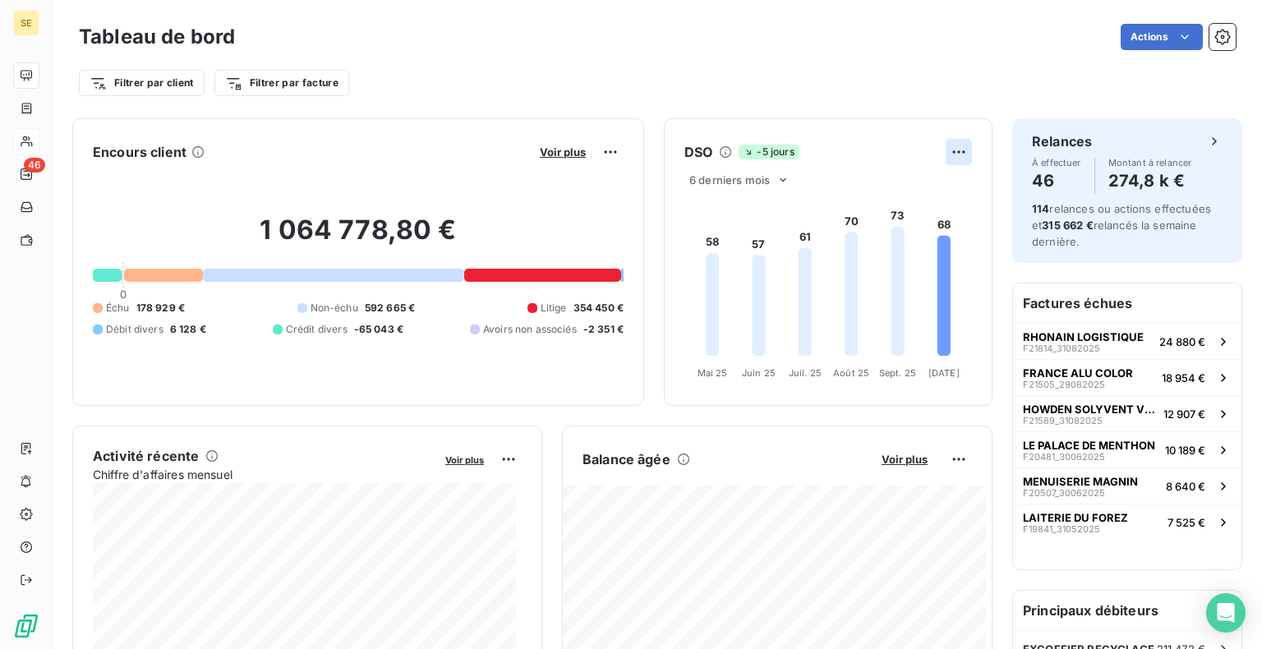
click at [948, 151] on html "SE 46 Tableau de bord Actions Filtrer par client Filtrer par facture Encours cl…" at bounding box center [631, 324] width 1262 height 649
click at [545, 146] on html "SE 46 Tableau de bord Actions Filtrer par client Filtrer par facture Encours cl…" at bounding box center [631, 324] width 1262 height 649
click at [545, 155] on span "Voir plus" at bounding box center [563, 151] width 46 height 13
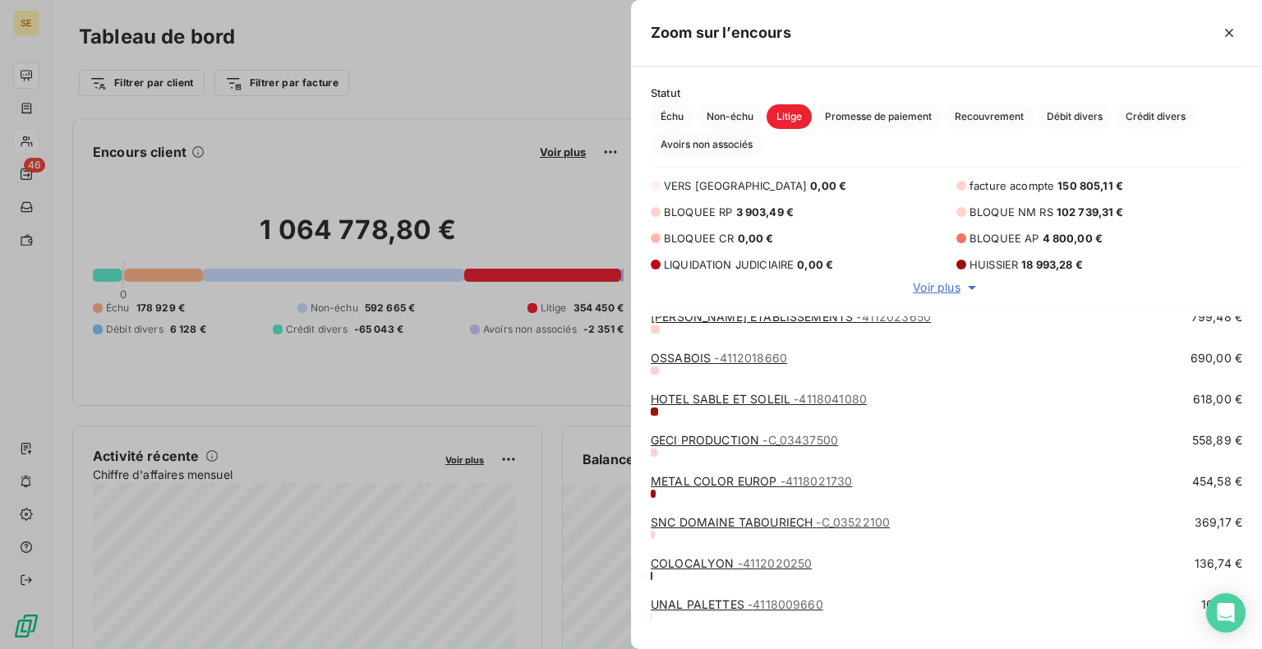
scroll to position [1554, 0]
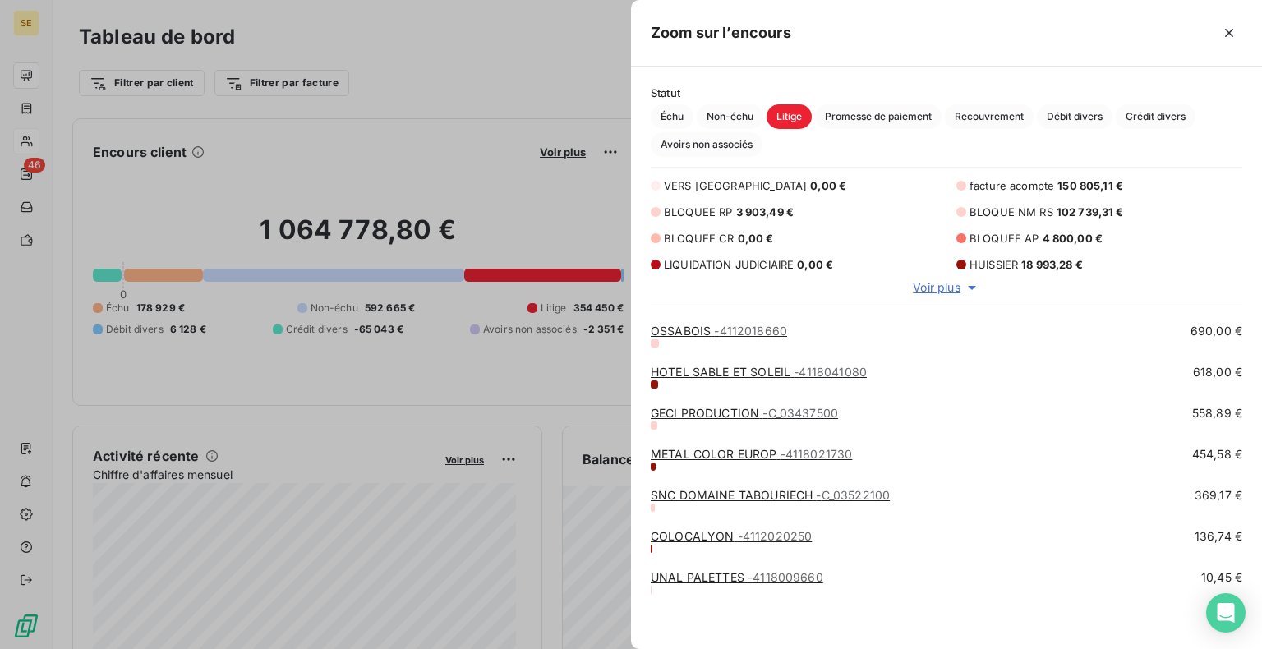
click at [930, 288] on span "Voir plus" at bounding box center [935, 287] width 47 height 16
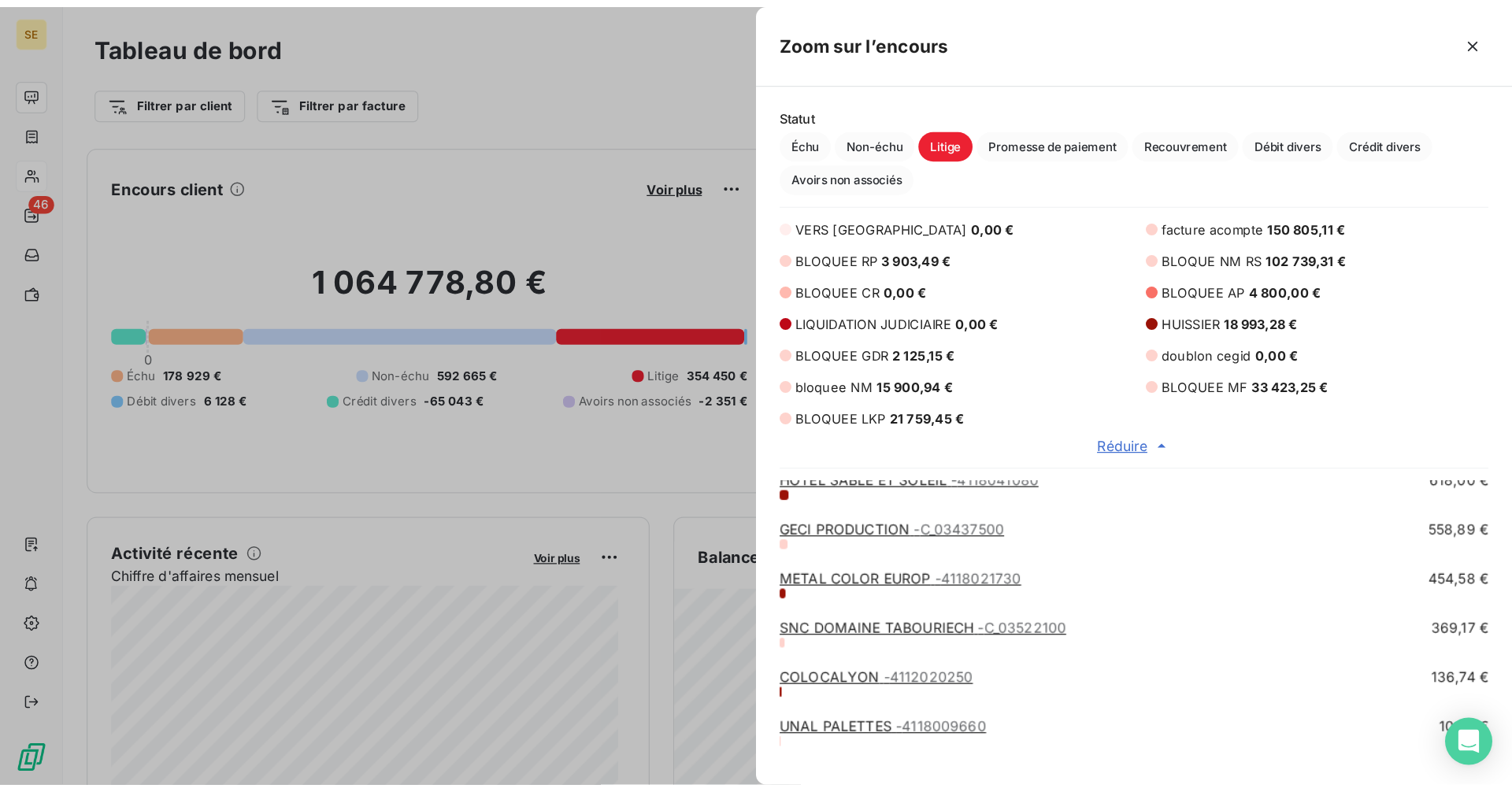
scroll to position [1566, 0]
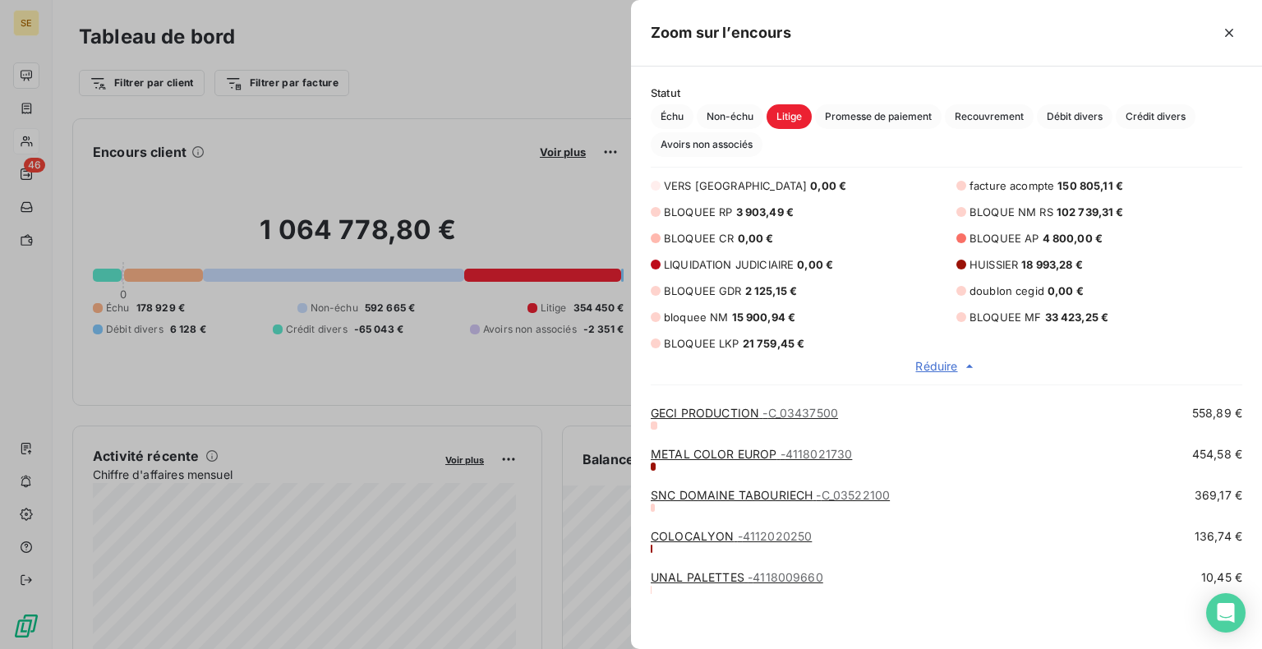
click at [431, 68] on div at bounding box center [631, 324] width 1262 height 649
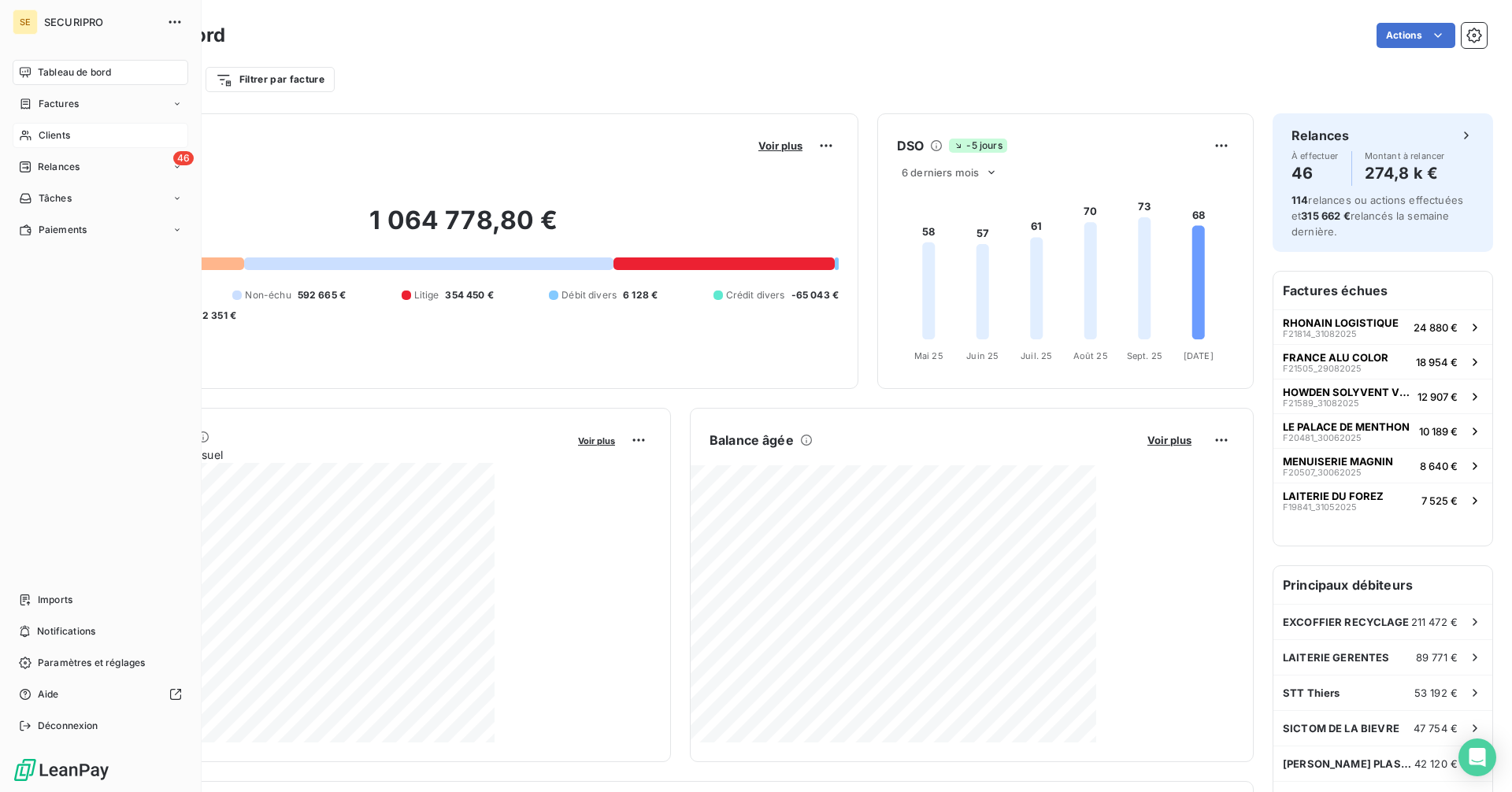
click at [45, 134] on span "Clients" at bounding box center [54, 135] width 32 height 14
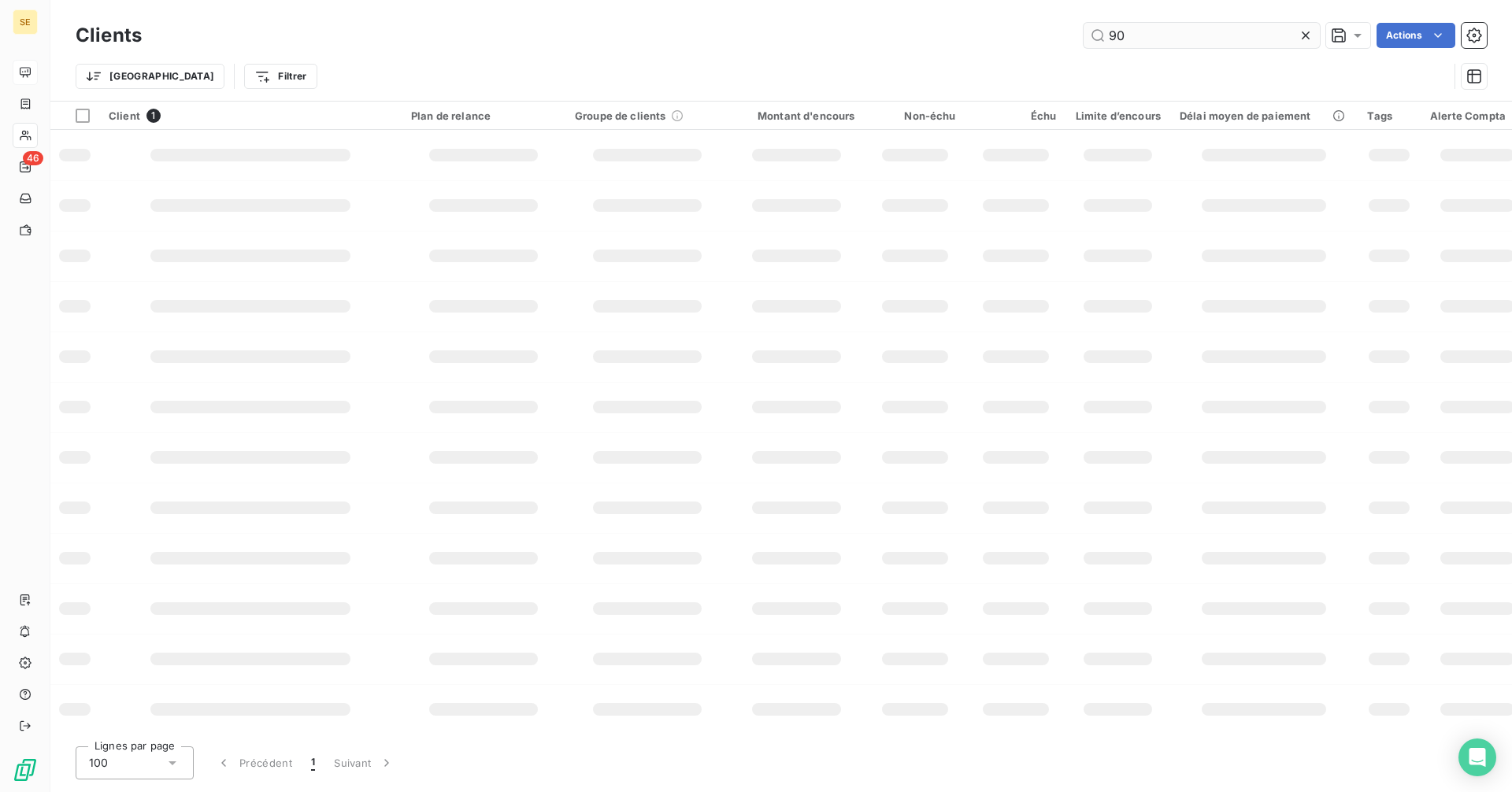
type input "9"
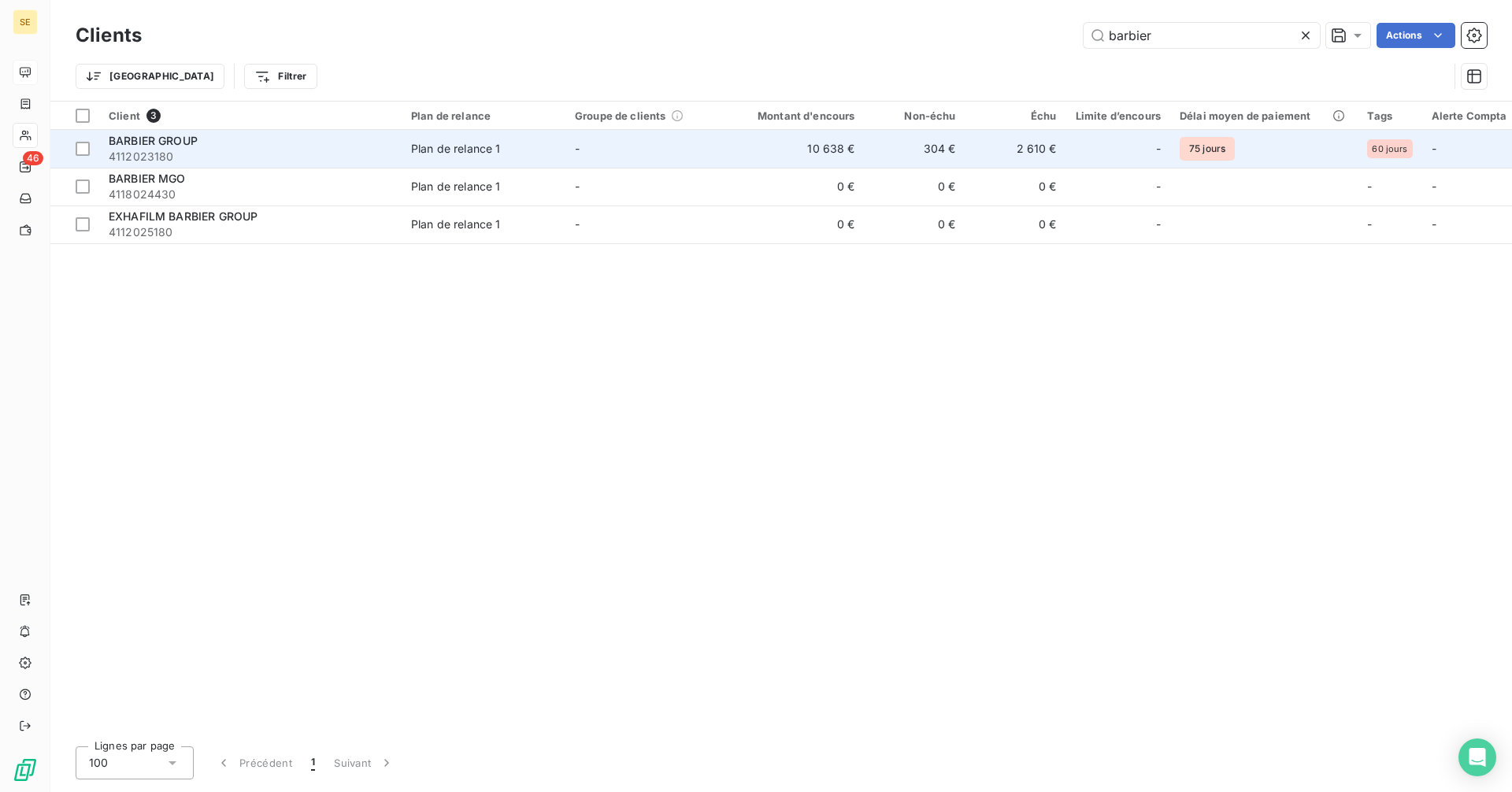
type input "barbier"
click at [794, 155] on td "10 638 €" at bounding box center [797, 149] width 135 height 37
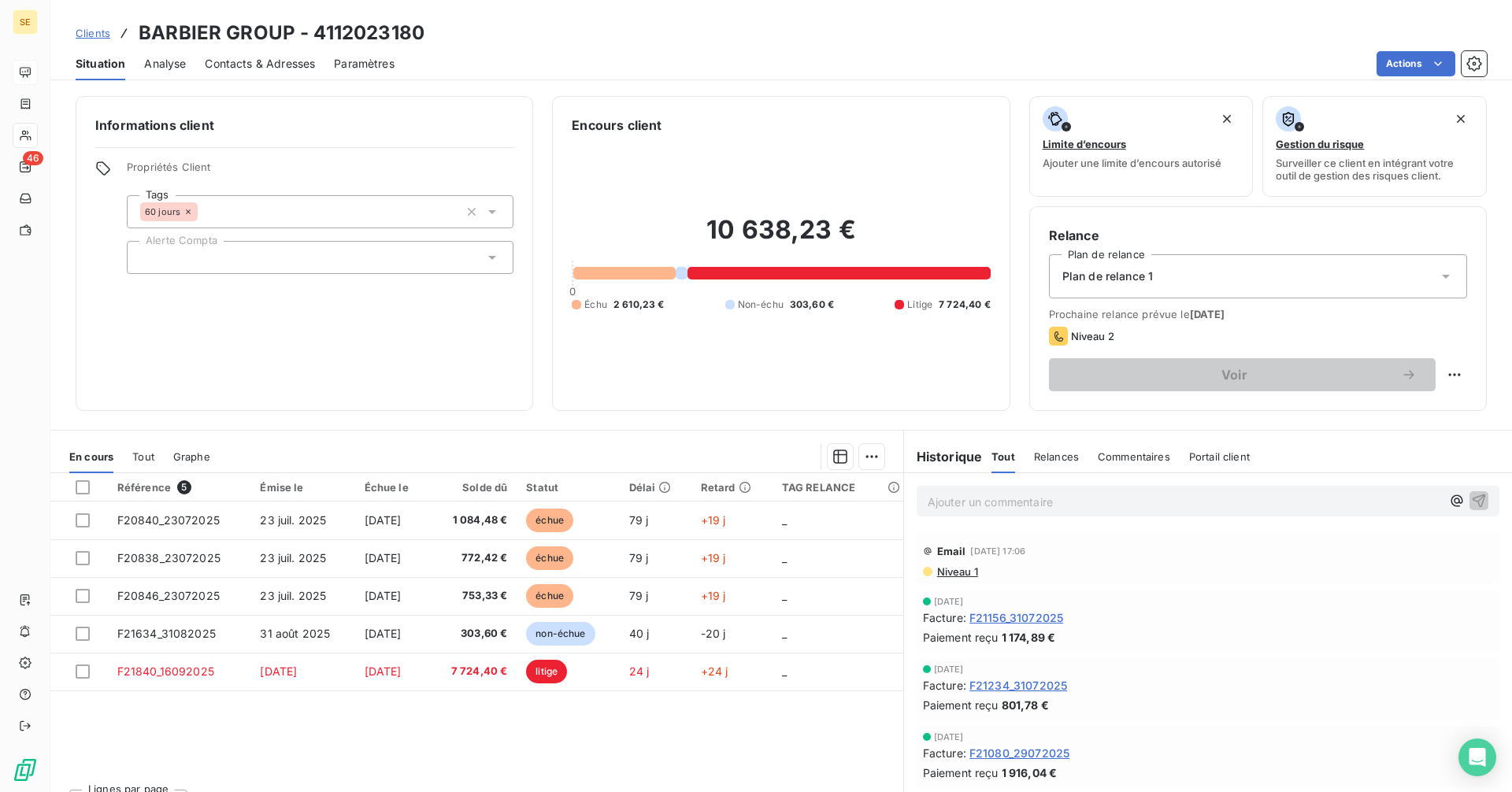
click at [982, 494] on p "Ajouter un commentaire ﻿" at bounding box center [1184, 501] width 513 height 20
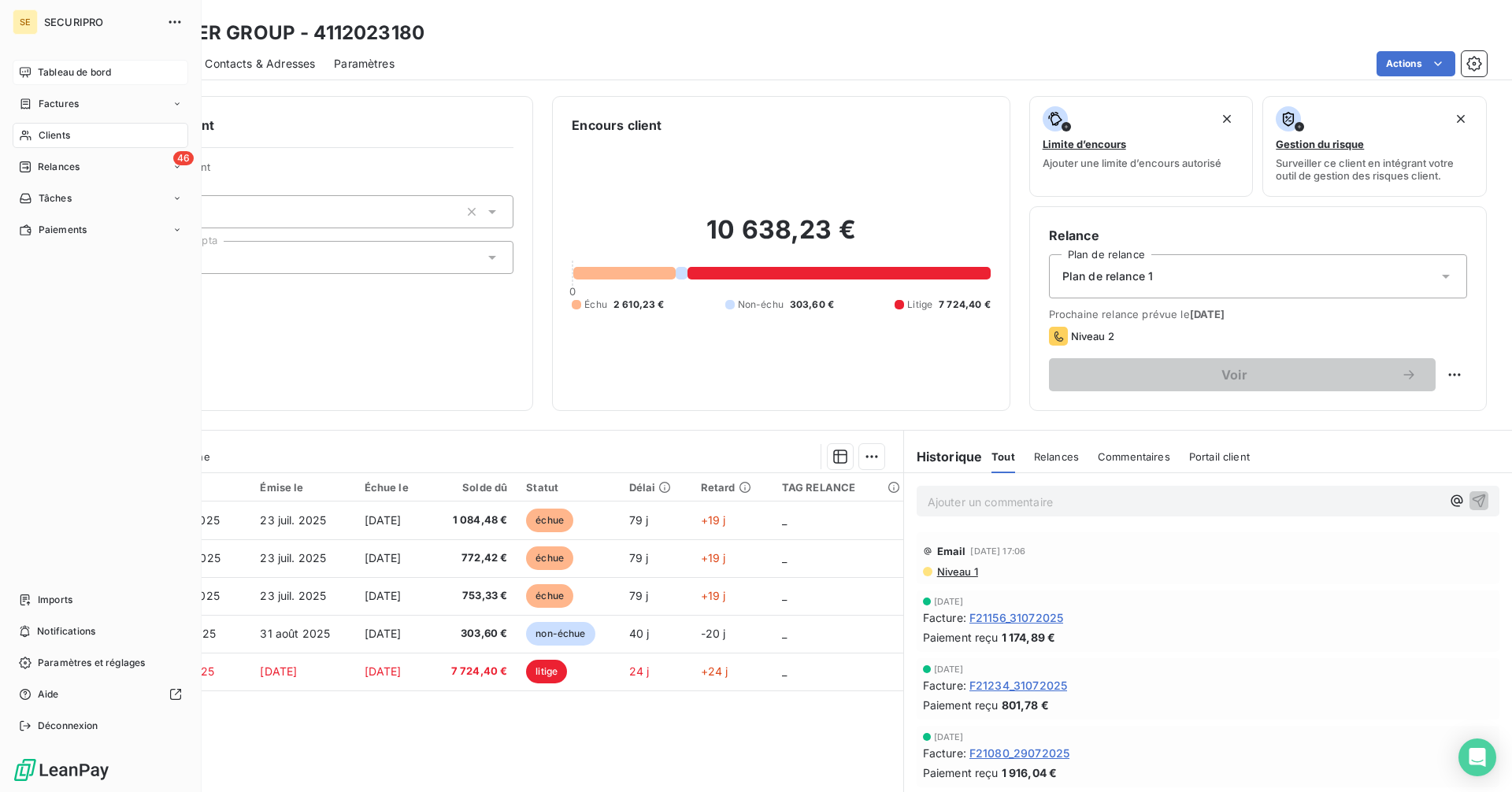
click at [24, 71] on icon at bounding box center [25, 72] width 12 height 12
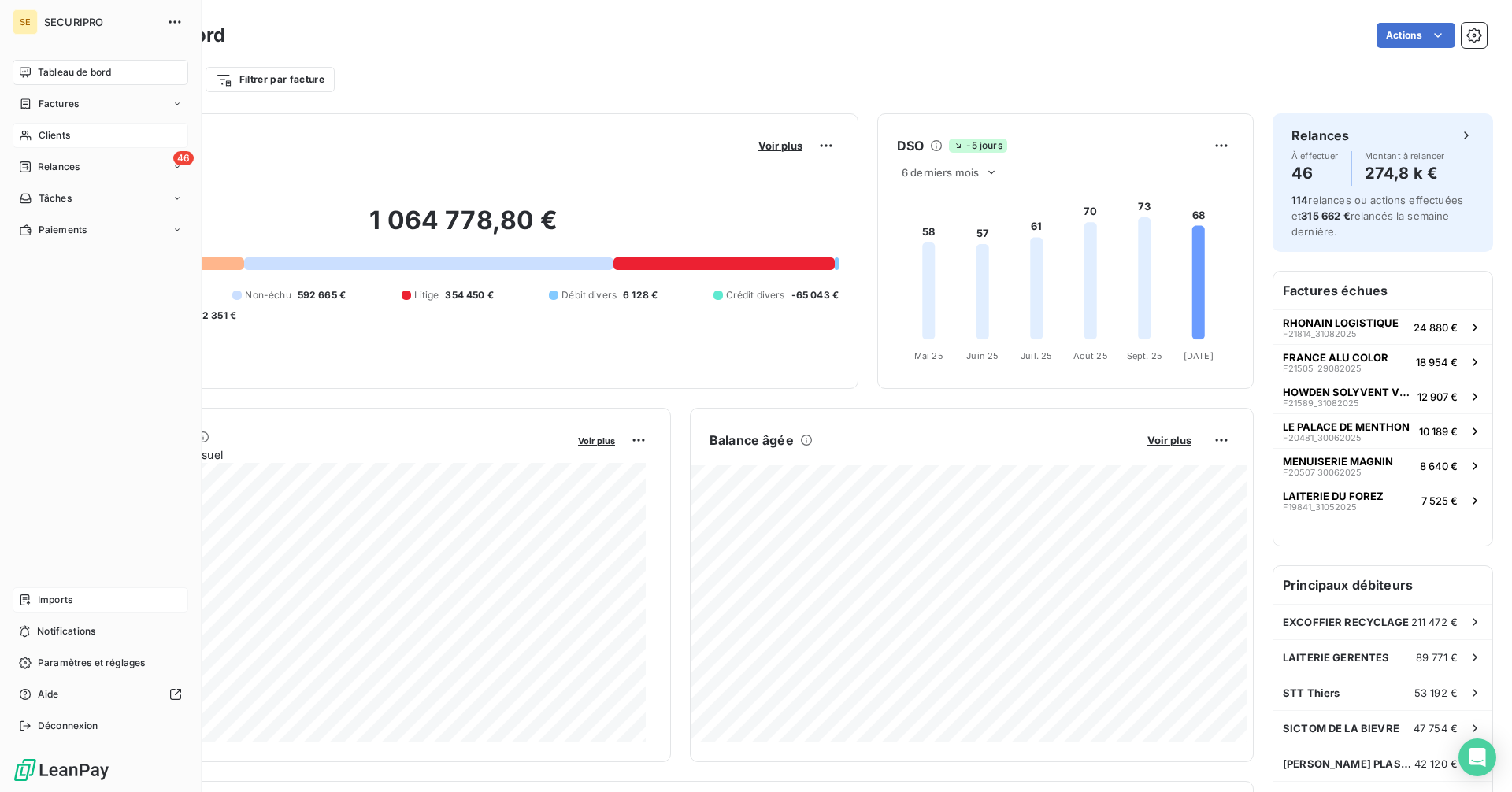
click at [35, 597] on div "Imports" at bounding box center [100, 600] width 175 height 25
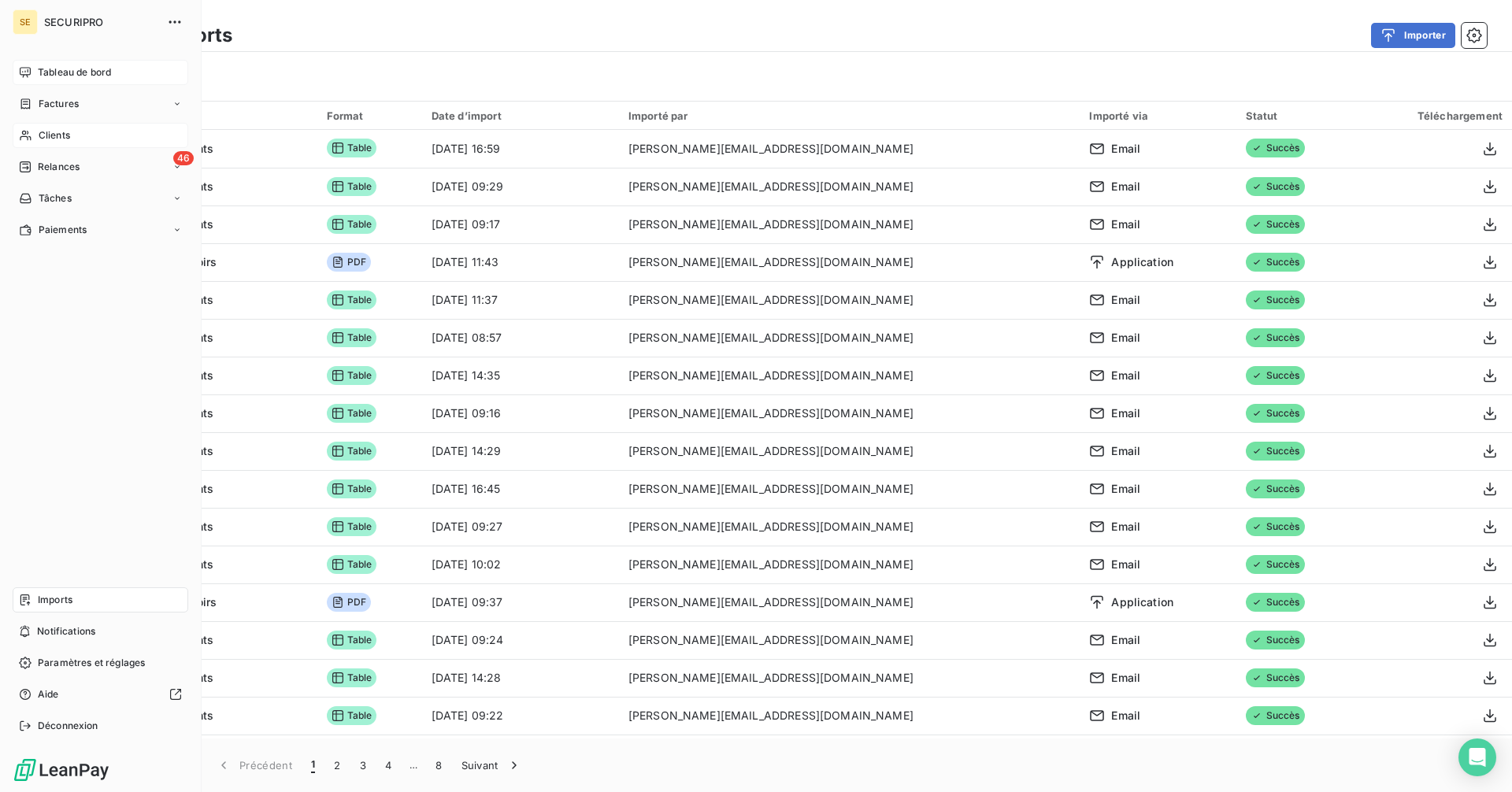
click at [46, 74] on span "Tableau de bord" at bounding box center [74, 72] width 73 height 14
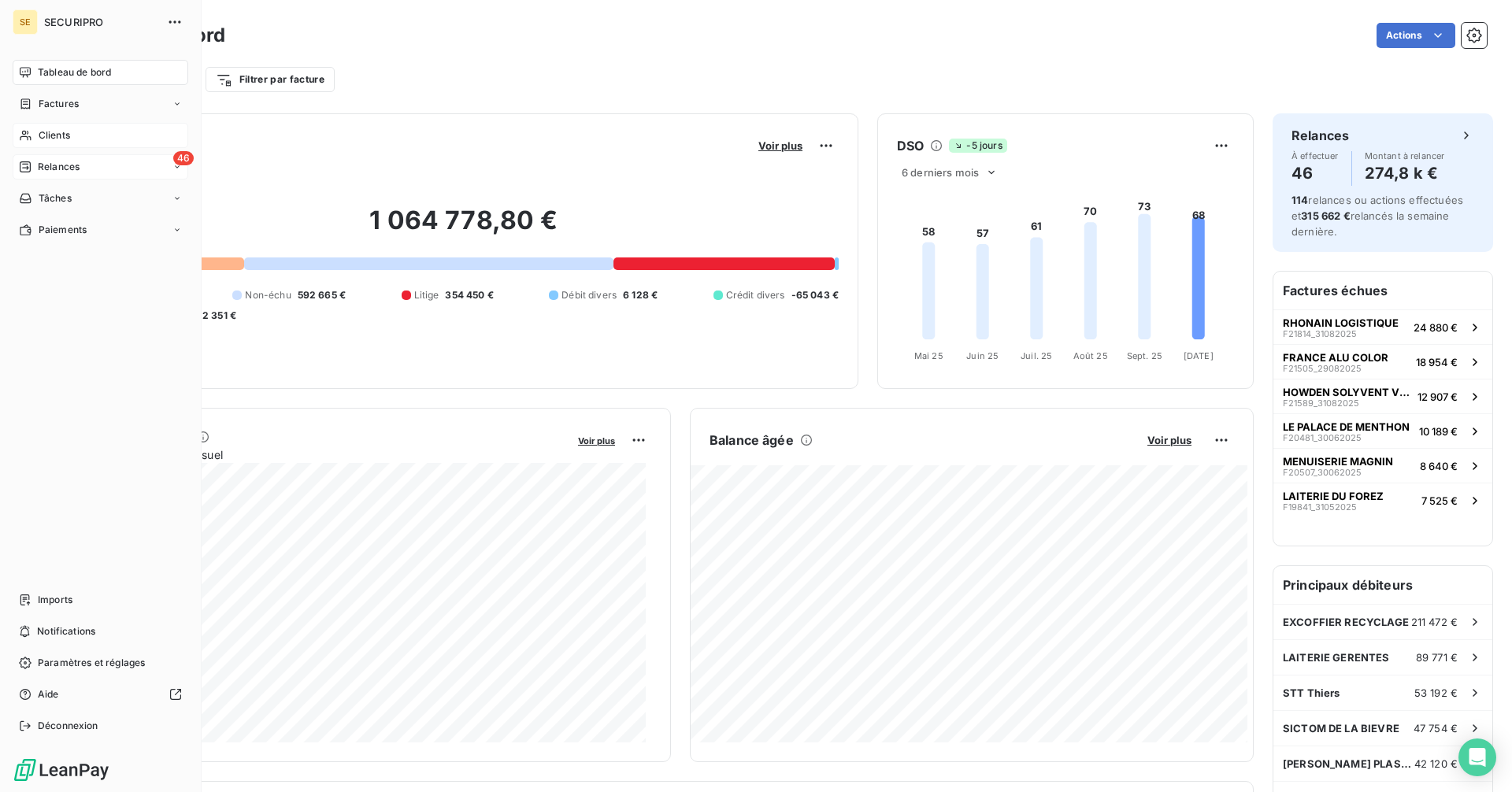
click at [42, 171] on span "Relances" at bounding box center [58, 167] width 42 height 14
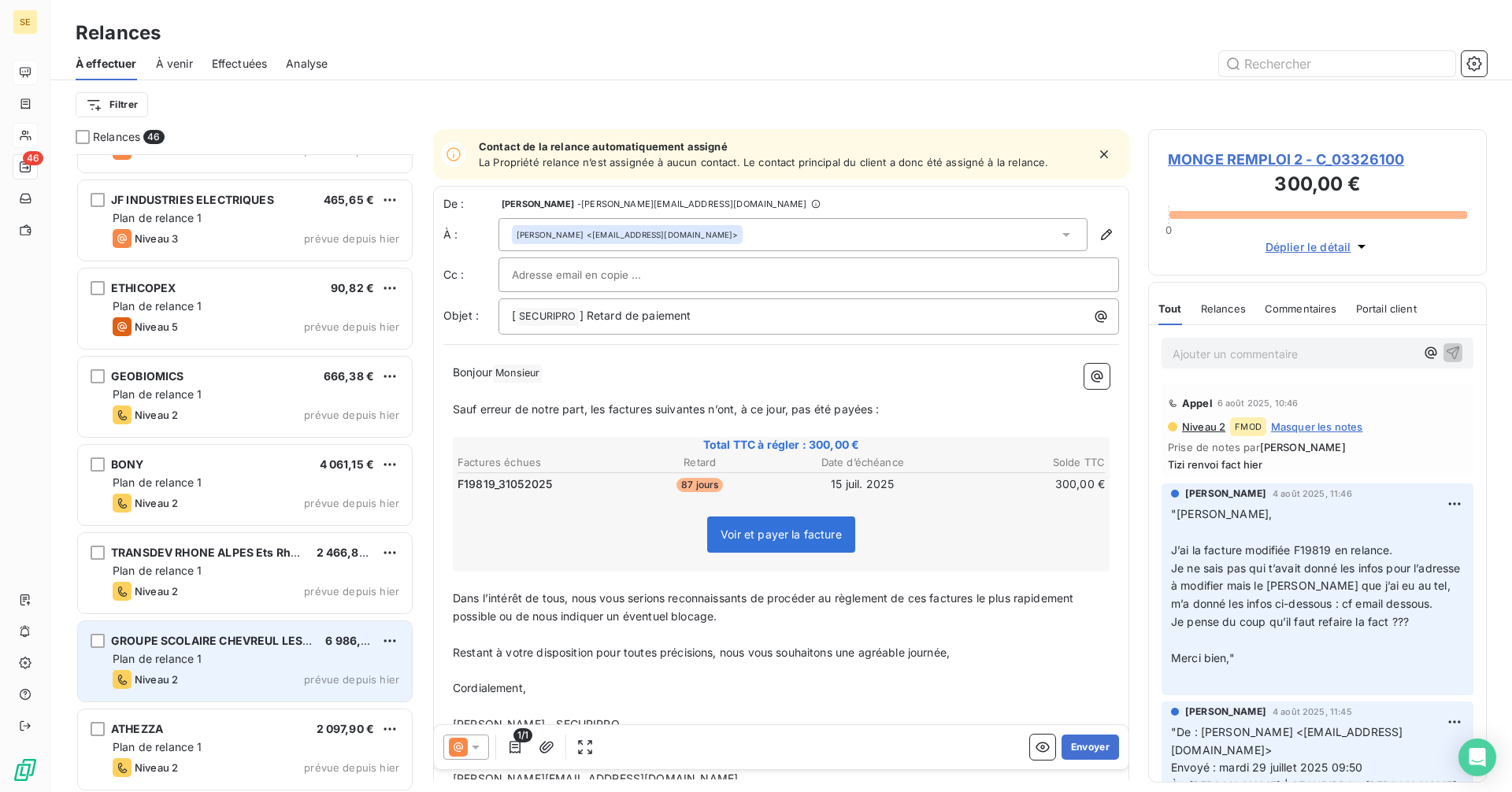
scroll to position [1655, 0]
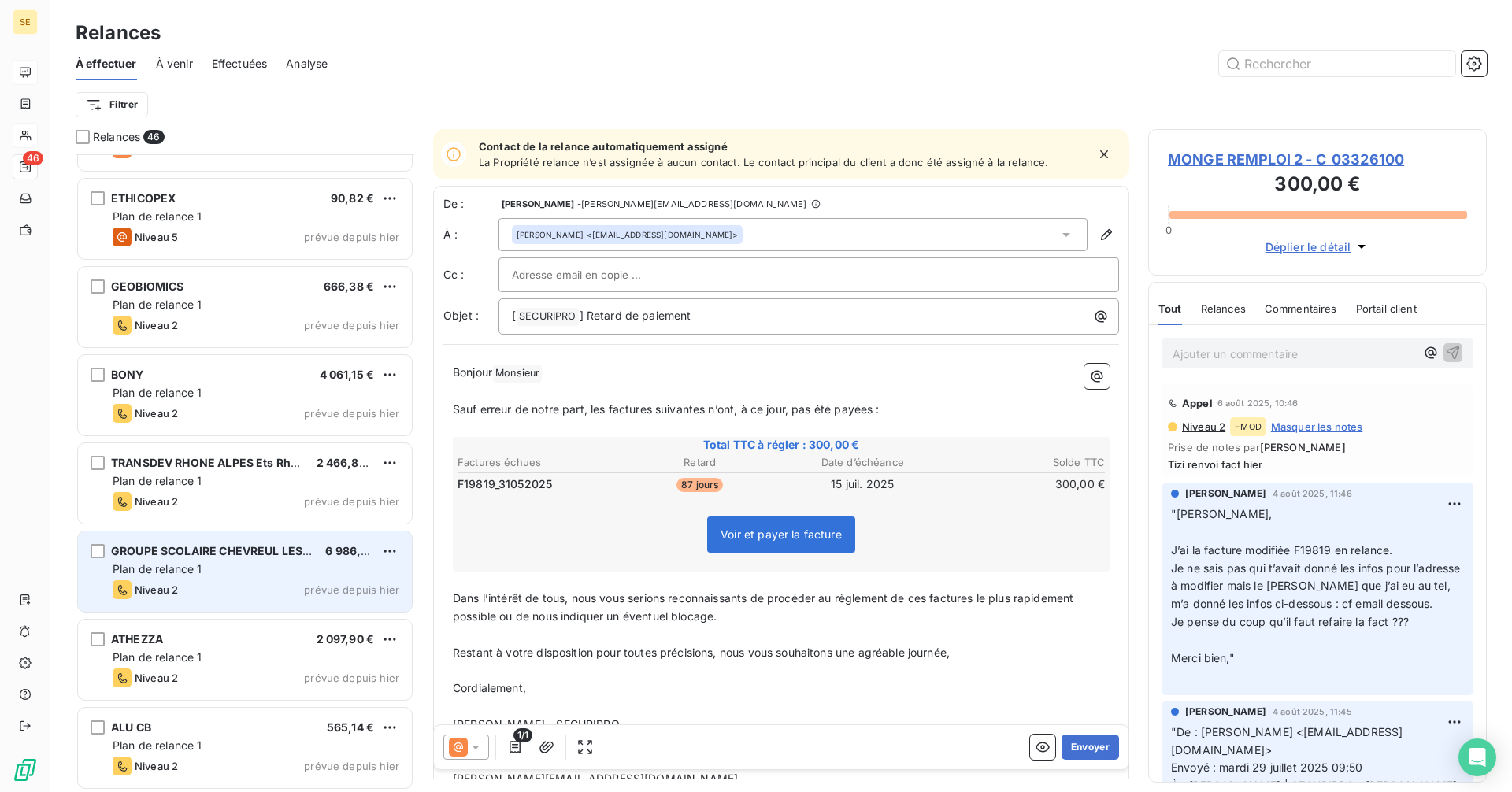
click at [156, 570] on span "Plan de relance 1" at bounding box center [157, 569] width 90 height 13
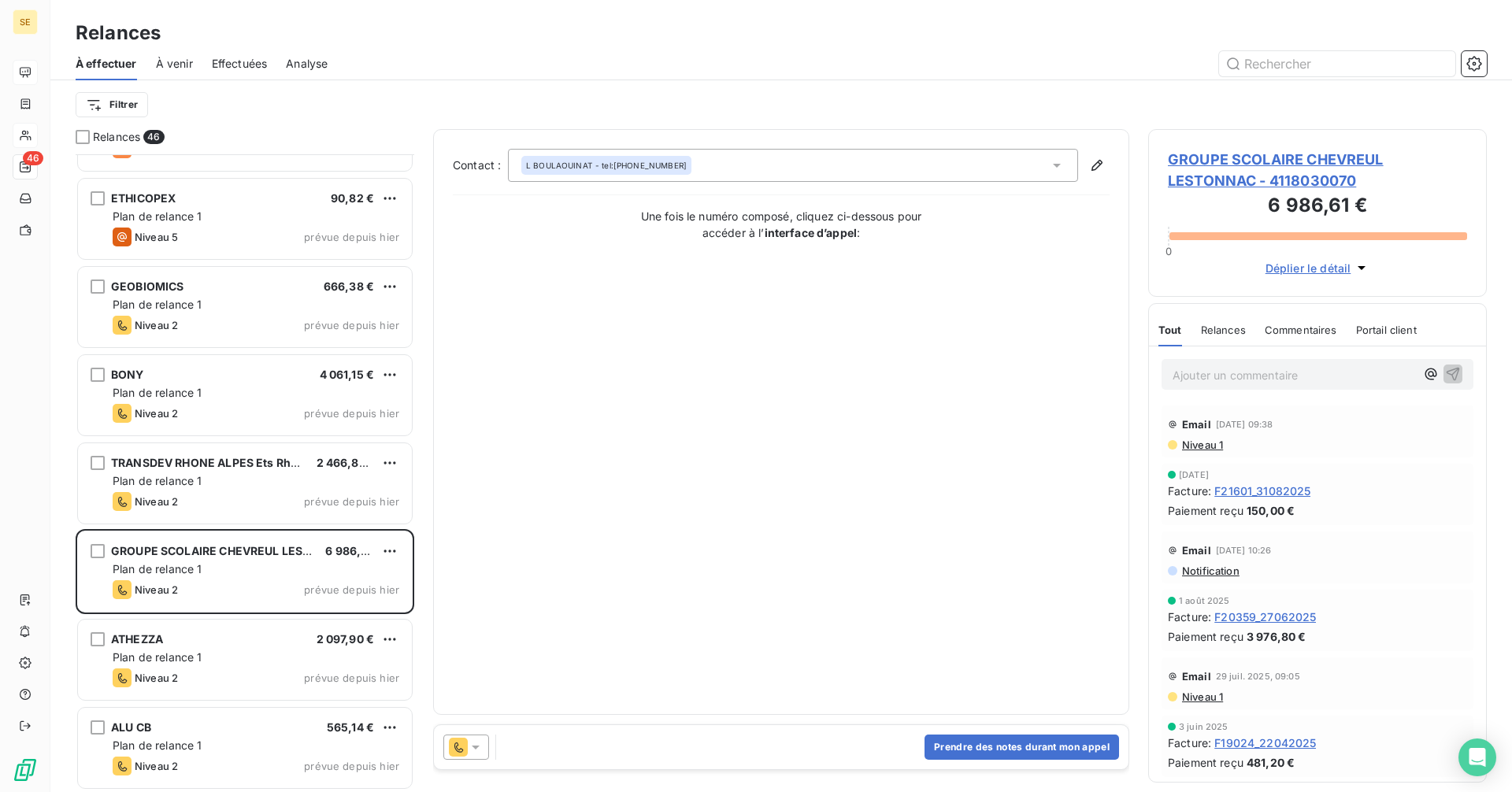
click at [1213, 161] on span "GROUPE SCOLAIRE CHEVREUL LESTONNAC - 4118030070" at bounding box center [1317, 170] width 299 height 42
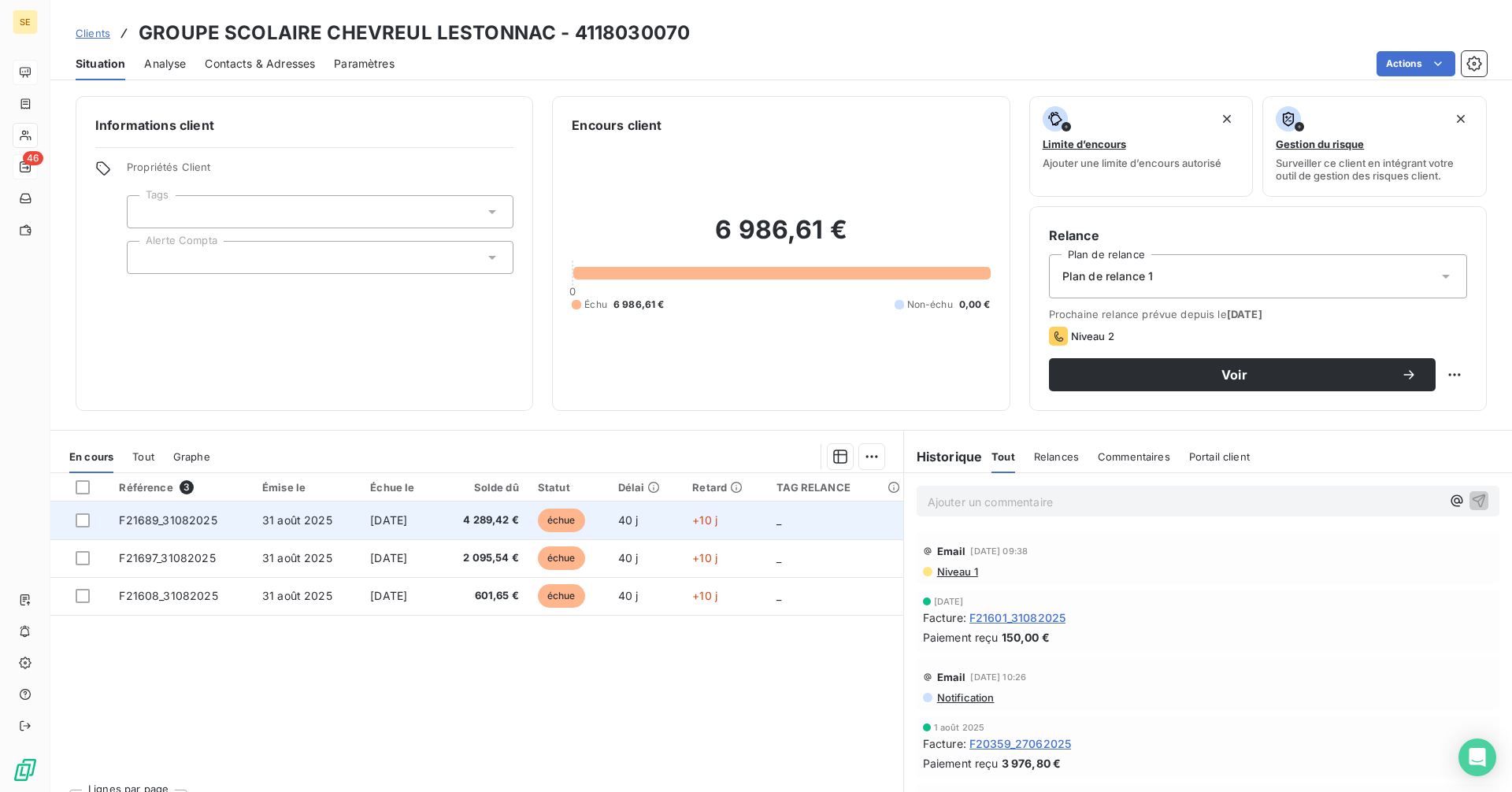
click at [424, 526] on td "[DATE]" at bounding box center [399, 520] width 77 height 37
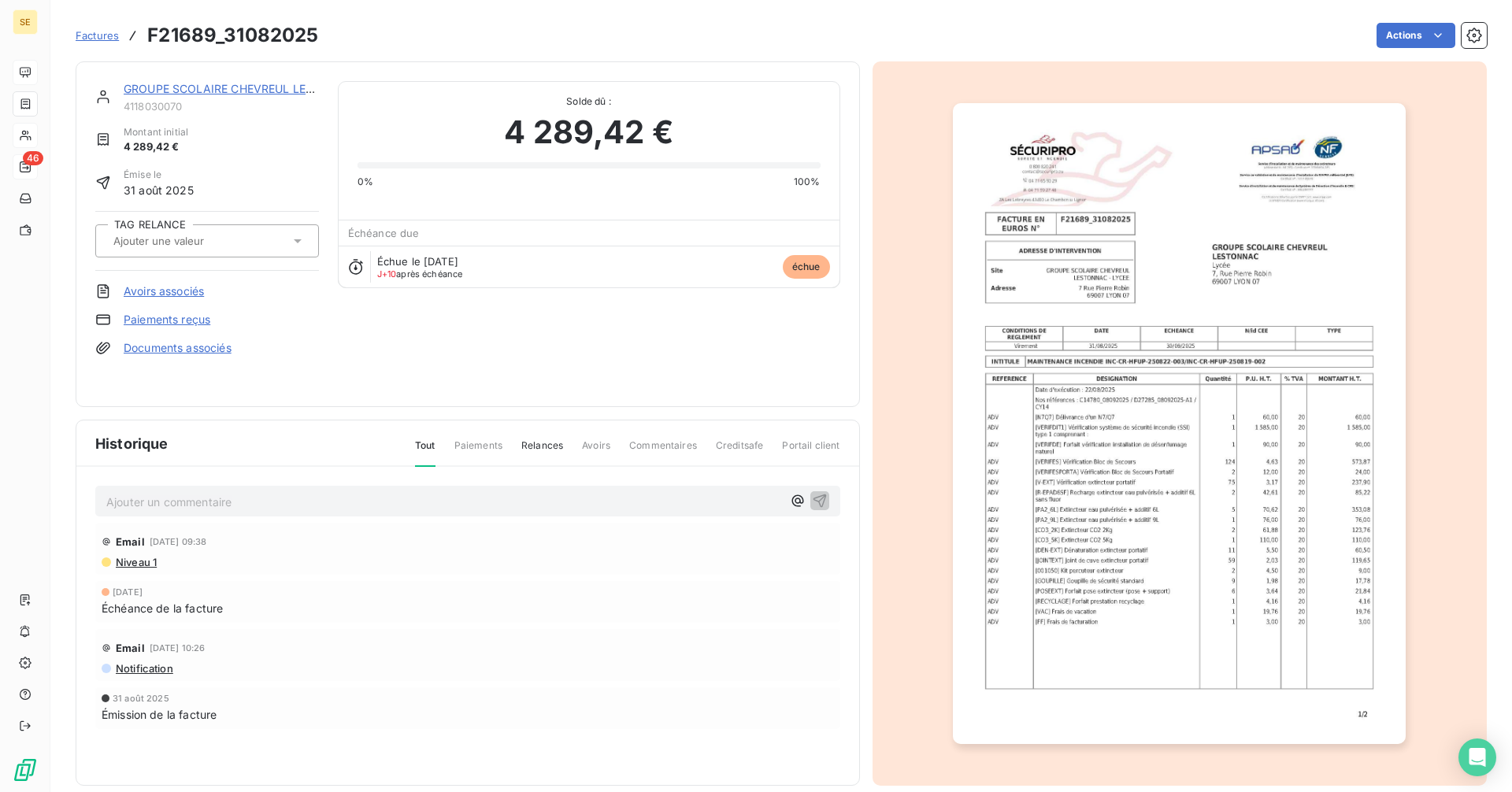
click at [195, 86] on link "GROUPE SCOLAIRE CHEVREUL LESTONNAC" at bounding box center [243, 88] width 239 height 13
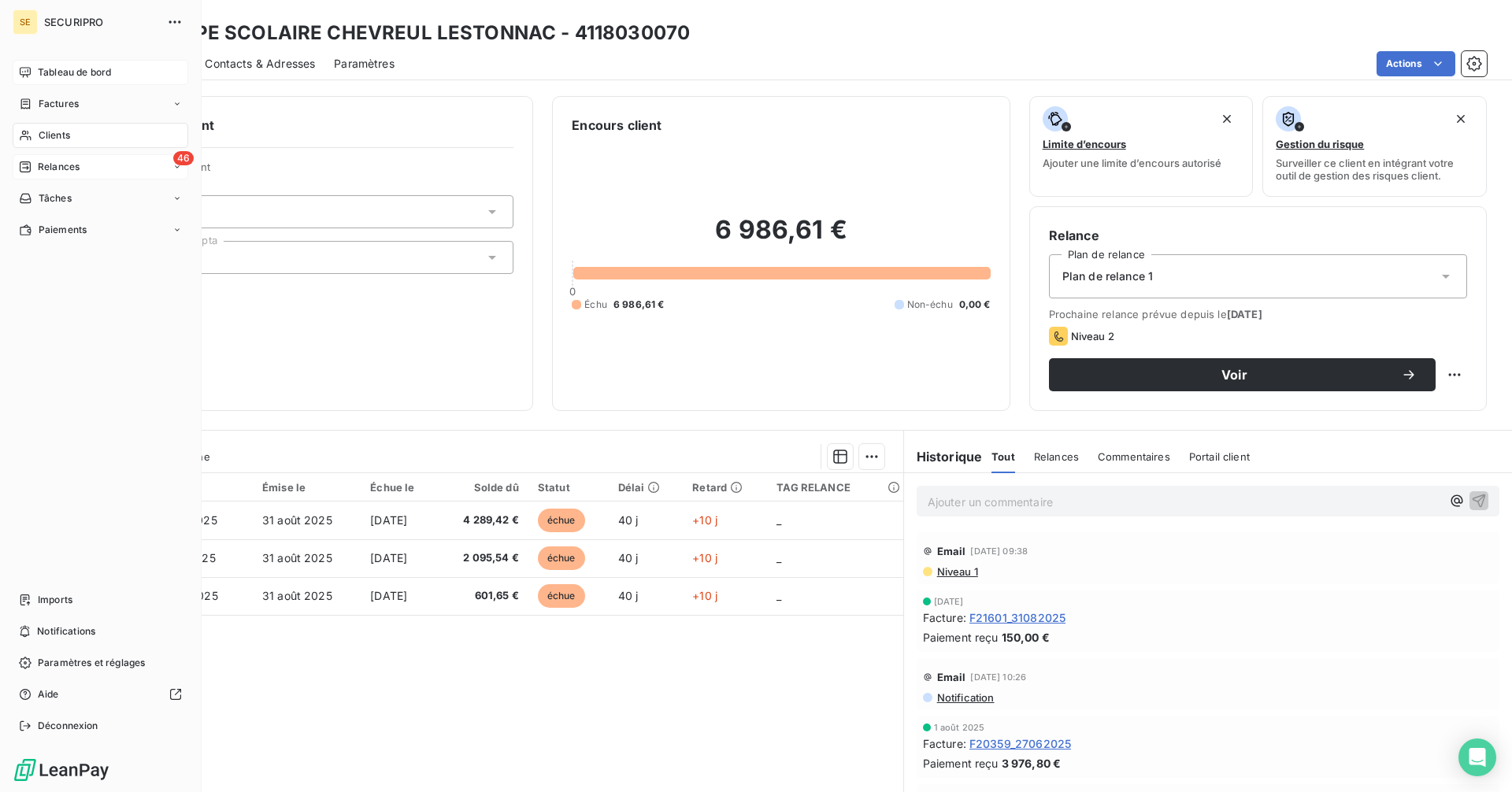
click at [36, 73] on div "Tableau de bord" at bounding box center [100, 72] width 175 height 25
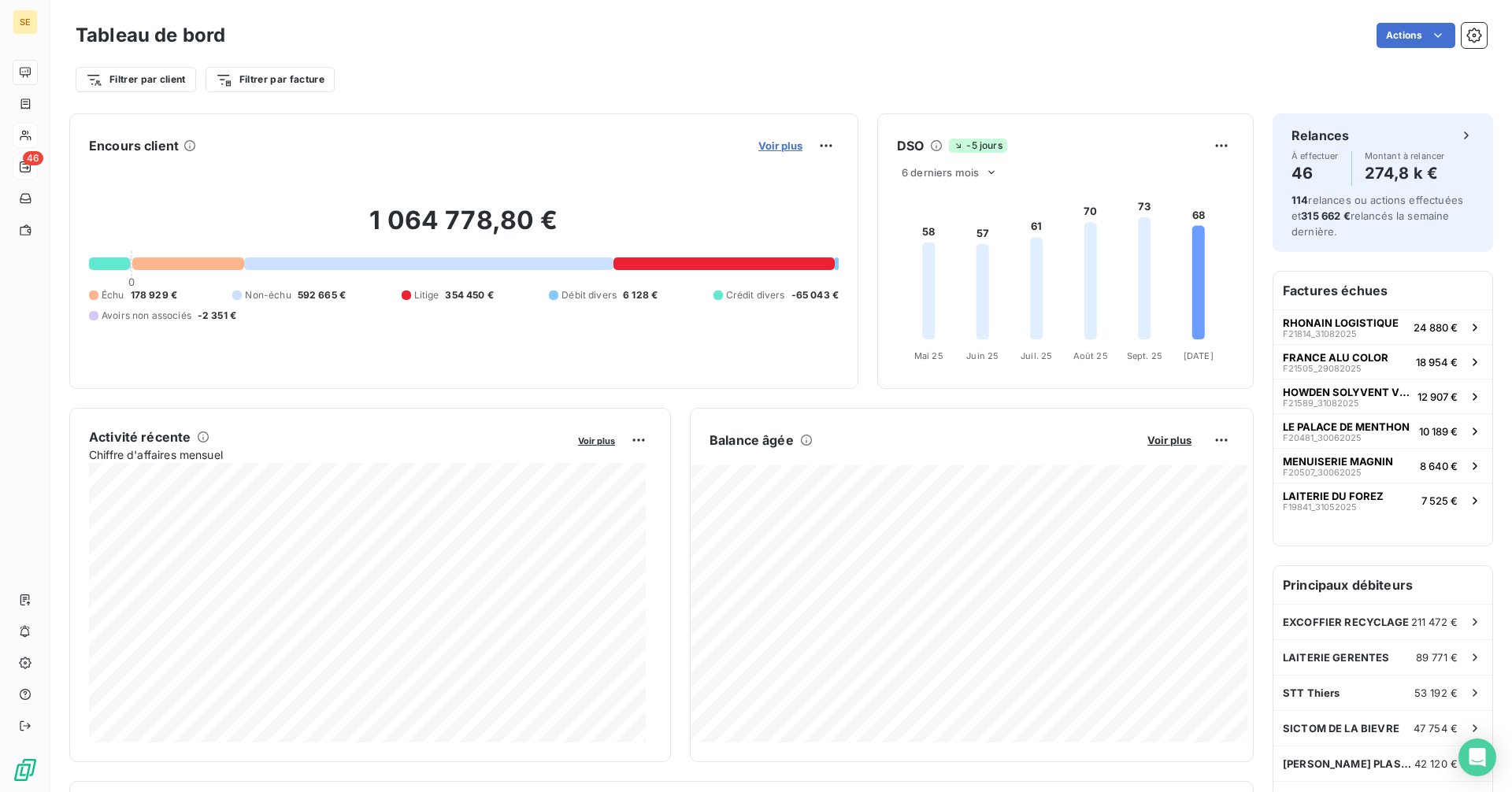
click at [769, 146] on span "Voir plus" at bounding box center [780, 145] width 44 height 12
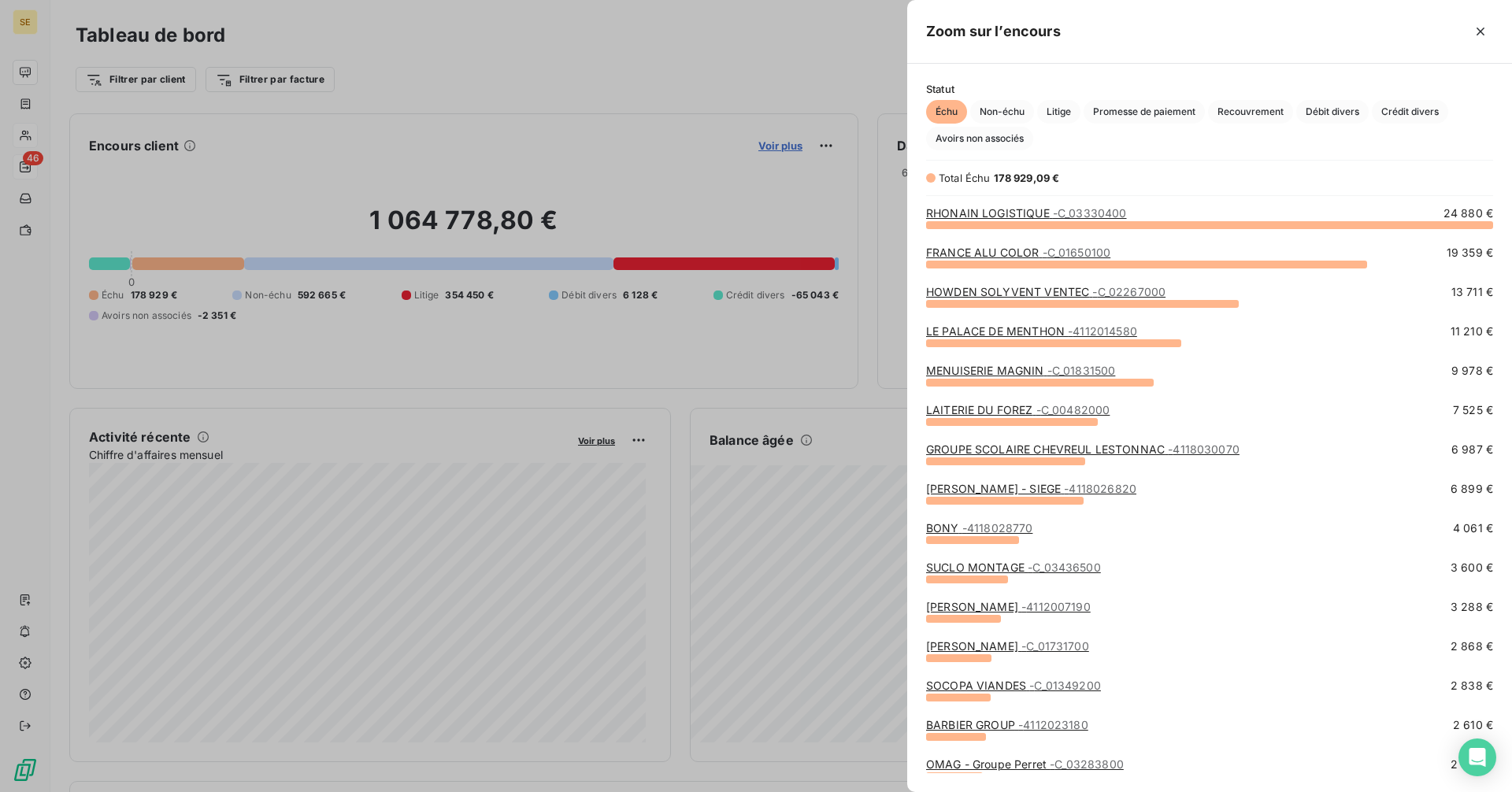
scroll to position [556, 593]
click at [524, 65] on div at bounding box center [756, 396] width 1512 height 792
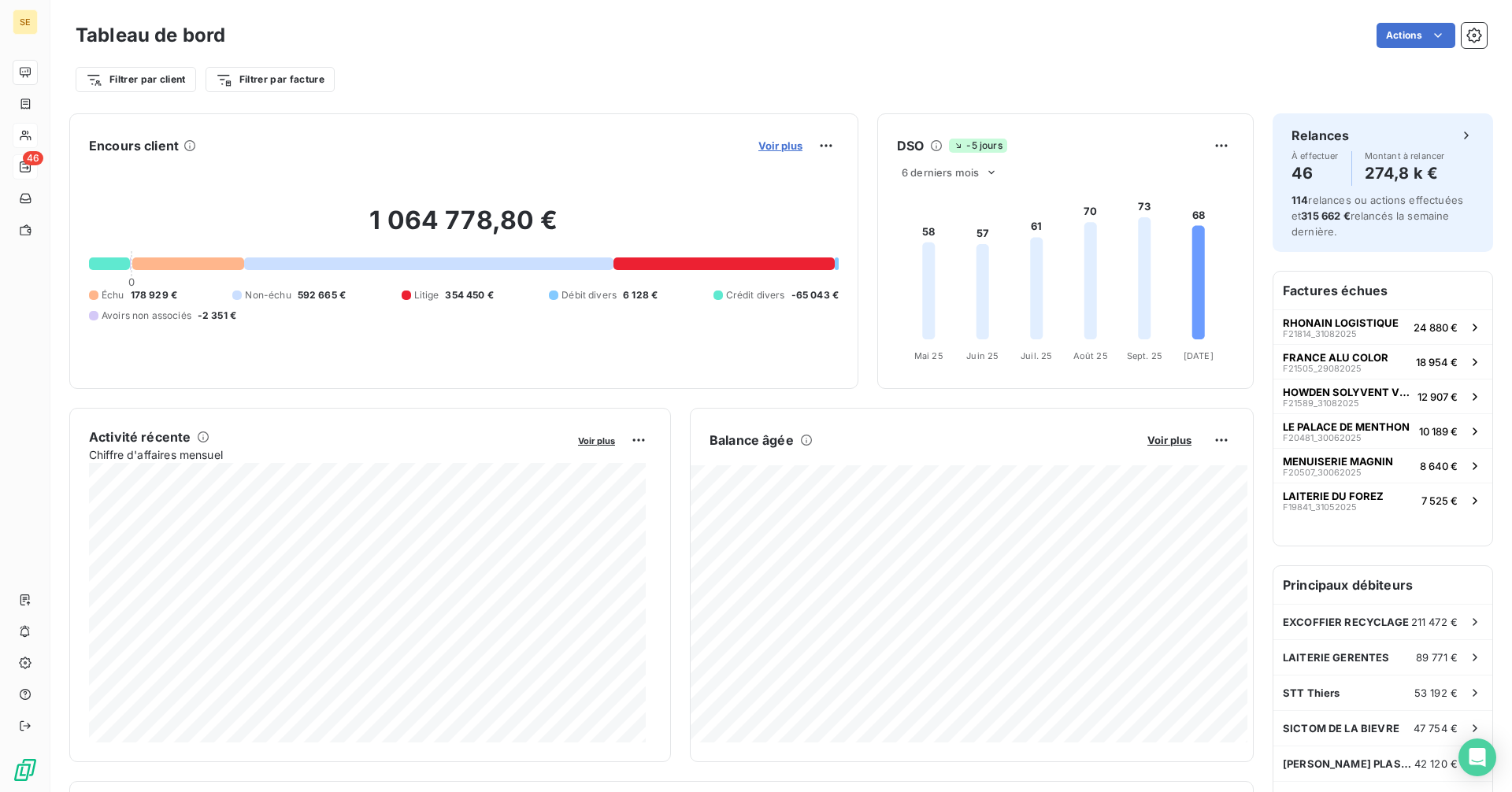
click at [788, 143] on span "Voir plus" at bounding box center [780, 145] width 44 height 12
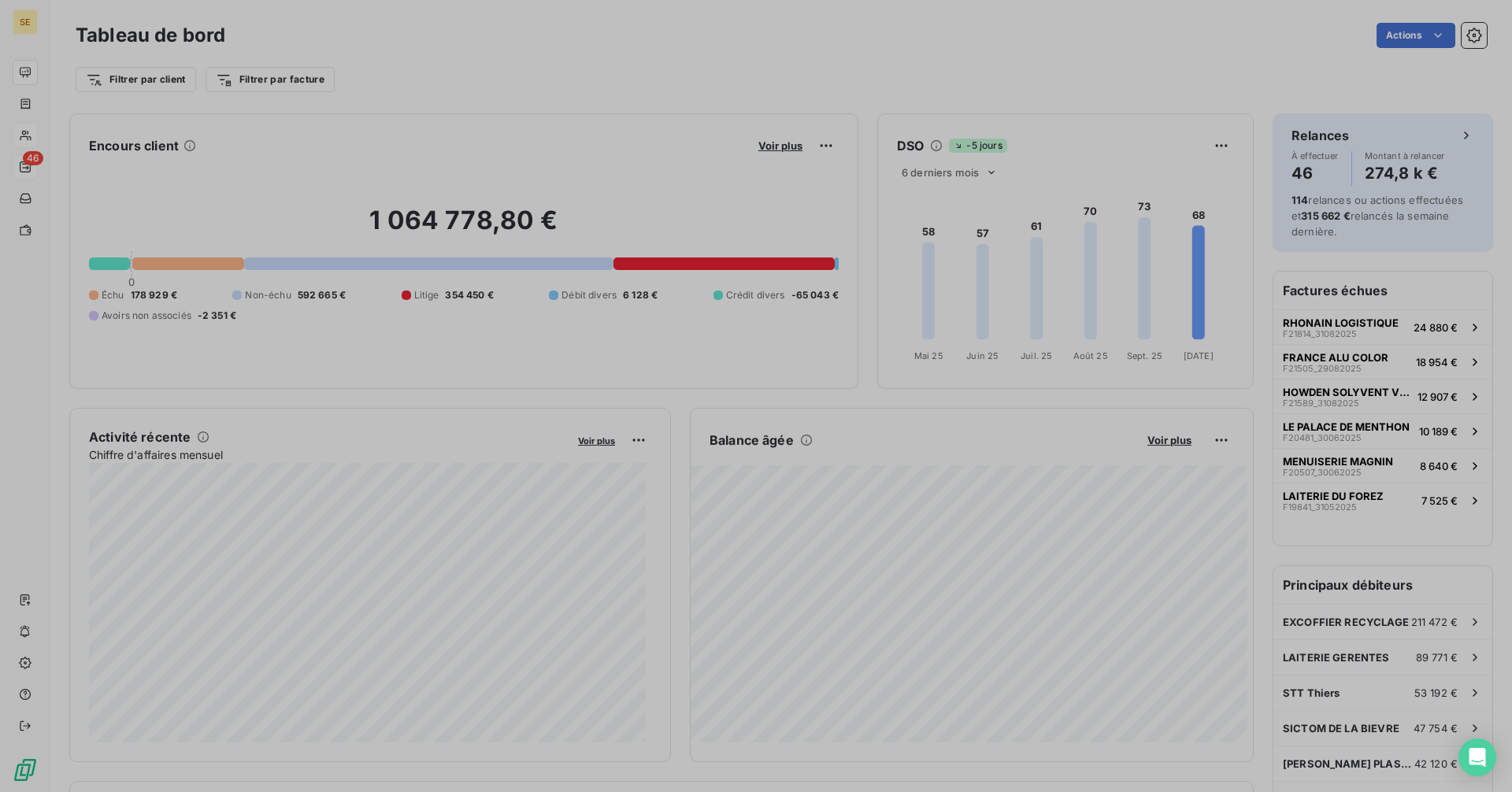
scroll to position [780, 593]
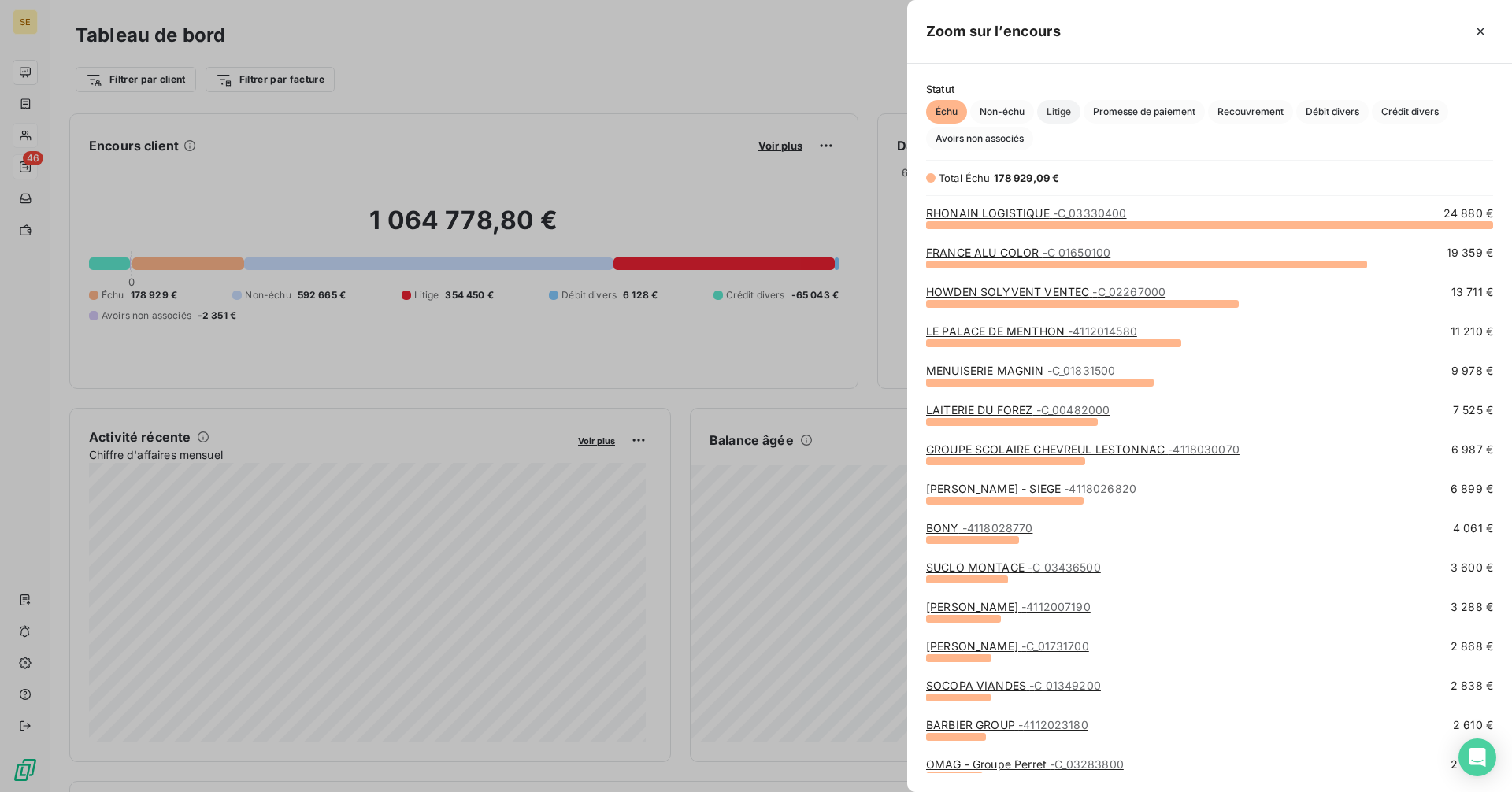
click at [1054, 106] on span "Litige" at bounding box center [1058, 111] width 43 height 24
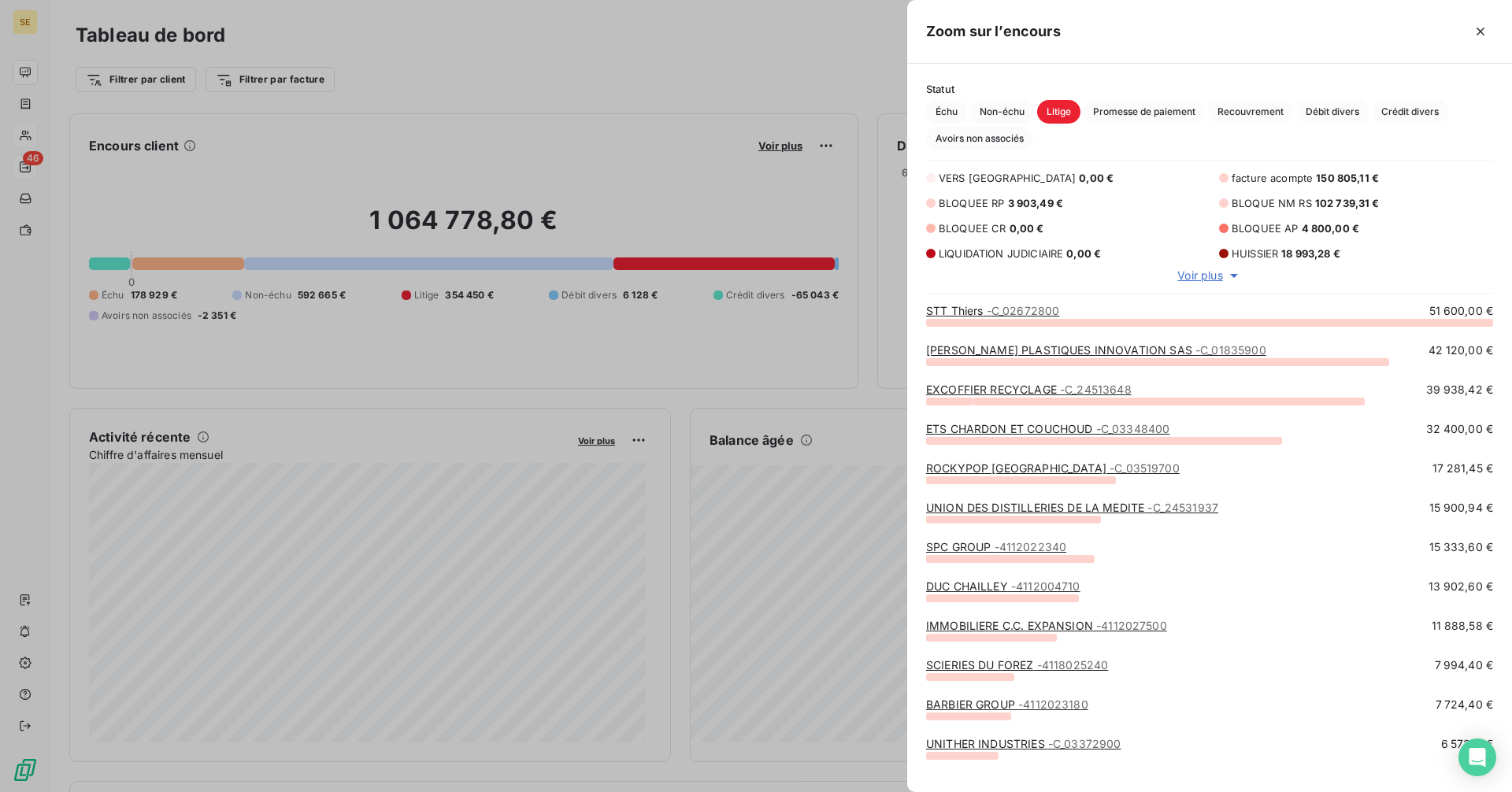
scroll to position [458, 593]
click at [545, 30] on div at bounding box center [756, 396] width 1512 height 792
